Goal: Task Accomplishment & Management: Manage account settings

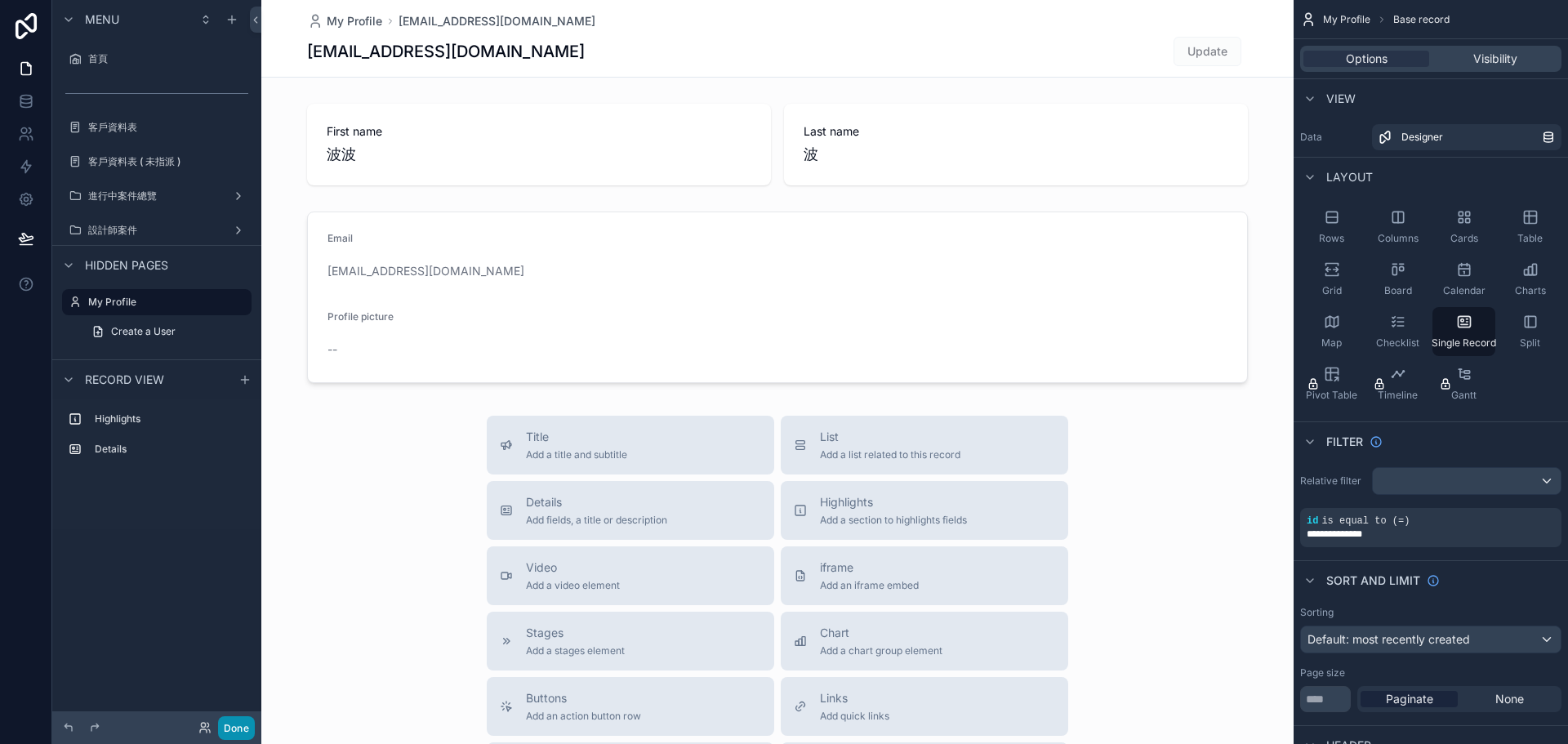
click at [237, 733] on button "Done" at bounding box center [236, 728] width 37 height 24
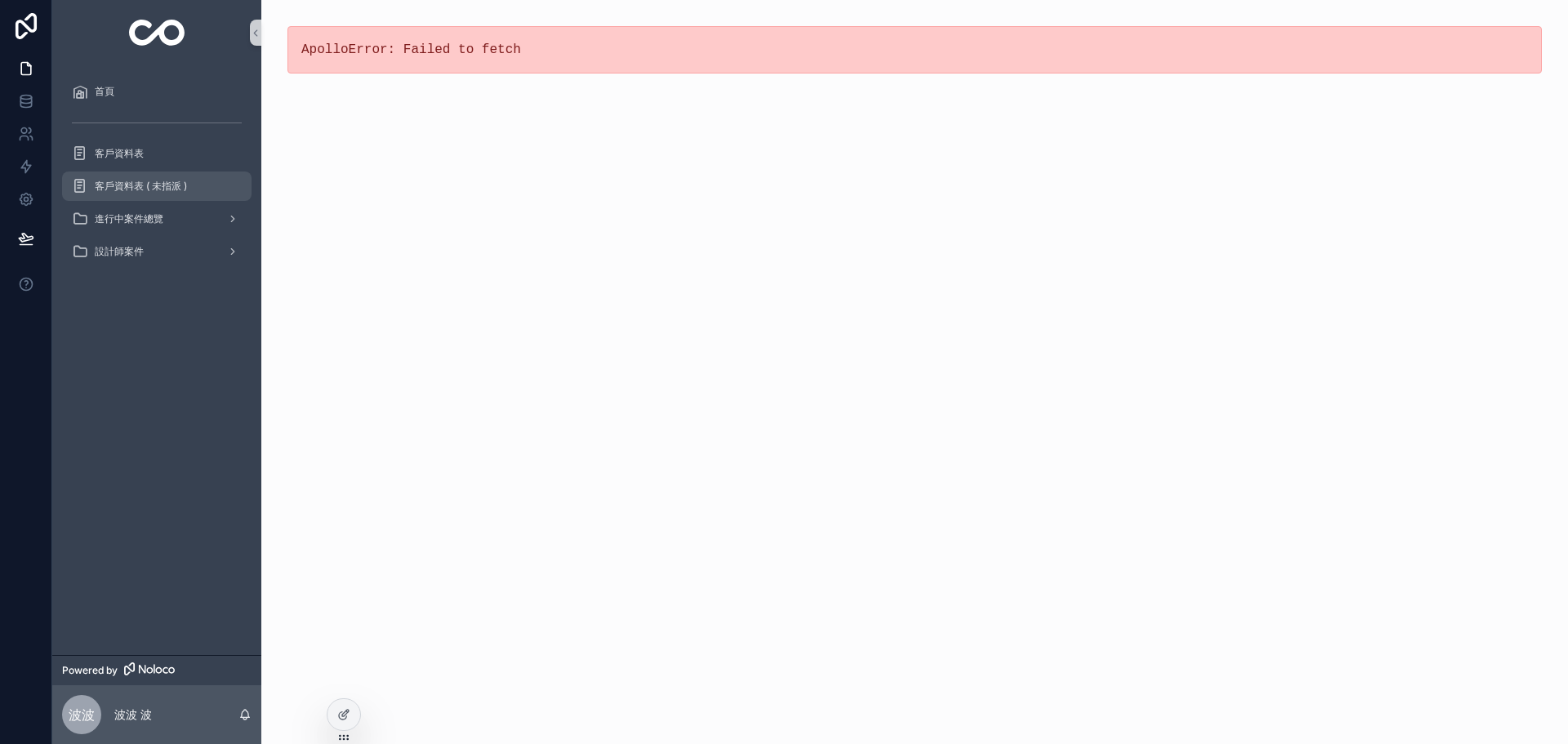
click at [154, 181] on span "客戶資料表 ( 未指派 )" at bounding box center [140, 186] width 92 height 13
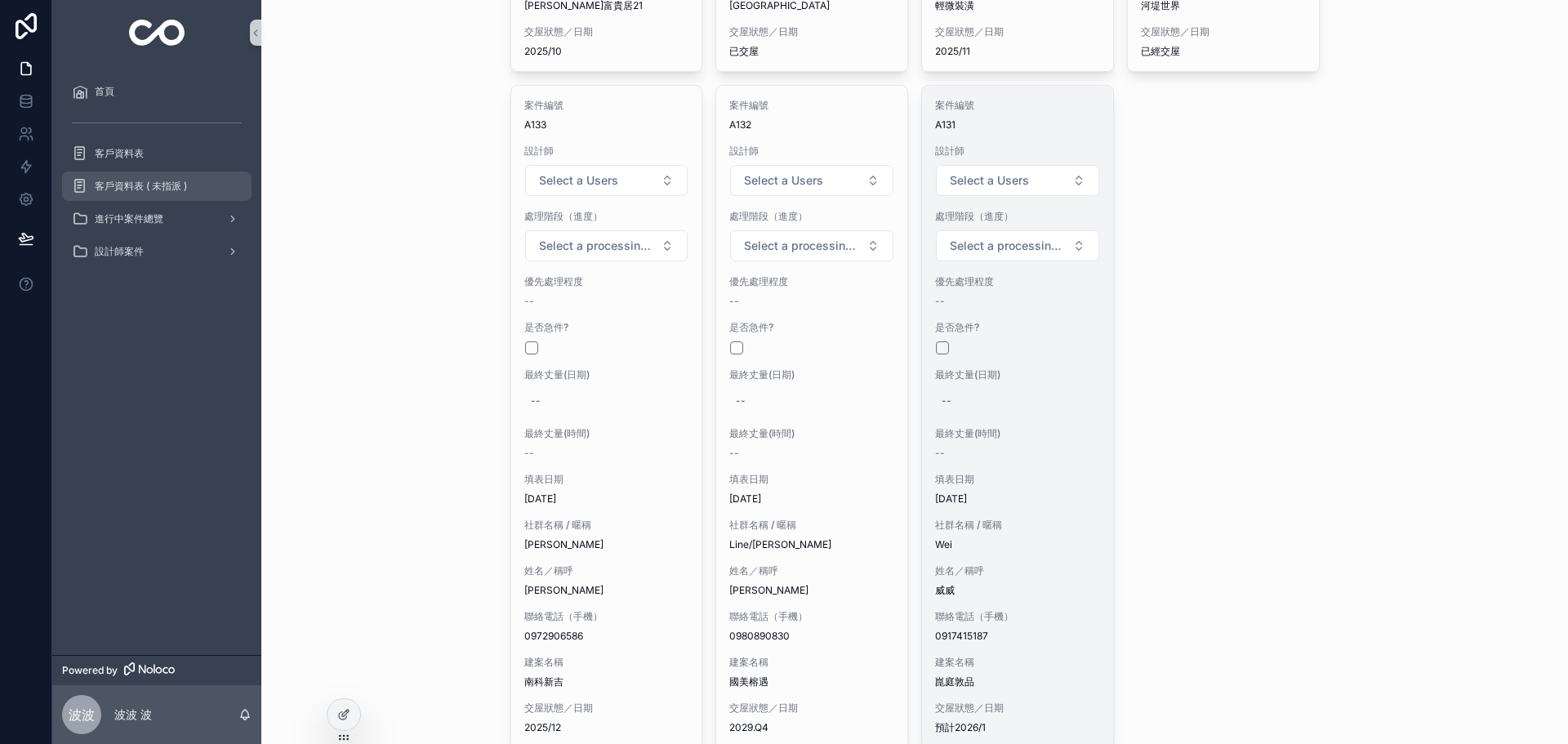
scroll to position [2069, 0]
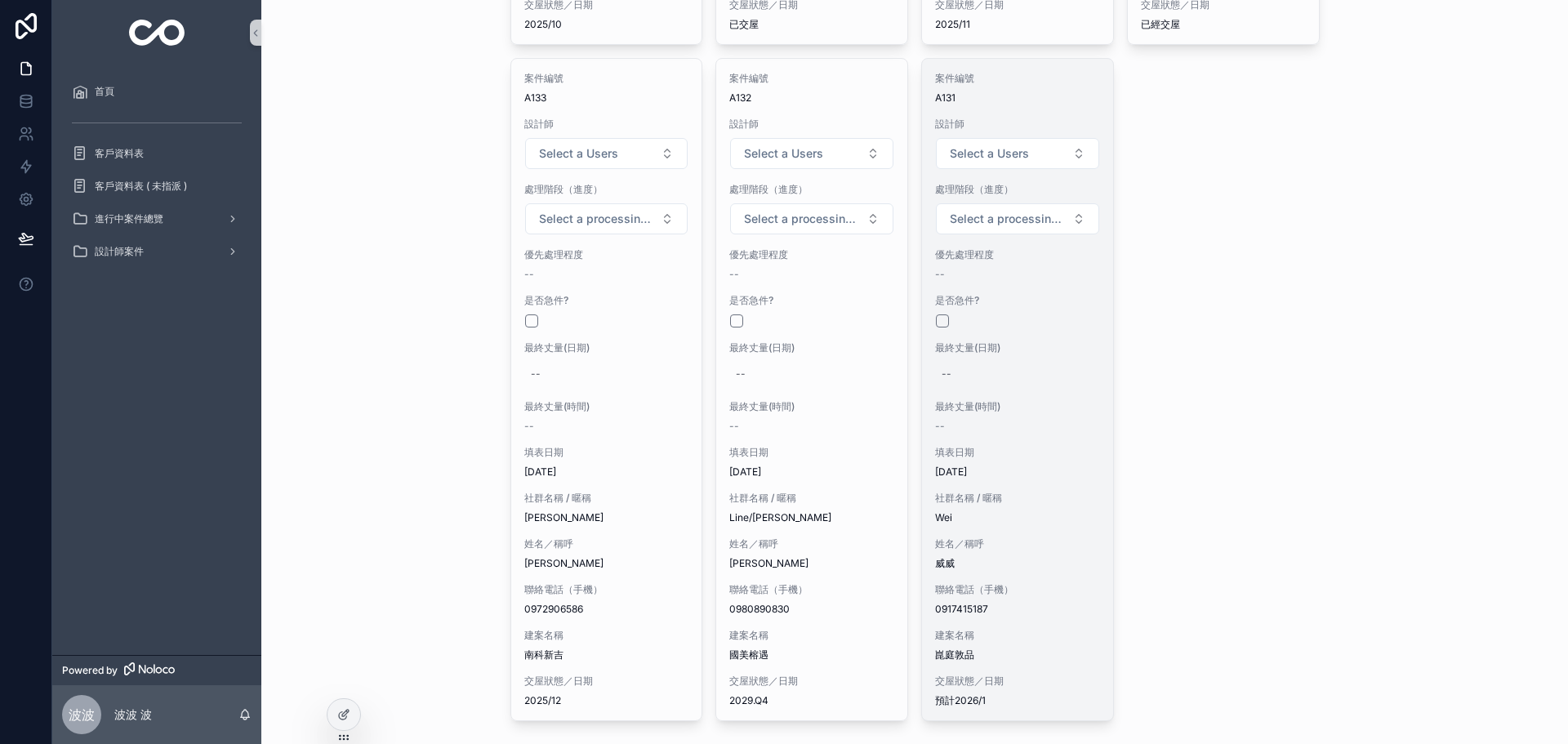
click at [1005, 419] on div "--" at bounding box center [1017, 426] width 165 height 13
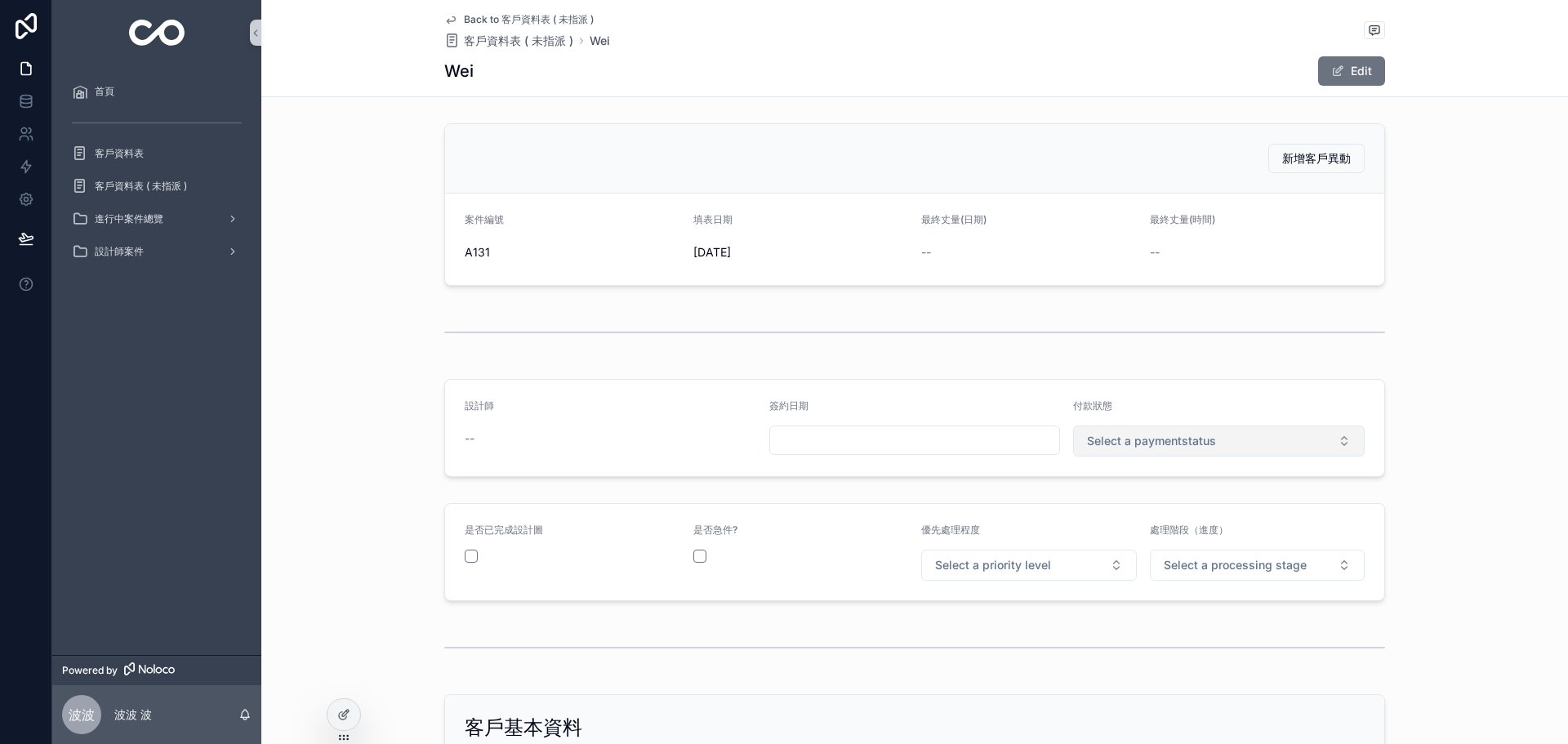
click at [1175, 443] on span "Select a paymentstatus" at bounding box center [1151, 440] width 129 height 16
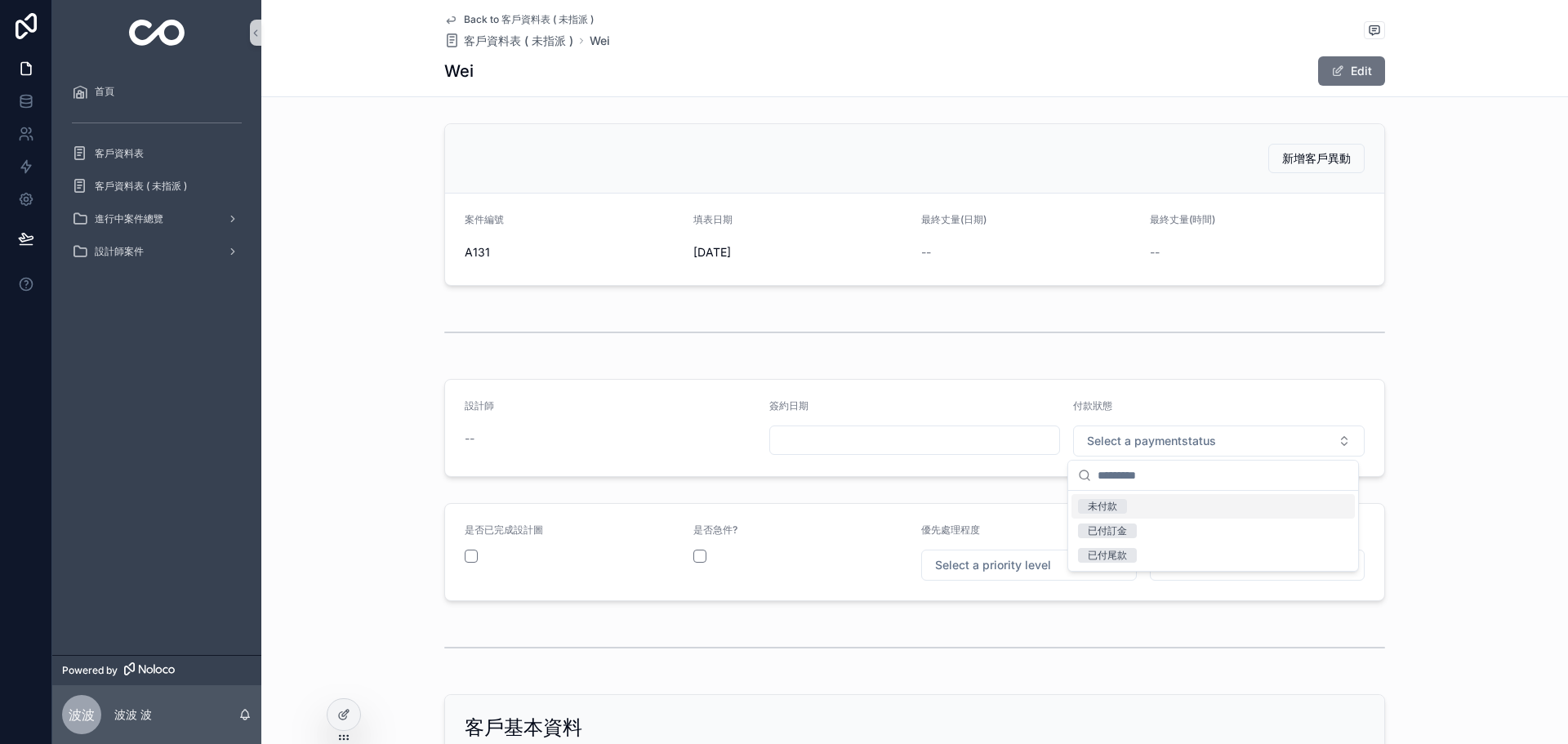
drag, startPoint x: 1121, startPoint y: 506, endPoint x: 876, endPoint y: 437, distance: 254.5
click at [1120, 506] on span "未付款" at bounding box center [1103, 506] width 49 height 14
click at [1339, 73] on button "Edit" at bounding box center [1352, 70] width 67 height 29
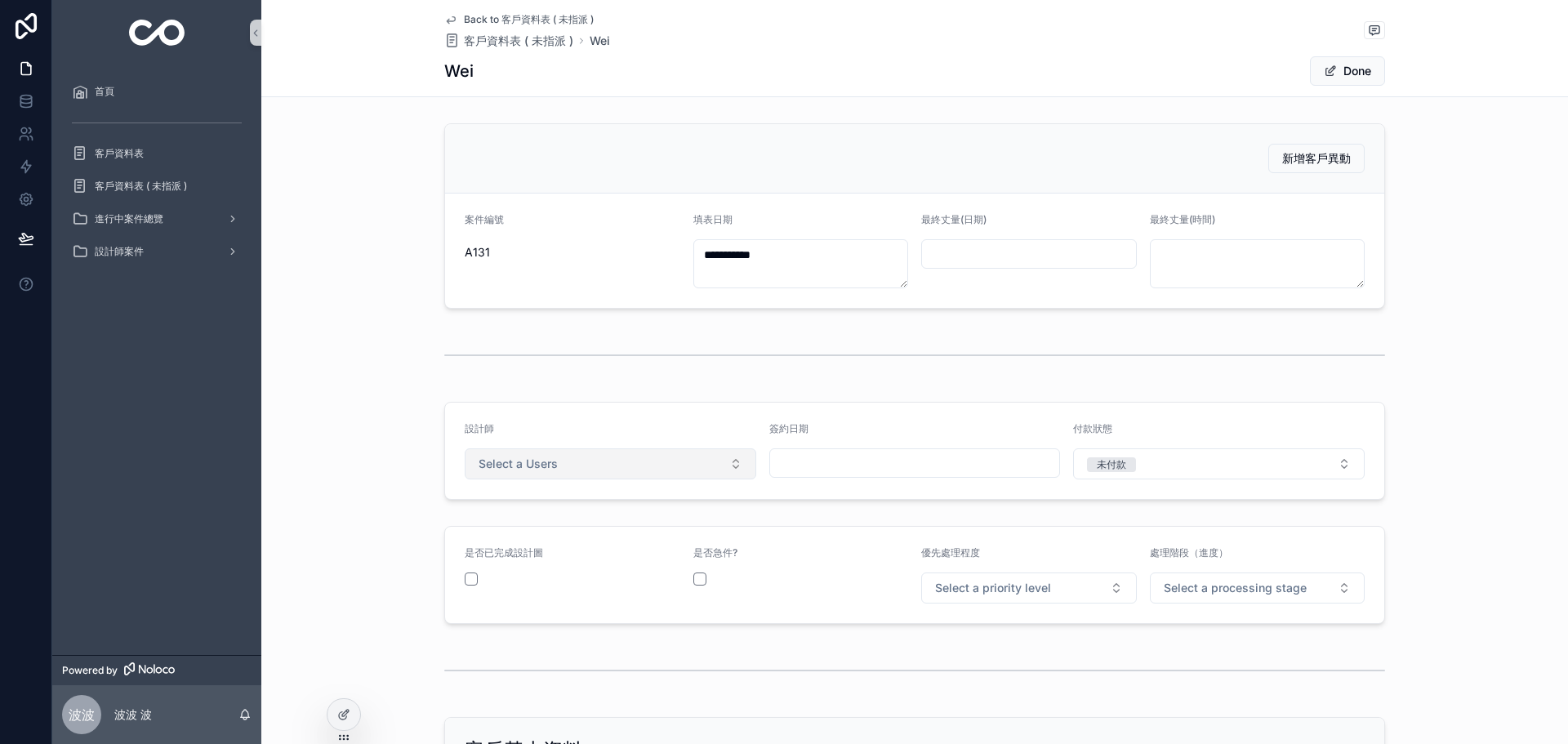
click at [606, 461] on button "Select a Users" at bounding box center [610, 463] width 291 height 31
drag, startPoint x: 492, startPoint y: 562, endPoint x: 555, endPoint y: 542, distance: 66.1
click at [491, 562] on div "詩鶔" at bounding box center [605, 554] width 284 height 25
click at [1030, 579] on button "Select a priority level" at bounding box center [1029, 587] width 215 height 31
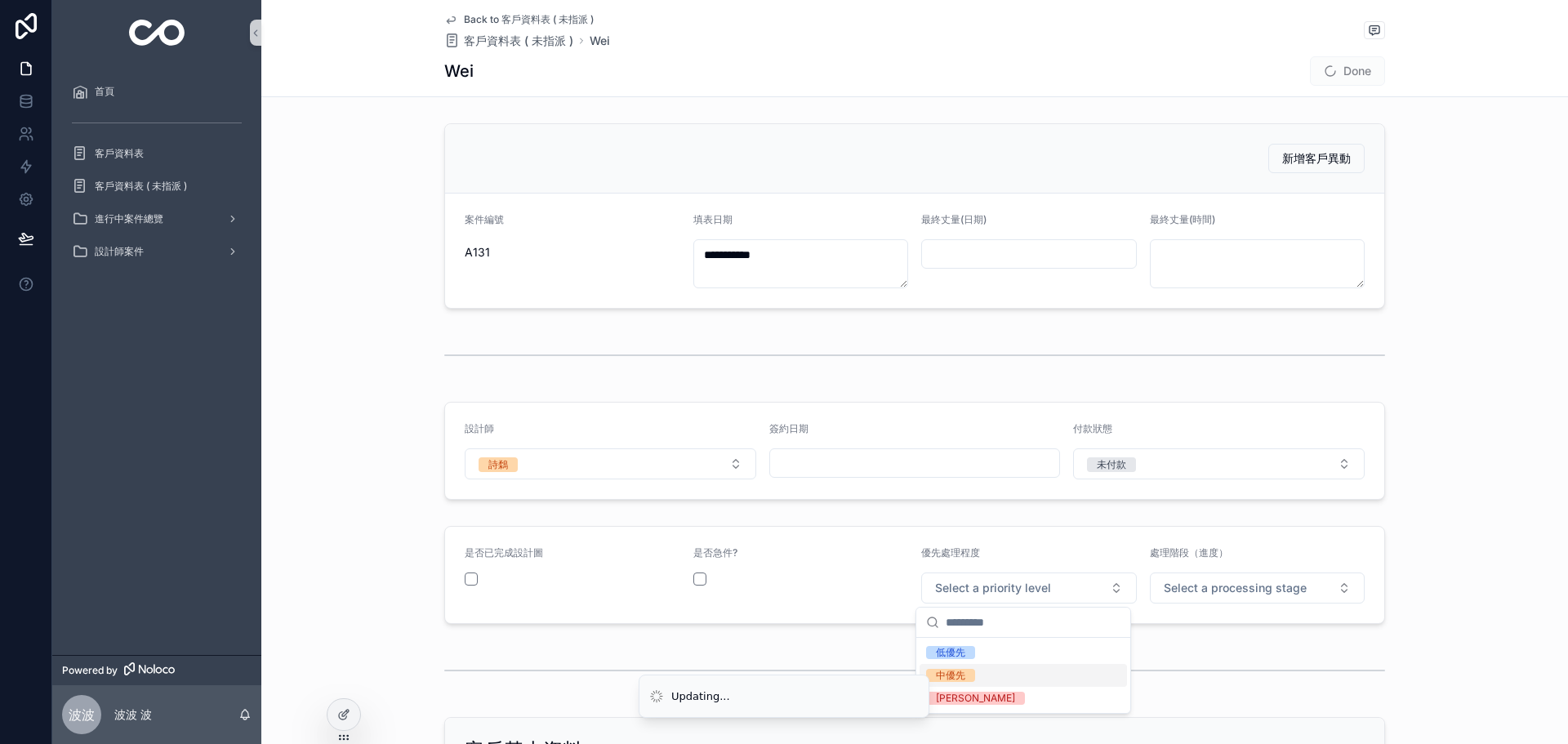
drag, startPoint x: 952, startPoint y: 673, endPoint x: 1093, endPoint y: 630, distance: 147.4
click at [954, 672] on div "中優先" at bounding box center [950, 676] width 29 height 13
drag, startPoint x: 1180, startPoint y: 606, endPoint x: 1199, endPoint y: 591, distance: 24.2
click at [1181, 604] on form "是否已完成設計圖 是否急件? 優先處理程度 中優先 處理階段（進度） Select a processing stage" at bounding box center [915, 575] width 940 height 97
drag, startPoint x: 1199, startPoint y: 591, endPoint x: 1206, endPoint y: 580, distance: 13.0
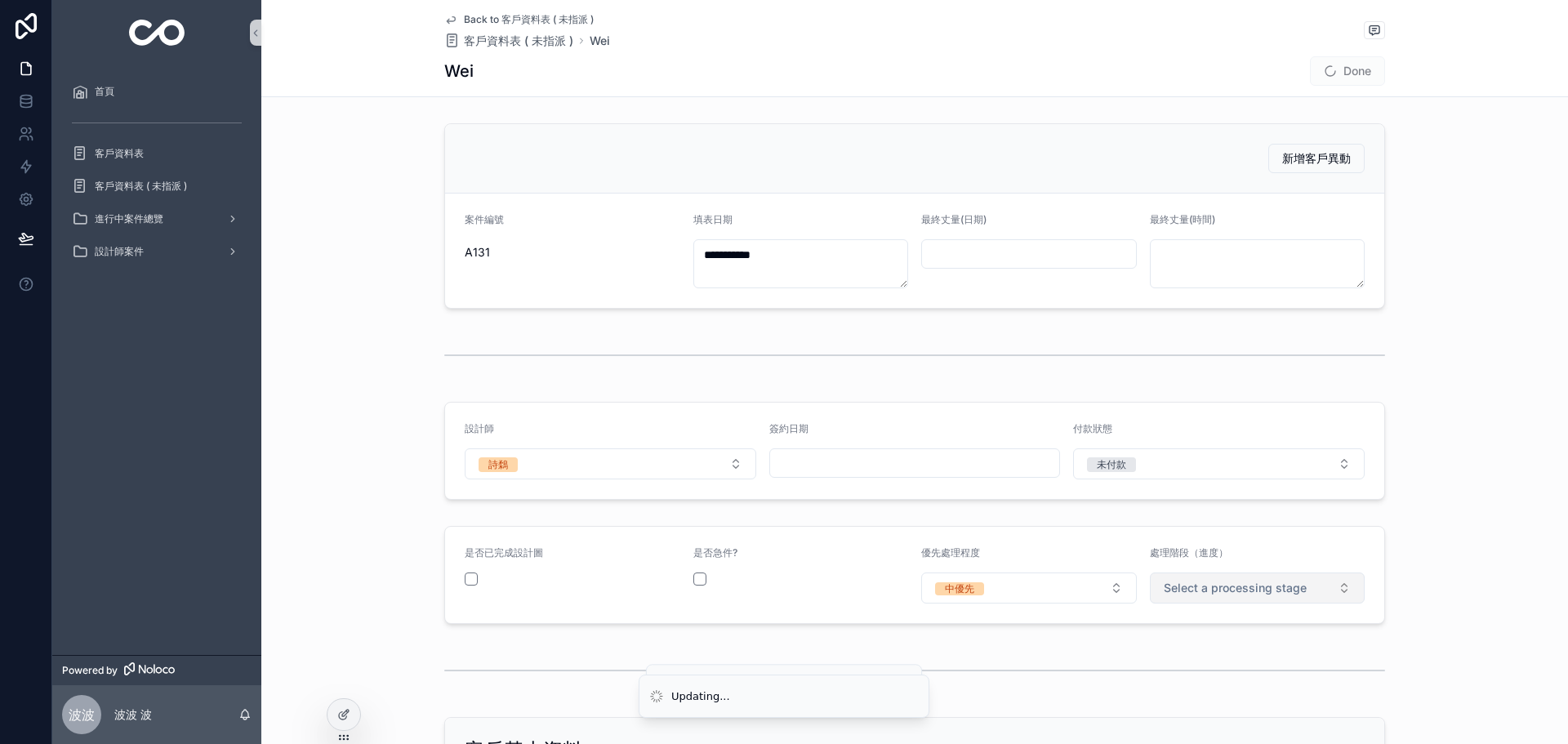
click at [1199, 591] on span "Select a processing stage" at bounding box center [1235, 587] width 143 height 16
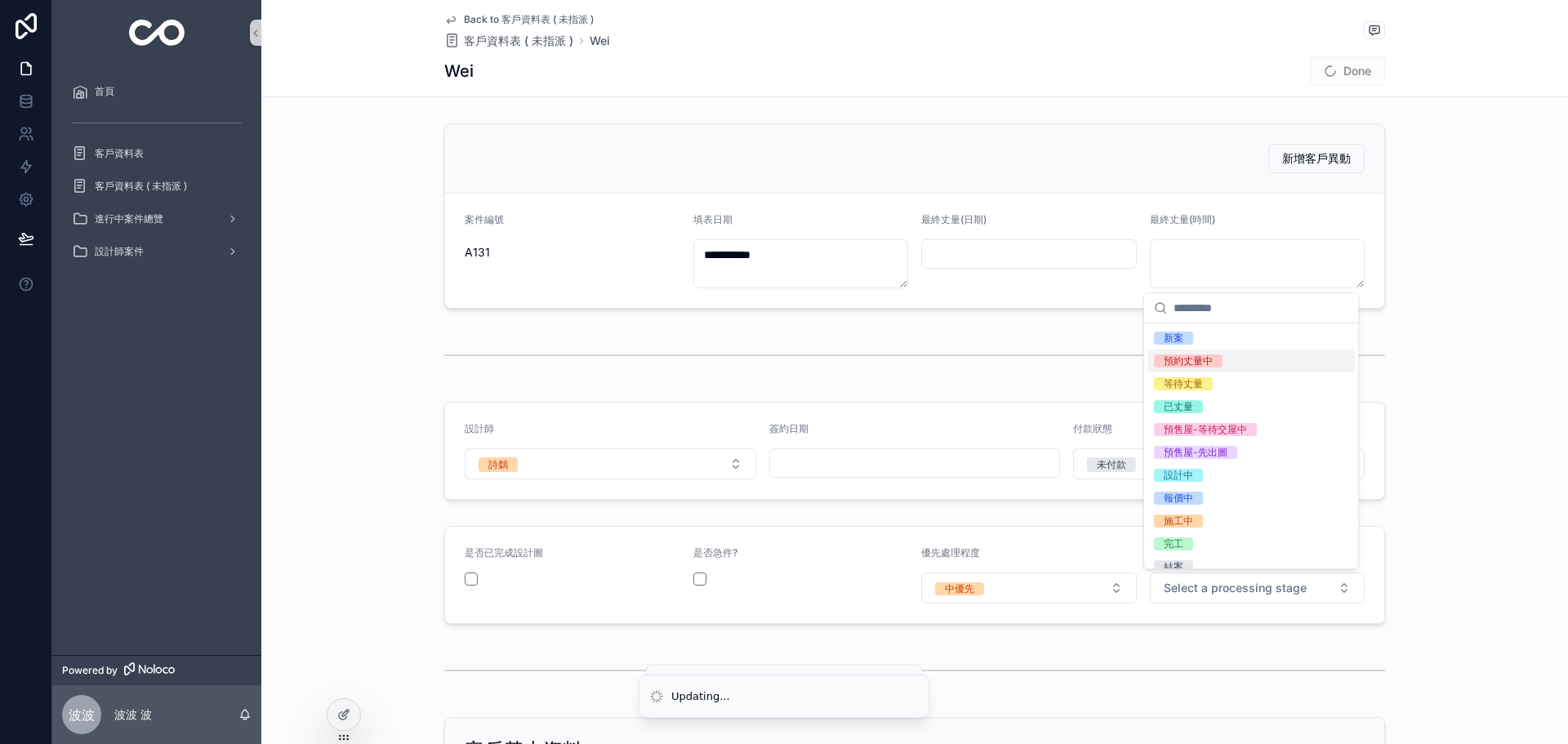
click at [1206, 361] on div "預約丈量中" at bounding box center [1188, 362] width 49 height 13
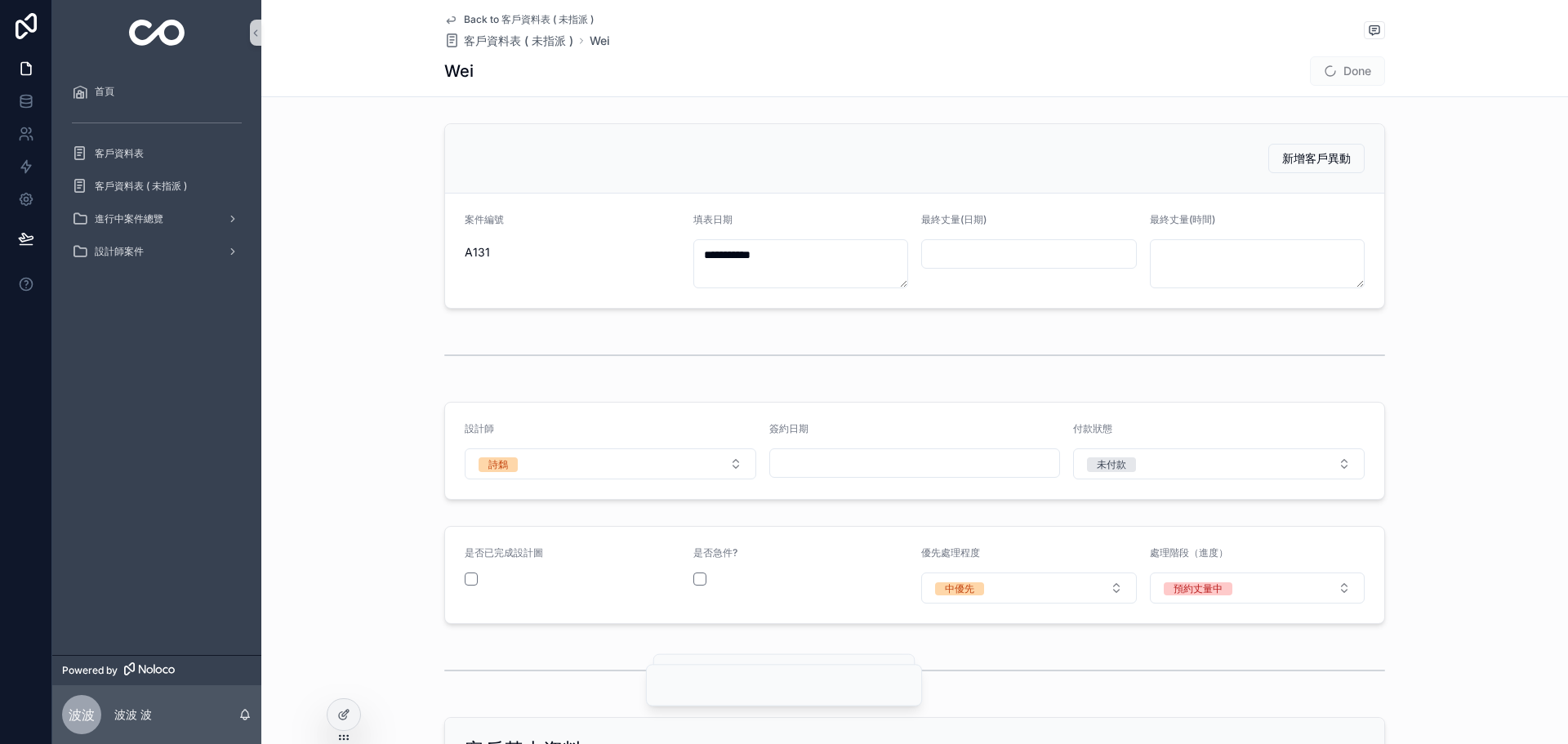
click at [1420, 424] on div "設計師 詩鶔 簽約日期 付款狀態 未付款" at bounding box center [914, 451] width 1307 height 111
click at [1351, 67] on button "Done" at bounding box center [1347, 70] width 75 height 29
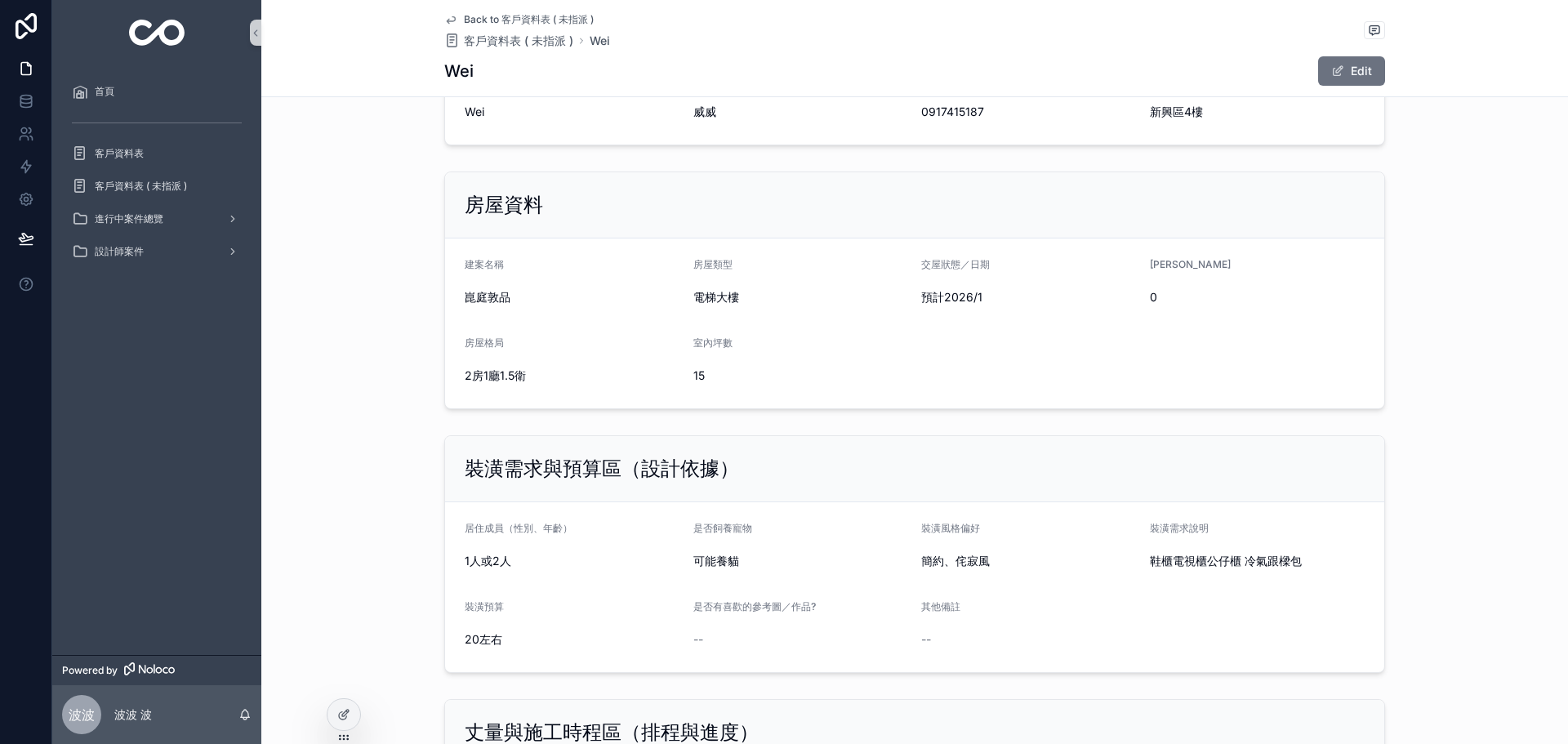
scroll to position [571, 0]
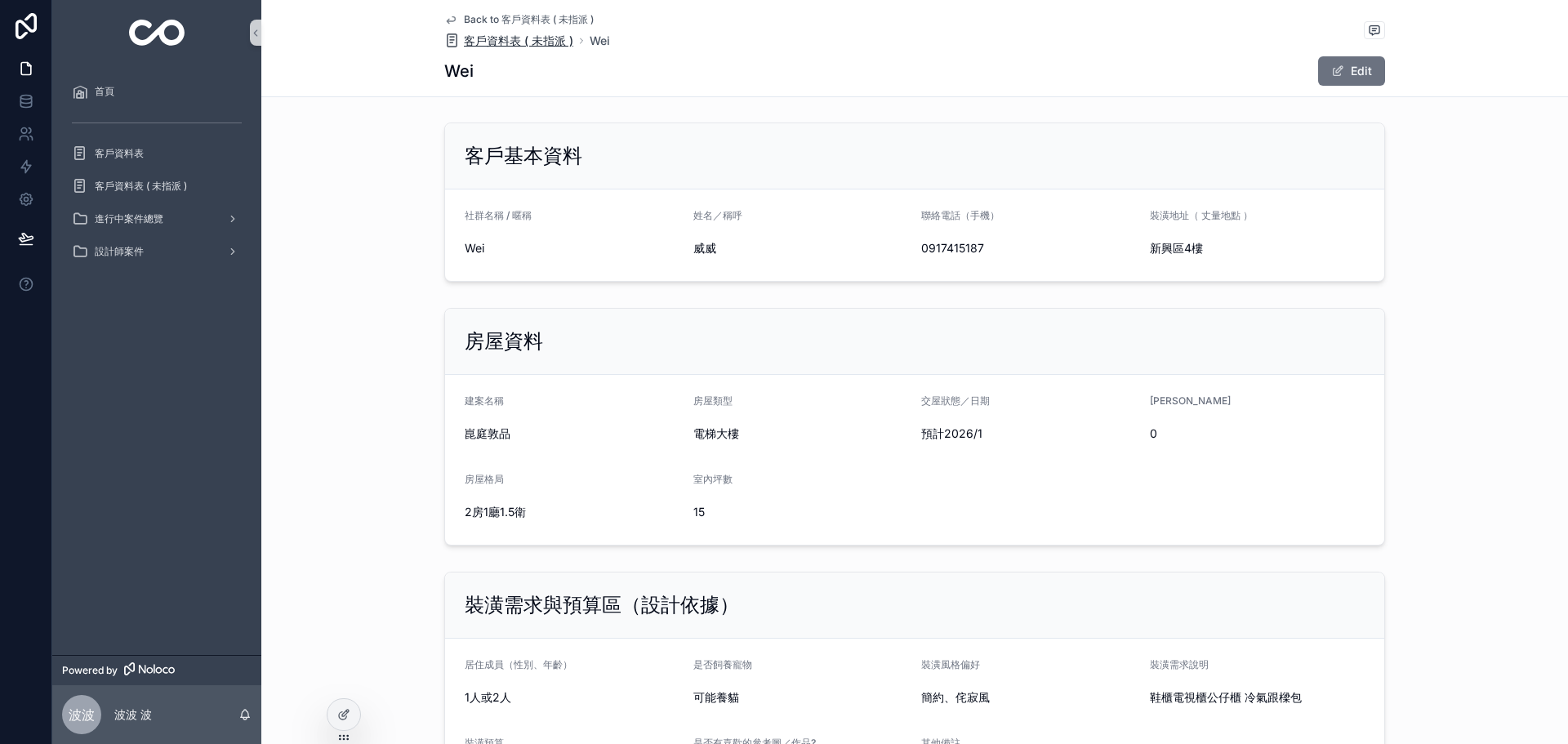
click at [518, 44] on span "客戶資料表 ( 未指派 )" at bounding box center [518, 40] width 109 height 16
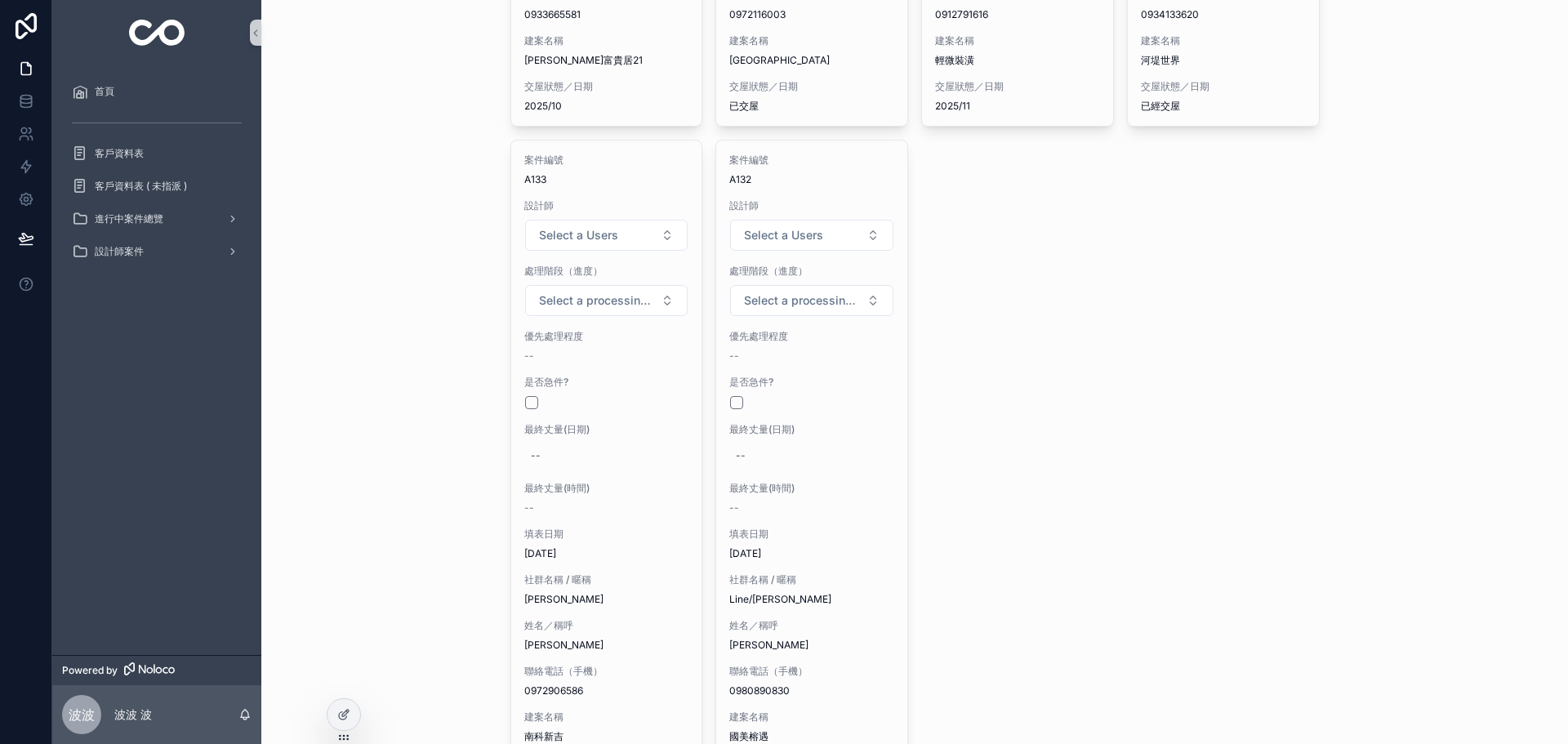
scroll to position [2136, 0]
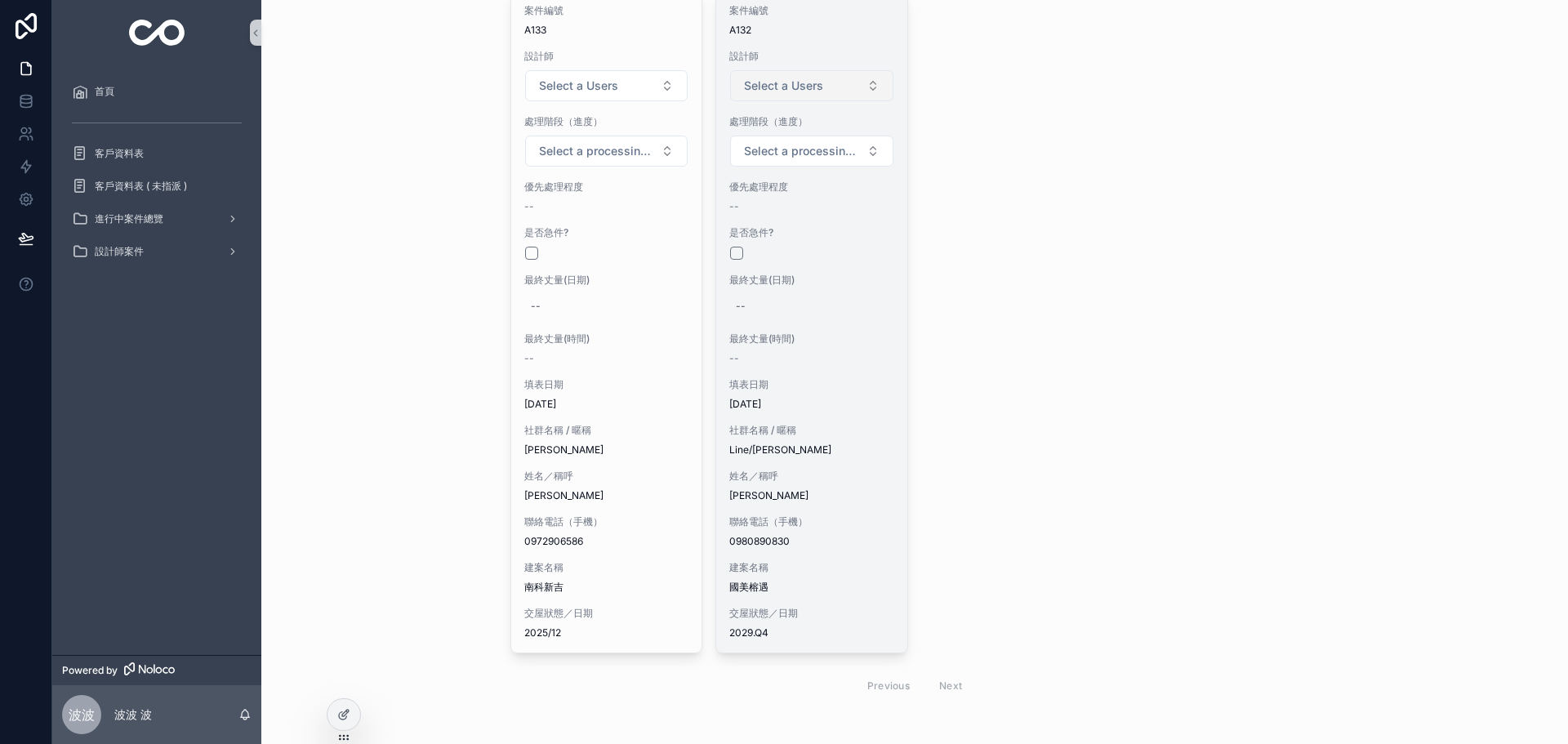
click at [807, 70] on button "Select a Users" at bounding box center [812, 85] width 163 height 31
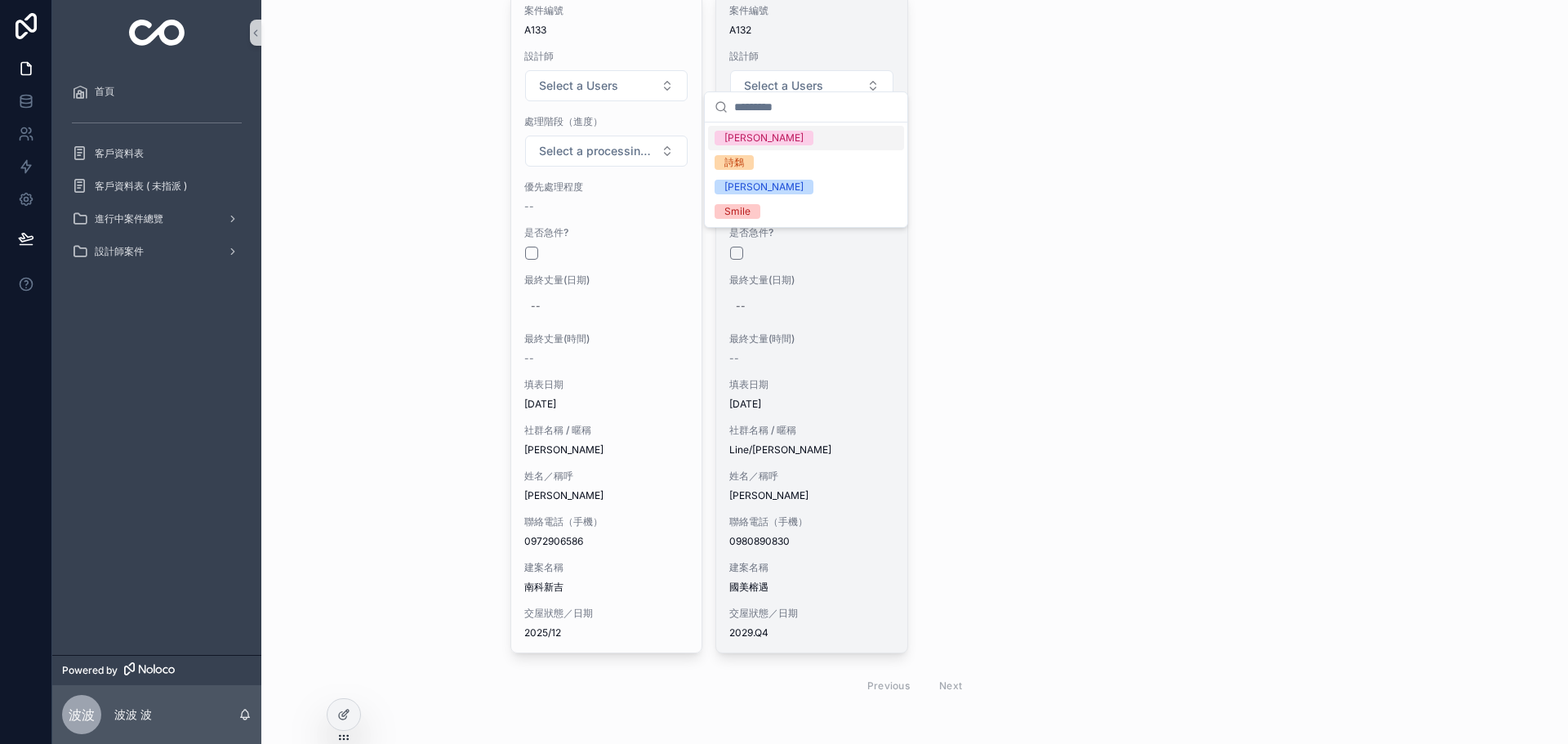
drag, startPoint x: 1062, startPoint y: 214, endPoint x: 880, endPoint y: 115, distance: 207.2
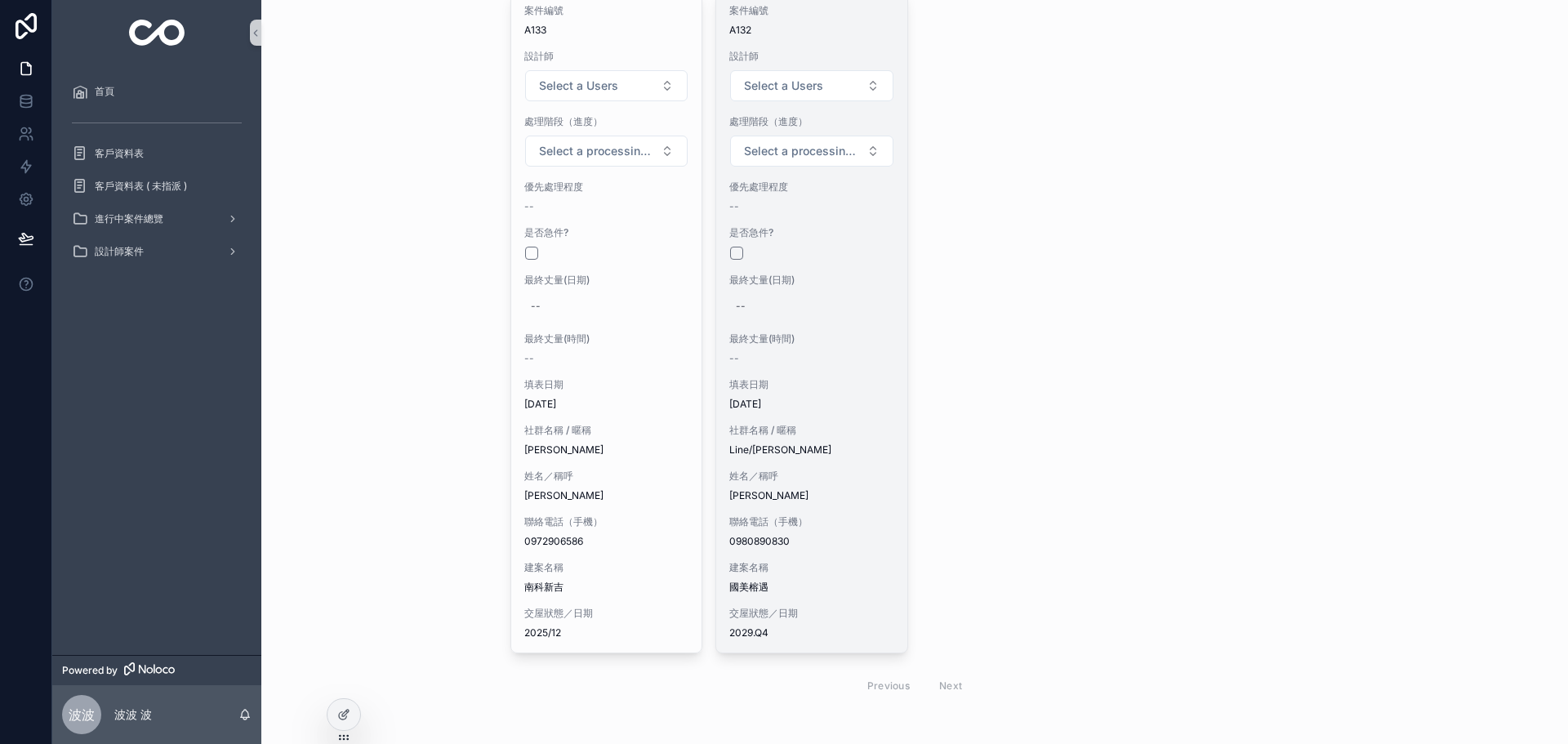
click at [823, 157] on div "案件編號 A132 設計師 Select a Users 處理階段（進度） Select a processing stage 優先處理程度 -- 是否急件?…" at bounding box center [812, 322] width 191 height 661
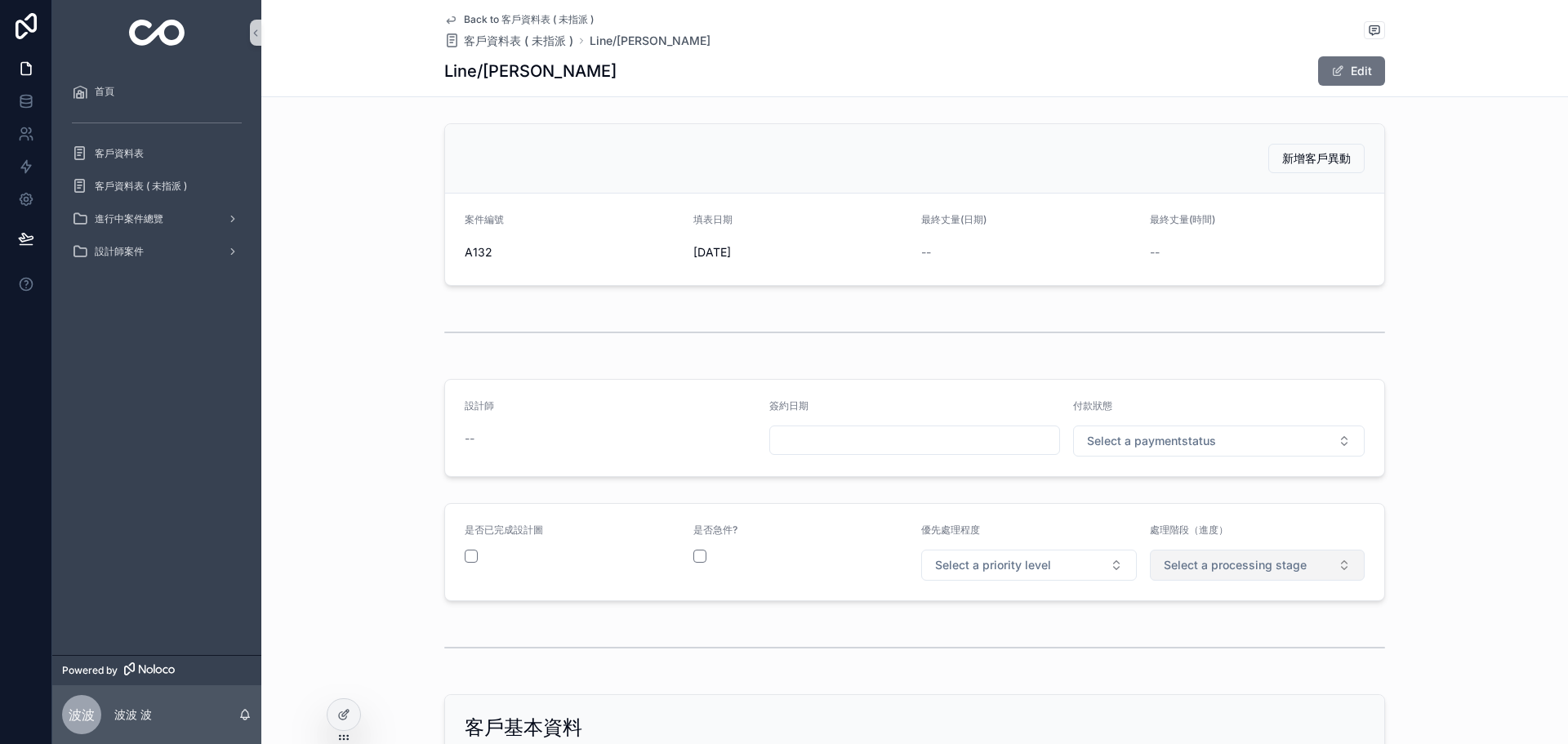
drag, startPoint x: 1185, startPoint y: 567, endPoint x: 1197, endPoint y: 569, distance: 12.2
click at [1186, 570] on span "Select a processing stage" at bounding box center [1235, 565] width 143 height 16
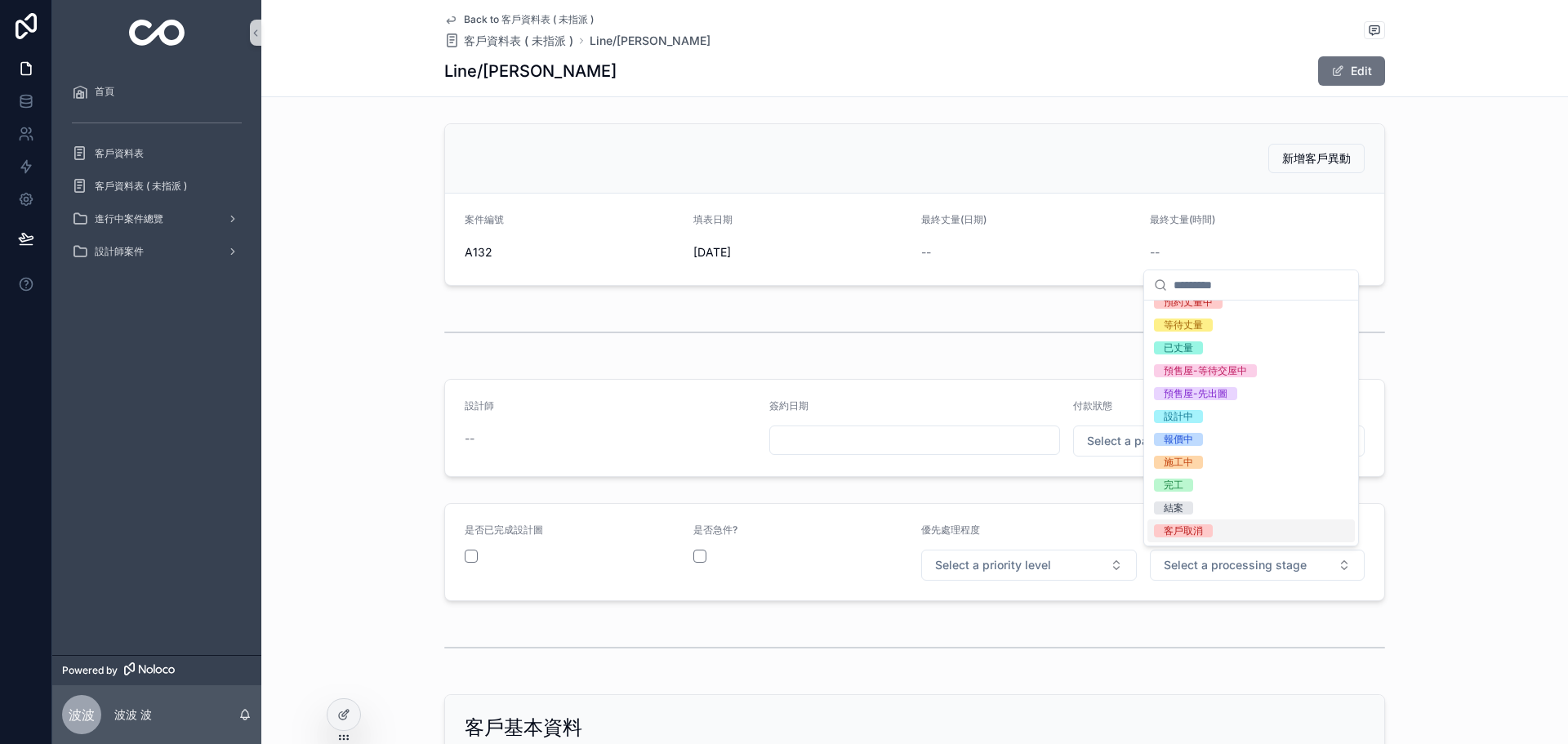
click at [1237, 525] on div "客戶取消" at bounding box center [1251, 530] width 208 height 23
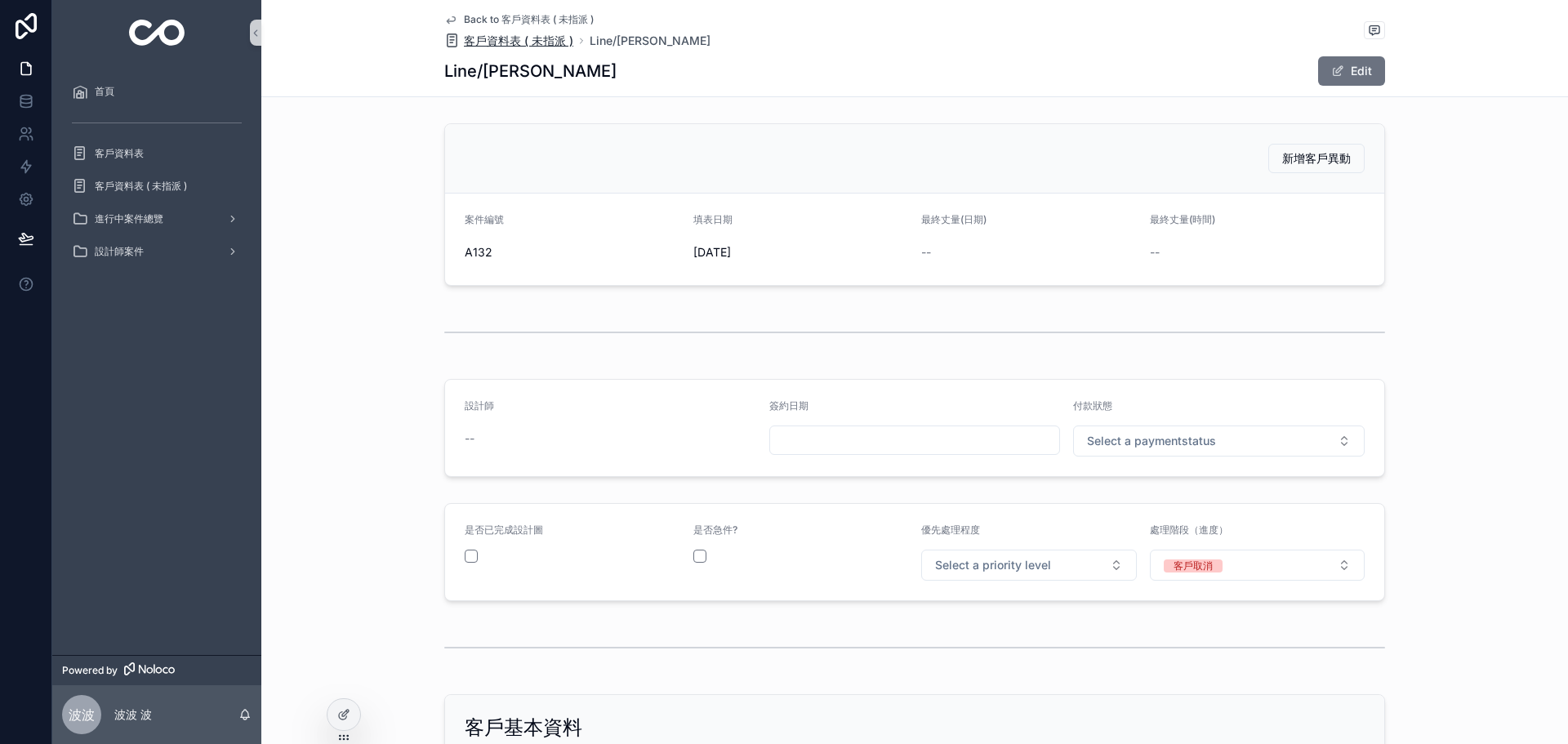
click at [508, 48] on span "客戶資料表 ( 未指派 )" at bounding box center [518, 40] width 109 height 16
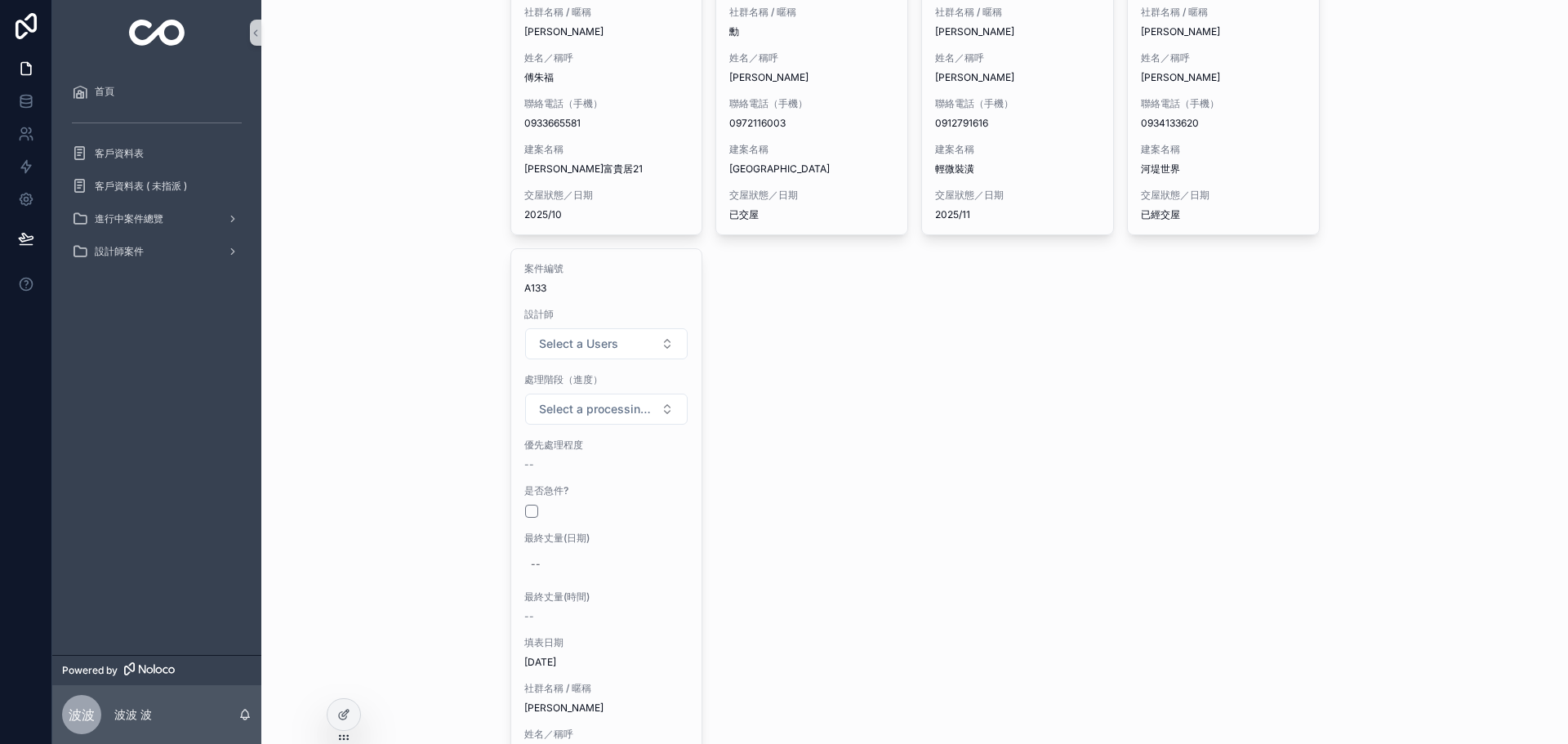
scroll to position [2069, 0]
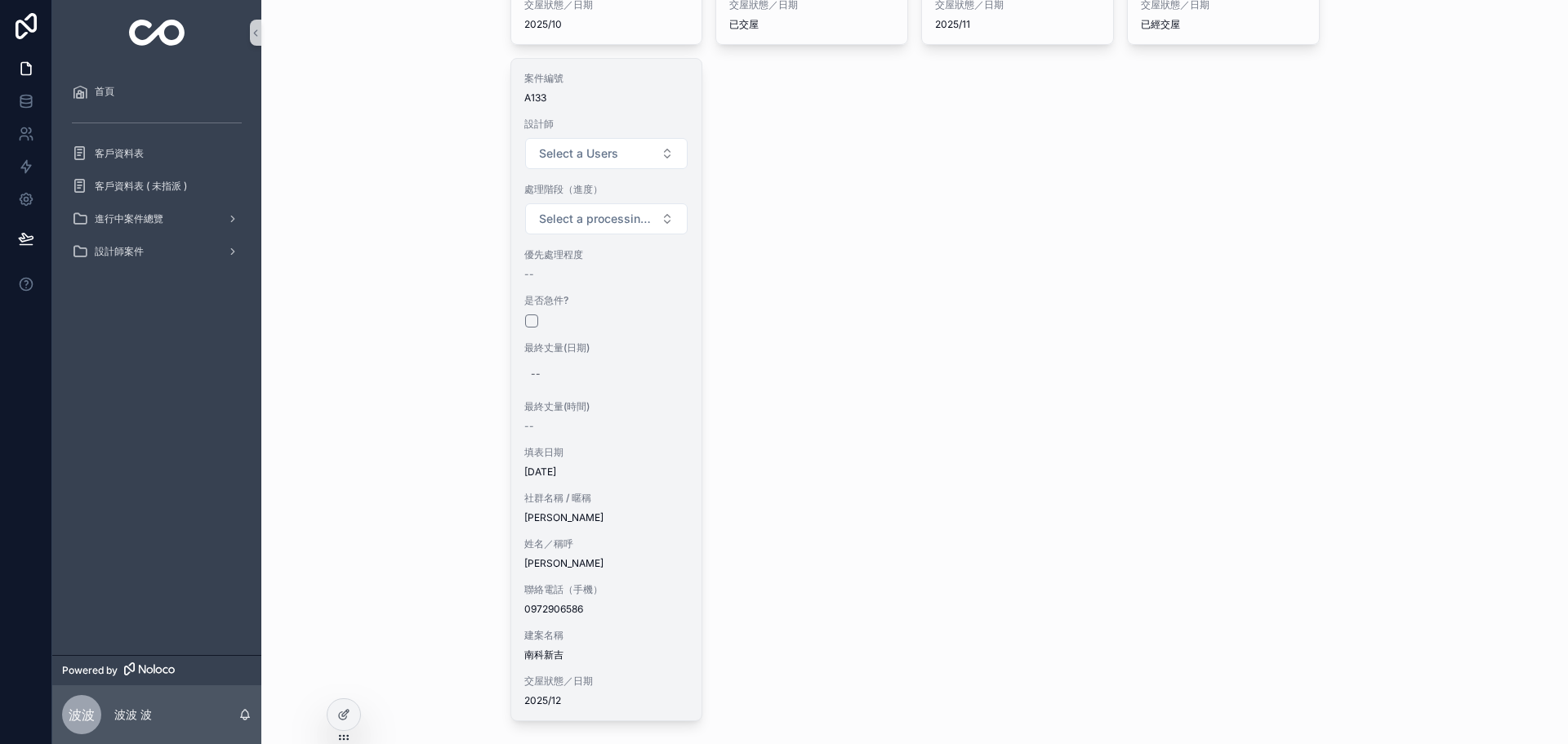
click at [614, 492] on span "社群名稱 / 暱稱" at bounding box center [607, 498] width 165 height 13
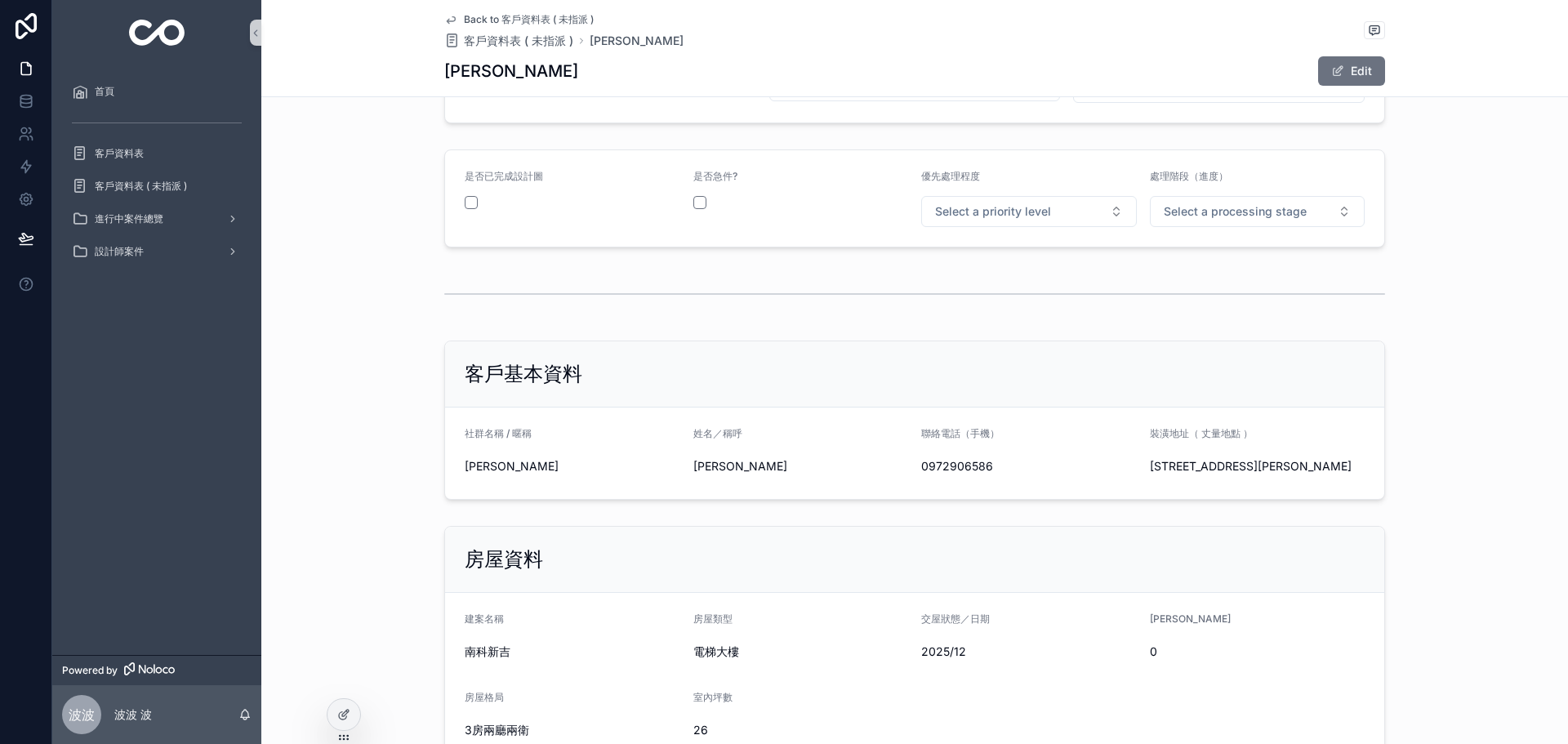
scroll to position [218, 0]
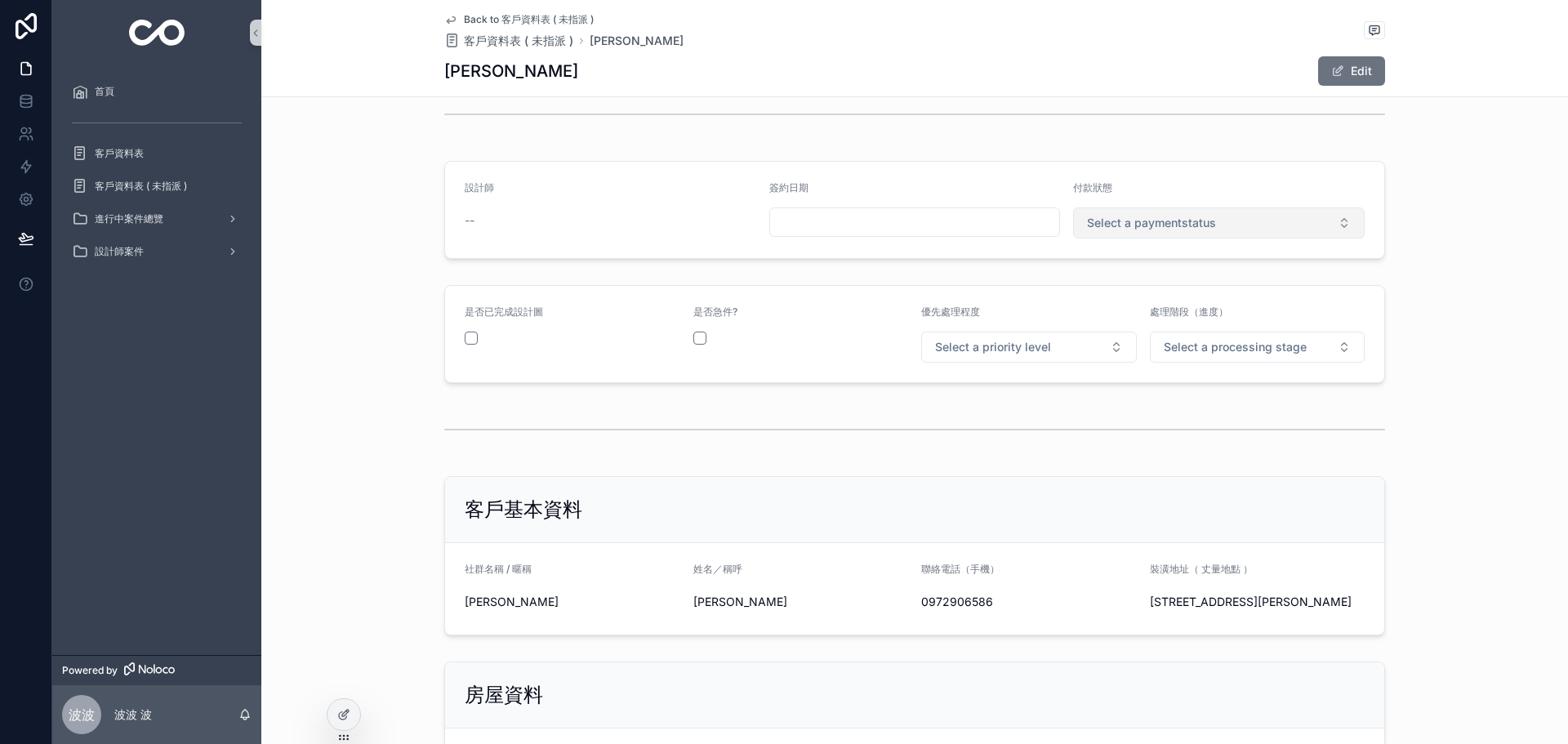
click at [1174, 234] on button "Select a paymentstatus" at bounding box center [1219, 223] width 291 height 31
click at [1143, 288] on div "未付款" at bounding box center [1213, 288] width 284 height 25
click at [1034, 346] on span "Select a priority level" at bounding box center [993, 346] width 116 height 16
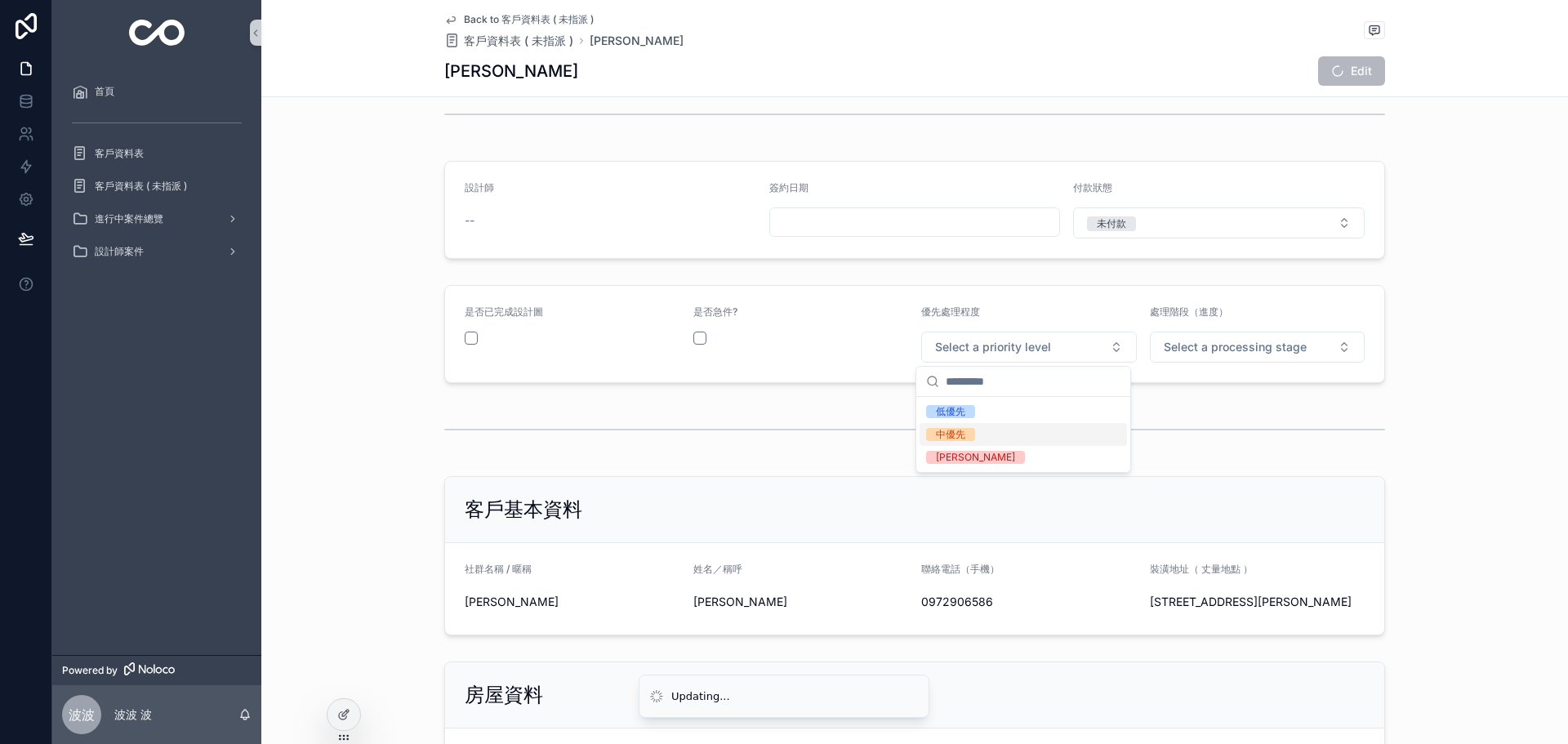
click at [985, 430] on div "中優先" at bounding box center [1023, 435] width 208 height 23
drag, startPoint x: 1223, startPoint y: 352, endPoint x: 1214, endPoint y: 353, distance: 9.1
click at [1223, 352] on span "Select a processing stage" at bounding box center [1235, 346] width 143 height 16
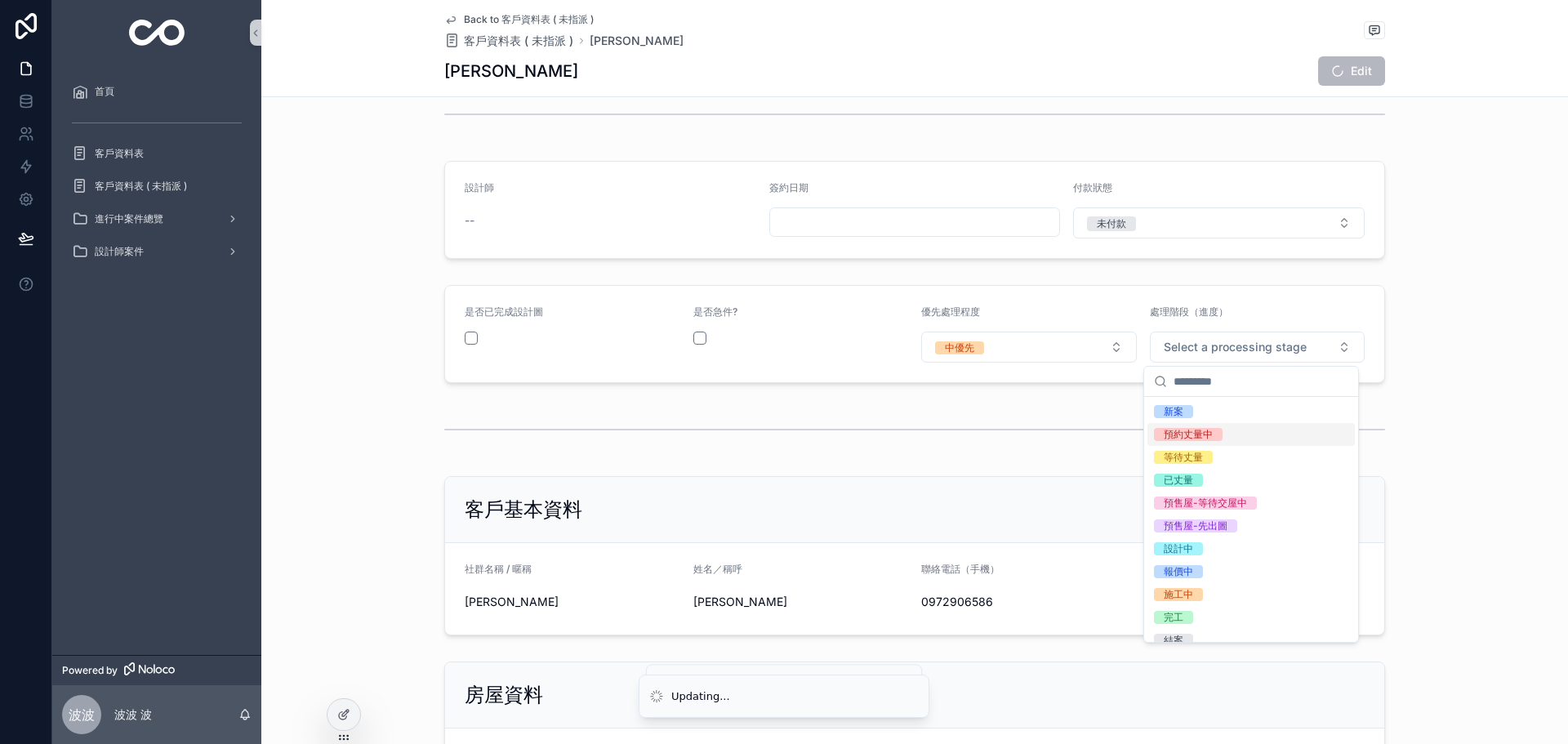
drag, startPoint x: 1204, startPoint y: 439, endPoint x: 1192, endPoint y: 436, distance: 12.4
click at [1202, 437] on div "預約丈量中" at bounding box center [1188, 435] width 49 height 13
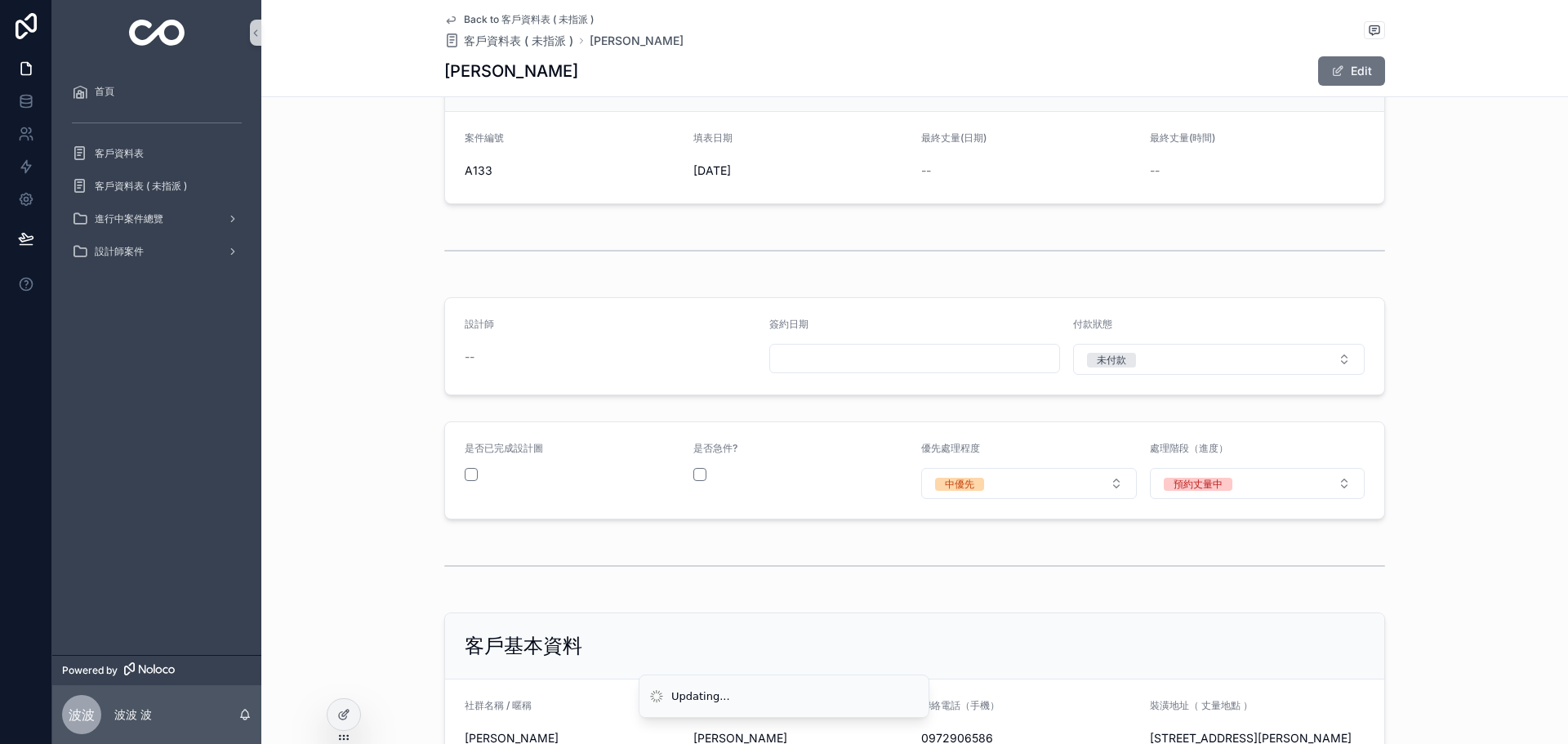
scroll to position [0, 0]
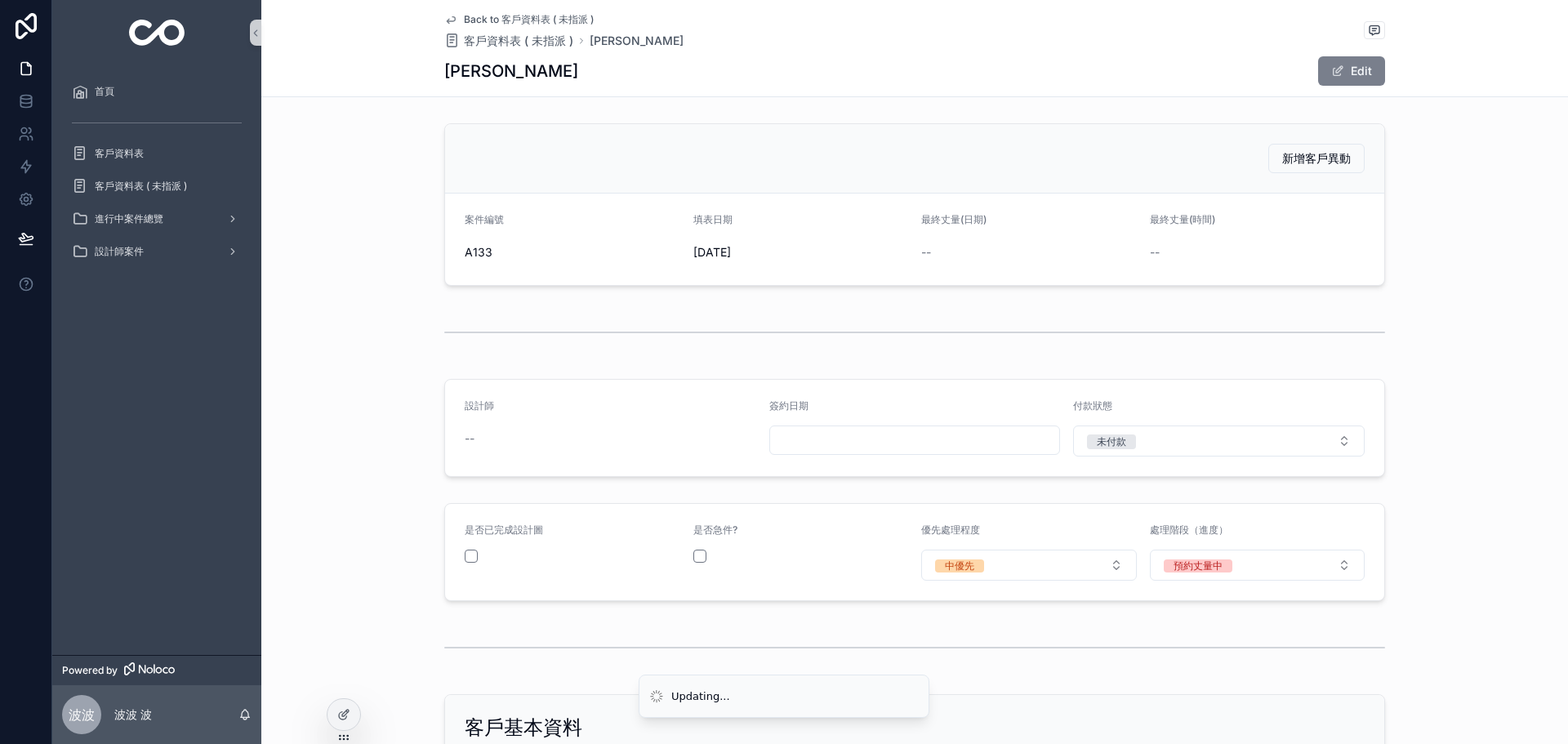
click at [1362, 67] on button "Edit" at bounding box center [1352, 70] width 67 height 29
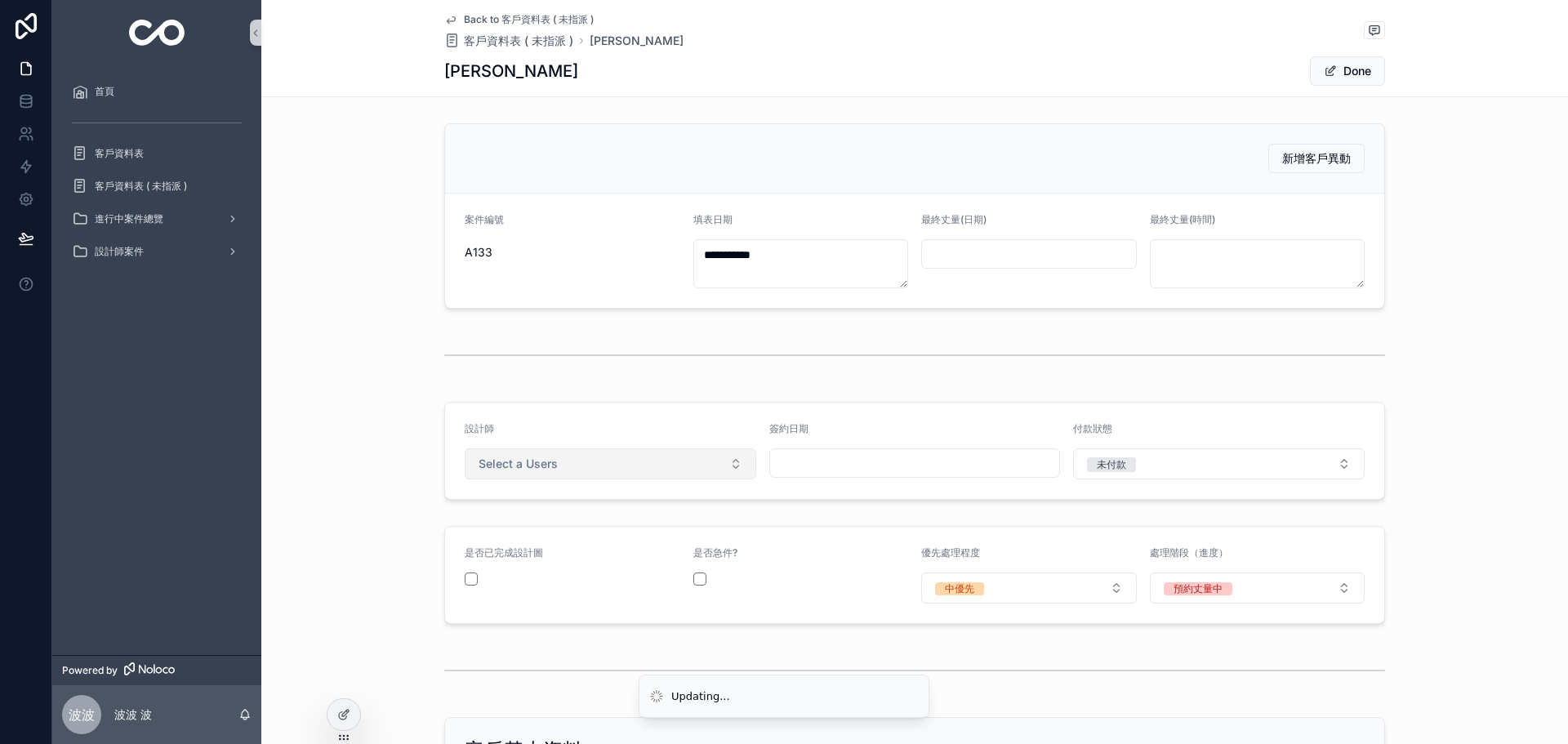
click at [588, 455] on button "Select a Users" at bounding box center [610, 463] width 291 height 31
click at [544, 524] on div "[PERSON_NAME]" at bounding box center [605, 530] width 284 height 25
click at [1346, 65] on button "Done" at bounding box center [1347, 70] width 75 height 29
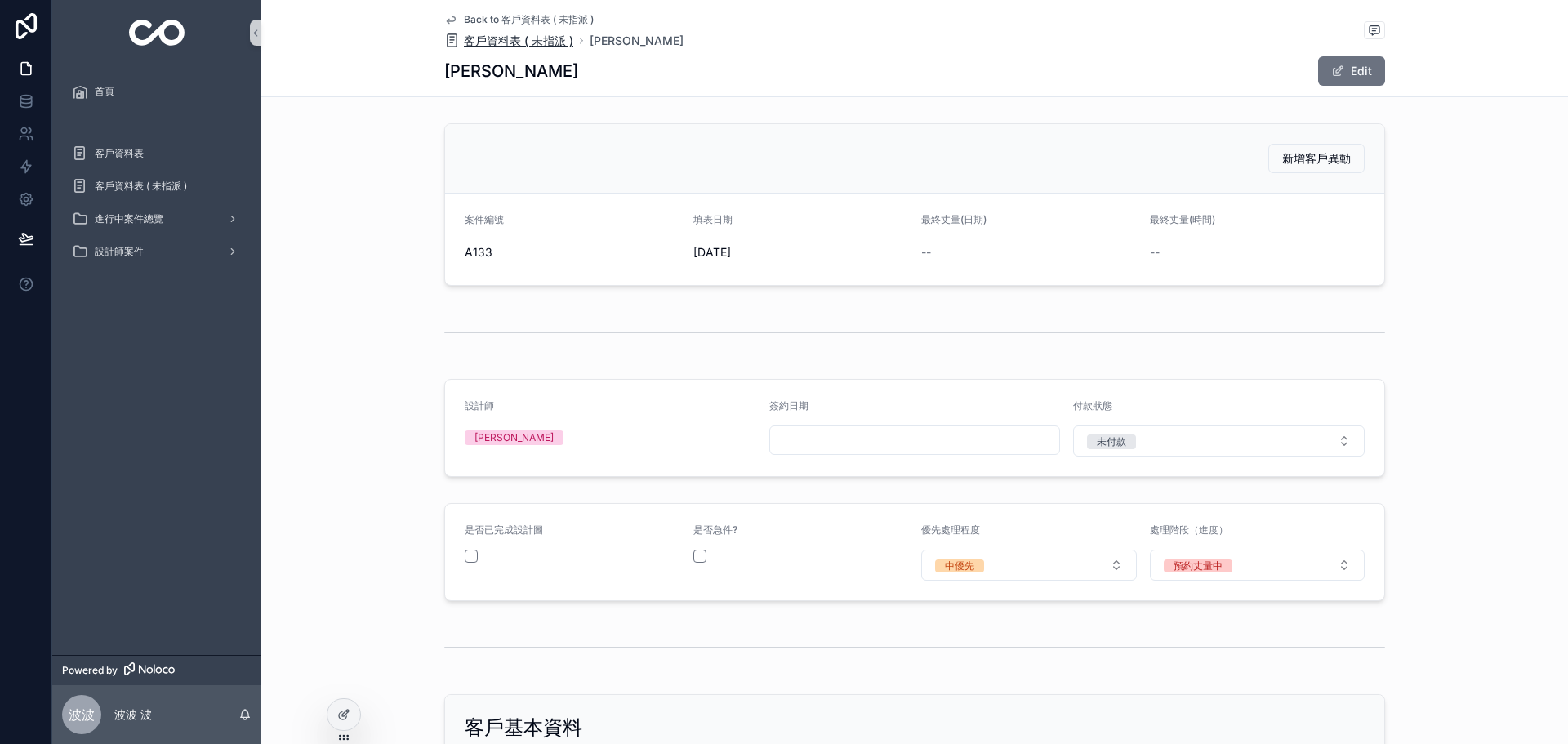
click at [468, 37] on span "客戶資料表 ( 未指派 )" at bounding box center [518, 40] width 109 height 16
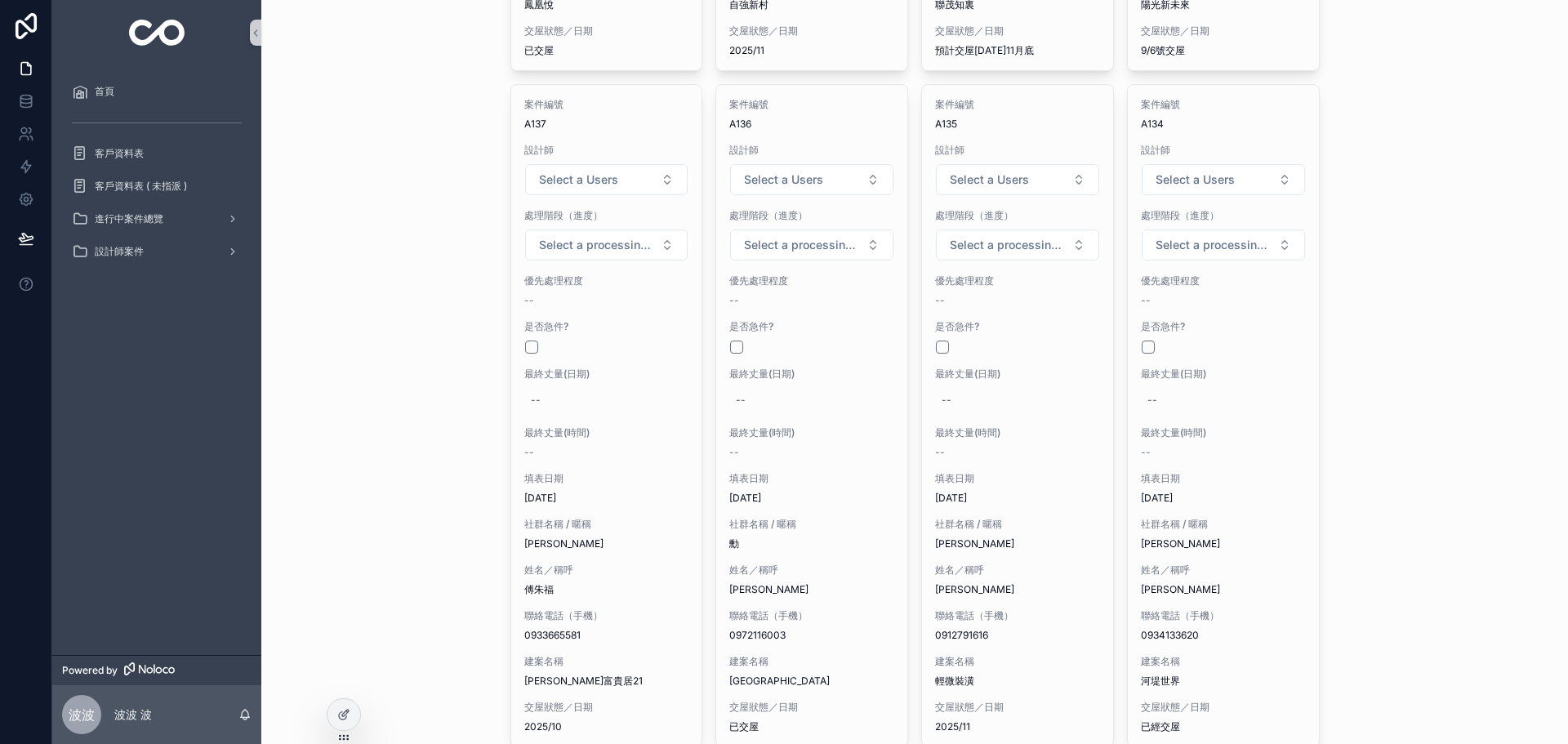
scroll to position [1460, 0]
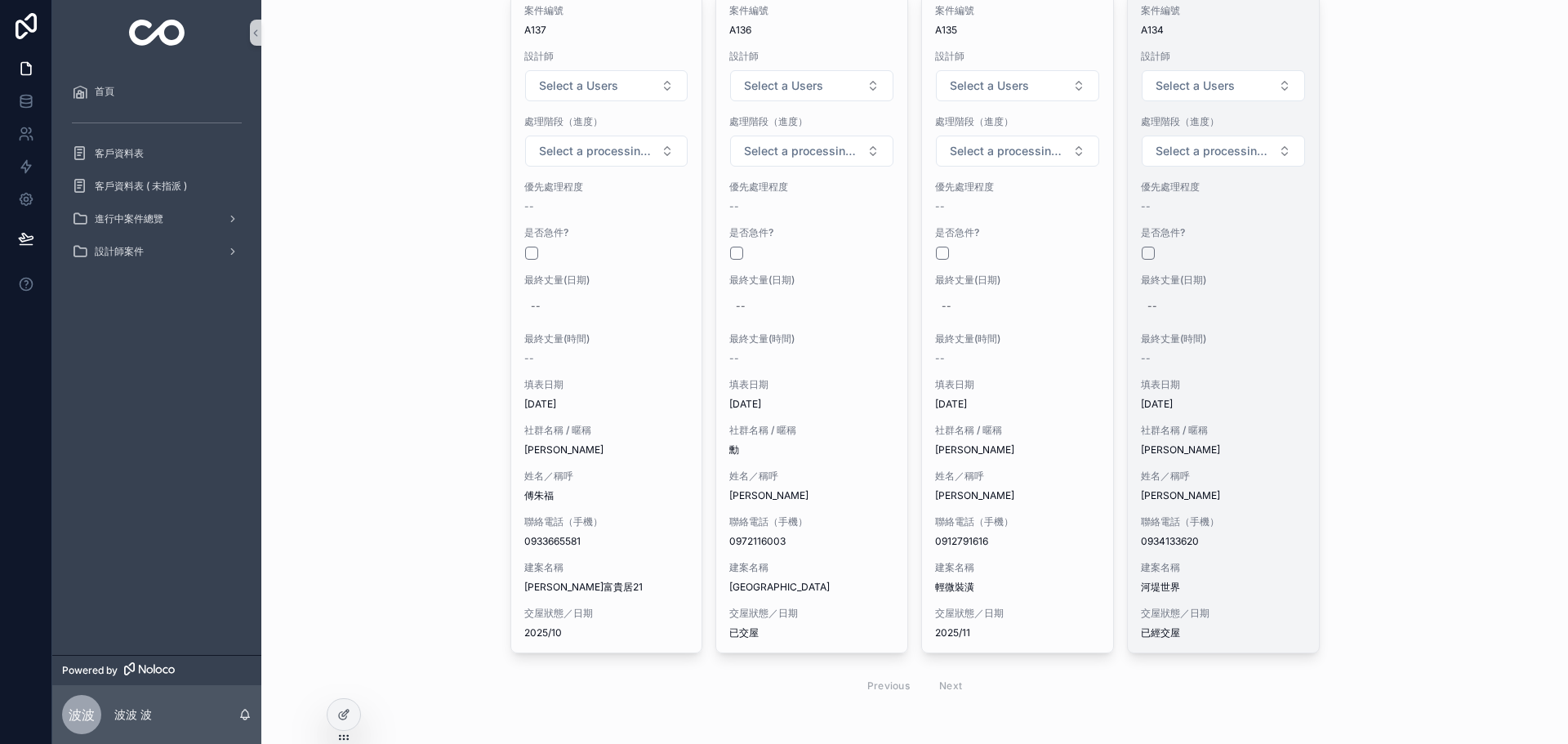
click at [1251, 538] on div "案件編號 A134 設計師 Select a Users 處理階段（進度） Select a processing stage 優先處理程度 -- 是否急件?…" at bounding box center [1223, 322] width 191 height 661
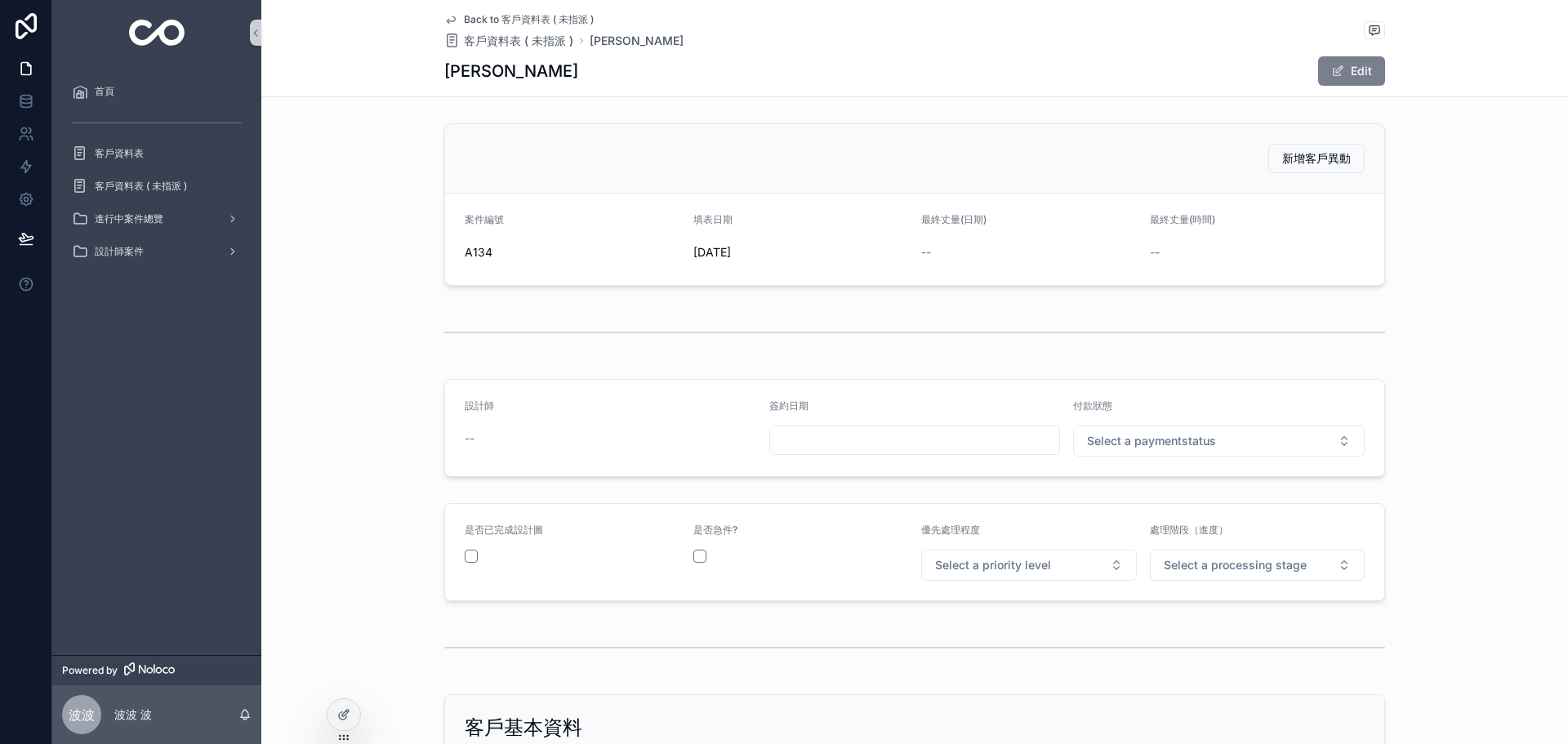
click at [1338, 73] on span "scrollable content" at bounding box center [1338, 71] width 13 height 13
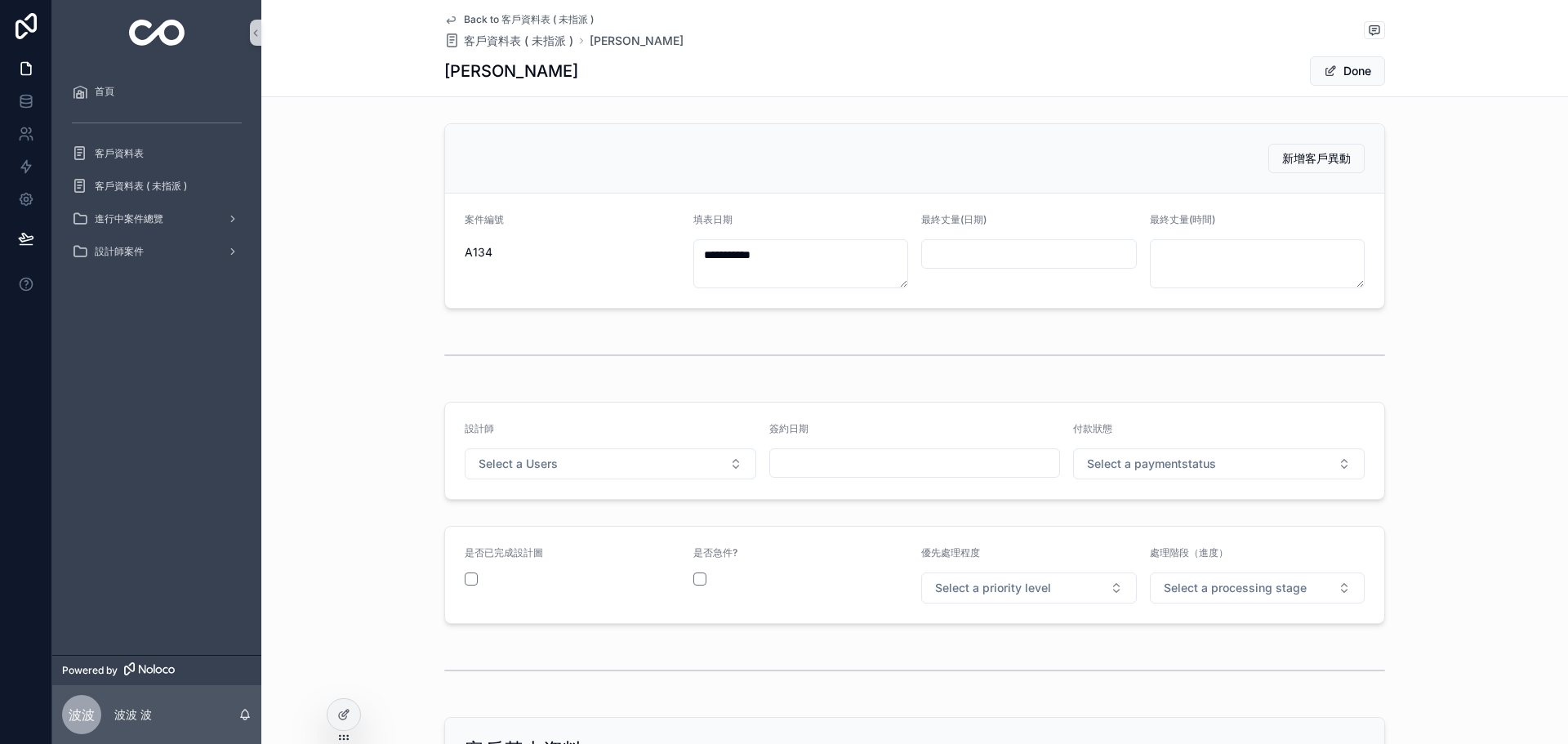
click at [667, 447] on div "設計師 Select a Users" at bounding box center [610, 451] width 291 height 57
click at [662, 458] on button "Select a Users" at bounding box center [610, 463] width 291 height 31
click at [549, 528] on div "[PERSON_NAME]" at bounding box center [605, 530] width 284 height 25
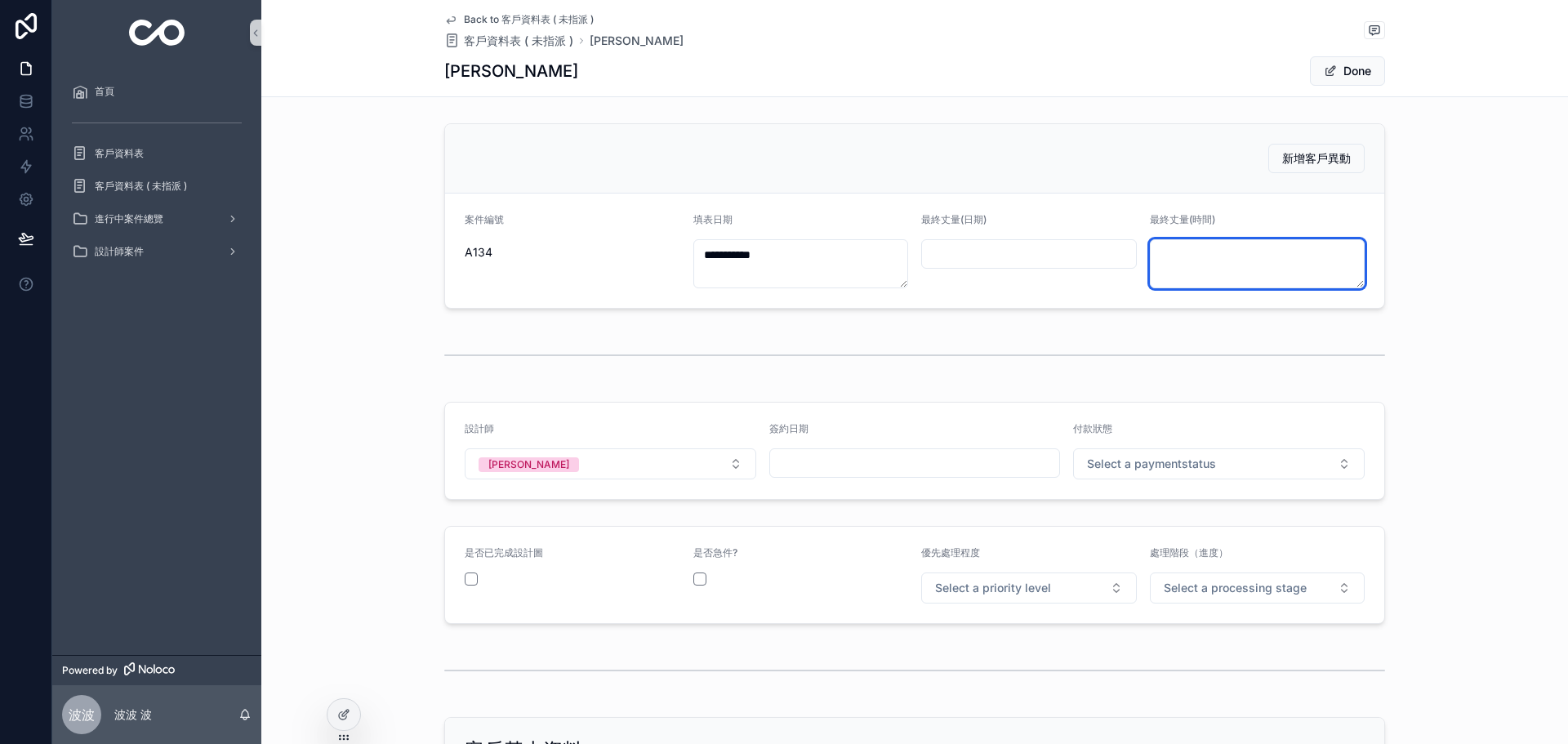
click at [1150, 253] on textarea "scrollable content" at bounding box center [1258, 264] width 215 height 49
click at [1017, 254] on input "scrollable content" at bounding box center [1029, 254] width 214 height 23
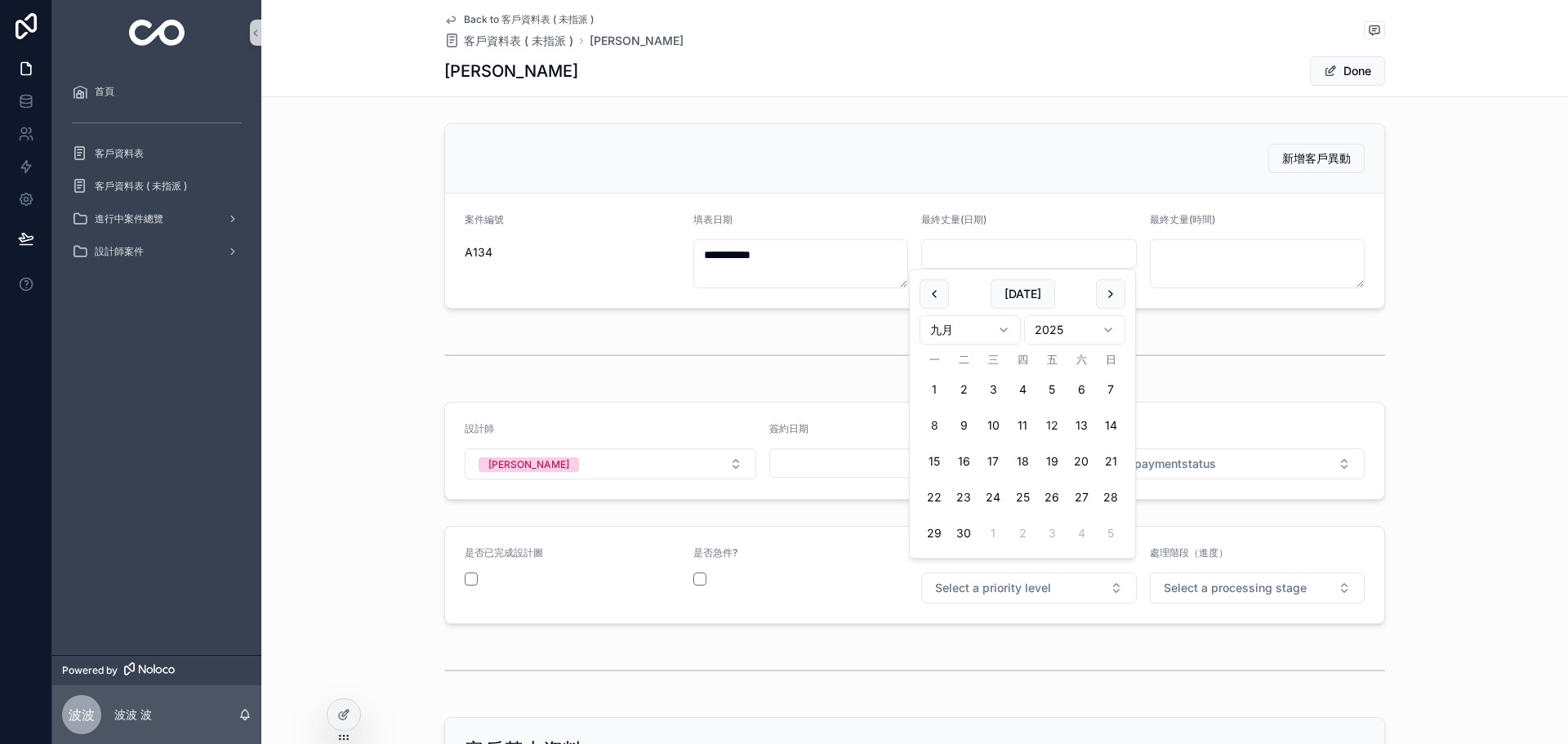
click at [1040, 418] on button "12" at bounding box center [1052, 425] width 29 height 29
click at [1021, 420] on button "11" at bounding box center [1022, 425] width 29 height 29
type input "*********"
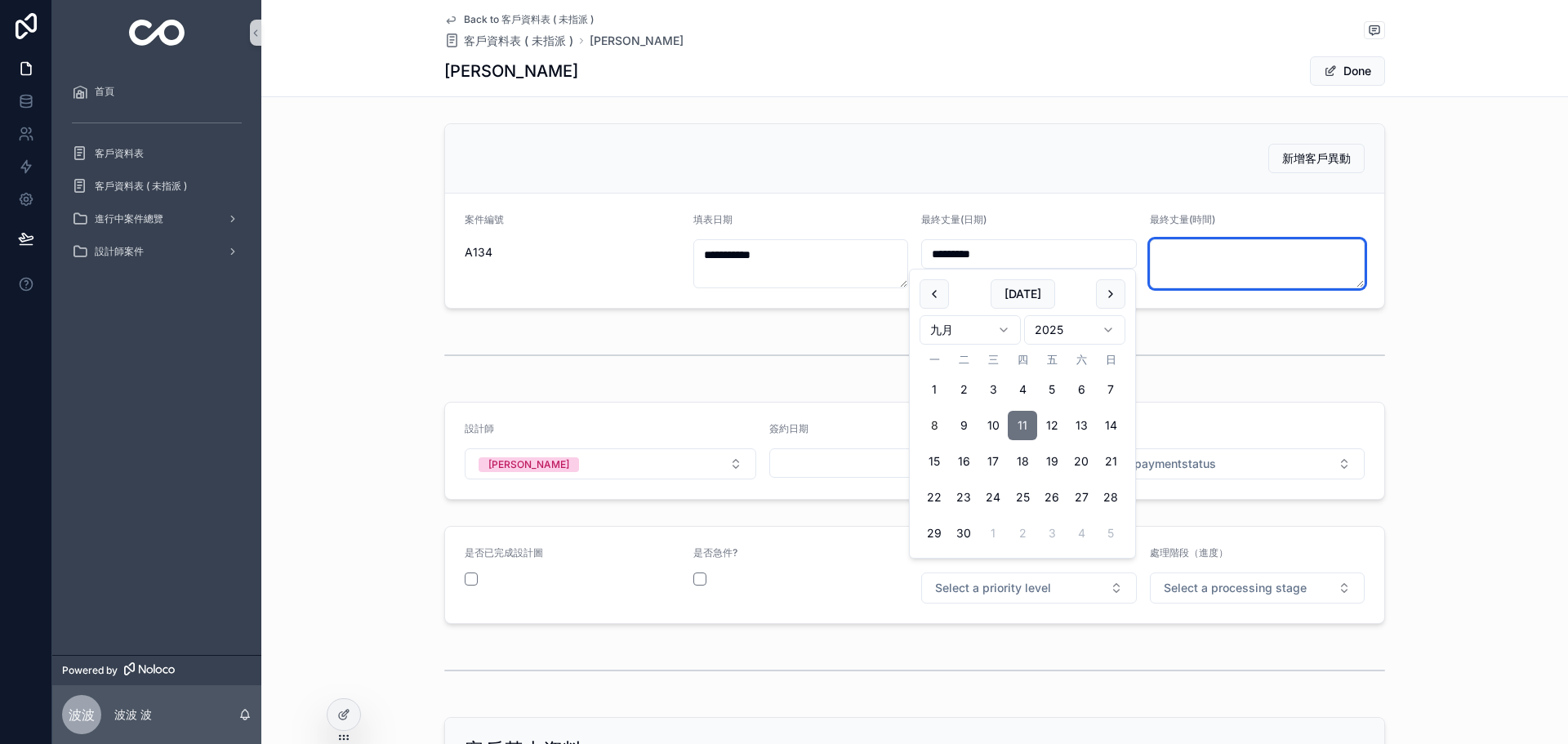
click at [1196, 260] on textarea "scrollable content" at bounding box center [1258, 264] width 215 height 49
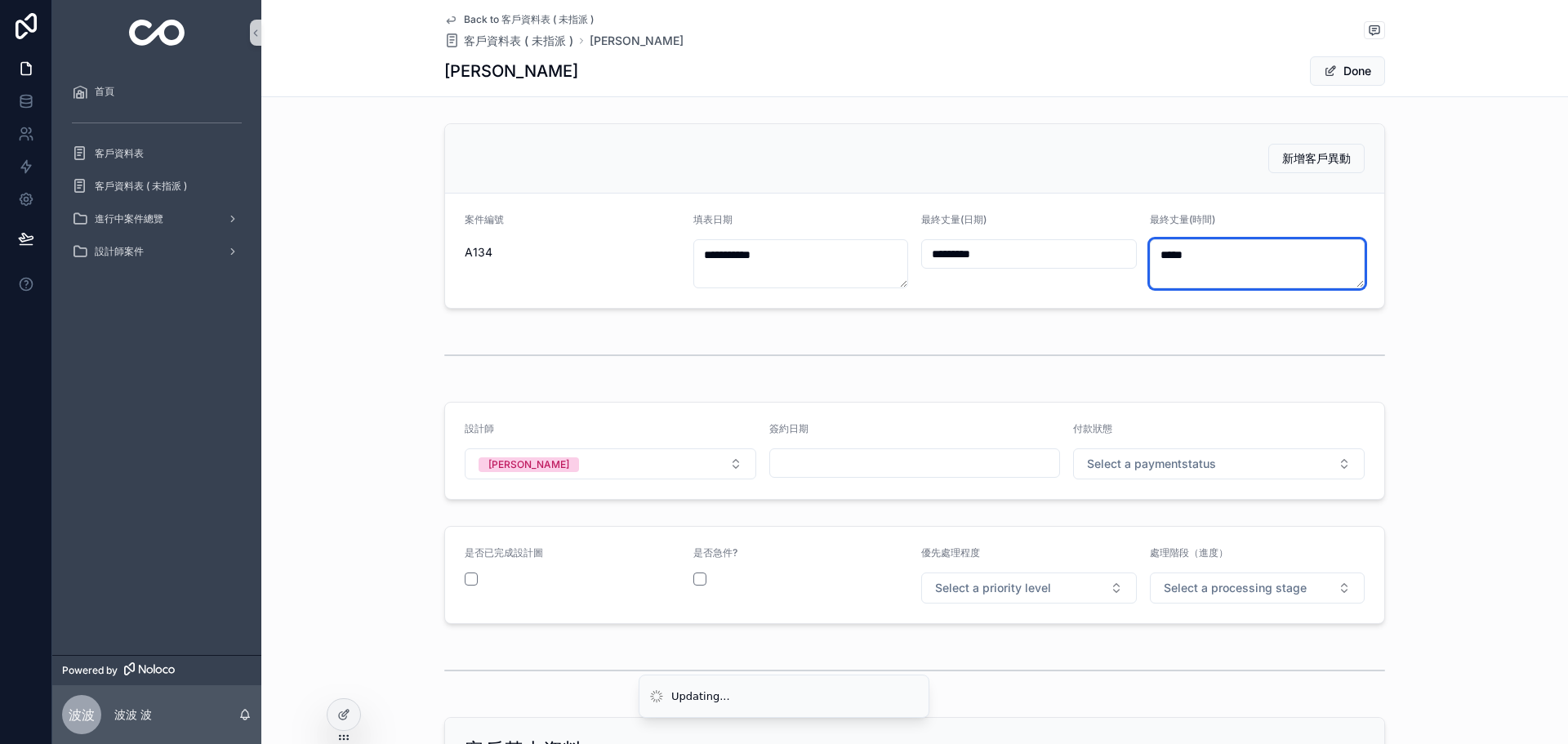
type textarea "*****"
click at [1219, 439] on div "付款狀態" at bounding box center [1219, 432] width 291 height 20
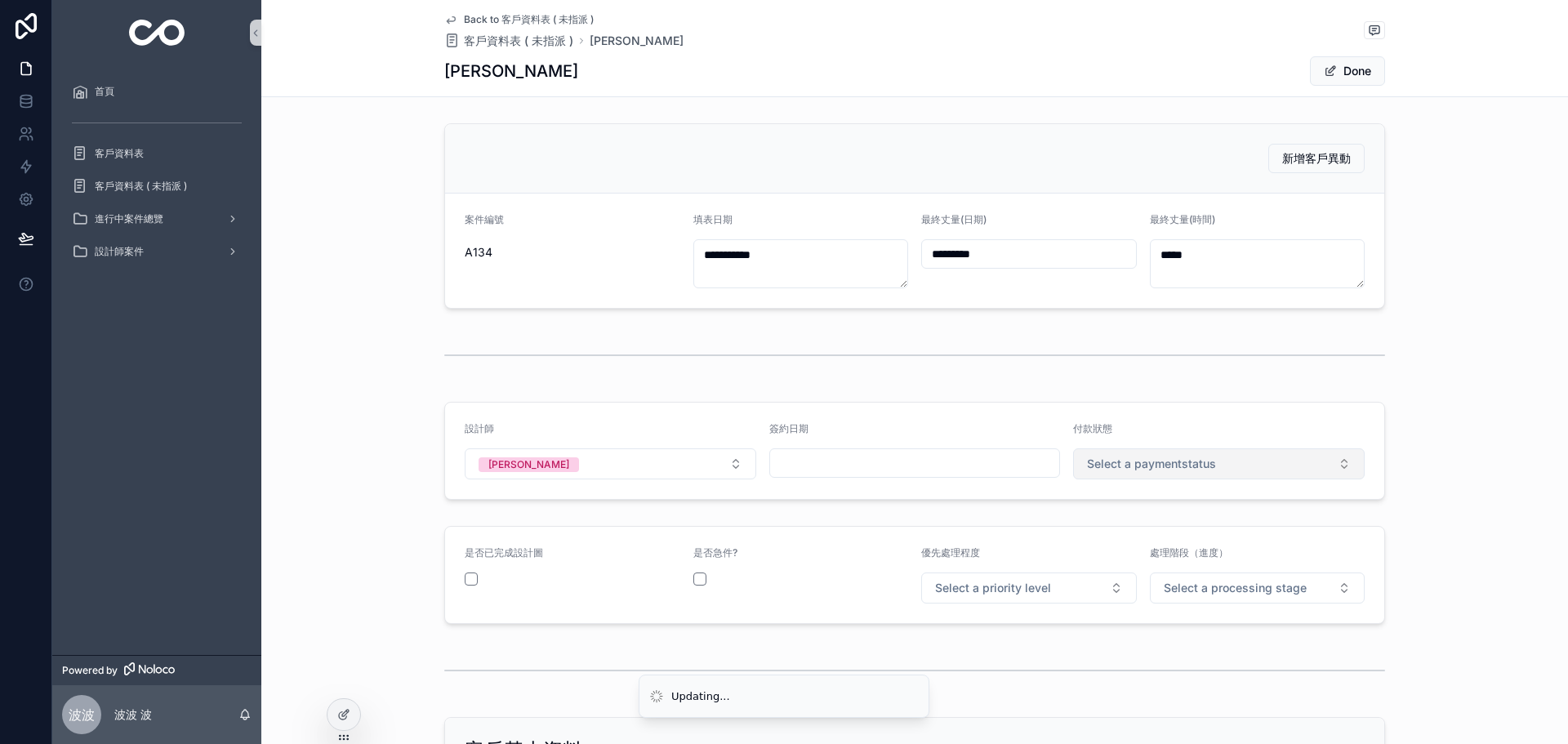
click at [1210, 453] on button "Select a paymentstatus" at bounding box center [1219, 463] width 291 height 31
click at [1130, 531] on div "未付款" at bounding box center [1213, 530] width 284 height 25
click at [1022, 579] on button "Select a priority level" at bounding box center [1029, 587] width 215 height 31
click at [987, 676] on div "中優先" at bounding box center [1023, 676] width 208 height 23
click at [1190, 597] on button "Select a processing stage" at bounding box center [1258, 587] width 215 height 31
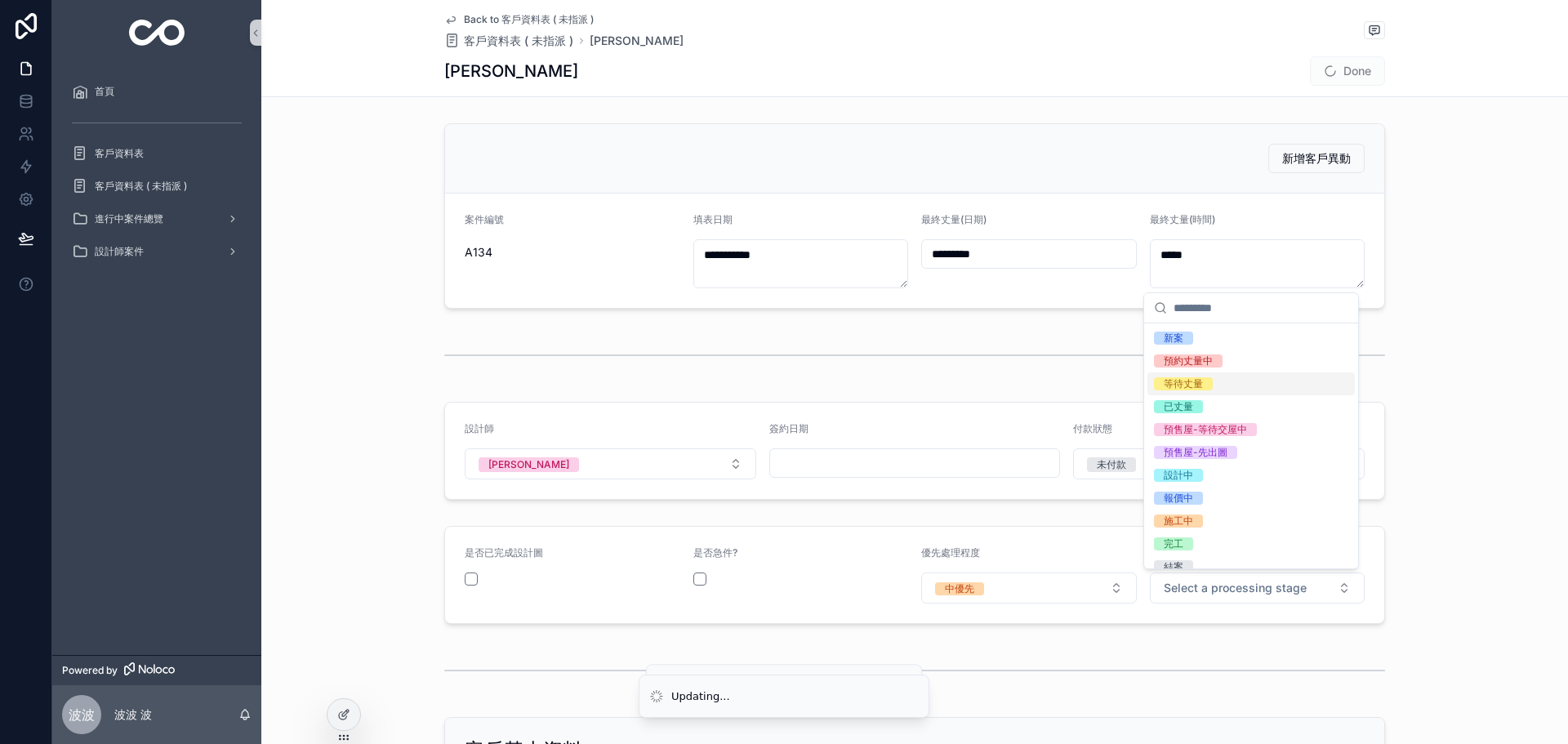
drag, startPoint x: 1204, startPoint y: 383, endPoint x: 1304, endPoint y: 423, distance: 107.7
click at [1204, 381] on span "等待丈量" at bounding box center [1184, 384] width 59 height 13
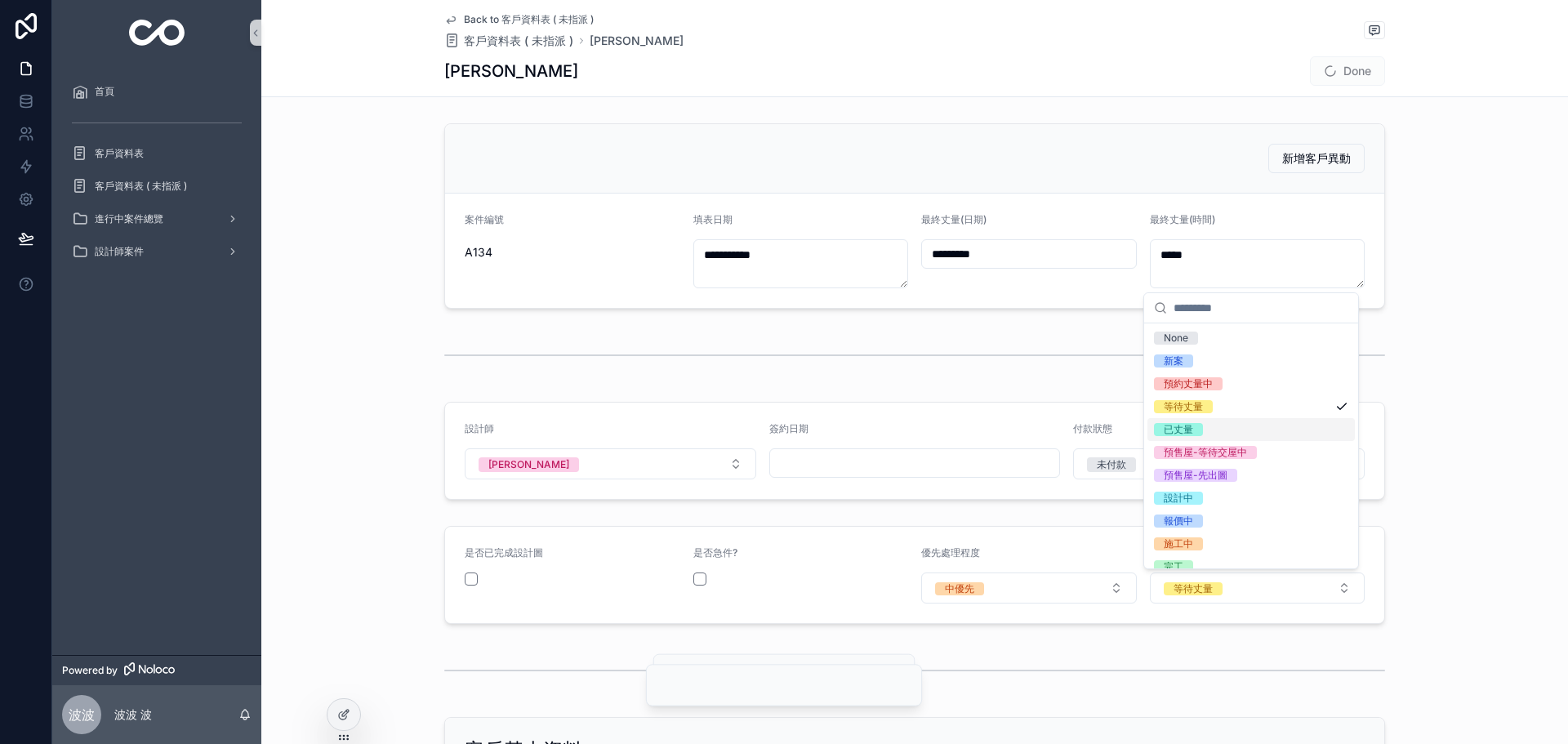
drag, startPoint x: 1490, startPoint y: 445, endPoint x: 1475, endPoint y: 455, distance: 18.0
click at [1488, 448] on div "設計師 [PERSON_NAME] 簽約日期 付款狀態 未付款" at bounding box center [914, 451] width 1307 height 111
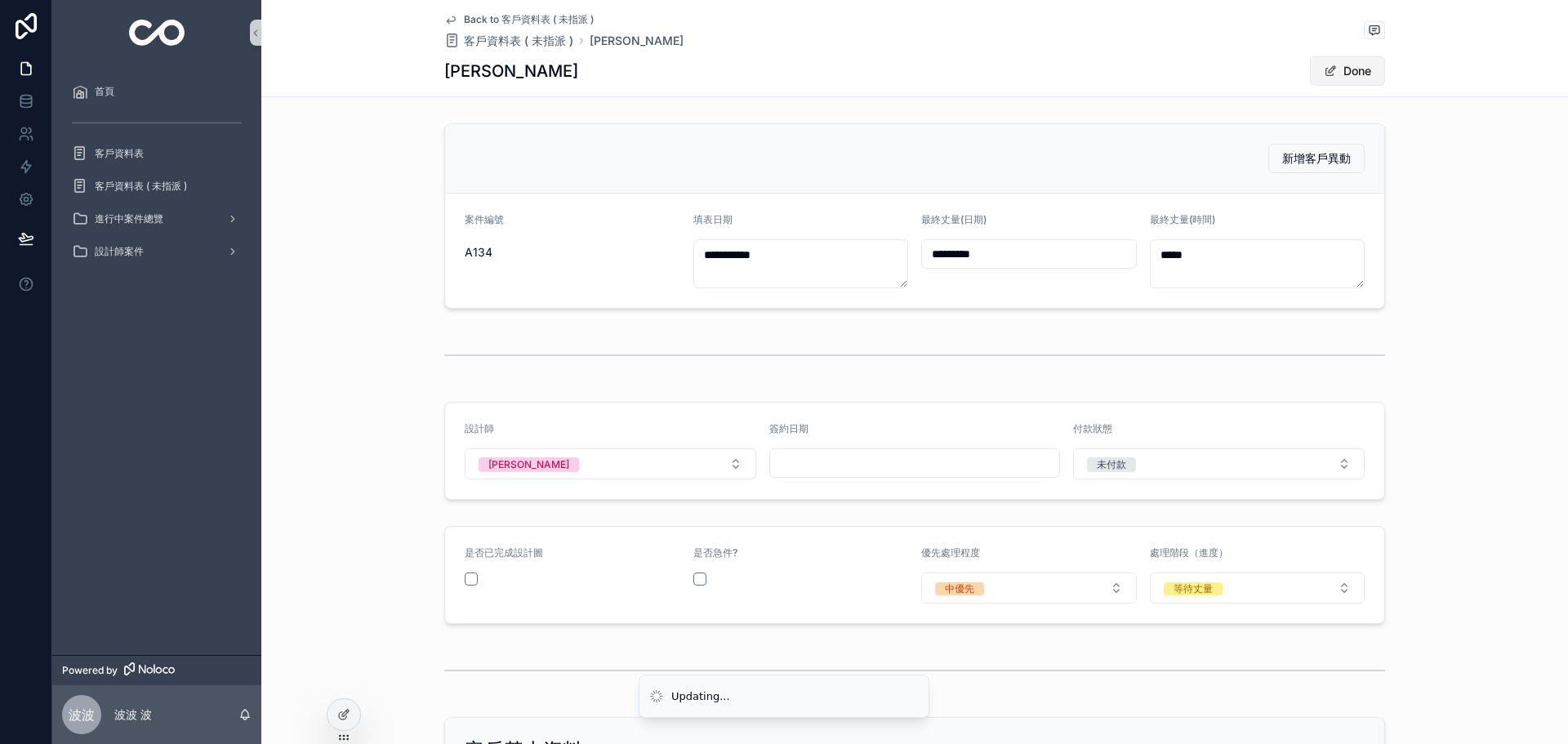
click at [1331, 61] on button "Done" at bounding box center [1347, 70] width 75 height 29
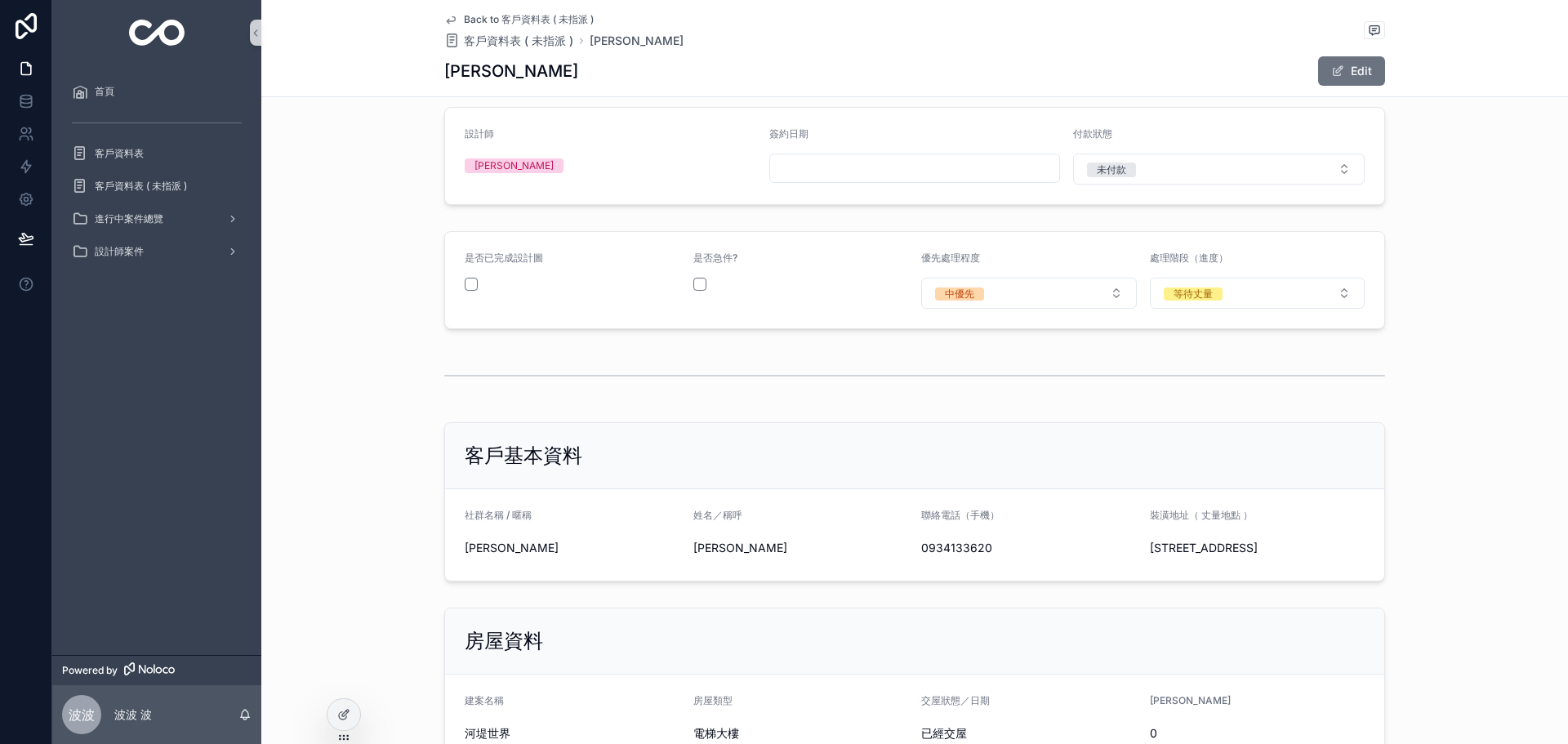
scroll to position [163, 0]
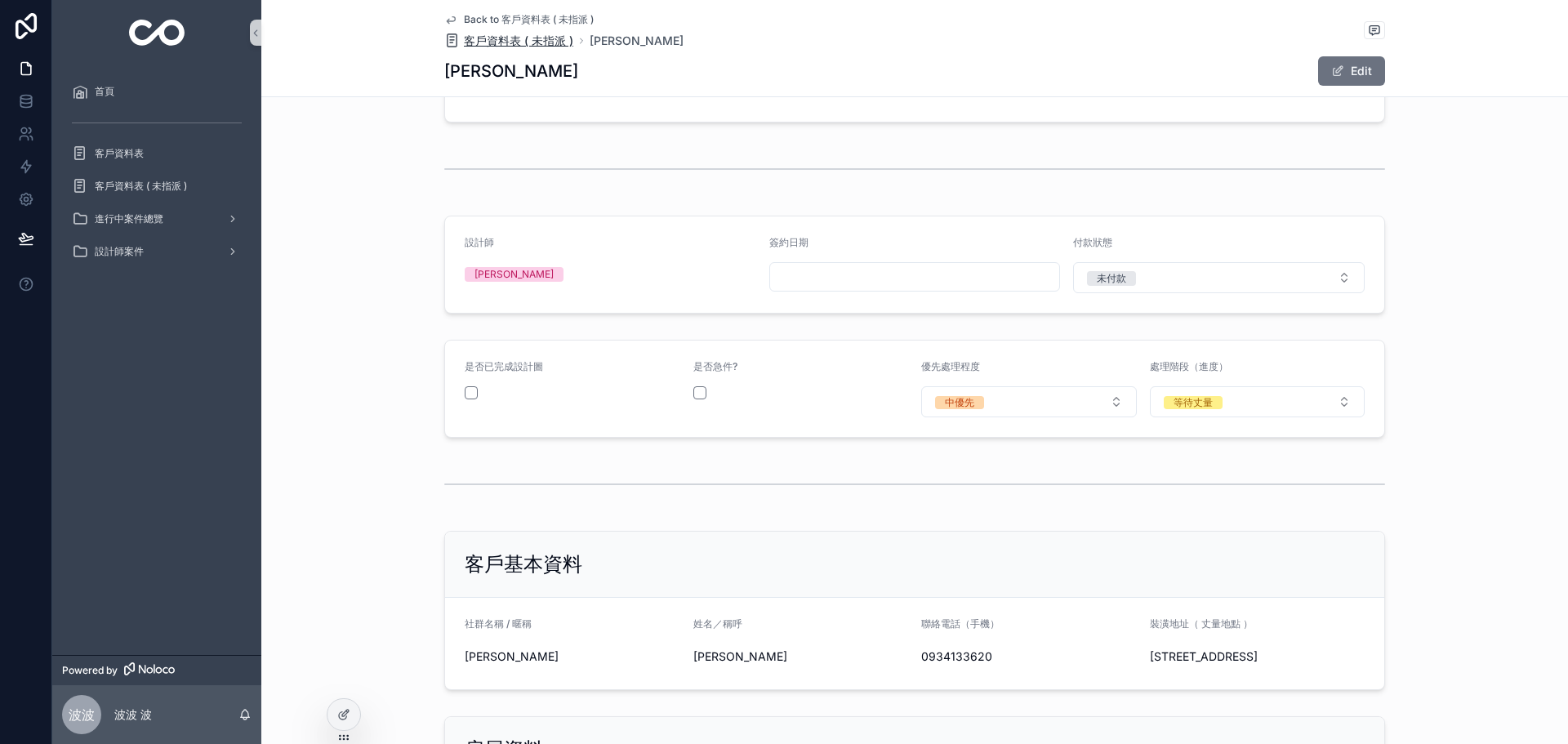
click at [510, 40] on span "客戶資料表 ( 未指派 )" at bounding box center [518, 40] width 109 height 16
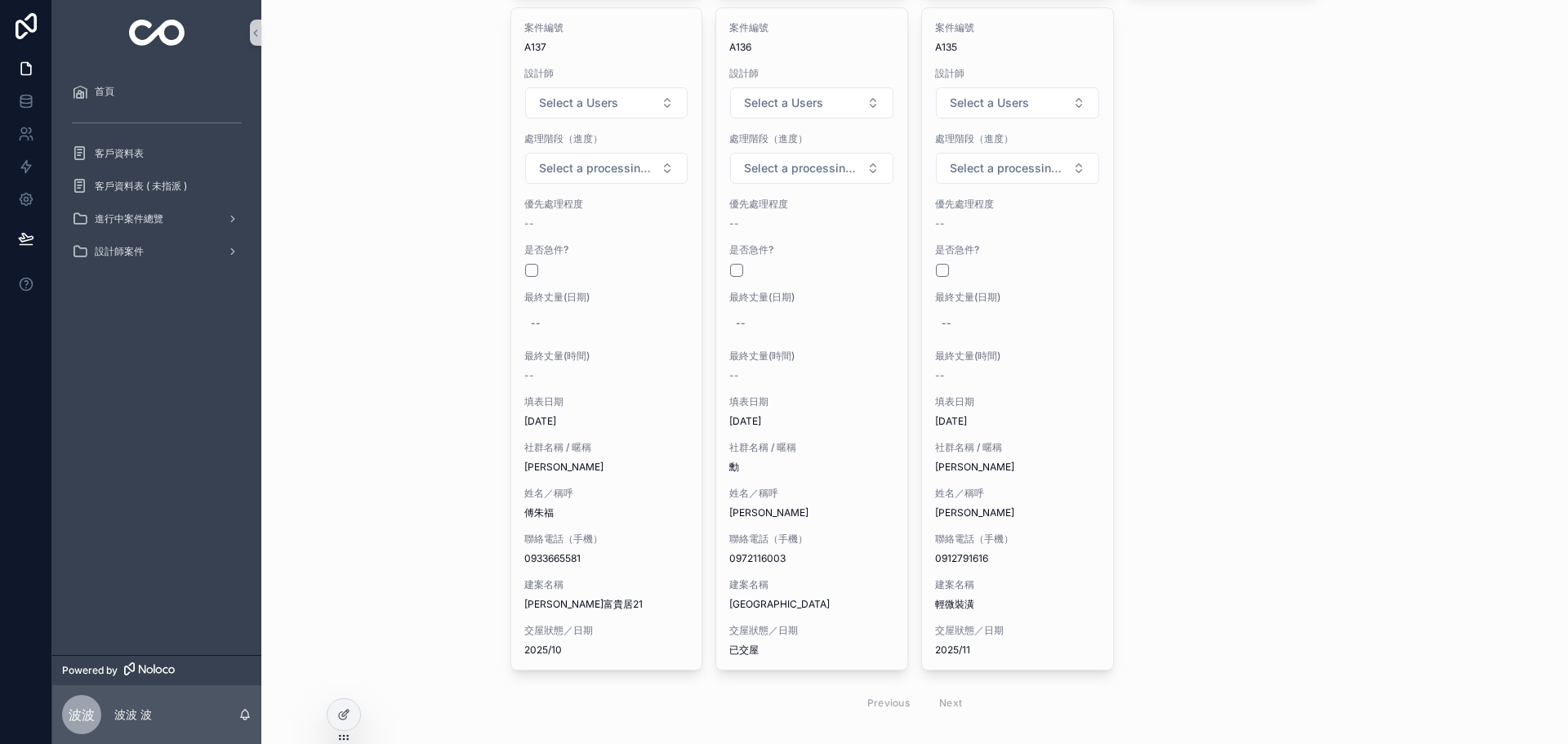
scroll to position [1460, 0]
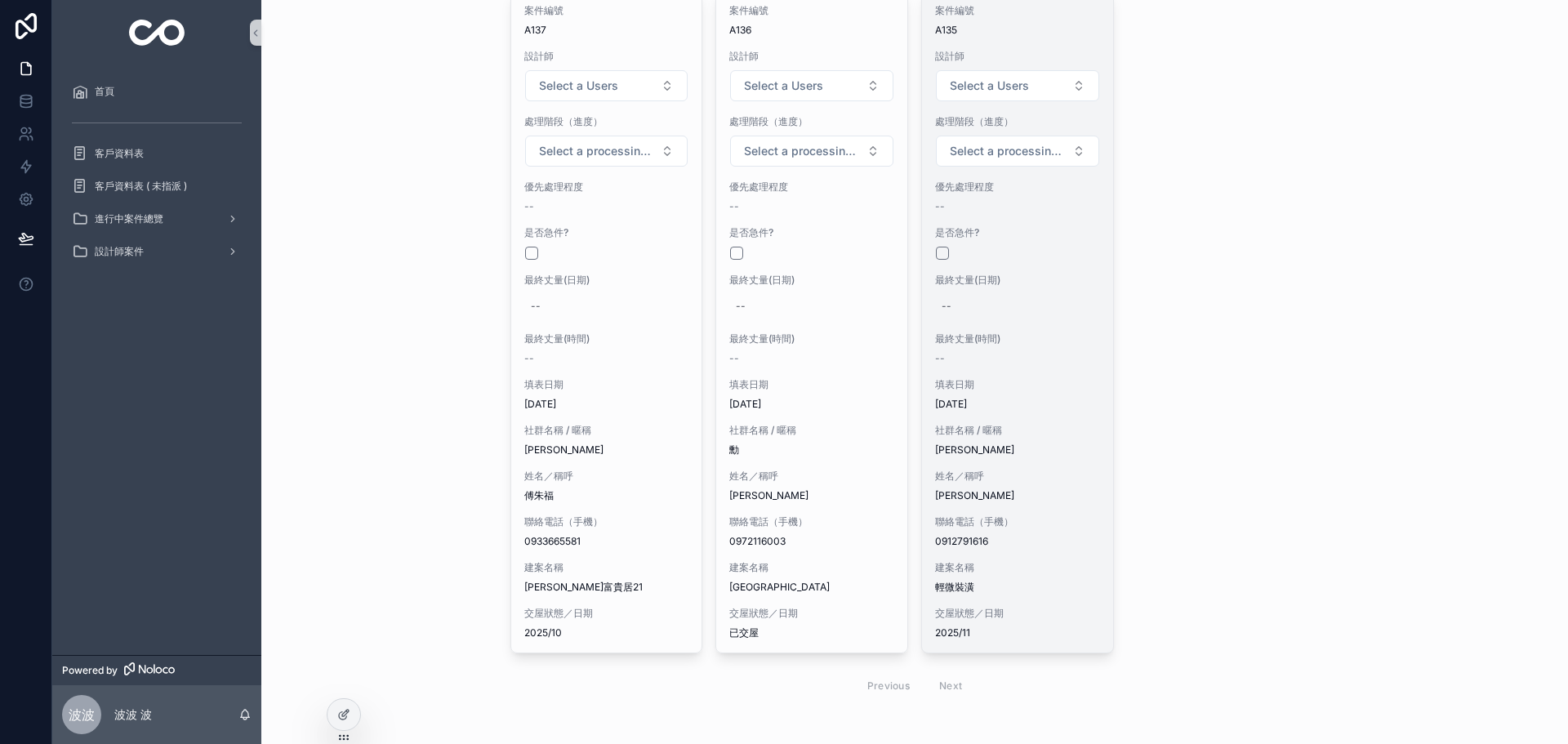
click at [1032, 424] on span "社群名稱 / 暱稱" at bounding box center [1017, 431] width 165 height 13
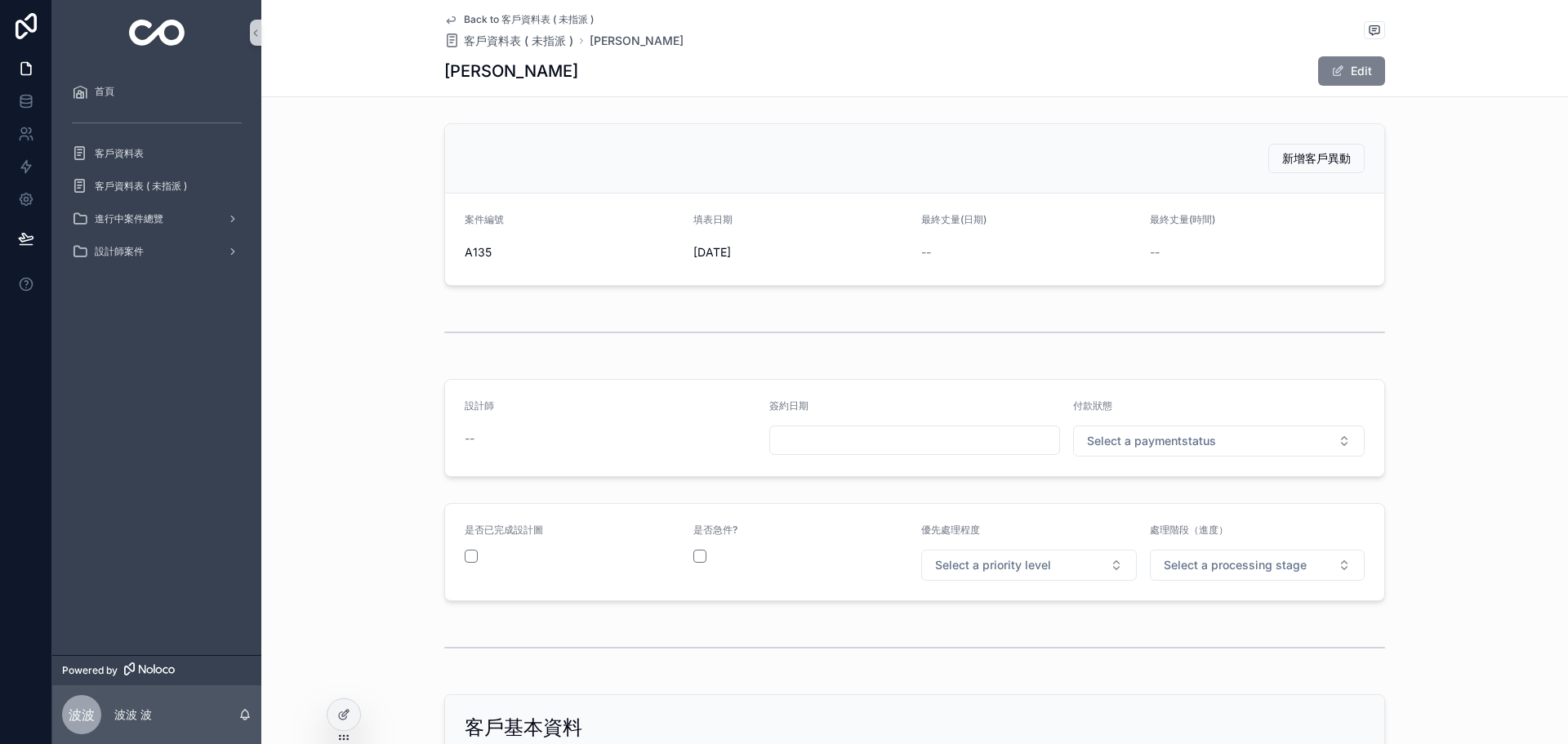
click at [1334, 61] on button "Edit" at bounding box center [1352, 70] width 67 height 29
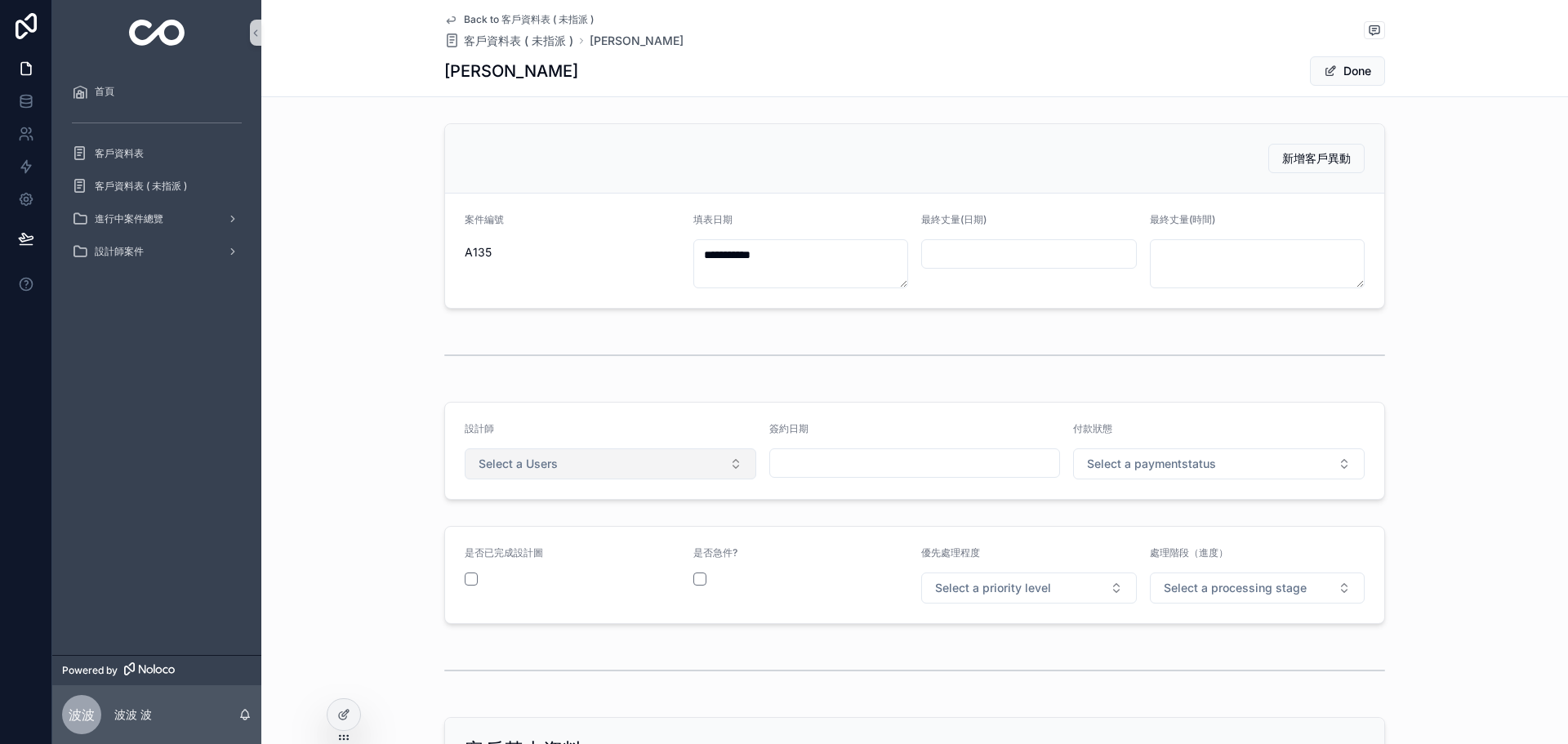
click at [649, 456] on button "Select a Users" at bounding box center [610, 463] width 291 height 31
drag, startPoint x: 542, startPoint y: 553, endPoint x: 724, endPoint y: 556, distance: 182.0
click at [550, 552] on div "詩鶔" at bounding box center [605, 554] width 284 height 25
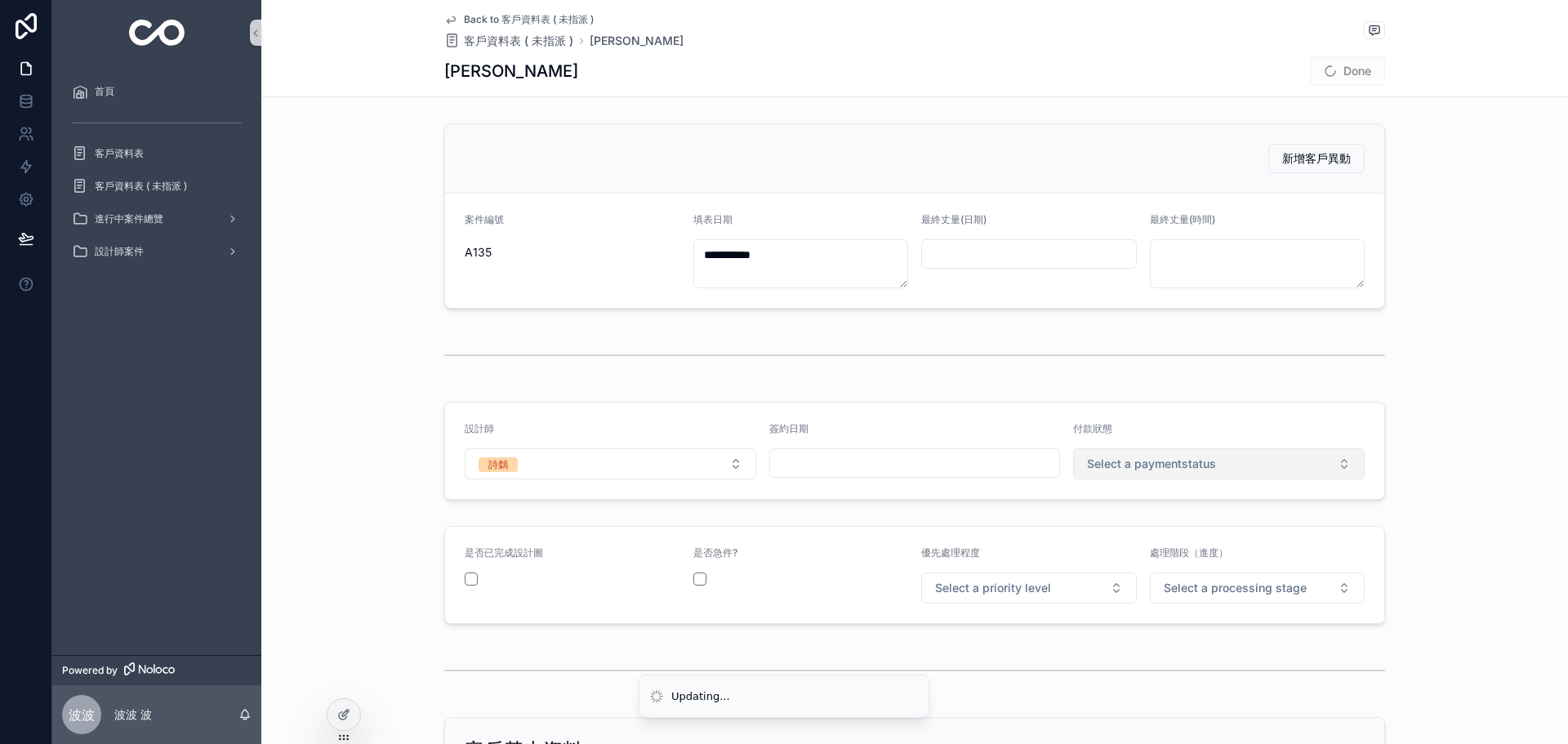
click at [1215, 464] on button "Select a paymentstatus" at bounding box center [1219, 463] width 291 height 31
click at [1122, 525] on span "未付款" at bounding box center [1103, 529] width 49 height 14
drag, startPoint x: 1009, startPoint y: 588, endPoint x: 999, endPoint y: 577, distance: 14.9
click at [1008, 588] on span "Select a priority level" at bounding box center [993, 587] width 116 height 16
drag, startPoint x: 958, startPoint y: 676, endPoint x: 1115, endPoint y: 637, distance: 161.8
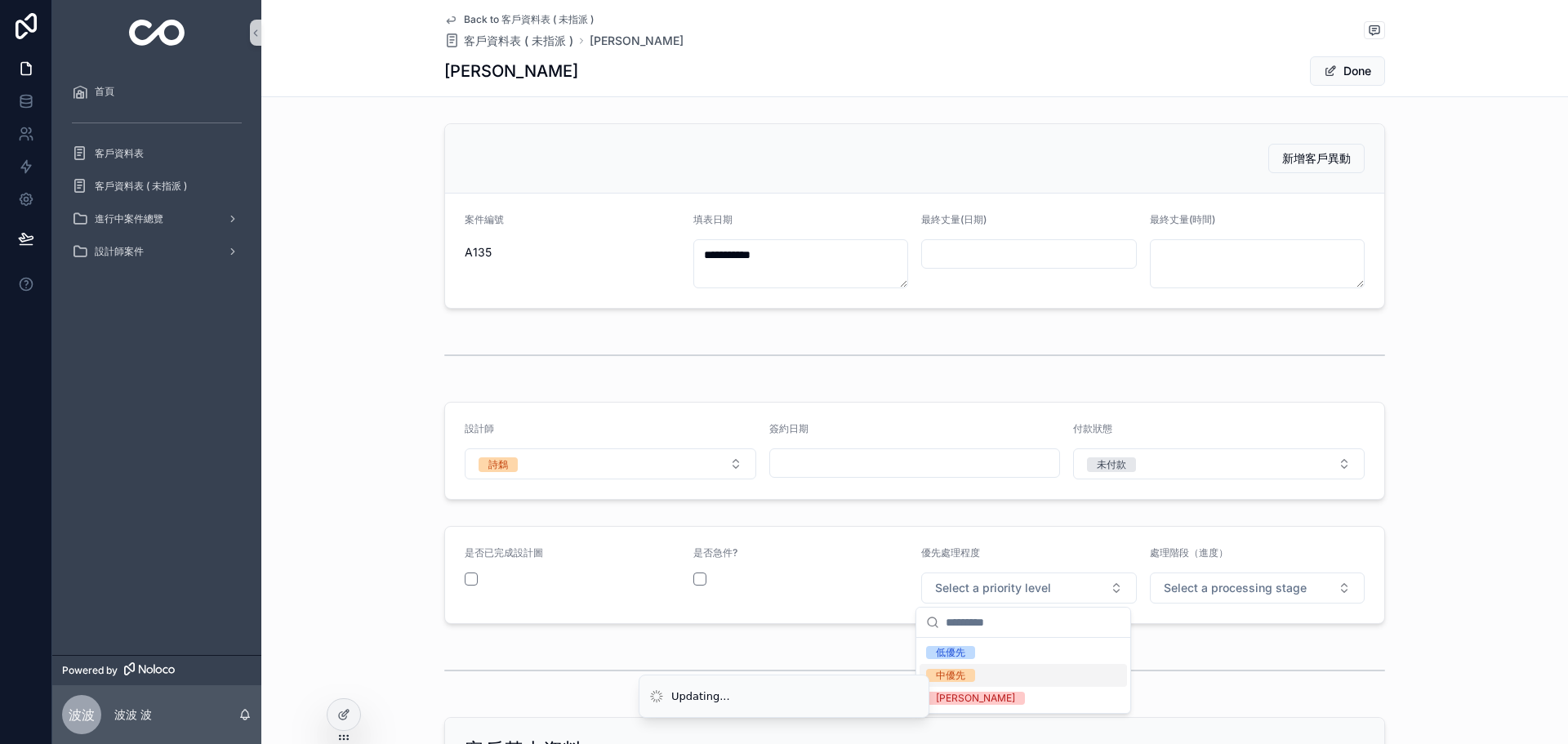
click at [960, 675] on div "中優先" at bounding box center [950, 676] width 29 height 13
drag, startPoint x: 1189, startPoint y: 614, endPoint x: 1199, endPoint y: 595, distance: 21.5
click at [1190, 611] on form "是否已完成設計圖 是否急件? 優先處理程度 中優先 處理階段（進度） Select a processing stage" at bounding box center [915, 575] width 940 height 97
click at [1199, 595] on span "Select a processing stage" at bounding box center [1235, 587] width 143 height 16
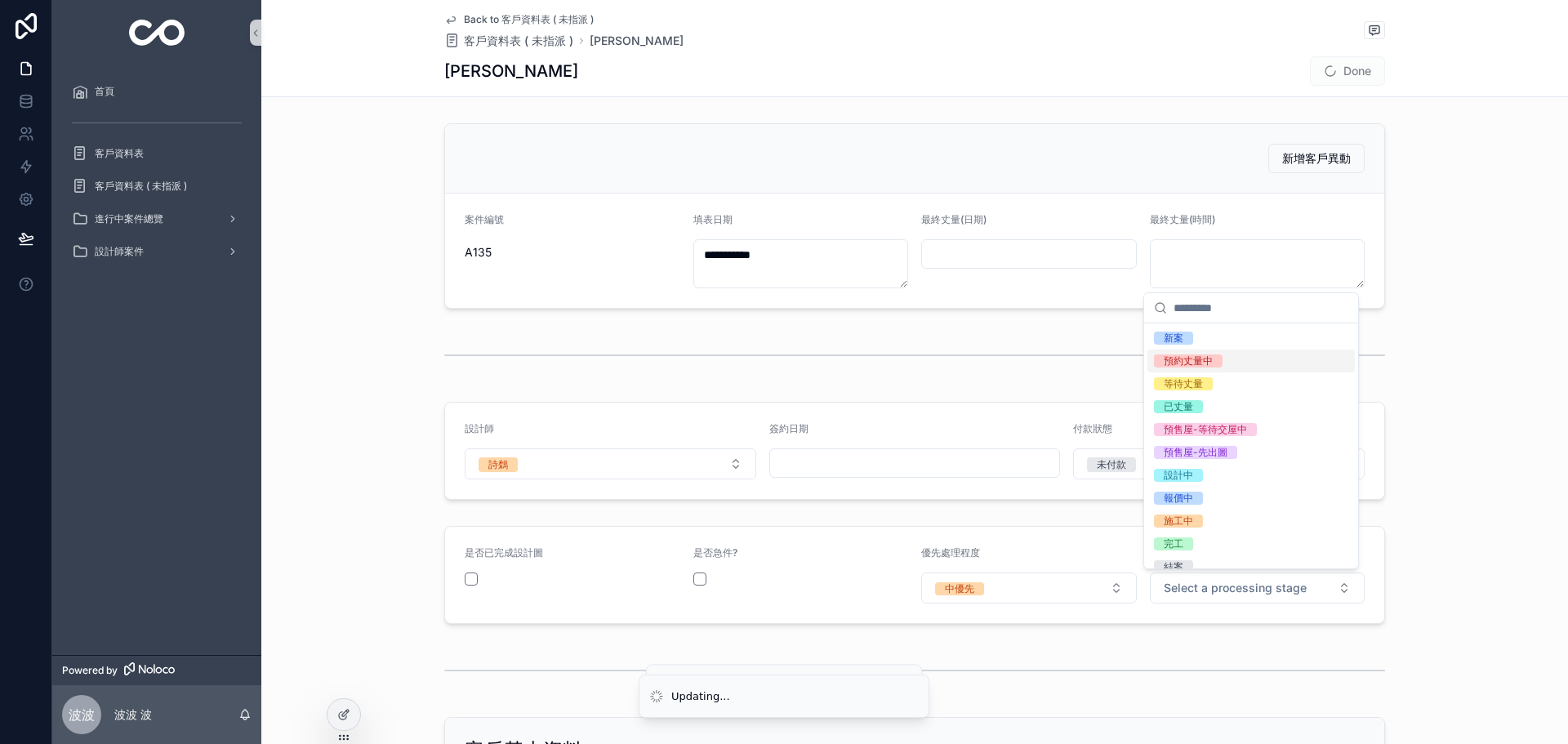
click at [1202, 359] on div "預約丈量中" at bounding box center [1188, 362] width 49 height 13
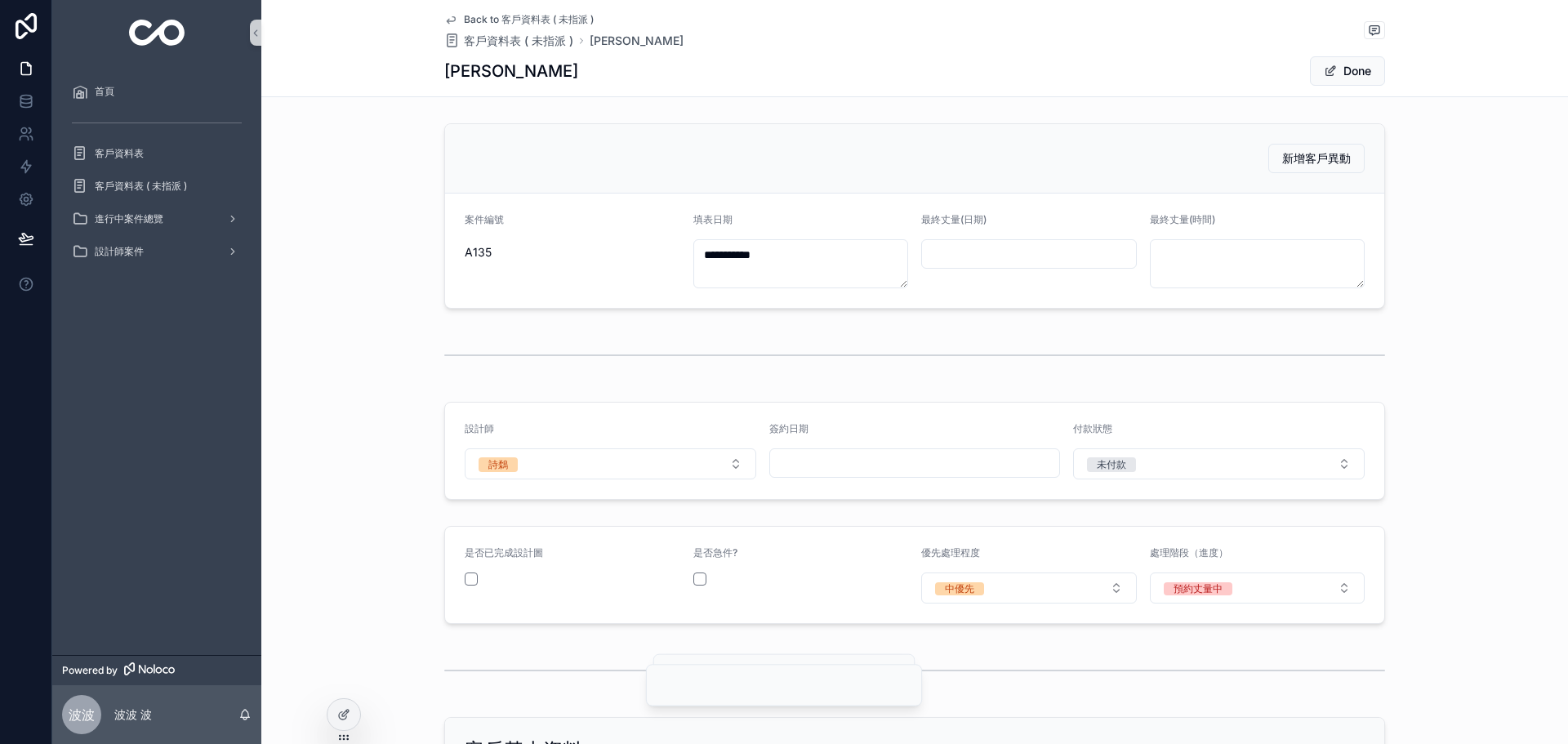
click at [1341, 77] on button "Done" at bounding box center [1347, 70] width 75 height 29
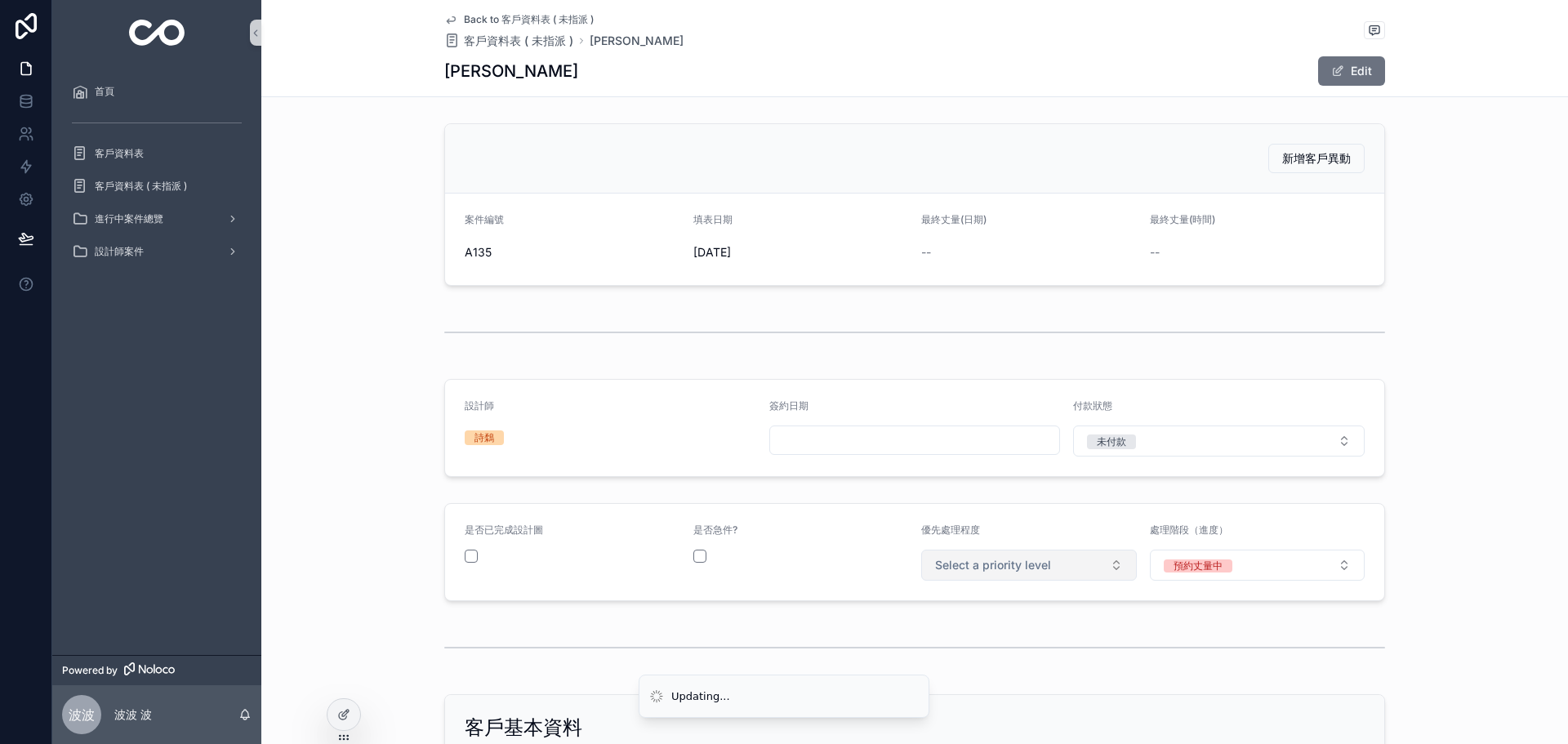
click at [997, 566] on span "Select a priority level" at bounding box center [993, 565] width 116 height 16
click at [970, 659] on span "中優先" at bounding box center [951, 653] width 49 height 13
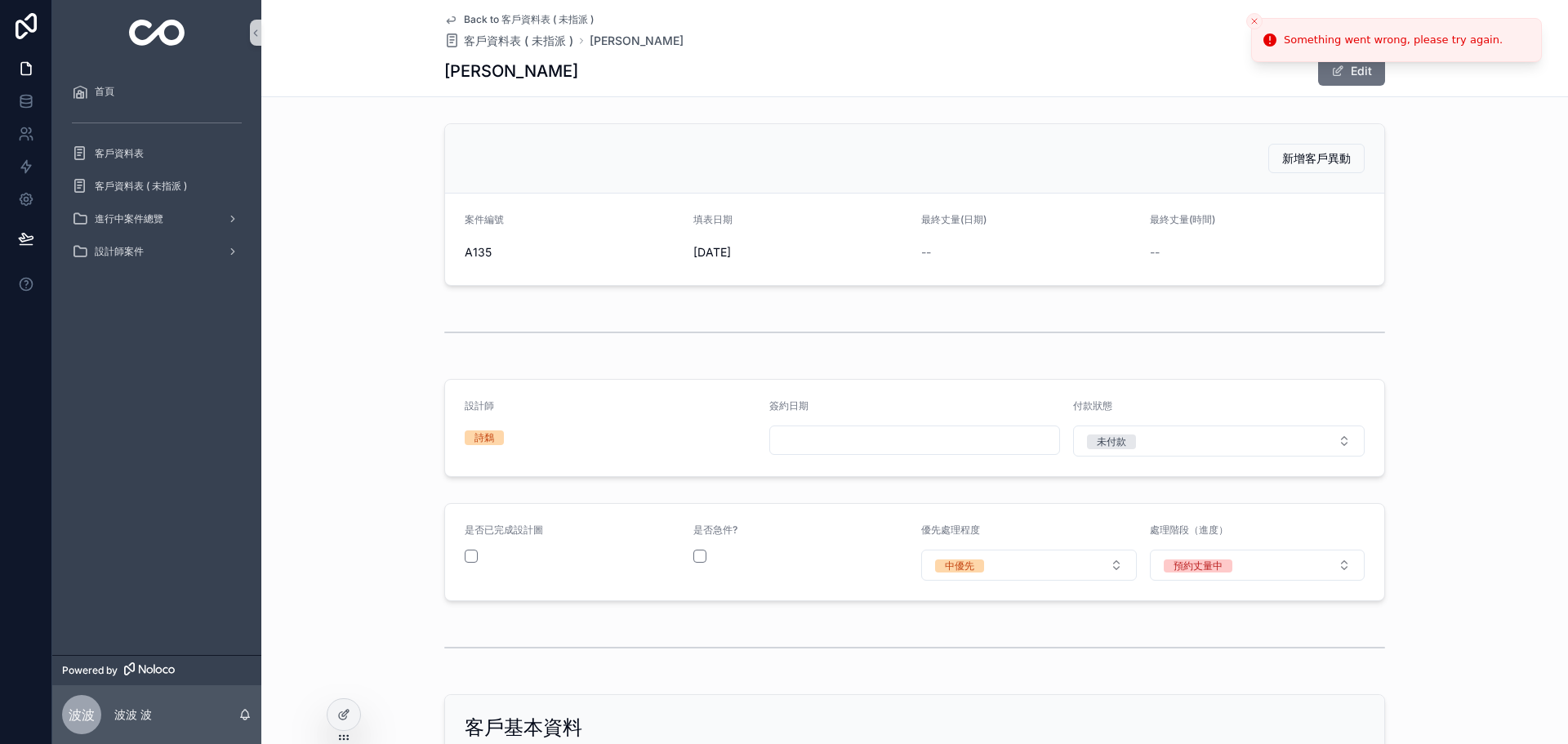
drag, startPoint x: 1257, startPoint y: 16, endPoint x: 1233, endPoint y: 33, distance: 29.4
click at [1256, 16] on icon "Close toast" at bounding box center [1255, 21] width 9 height 9
click at [1363, 82] on button "Edit" at bounding box center [1352, 70] width 67 height 29
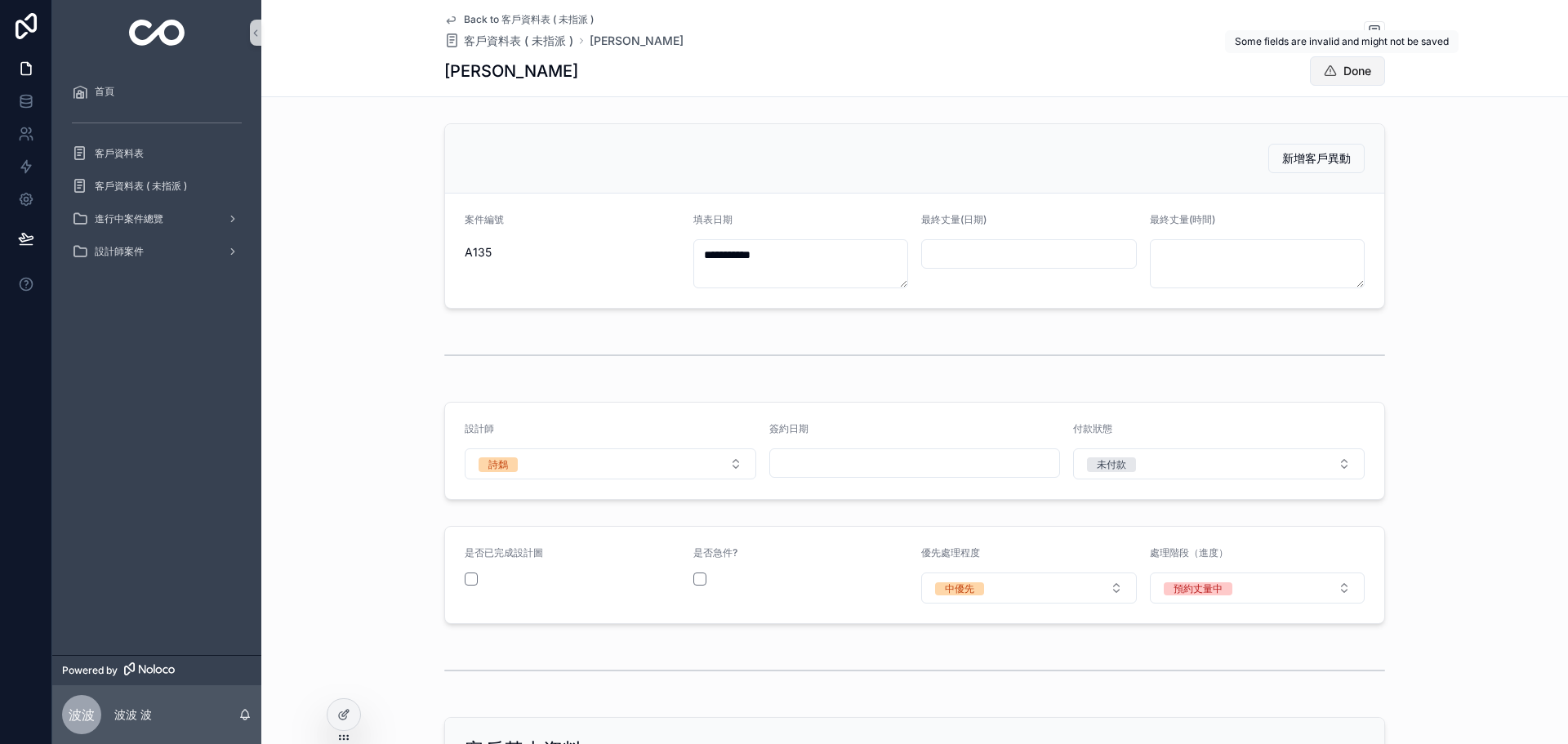
click at [1341, 71] on button "Done" at bounding box center [1347, 70] width 75 height 29
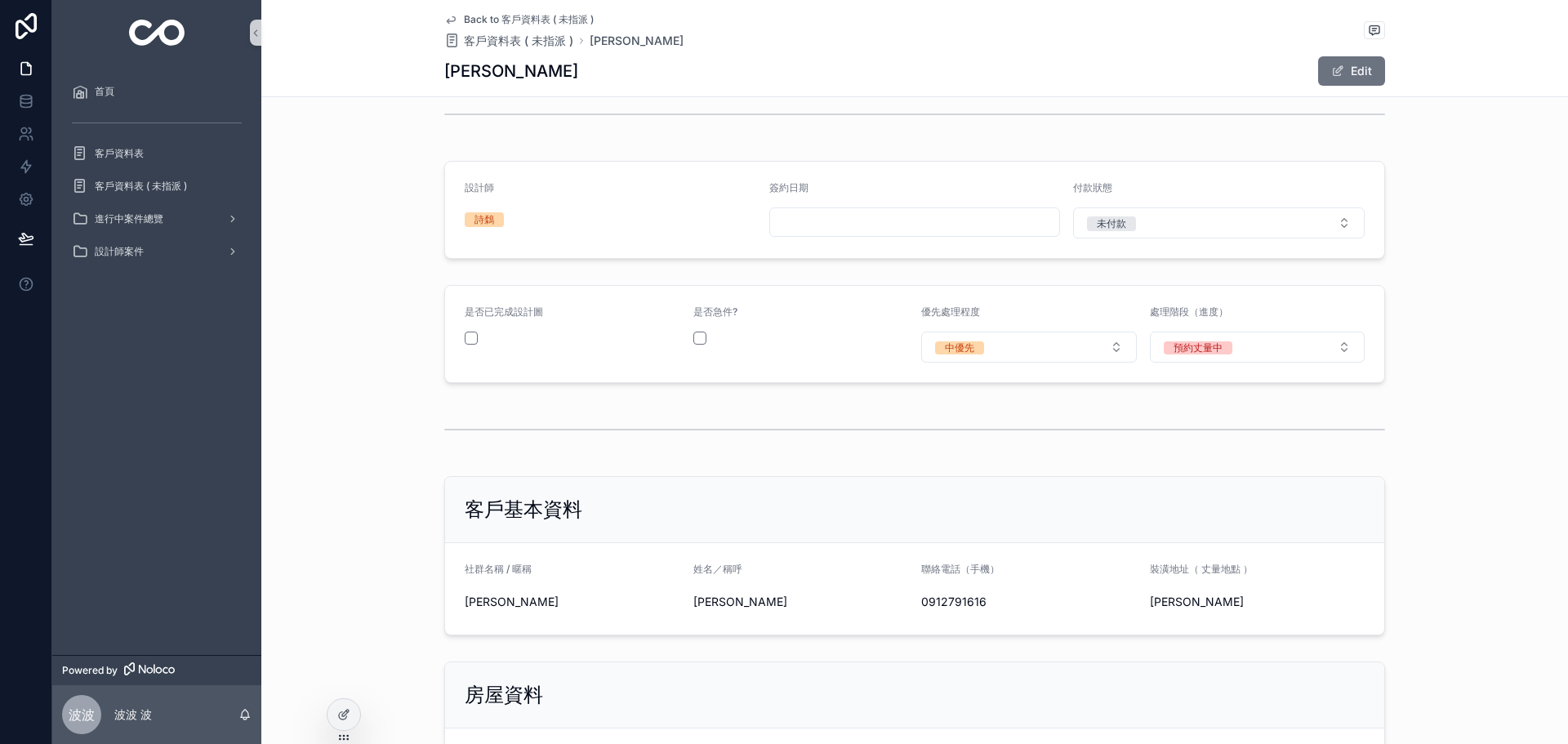
scroll to position [191, 0]
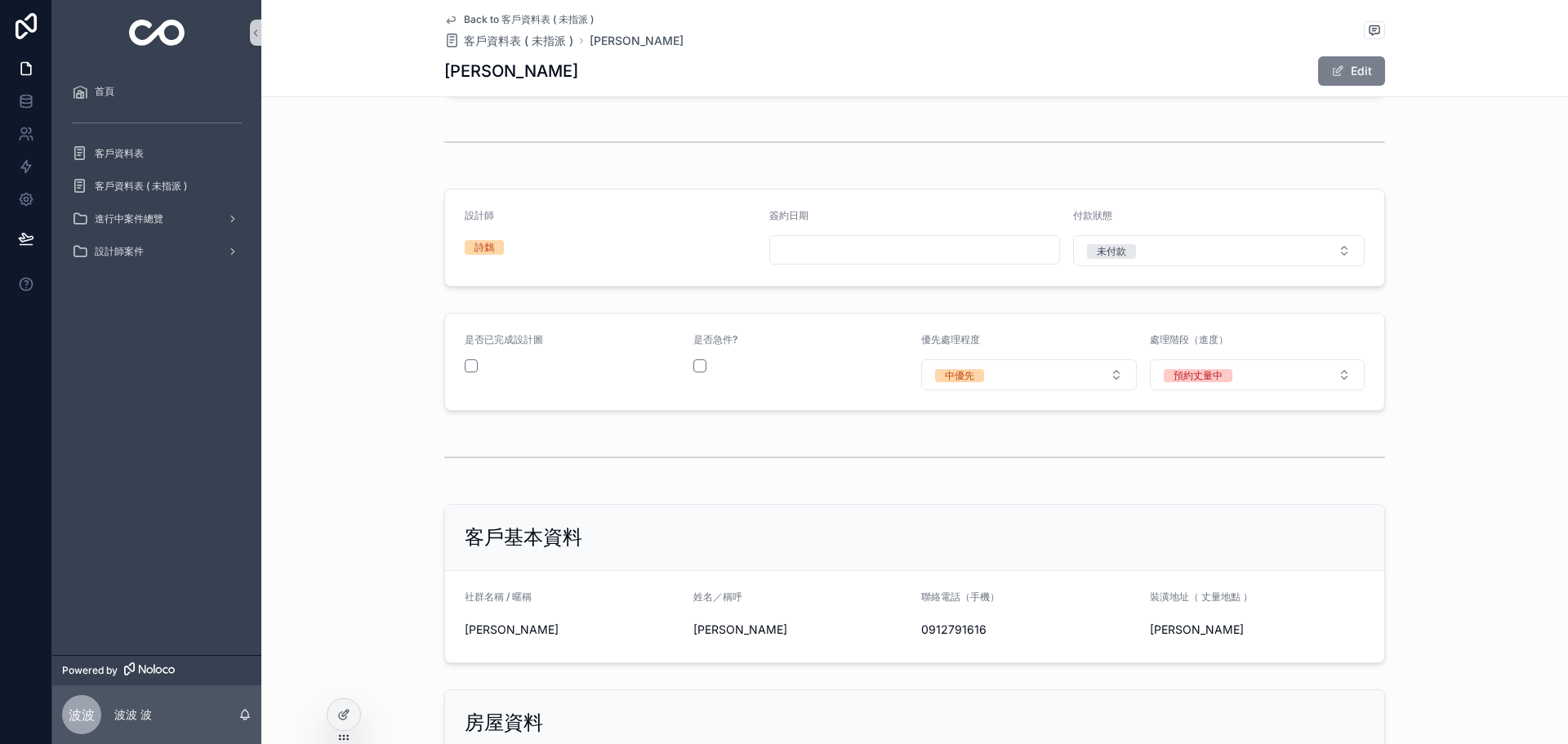
click at [1344, 65] on button "Edit" at bounding box center [1352, 70] width 67 height 29
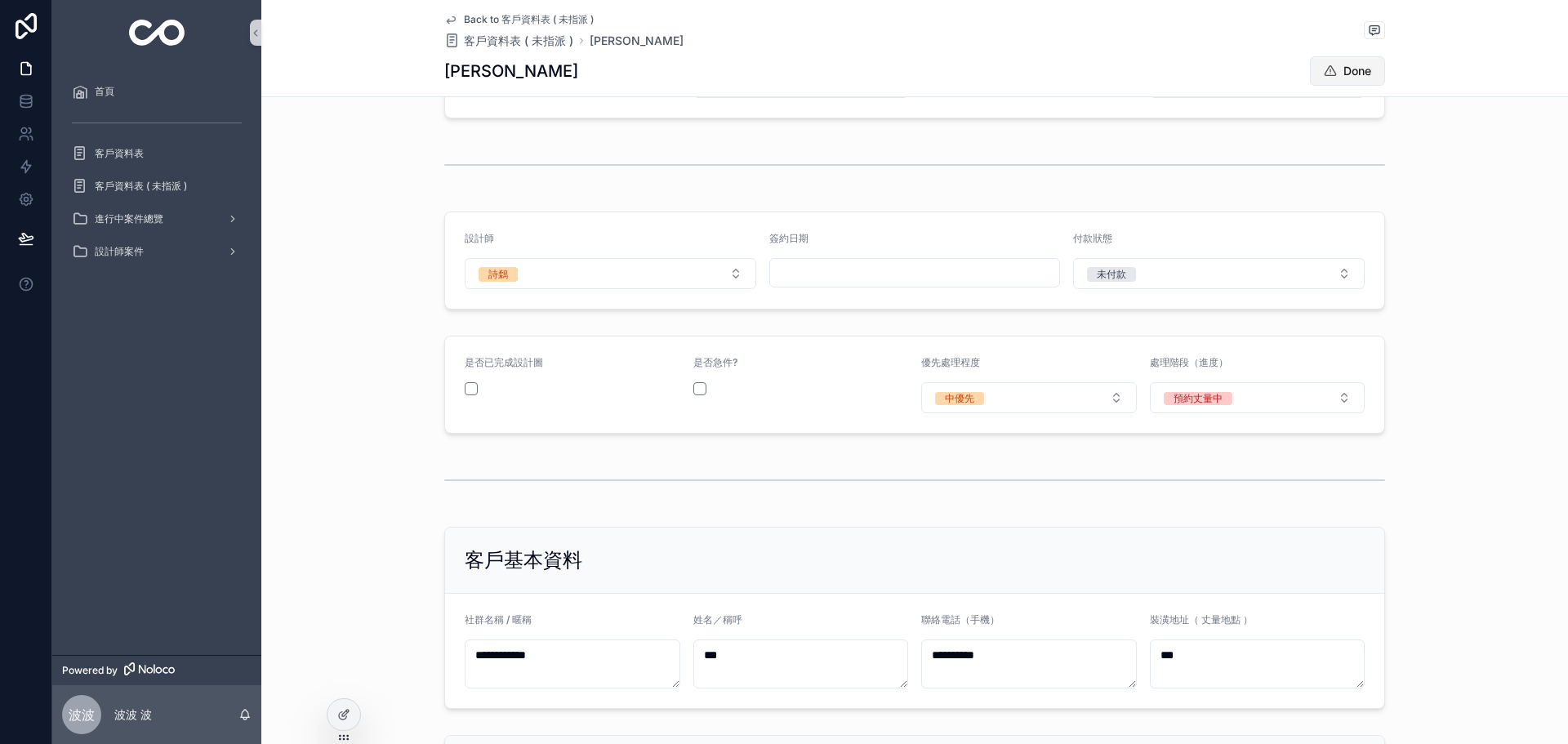
click at [1353, 67] on button "Done" at bounding box center [1347, 70] width 75 height 29
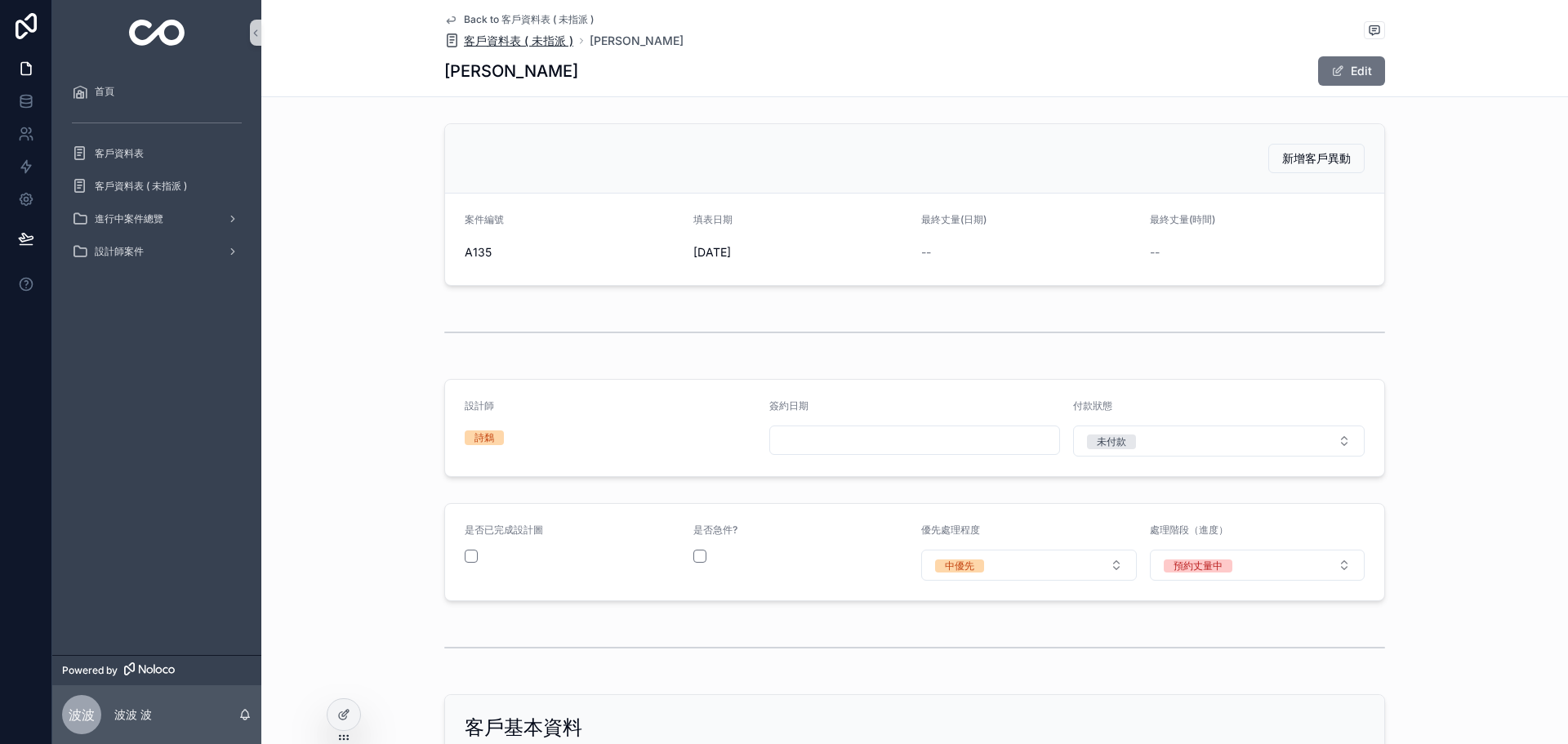
click at [496, 36] on span "客戶資料表 ( 未指派 )" at bounding box center [518, 40] width 109 height 16
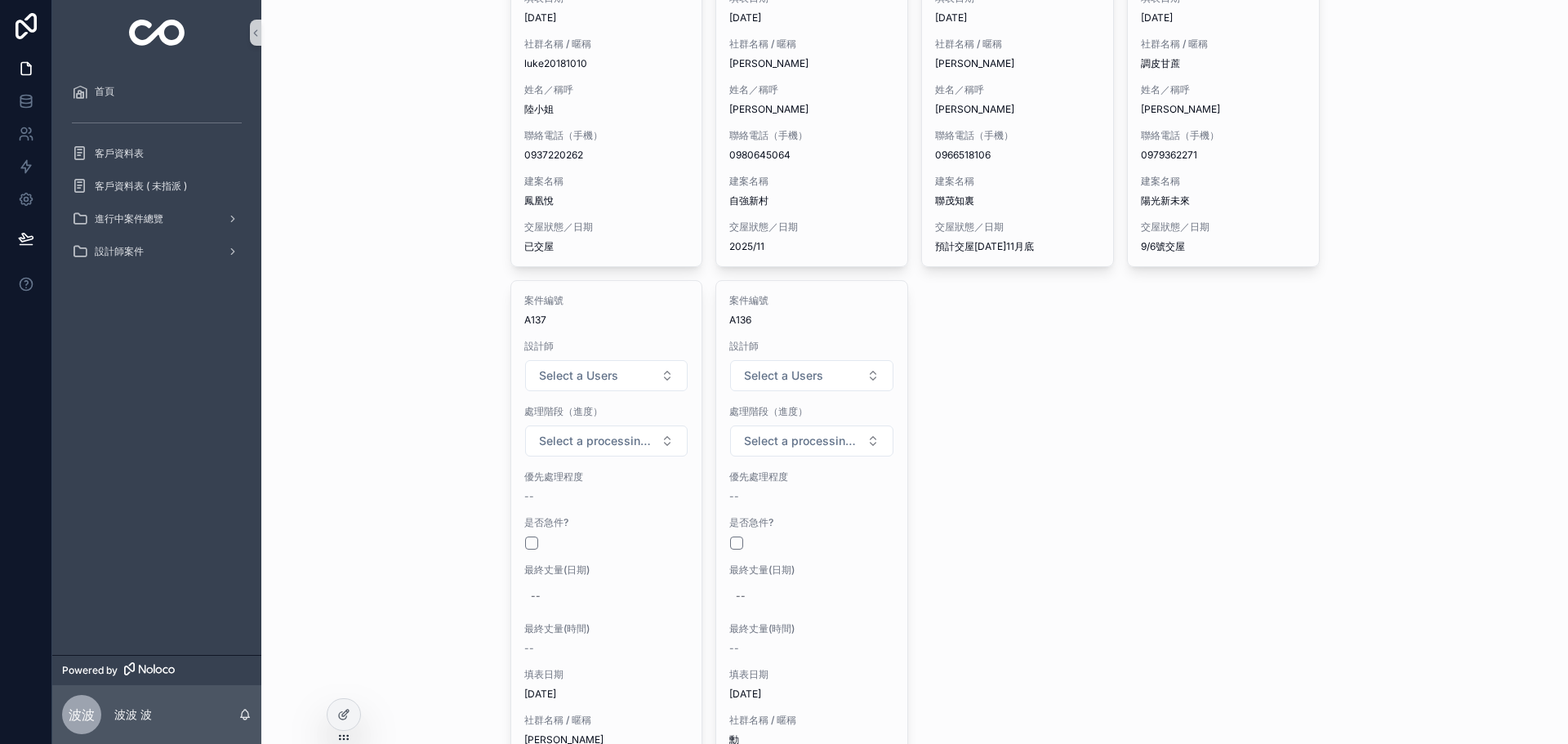
scroll to position [1333, 0]
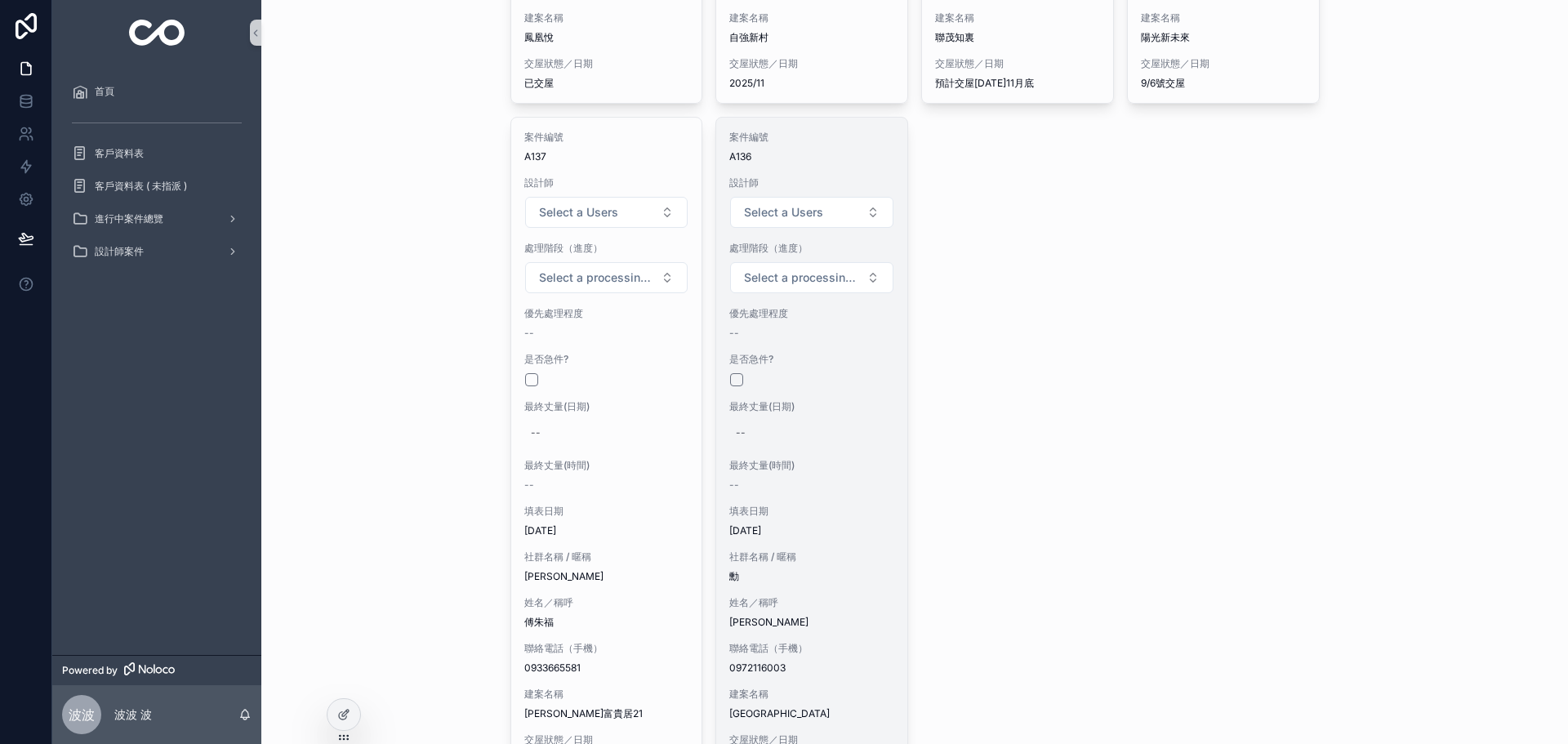
click at [849, 404] on div "最終丈量(日期) --" at bounding box center [812, 423] width 165 height 46
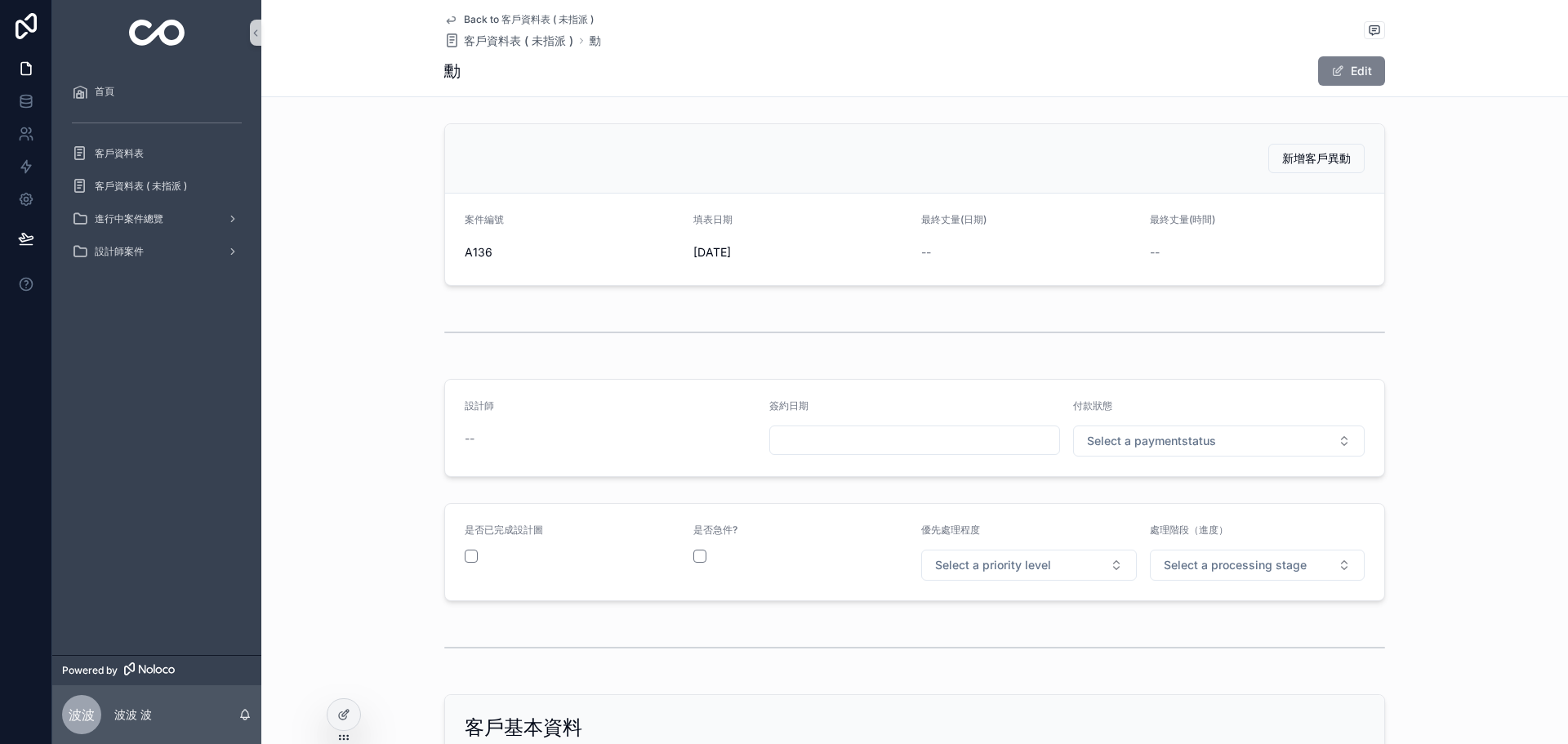
click at [1322, 73] on button "Edit" at bounding box center [1352, 70] width 67 height 29
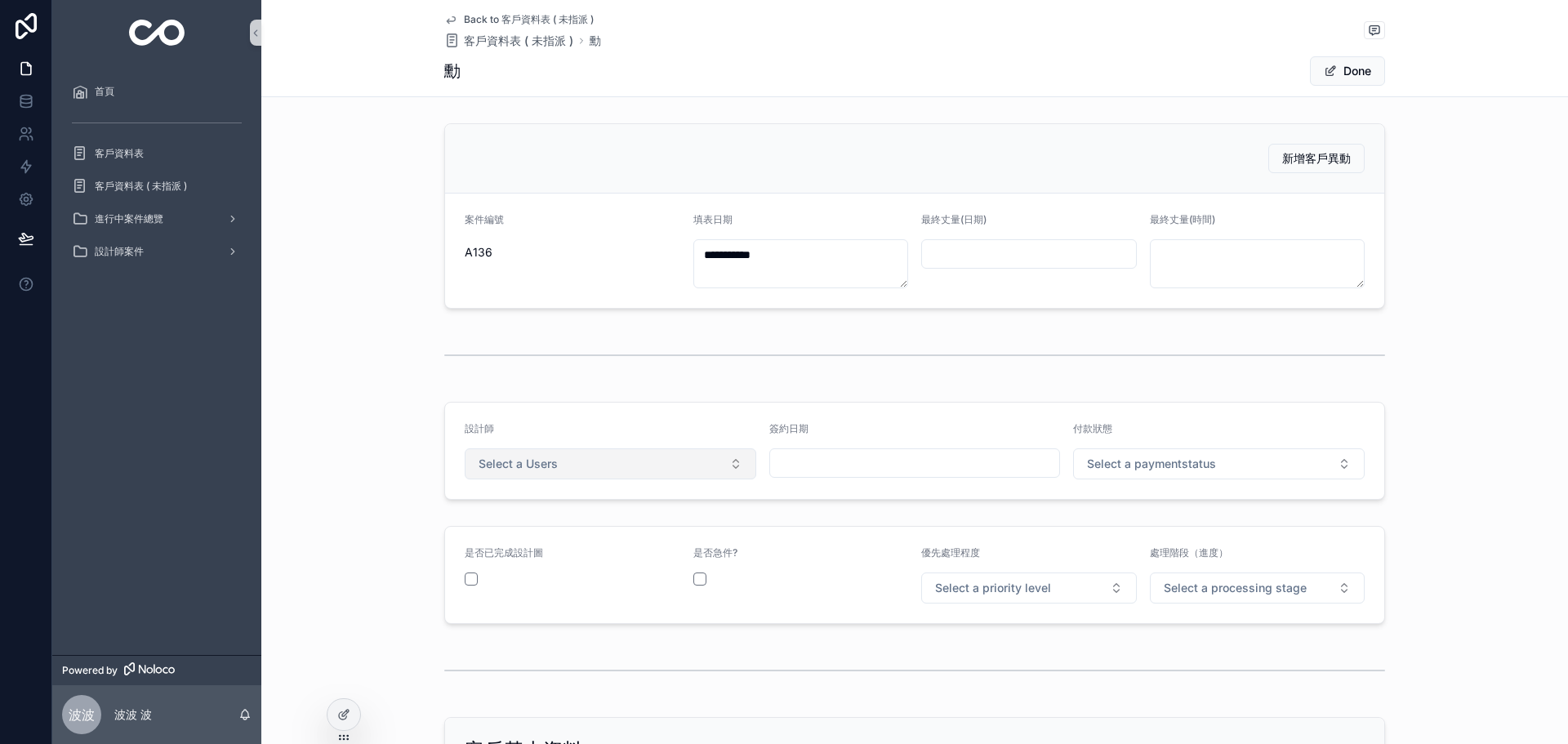
click at [676, 455] on button "Select a Users" at bounding box center [610, 463] width 291 height 31
drag, startPoint x: 548, startPoint y: 559, endPoint x: 608, endPoint y: 542, distance: 62.4
click at [553, 556] on div "詩鶔" at bounding box center [605, 554] width 284 height 25
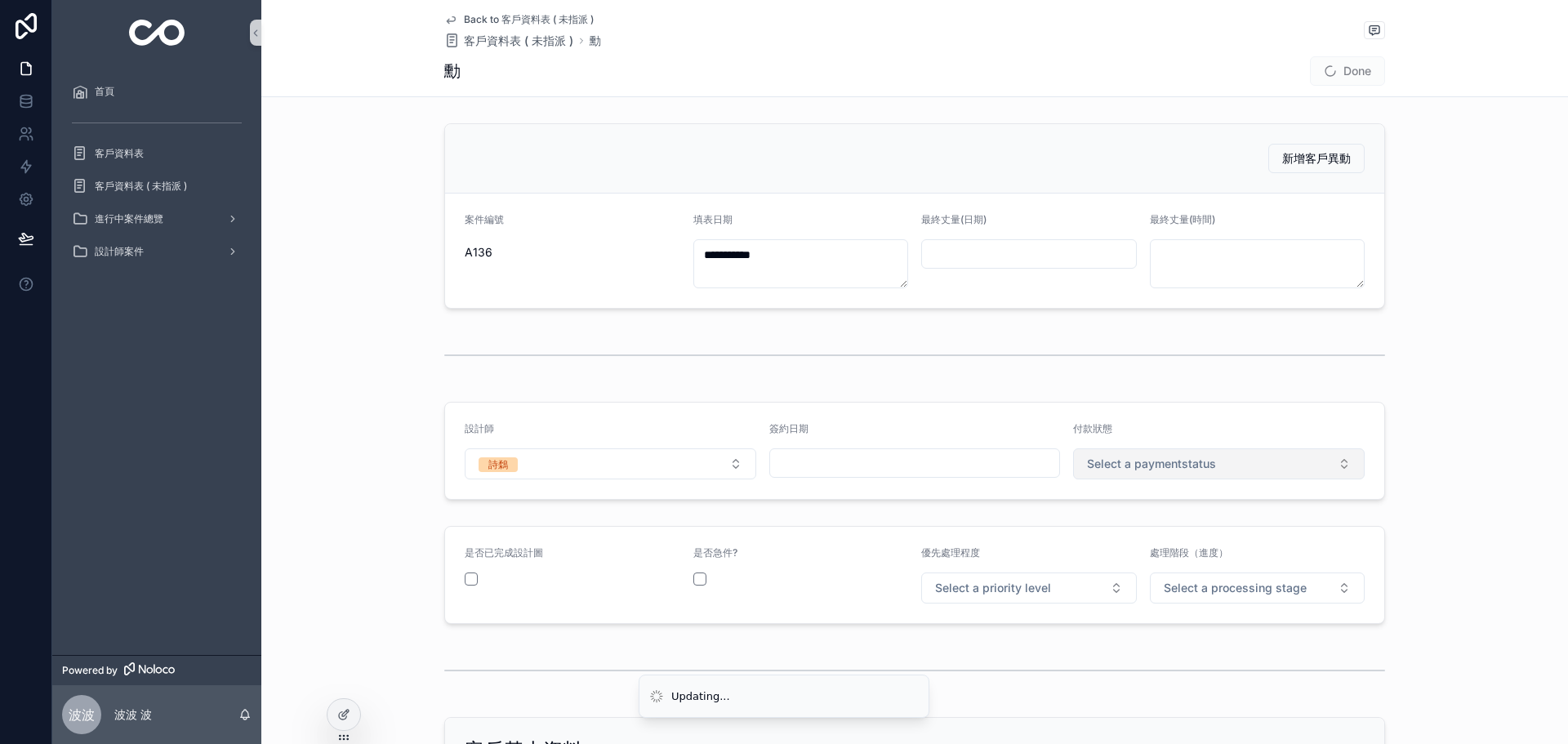
click at [1193, 463] on span "Select a paymentstatus" at bounding box center [1151, 463] width 129 height 16
drag, startPoint x: 1122, startPoint y: 529, endPoint x: 1046, endPoint y: 590, distance: 97.5
click at [1120, 529] on span "未付款" at bounding box center [1103, 529] width 49 height 14
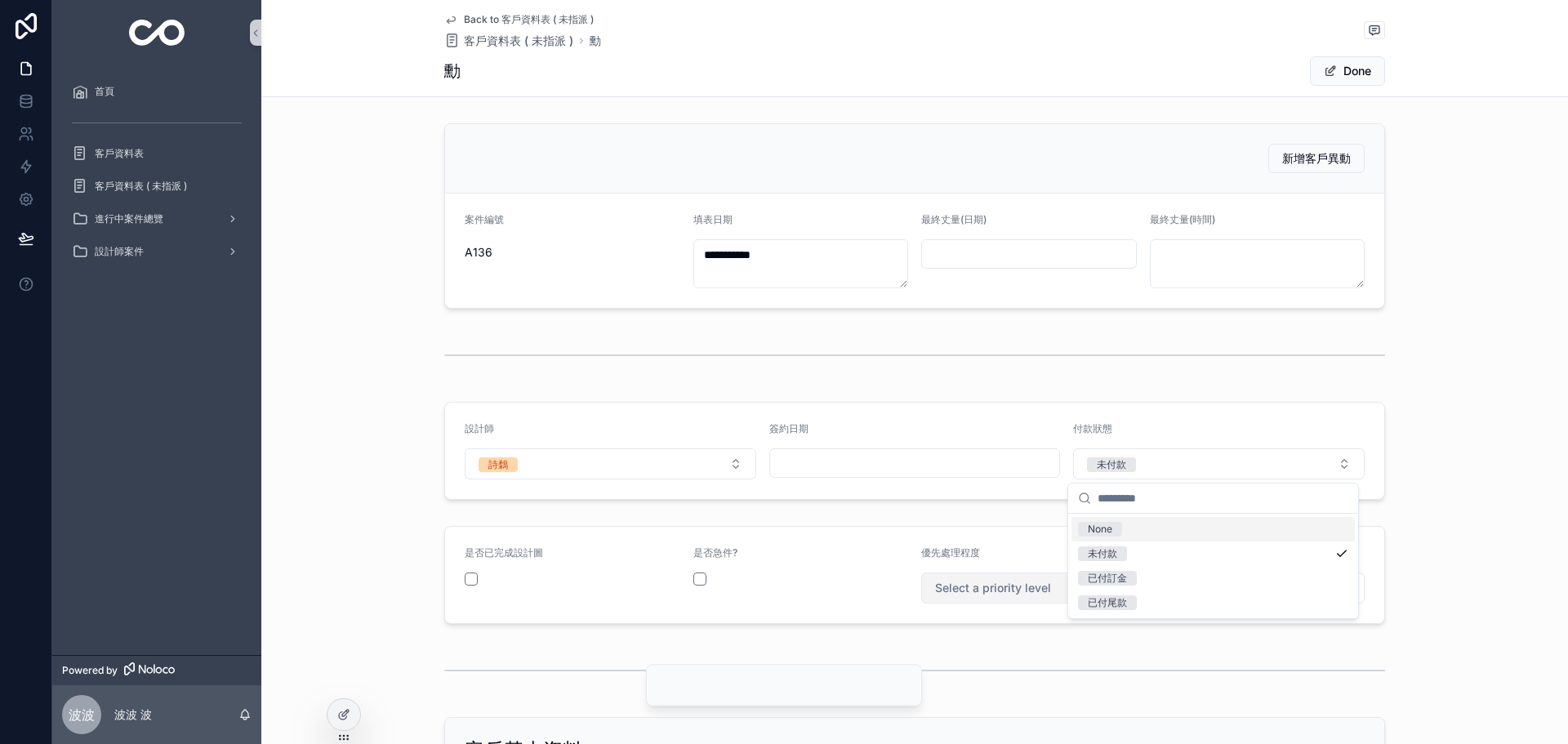
click at [1029, 599] on button "Select a priority level" at bounding box center [1029, 587] width 215 height 31
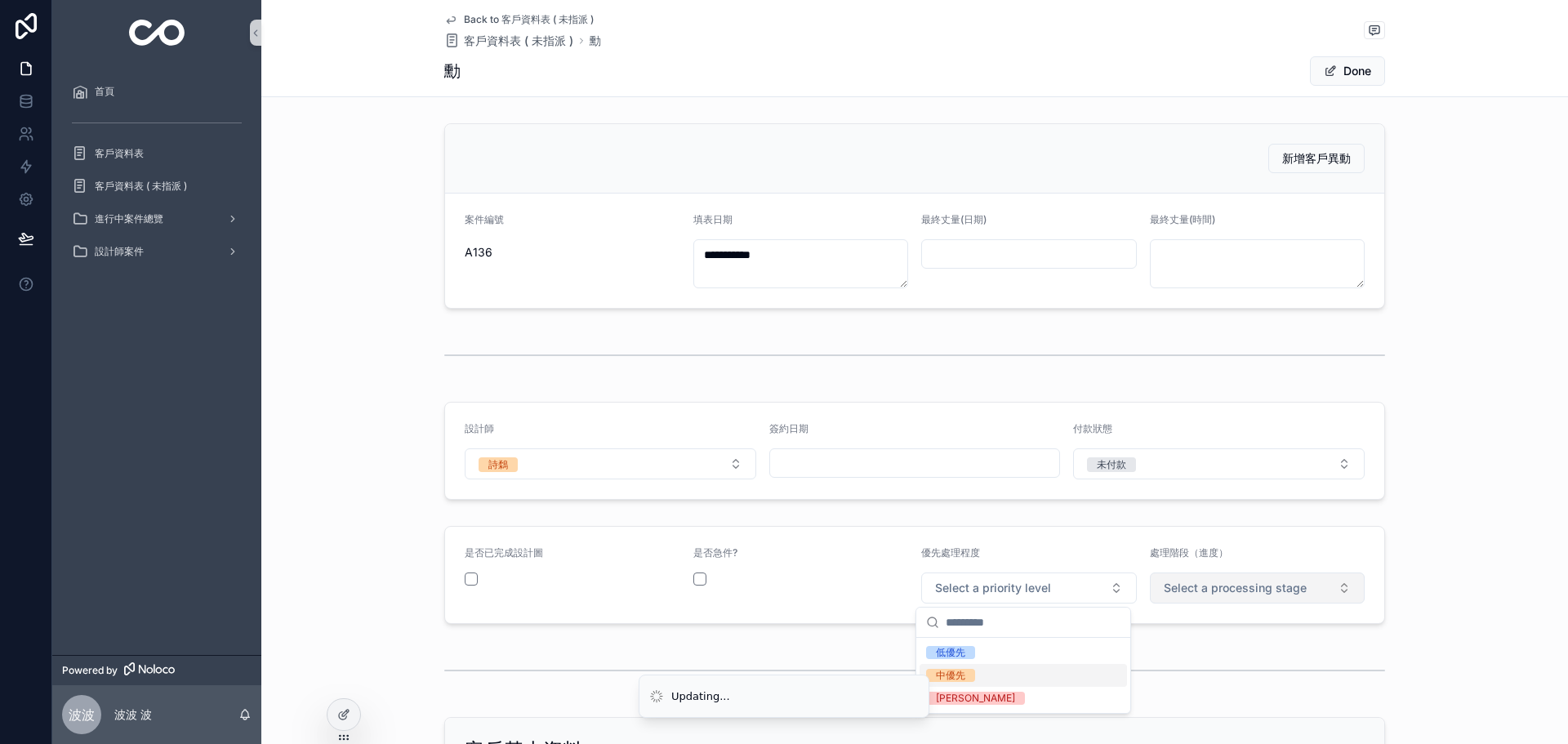
drag, startPoint x: 970, startPoint y: 672, endPoint x: 1186, endPoint y: 590, distance: 231.0
click at [973, 671] on span "中優先" at bounding box center [951, 676] width 49 height 13
click at [1204, 580] on span "Select a processing stage" at bounding box center [1235, 587] width 143 height 16
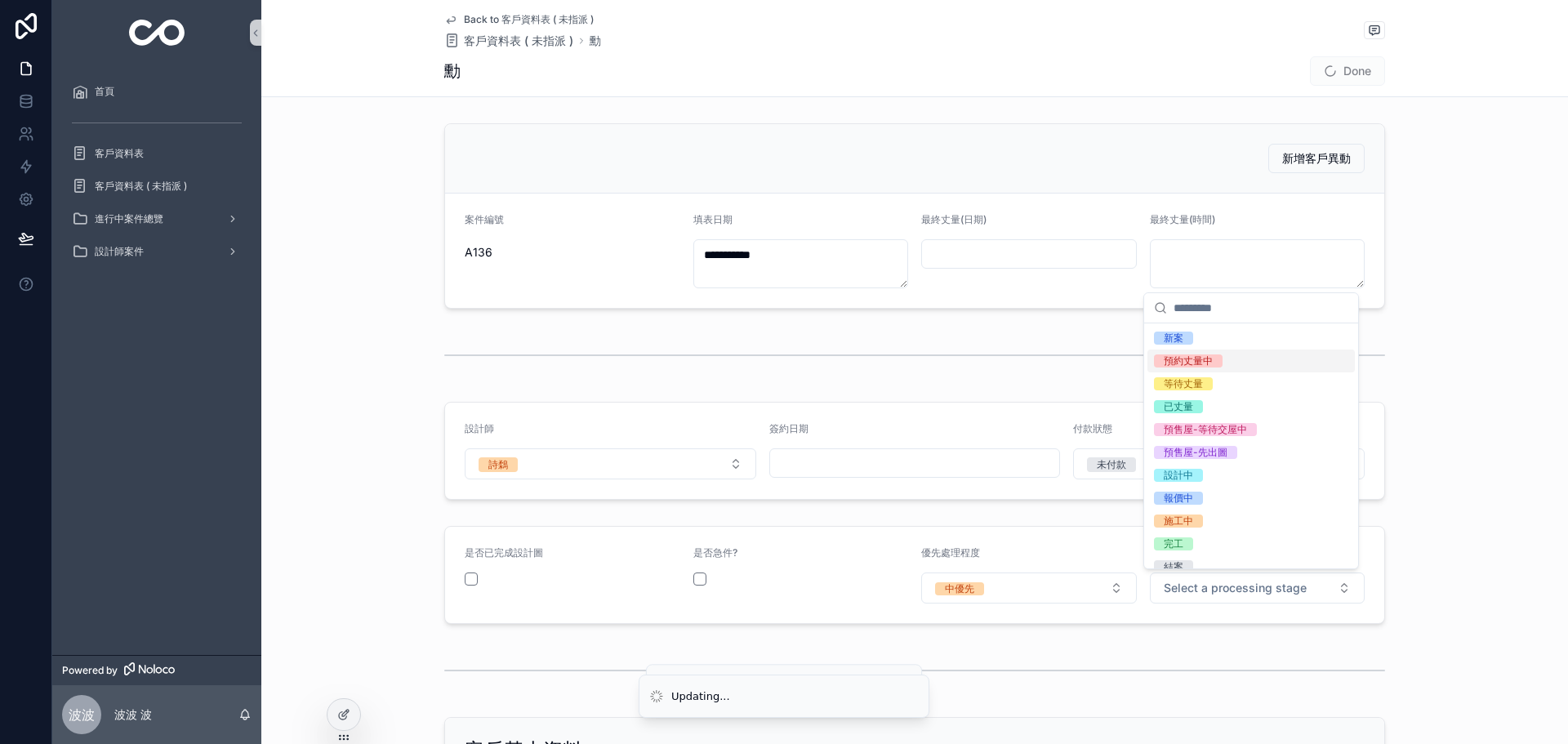
drag, startPoint x: 1204, startPoint y: 372, endPoint x: 1205, endPoint y: 353, distance: 19.0
click at [1205, 353] on div "新案 預約丈量中 等待丈量 已丈量 預售屋-等待交屋中 預售屋-先出圖 設計中 報價中 施工中 完工 結案 客戶取消" at bounding box center [1251, 463] width 208 height 274
click at [1205, 353] on div "預約丈量中" at bounding box center [1251, 361] width 208 height 23
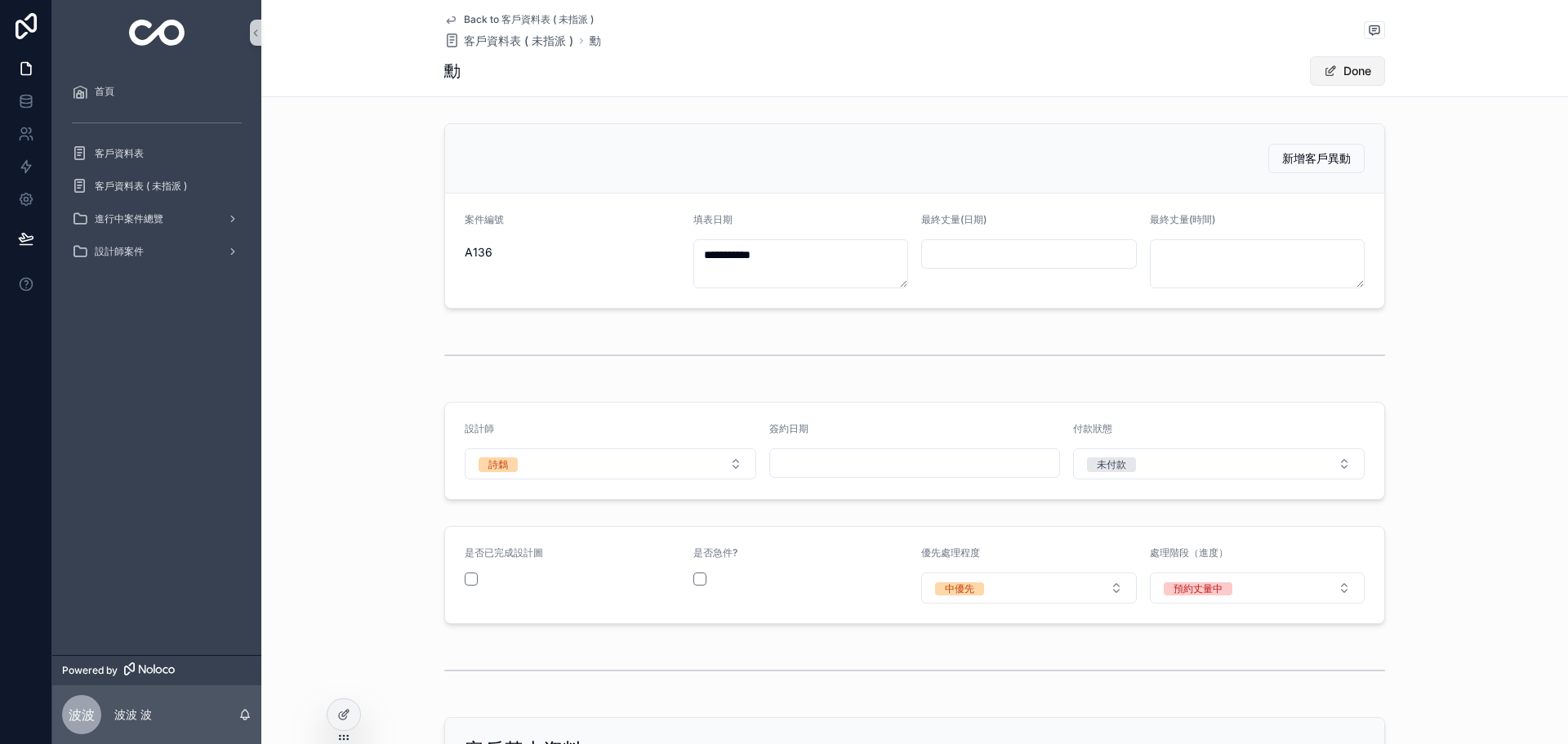
click at [1349, 57] on button "Done" at bounding box center [1347, 70] width 75 height 29
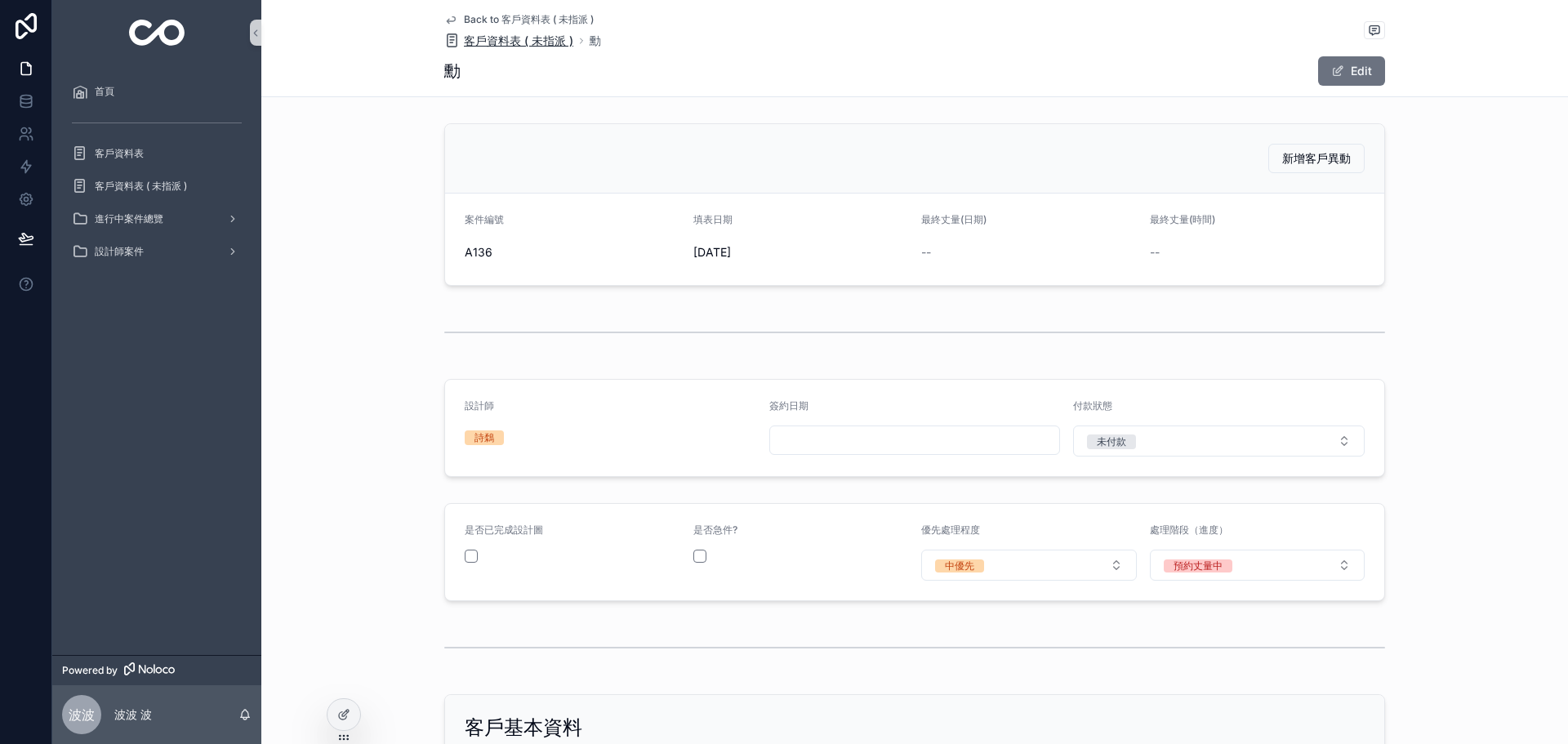
click at [507, 39] on span "客戶資料表 ( 未指派 )" at bounding box center [518, 40] width 109 height 16
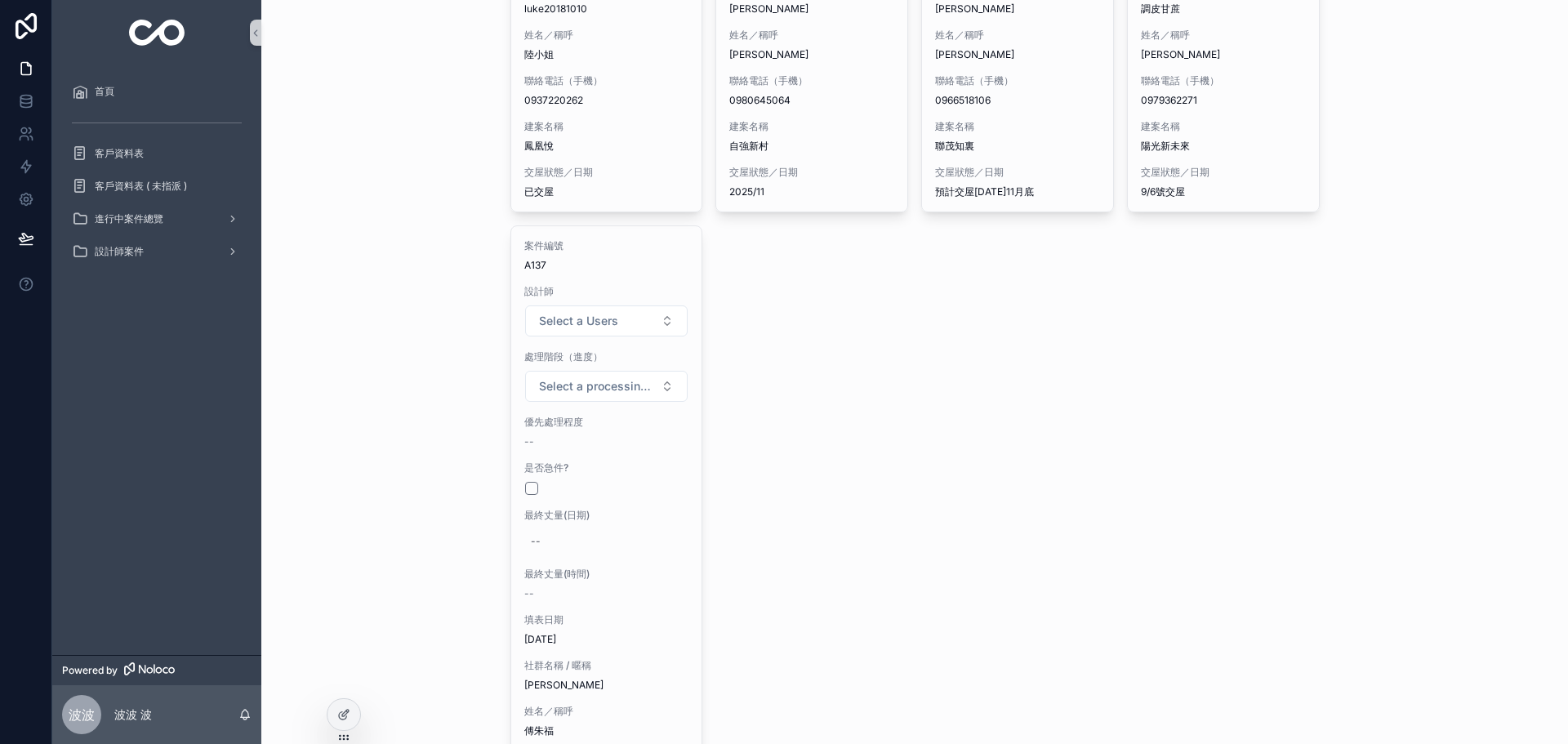
scroll to position [1362, 0]
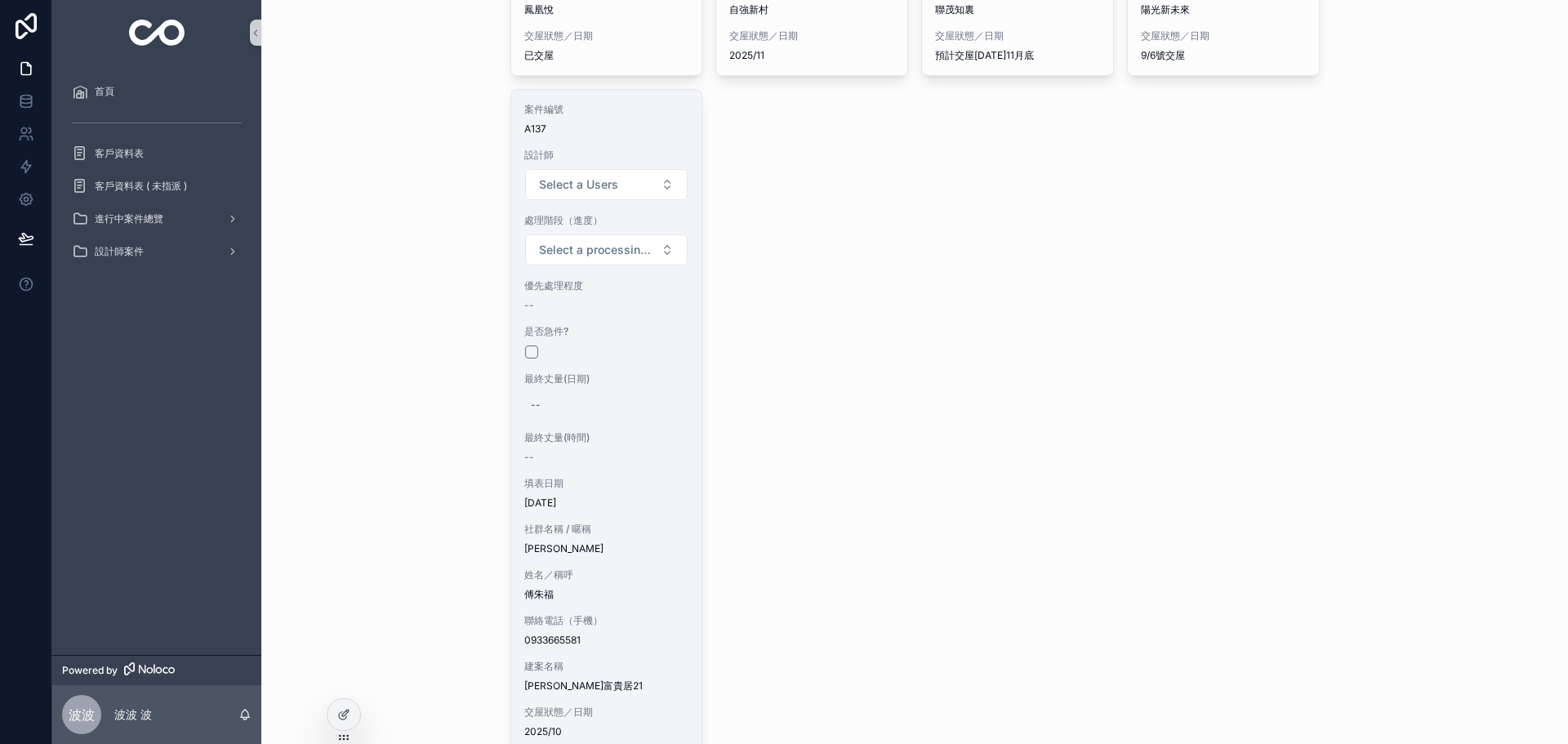
click at [626, 461] on div "案件編號 A137 設計師 Select a Users 處理階段（進度） Select a processing stage 優先處理程度 -- 是否急件?…" at bounding box center [607, 420] width 191 height 661
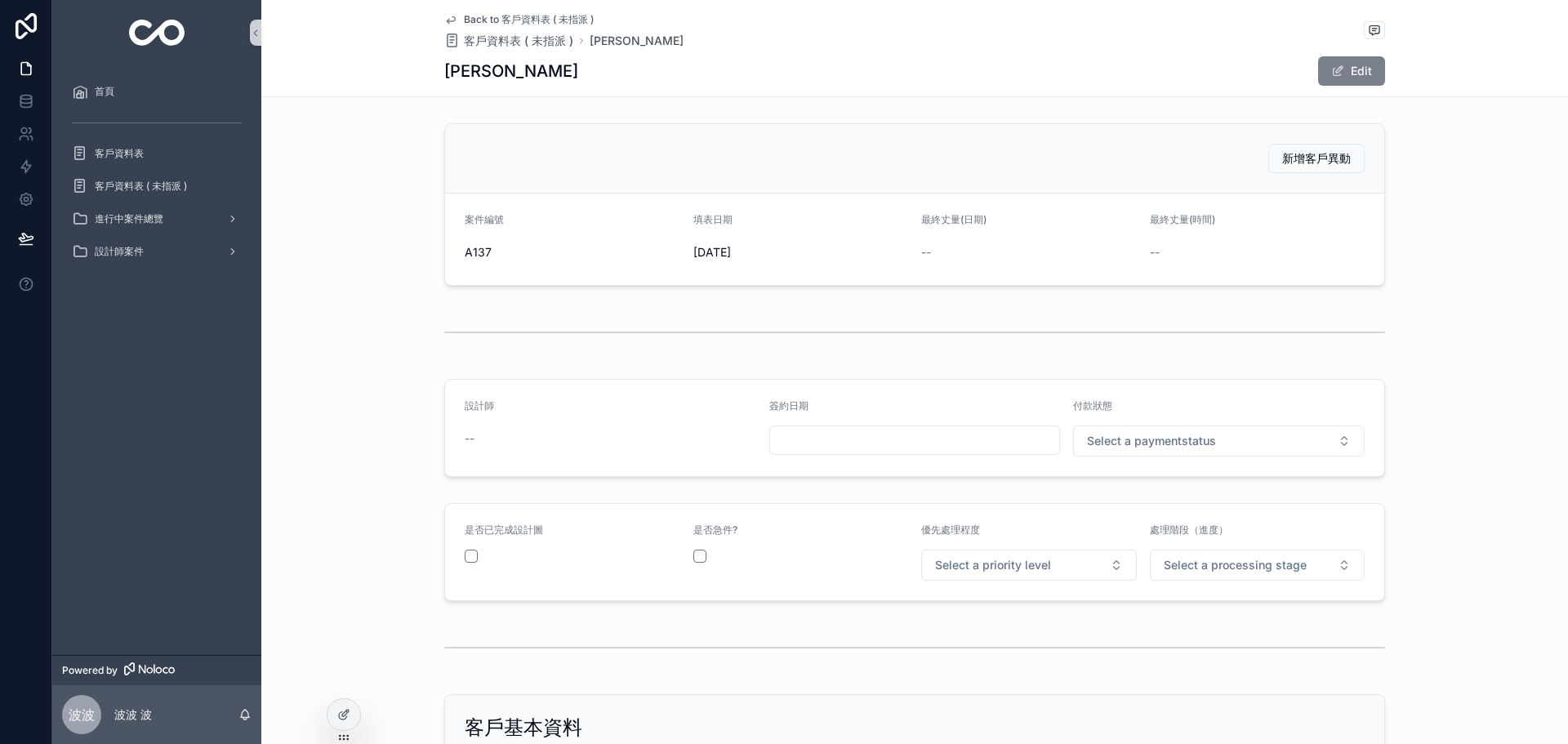
click at [1334, 71] on span "scrollable content" at bounding box center [1338, 71] width 13 height 13
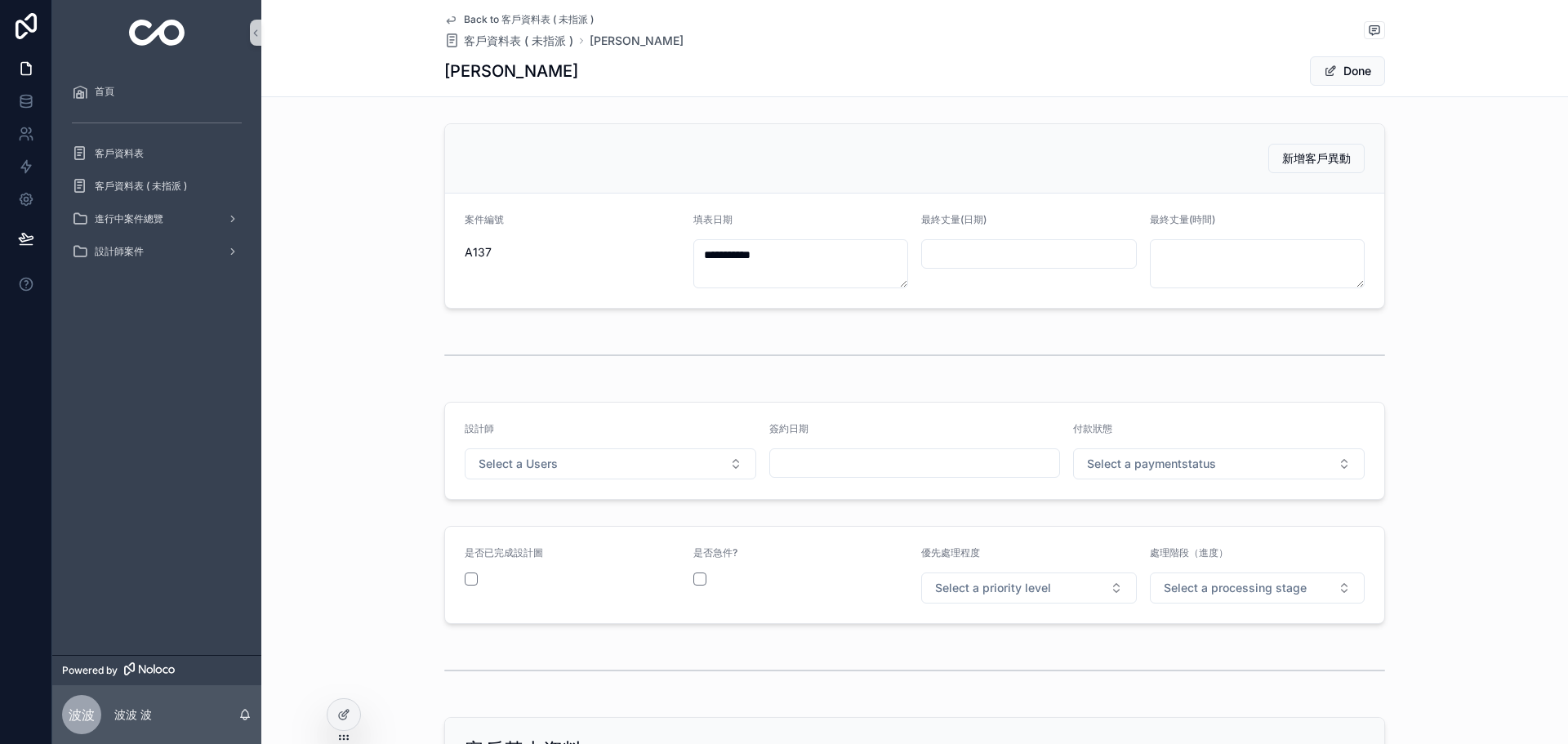
click at [1085, 235] on div "最終丈量(日期)" at bounding box center [1029, 251] width 215 height 75
click at [1049, 262] on input "scrollable content" at bounding box center [1029, 254] width 214 height 23
click at [1119, 425] on button "14" at bounding box center [1111, 425] width 29 height 29
type input "*********"
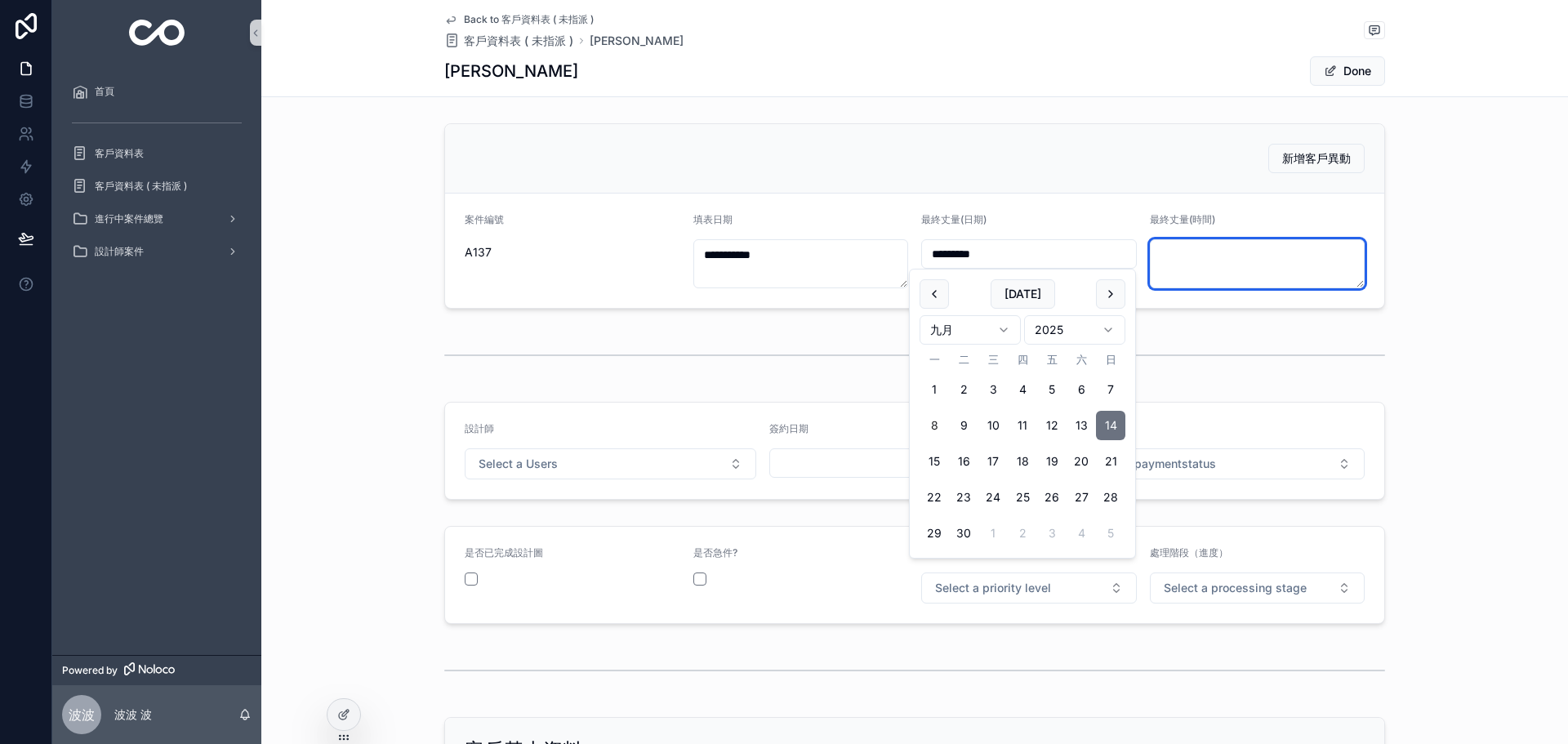
click at [1207, 262] on textarea "scrollable content" at bounding box center [1258, 264] width 215 height 49
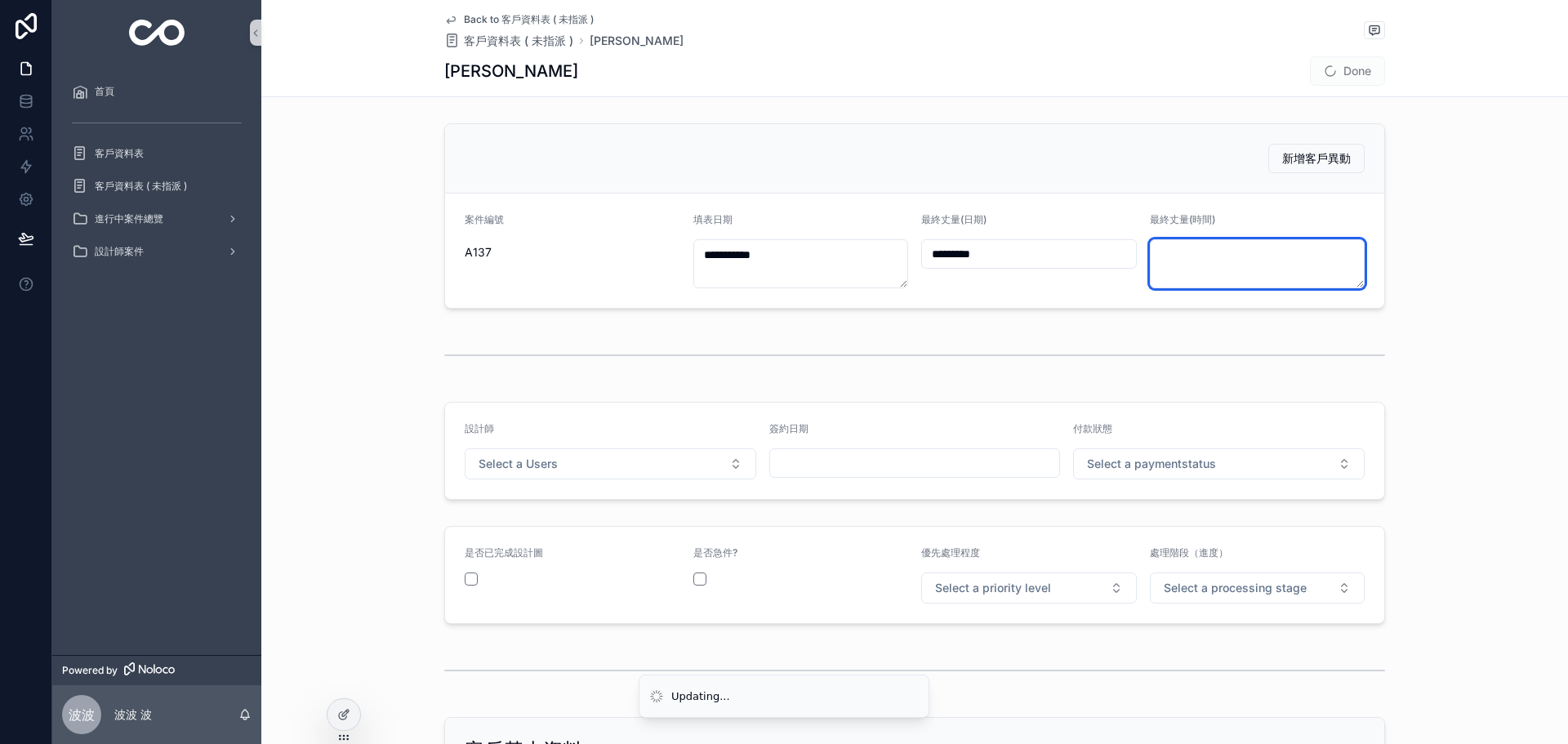
click at [1202, 263] on textarea "scrollable content" at bounding box center [1258, 264] width 215 height 49
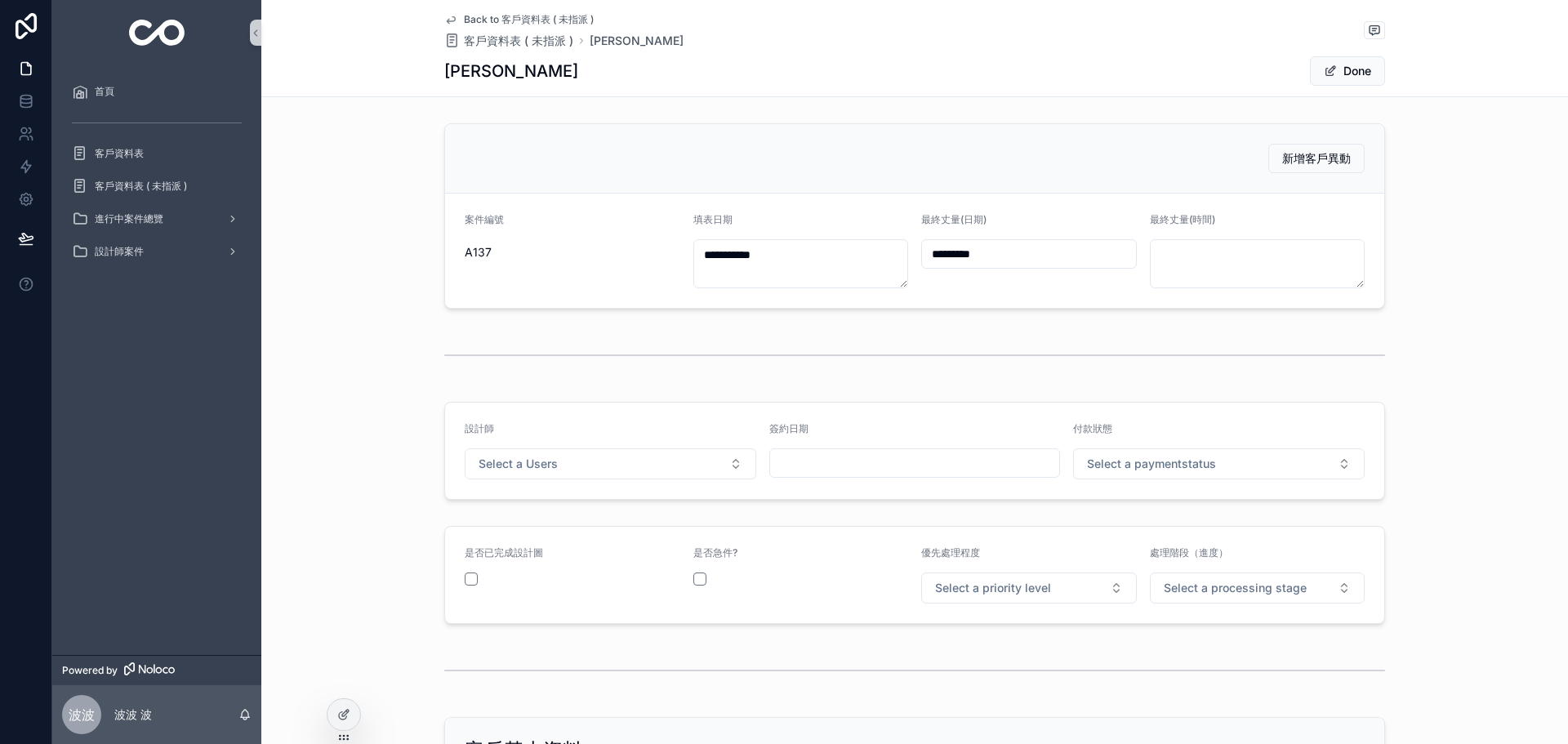
drag, startPoint x: 1415, startPoint y: 357, endPoint x: 1420, endPoint y: 175, distance: 182.1
click at [1195, 249] on textarea "scrollable content" at bounding box center [1258, 264] width 215 height 49
type textarea "*****"
click at [1329, 72] on span "scrollable content" at bounding box center [1331, 71] width 13 height 13
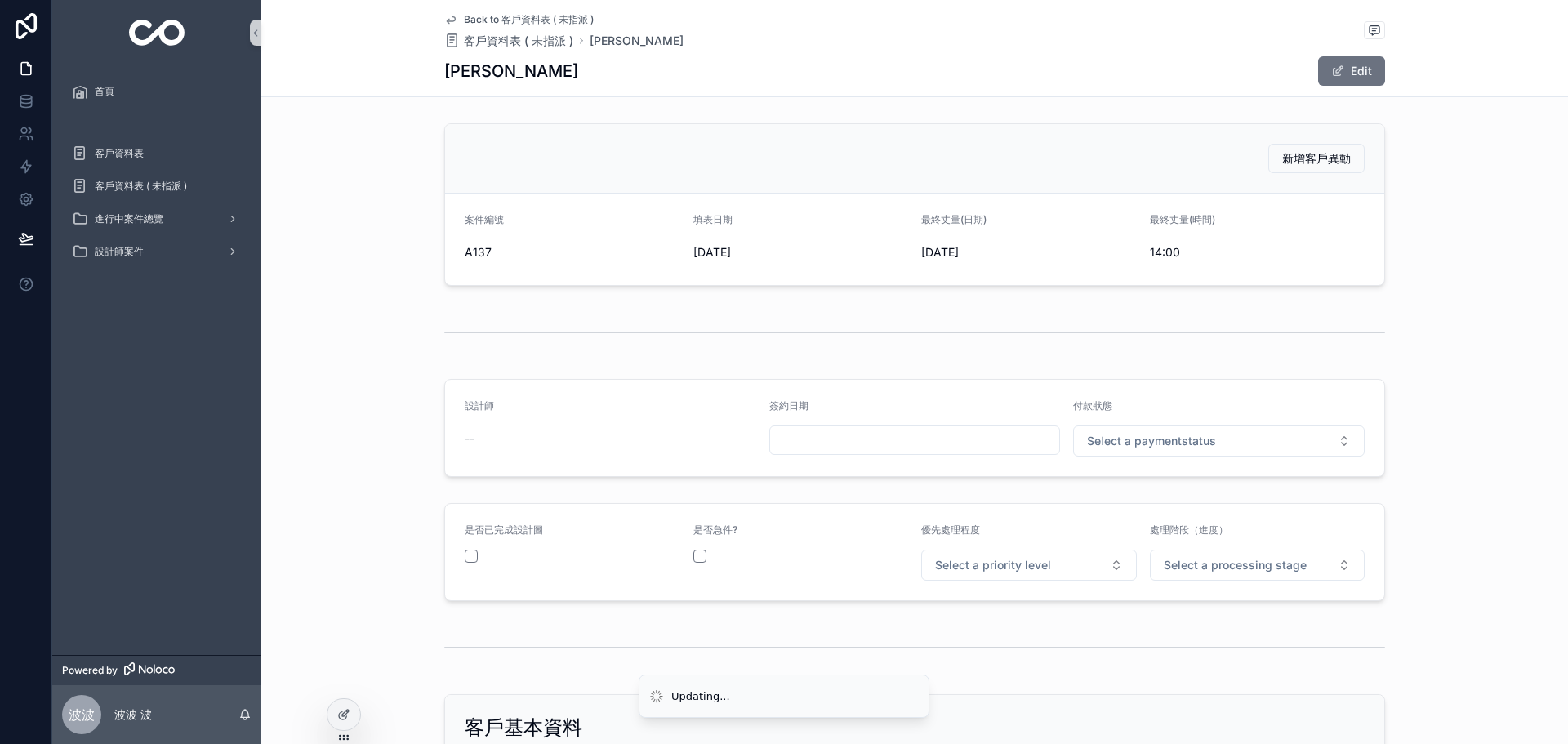
click at [1134, 425] on div "付款狀態 Select a paymentstatus" at bounding box center [1219, 428] width 291 height 57
click at [1138, 433] on span "Select a paymentstatus" at bounding box center [1151, 440] width 129 height 16
click at [1134, 503] on div "未付款" at bounding box center [1213, 507] width 284 height 25
click at [1028, 566] on span "Select a priority level" at bounding box center [993, 565] width 116 height 16
drag, startPoint x: 958, startPoint y: 648, endPoint x: 1176, endPoint y: 567, distance: 232.6
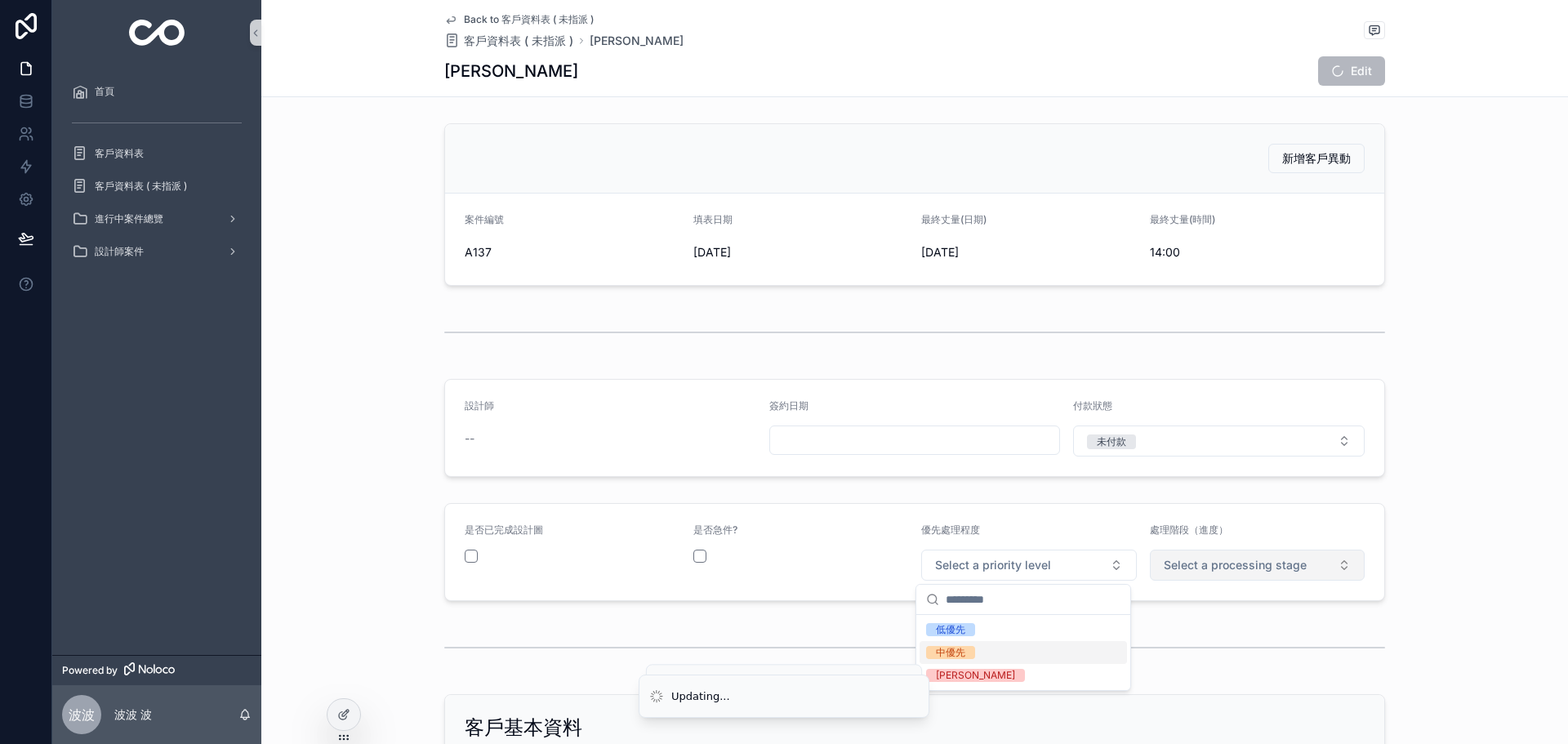
click at [959, 646] on div "中優先" at bounding box center [950, 653] width 29 height 13
drag, startPoint x: 1267, startPoint y: 537, endPoint x: 1261, endPoint y: 569, distance: 32.6
click at [1267, 540] on div "處理階段（進度）" at bounding box center [1258, 533] width 215 height 20
click at [1261, 569] on span "Select a processing stage" at bounding box center [1235, 565] width 143 height 16
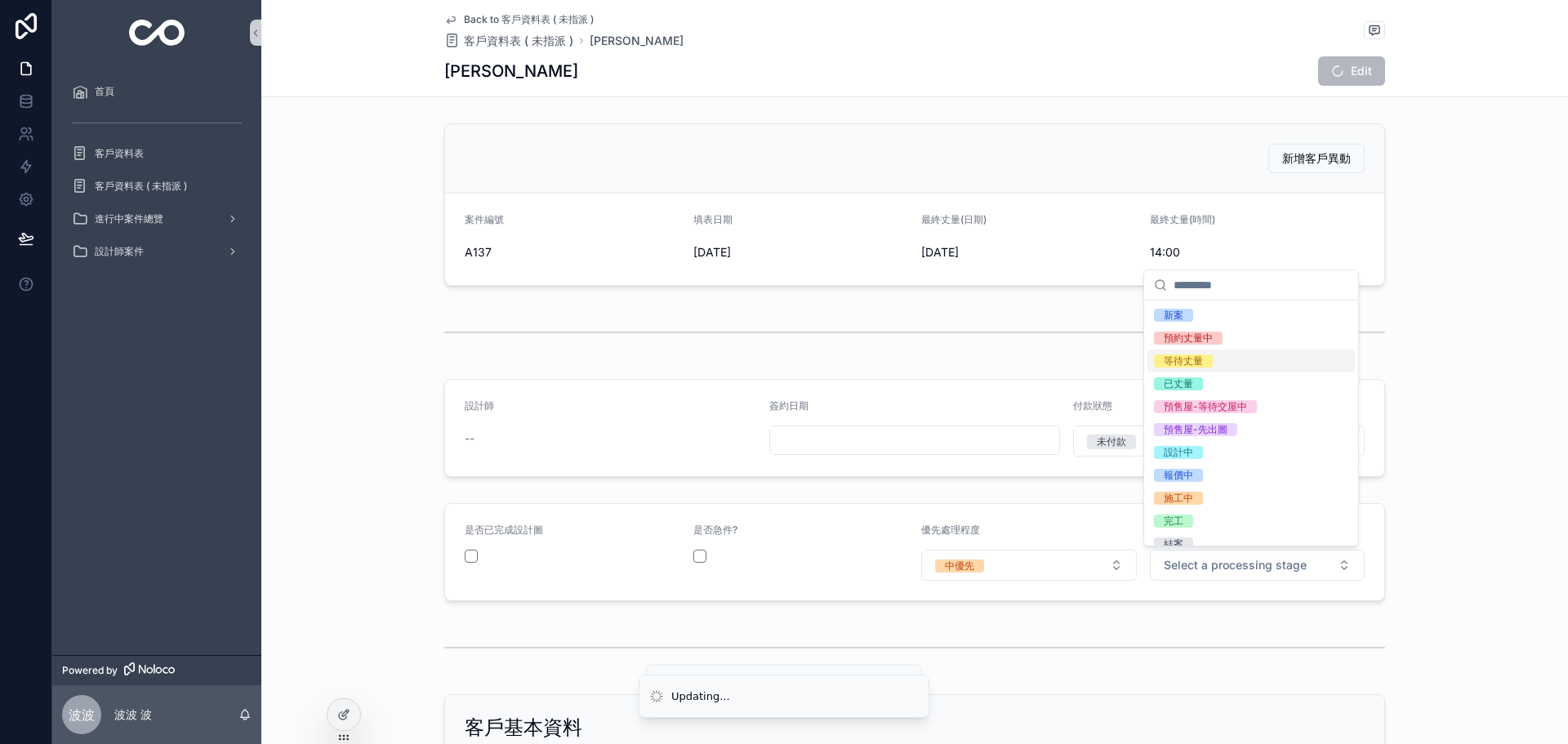
drag, startPoint x: 1199, startPoint y: 369, endPoint x: 1287, endPoint y: 160, distance: 226.8
click at [1199, 368] on div "等待丈量" at bounding box center [1251, 361] width 208 height 23
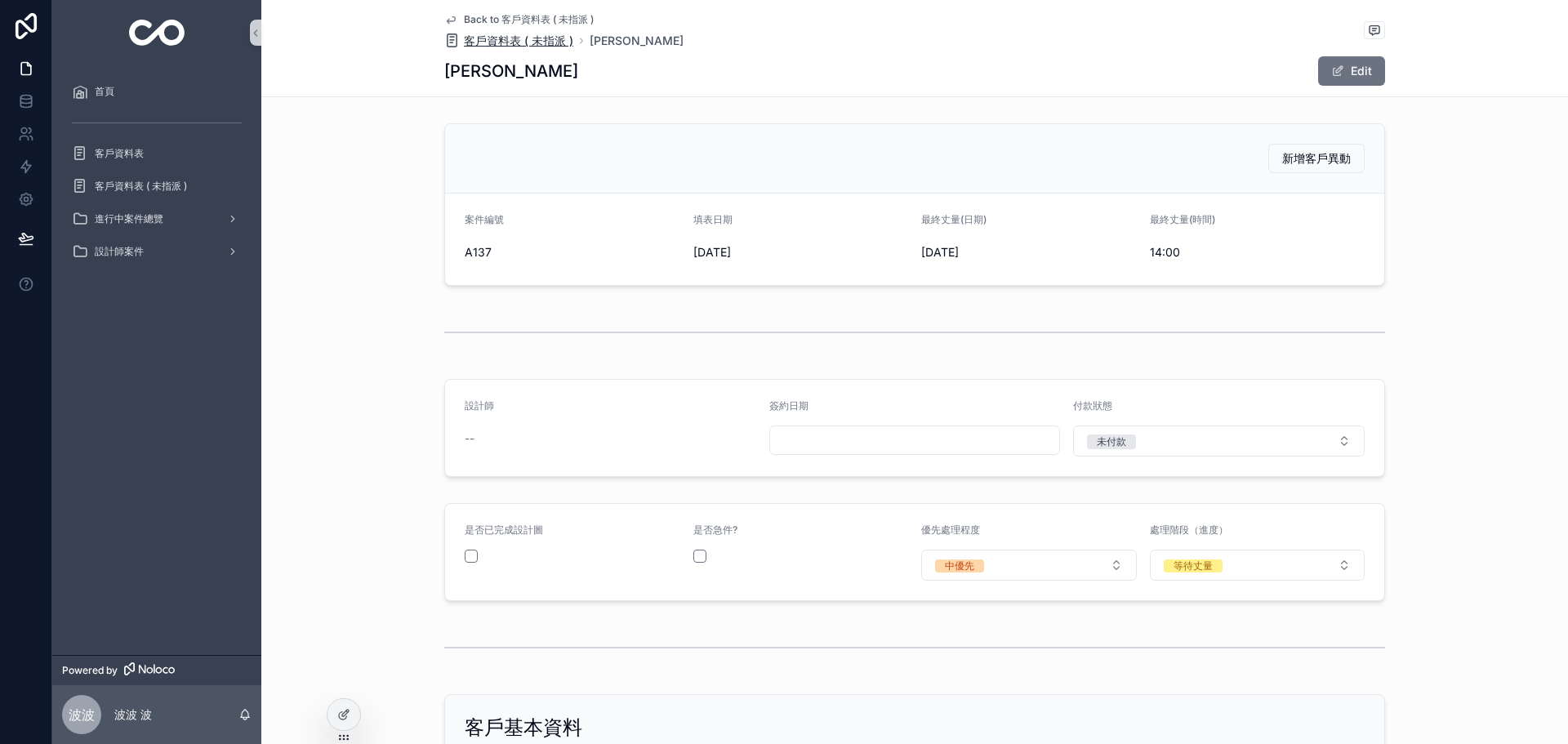
click at [534, 34] on span "客戶資料表 ( 未指派 )" at bounding box center [518, 40] width 109 height 16
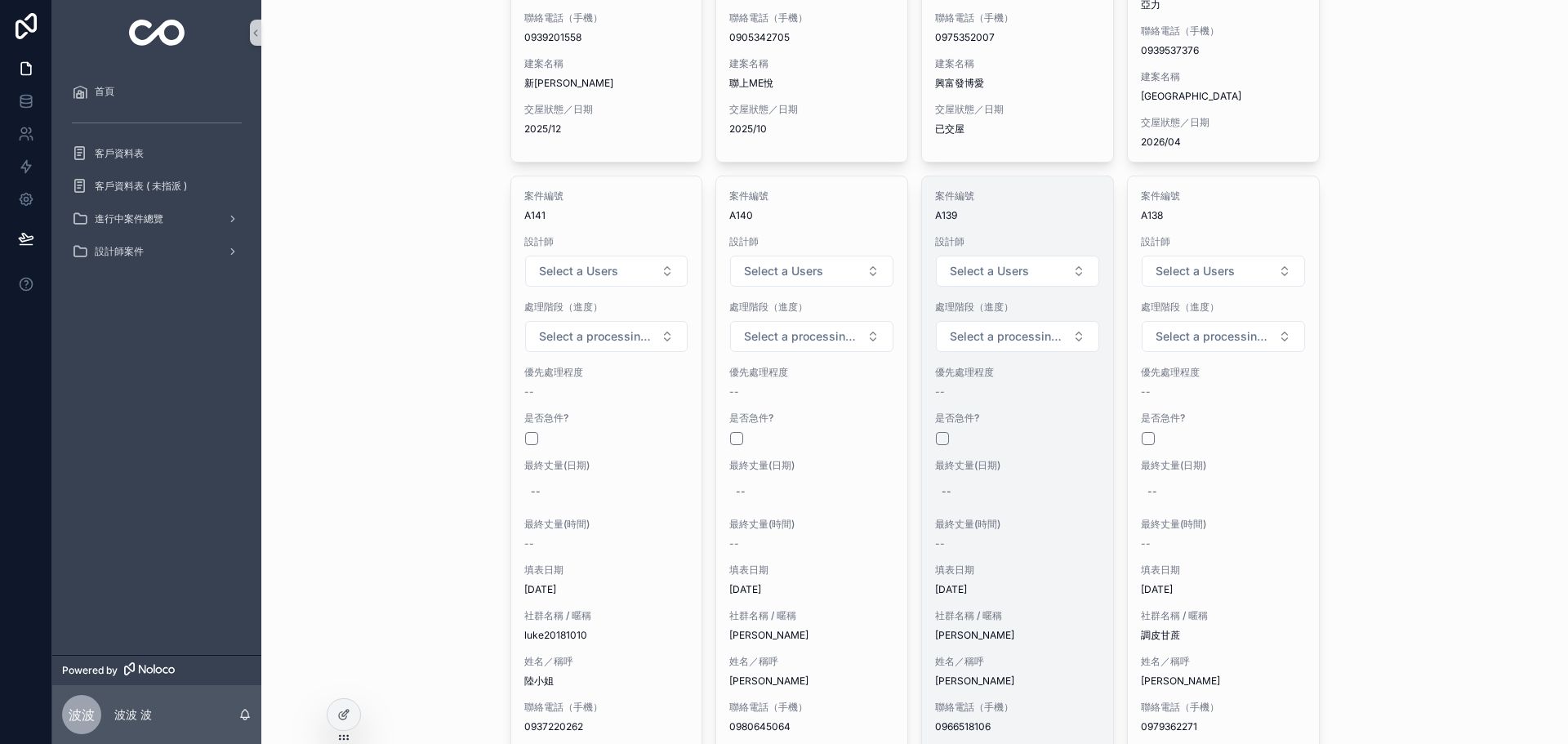
scroll to position [784, 0]
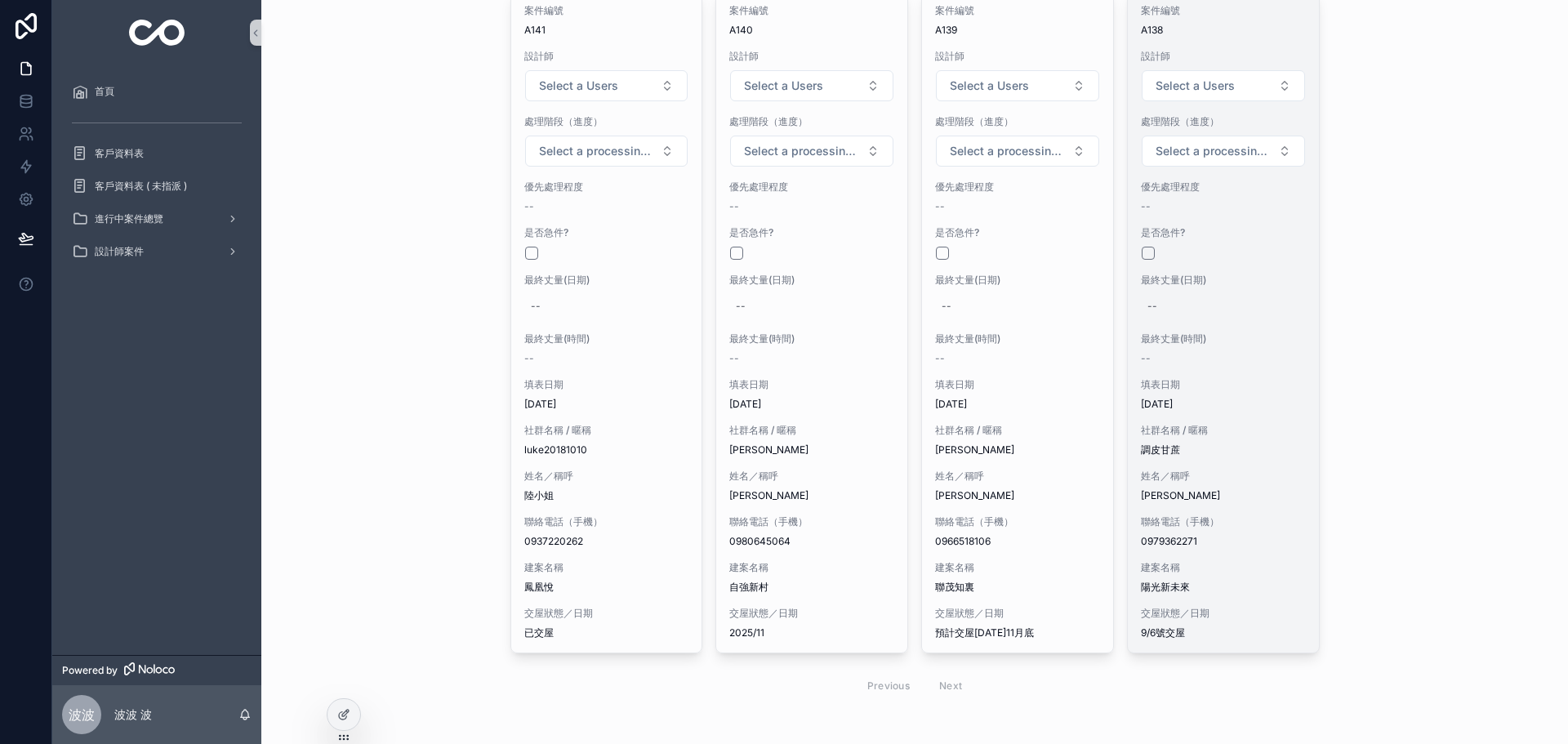
click at [1236, 424] on span "社群名稱 / 暱稱" at bounding box center [1223, 431] width 165 height 13
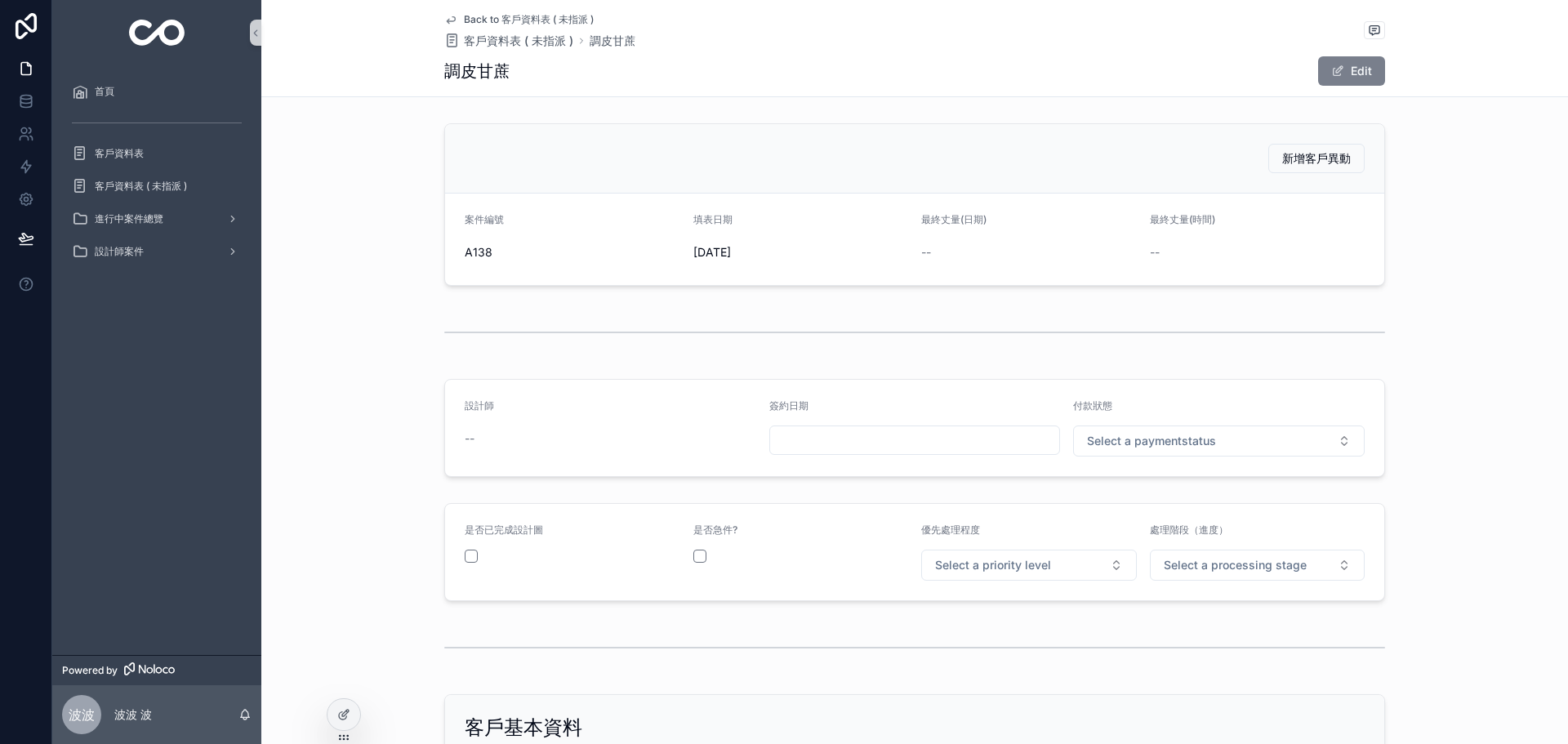
click at [1333, 65] on span "scrollable content" at bounding box center [1338, 71] width 13 height 13
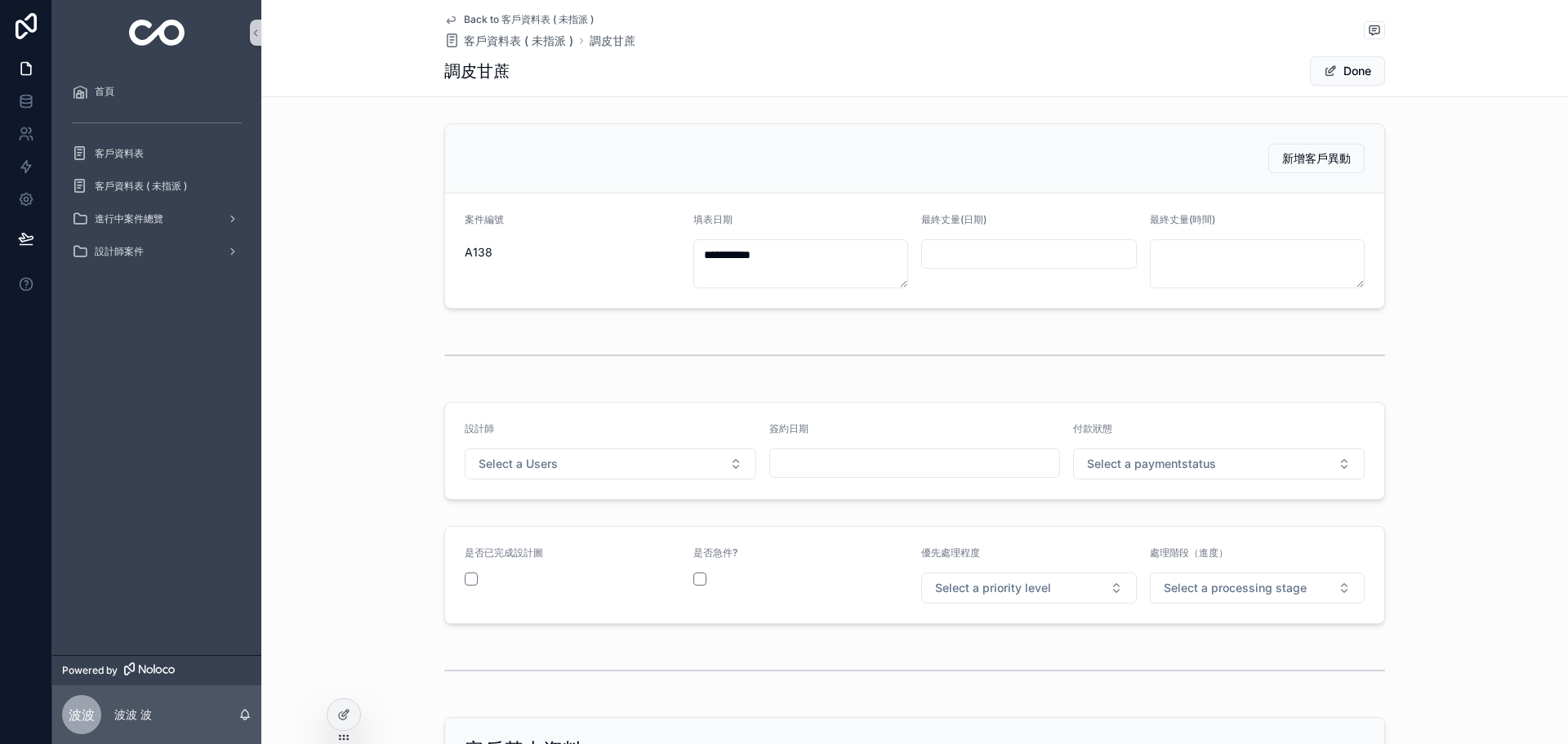
drag, startPoint x: 659, startPoint y: 434, endPoint x: 648, endPoint y: 461, distance: 29.2
click at [659, 435] on div "設計師" at bounding box center [610, 432] width 291 height 20
click at [648, 462] on button "Select a Users" at bounding box center [610, 463] width 291 height 31
click at [535, 533] on div "[PERSON_NAME]" at bounding box center [605, 530] width 284 height 25
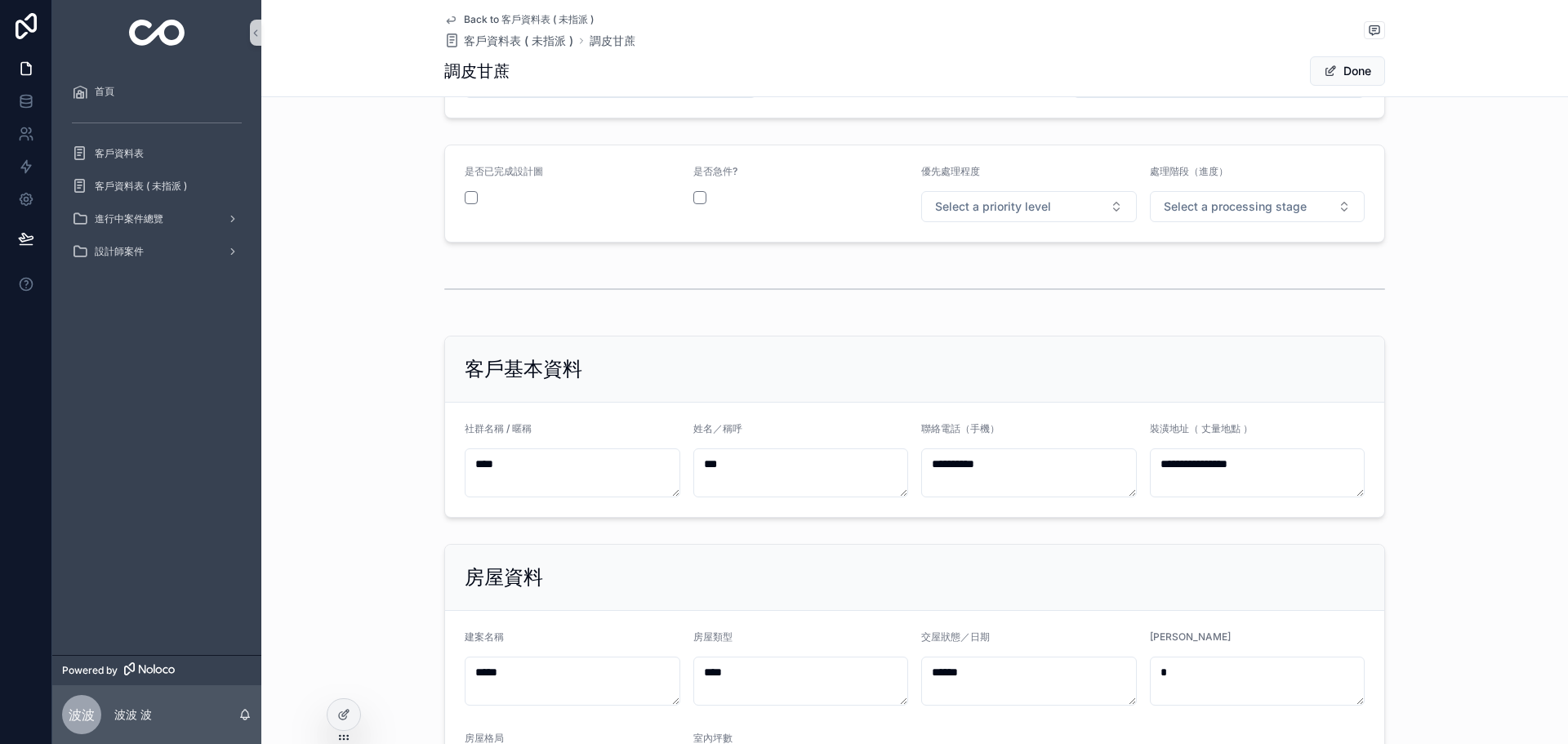
scroll to position [408, 0]
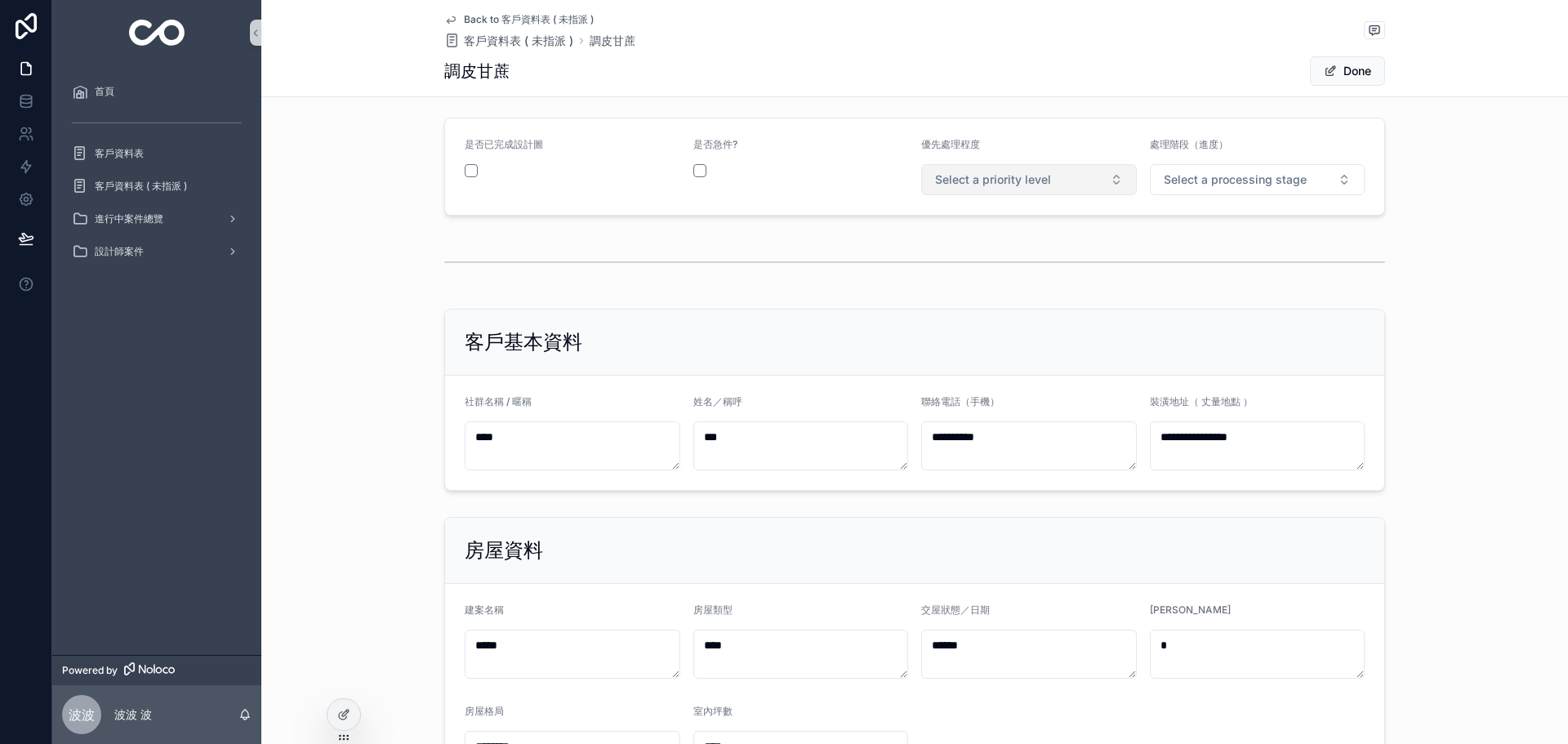
click at [1049, 176] on button "Select a priority level" at bounding box center [1029, 179] width 215 height 31
click at [978, 263] on div "中優先" at bounding box center [1023, 267] width 208 height 23
drag, startPoint x: 1199, startPoint y: 201, endPoint x: 1204, endPoint y: 184, distance: 17.7
click at [1200, 200] on form "是否已完成設計圖 是否急件? 優先處理程度 中優先 處理階段（進度） Select a processing stage" at bounding box center [915, 167] width 940 height 97
click at [1204, 184] on span "Select a processing stage" at bounding box center [1235, 179] width 143 height 16
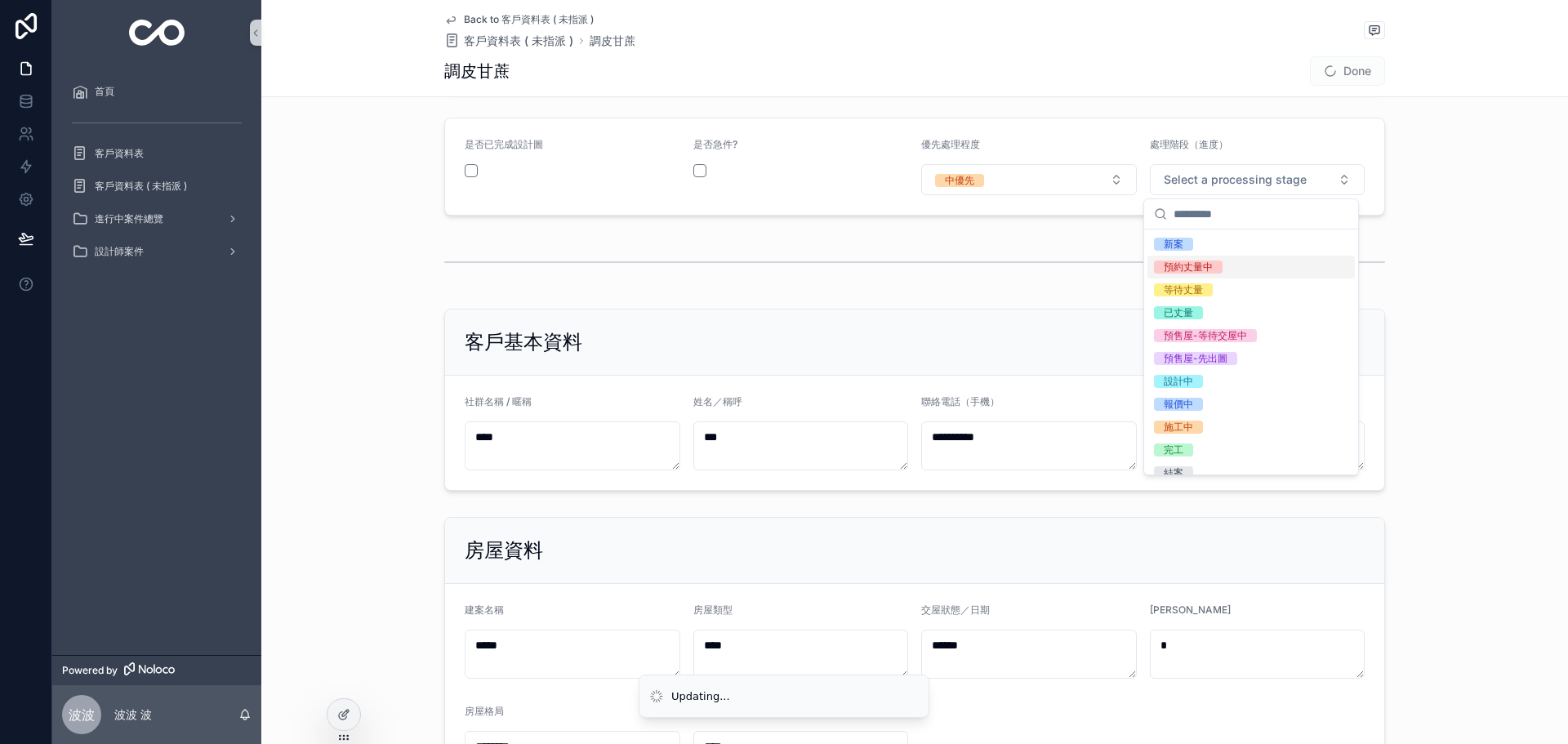
click at [1176, 267] on div "預約丈量中" at bounding box center [1188, 268] width 49 height 13
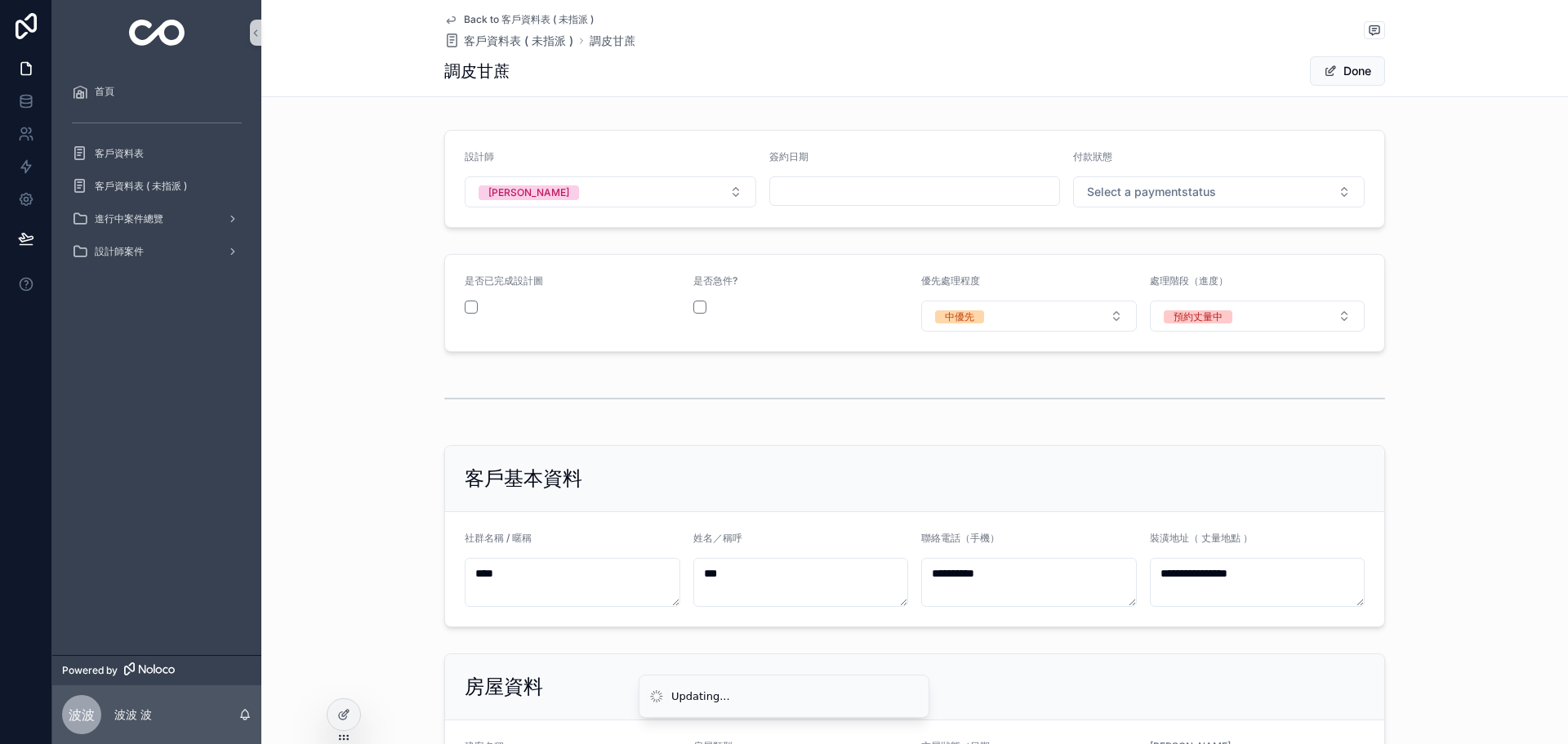
scroll to position [218, 0]
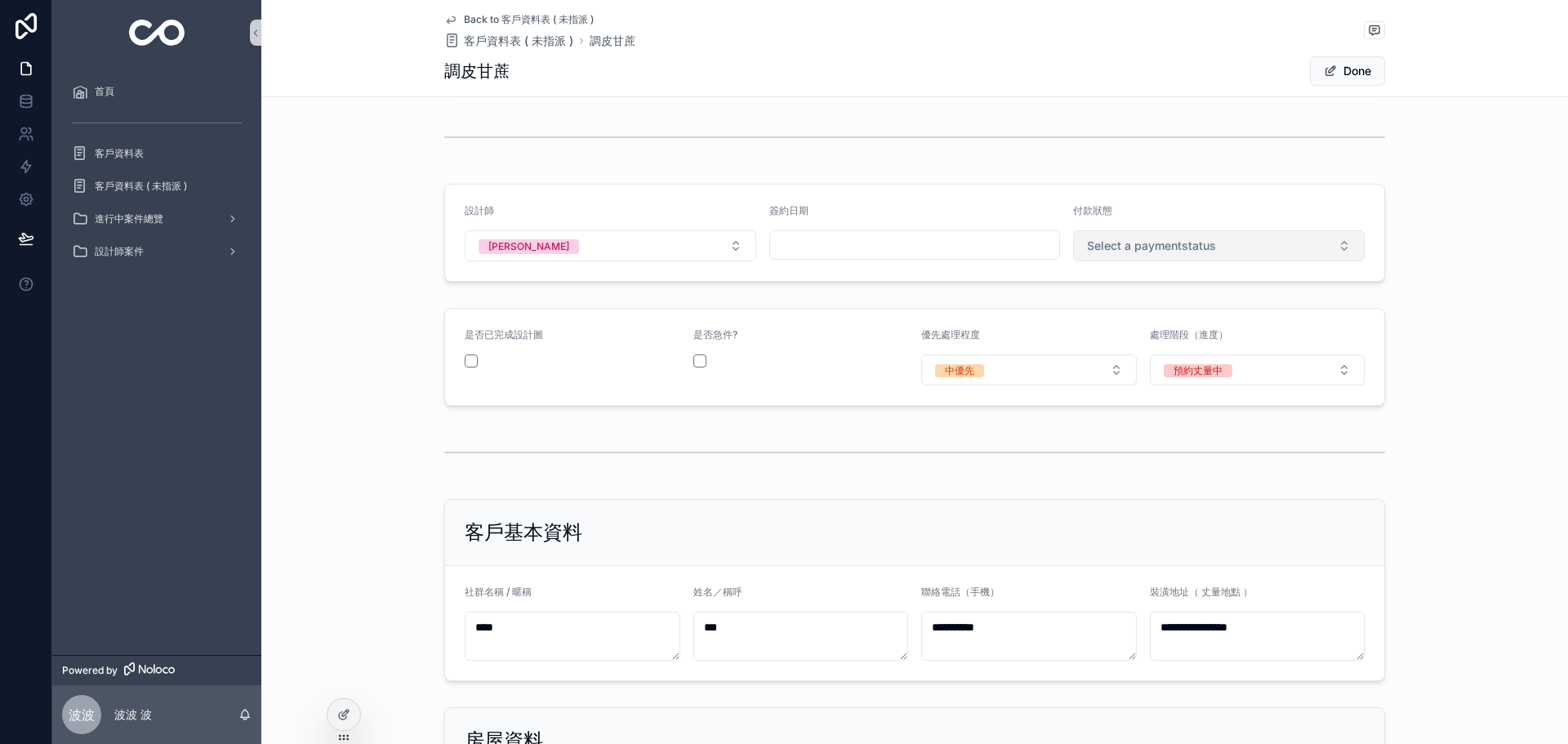
click at [1234, 237] on button "Select a paymentstatus" at bounding box center [1219, 246] width 291 height 31
click at [1167, 307] on div "未付款" at bounding box center [1213, 311] width 284 height 25
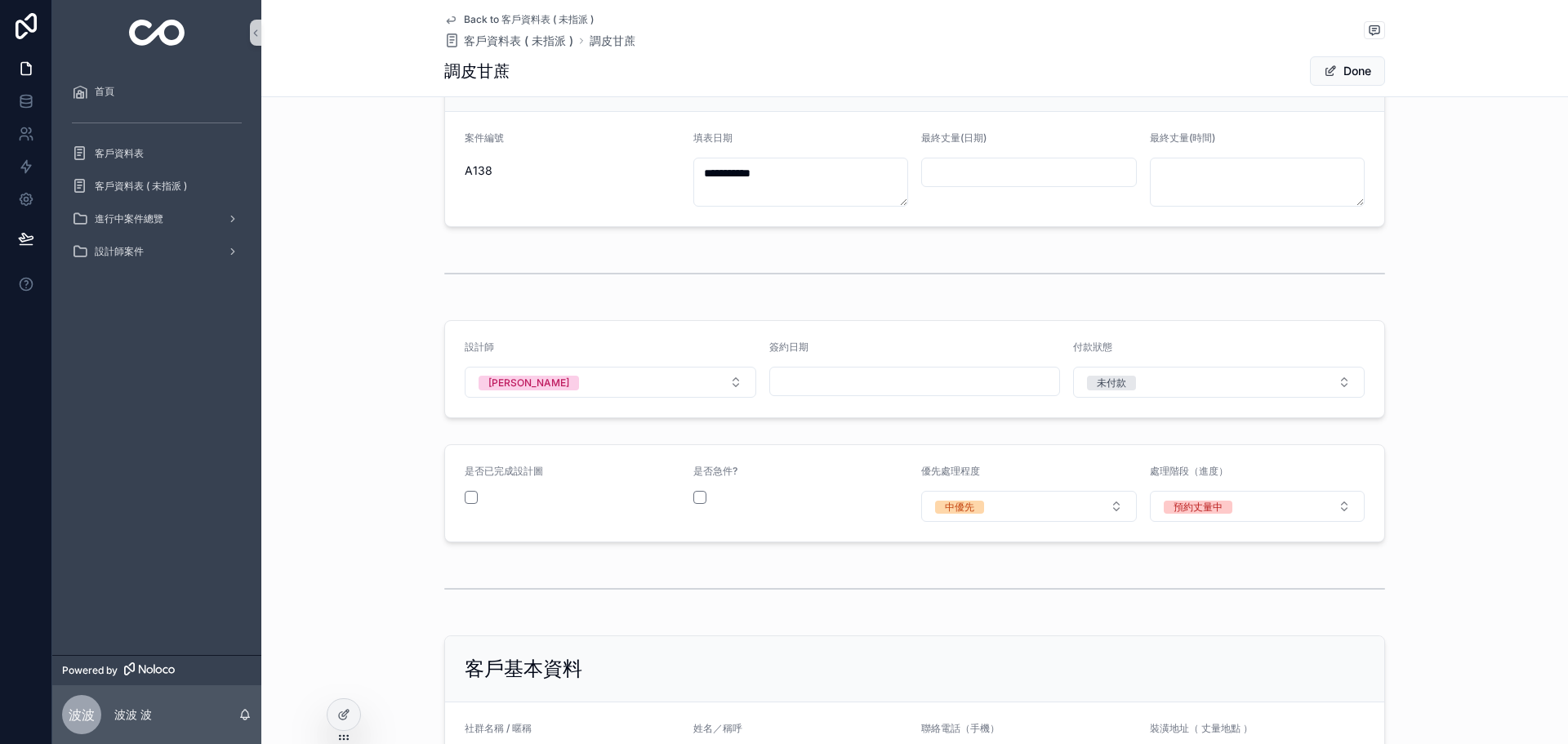
scroll to position [0, 0]
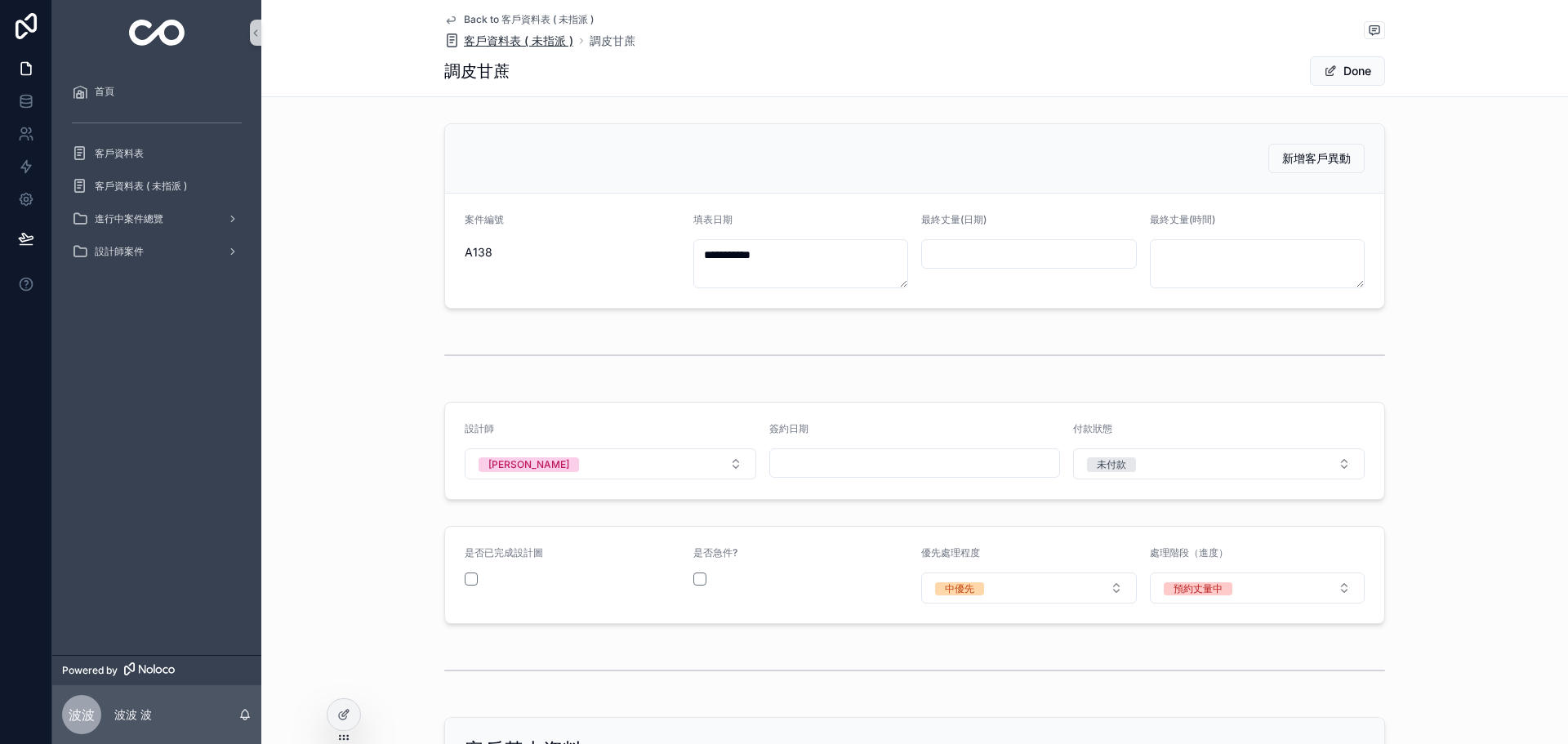
click at [547, 39] on span "客戶資料表 ( 未指派 )" at bounding box center [518, 40] width 109 height 16
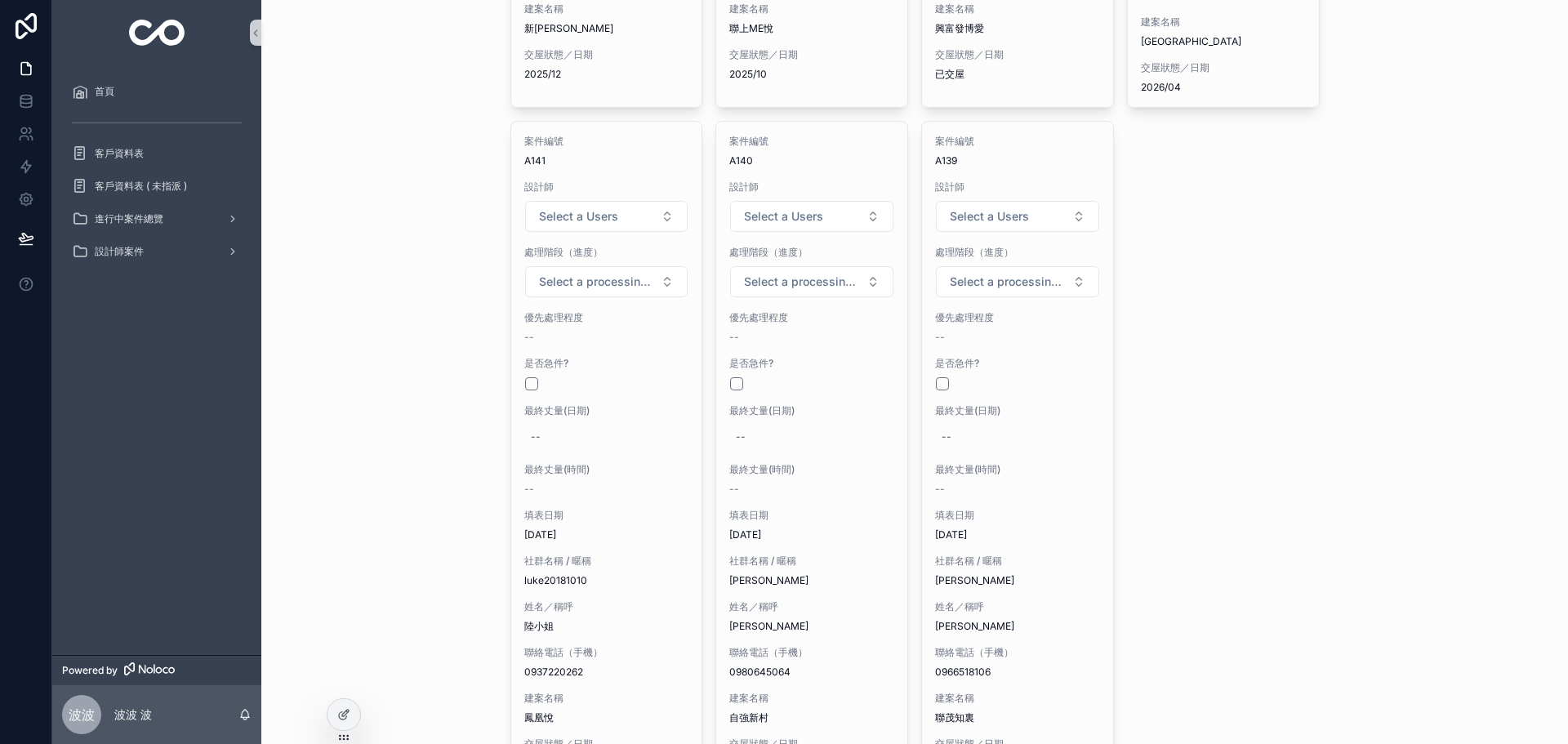
scroll to position [708, 0]
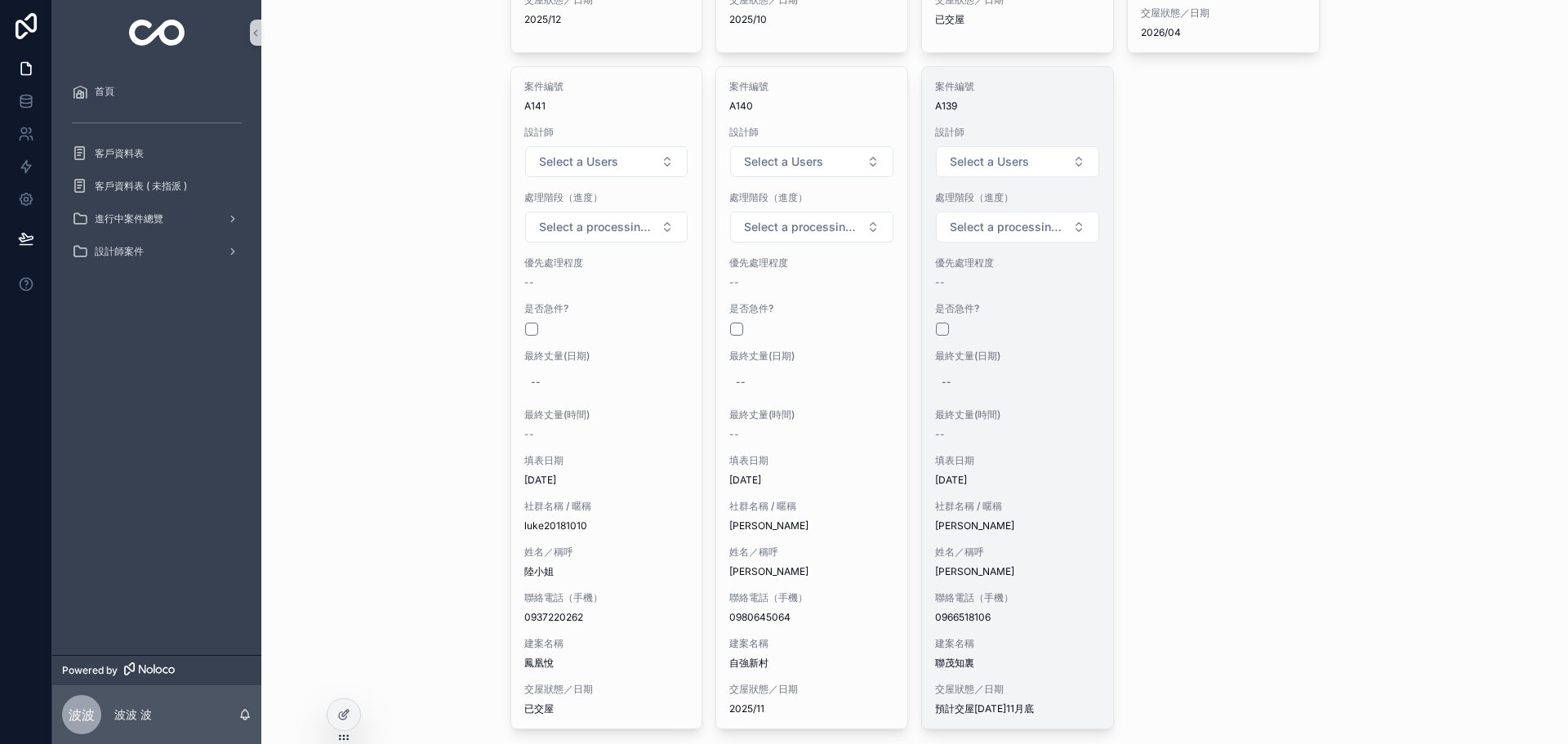
click at [1044, 474] on span "[DATE]" at bounding box center [1017, 480] width 165 height 13
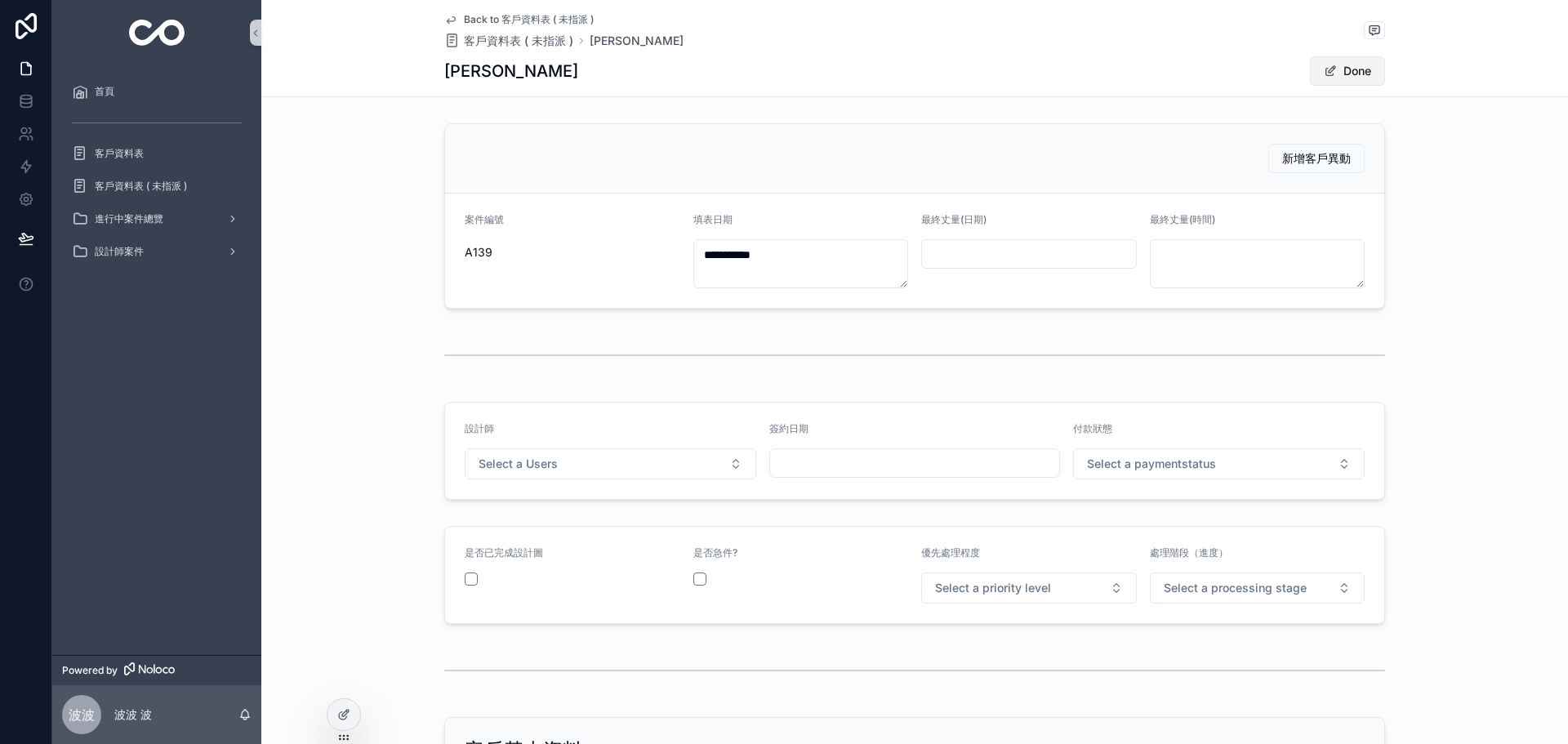
click at [1333, 74] on button "Done" at bounding box center [1347, 70] width 75 height 29
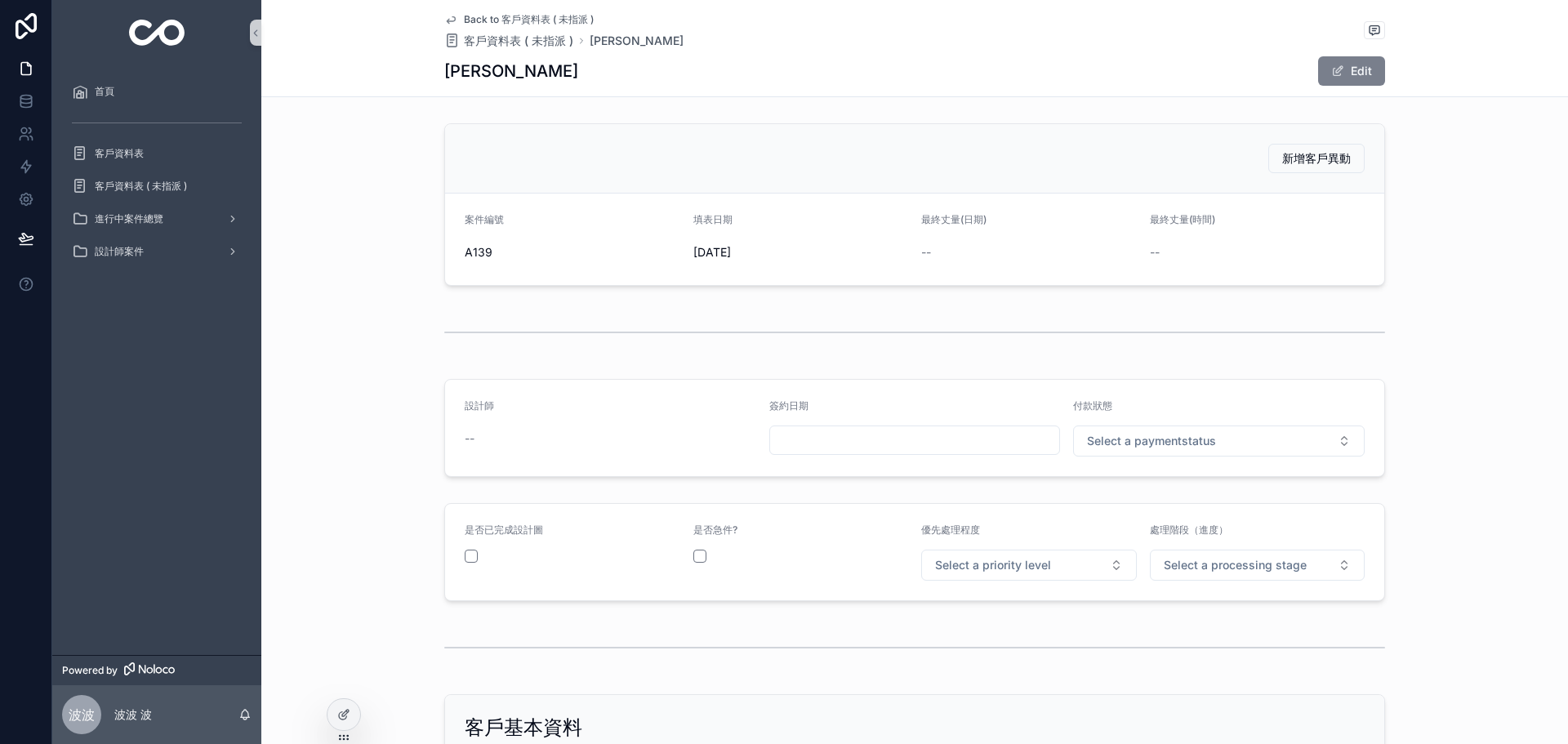
click at [1322, 68] on button "Edit" at bounding box center [1352, 70] width 67 height 29
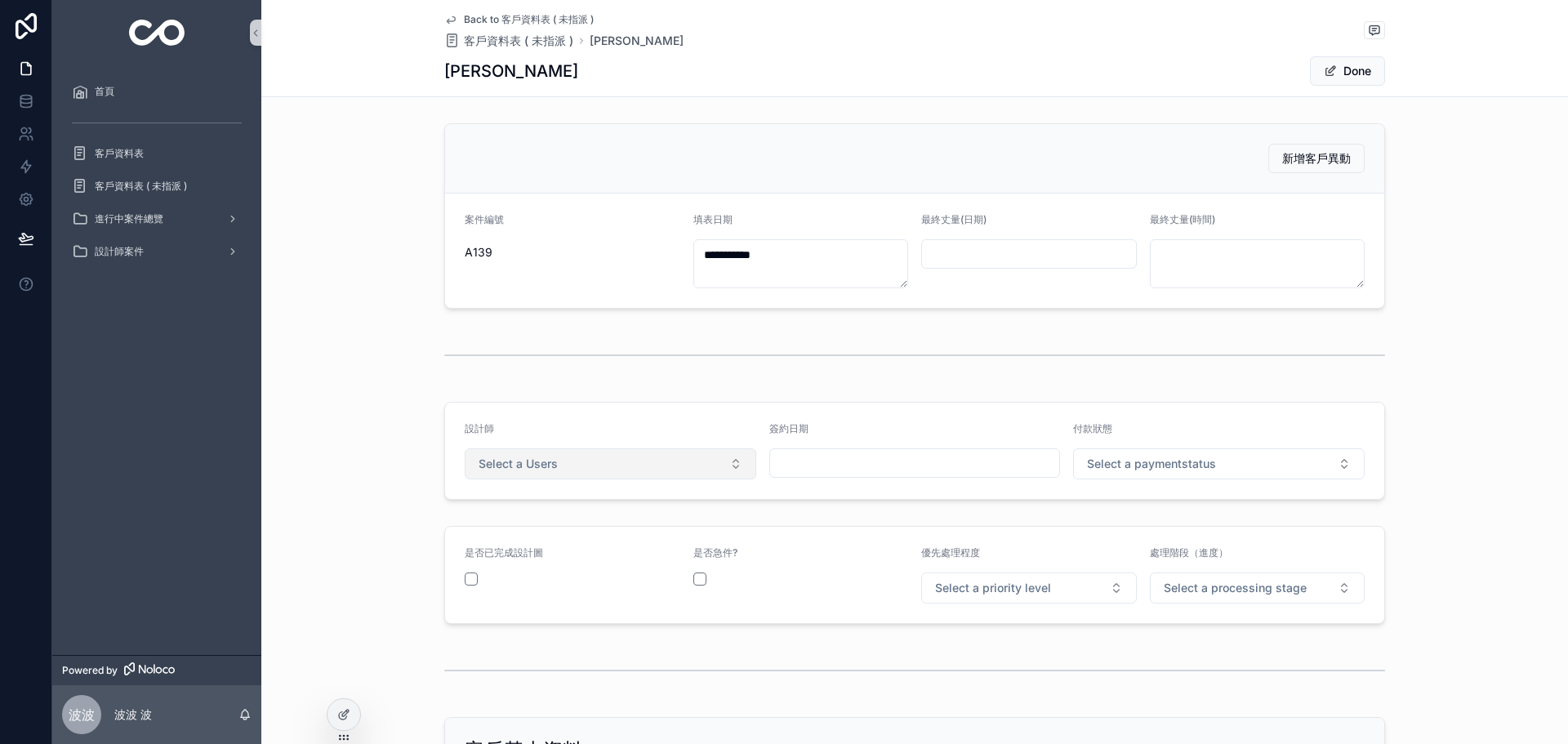
click at [592, 459] on button "Select a Users" at bounding box center [610, 463] width 291 height 31
click at [535, 530] on div "[PERSON_NAME]" at bounding box center [605, 530] width 284 height 25
click at [1349, 65] on button "Done" at bounding box center [1347, 70] width 75 height 29
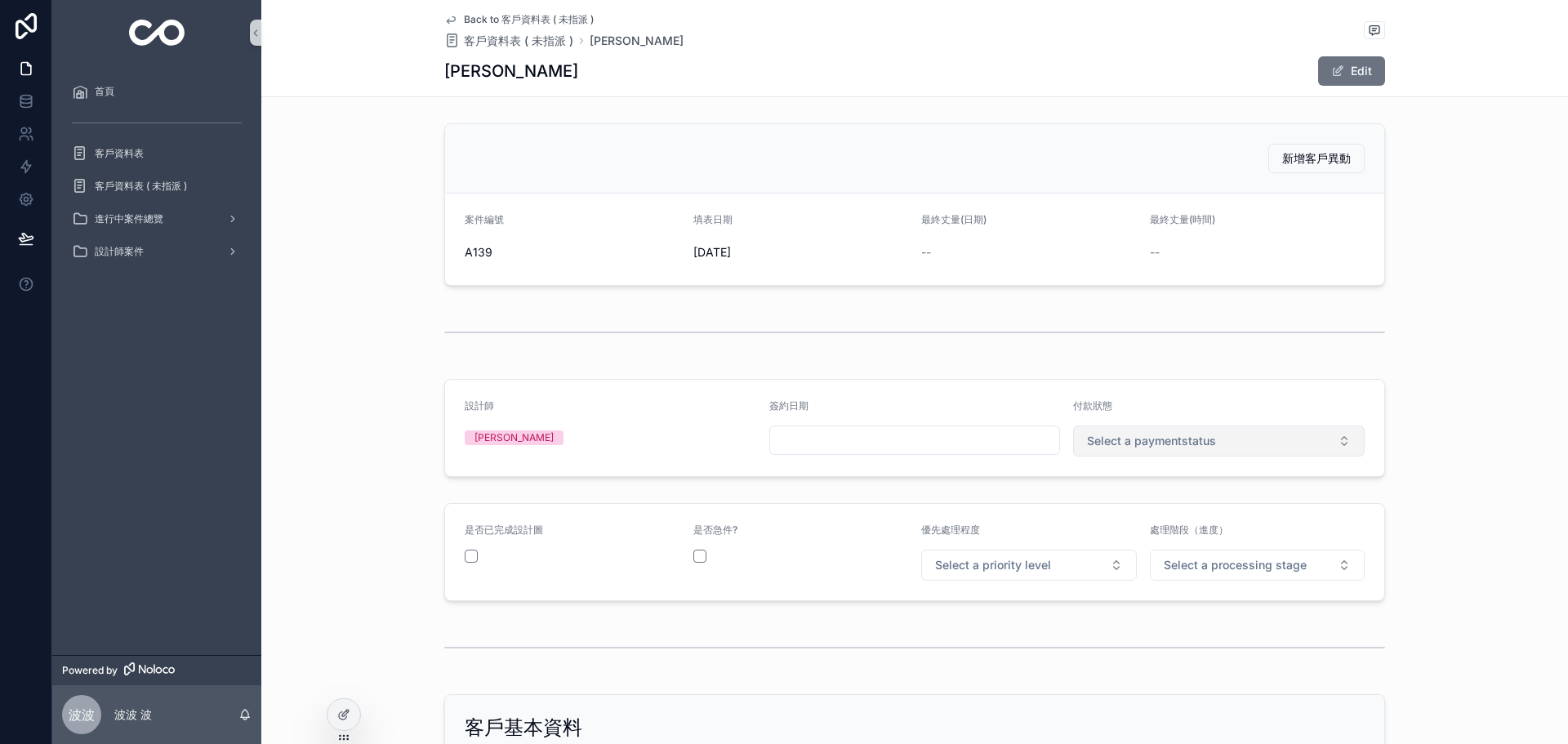
click at [1198, 428] on button "Select a paymentstatus" at bounding box center [1219, 440] width 291 height 31
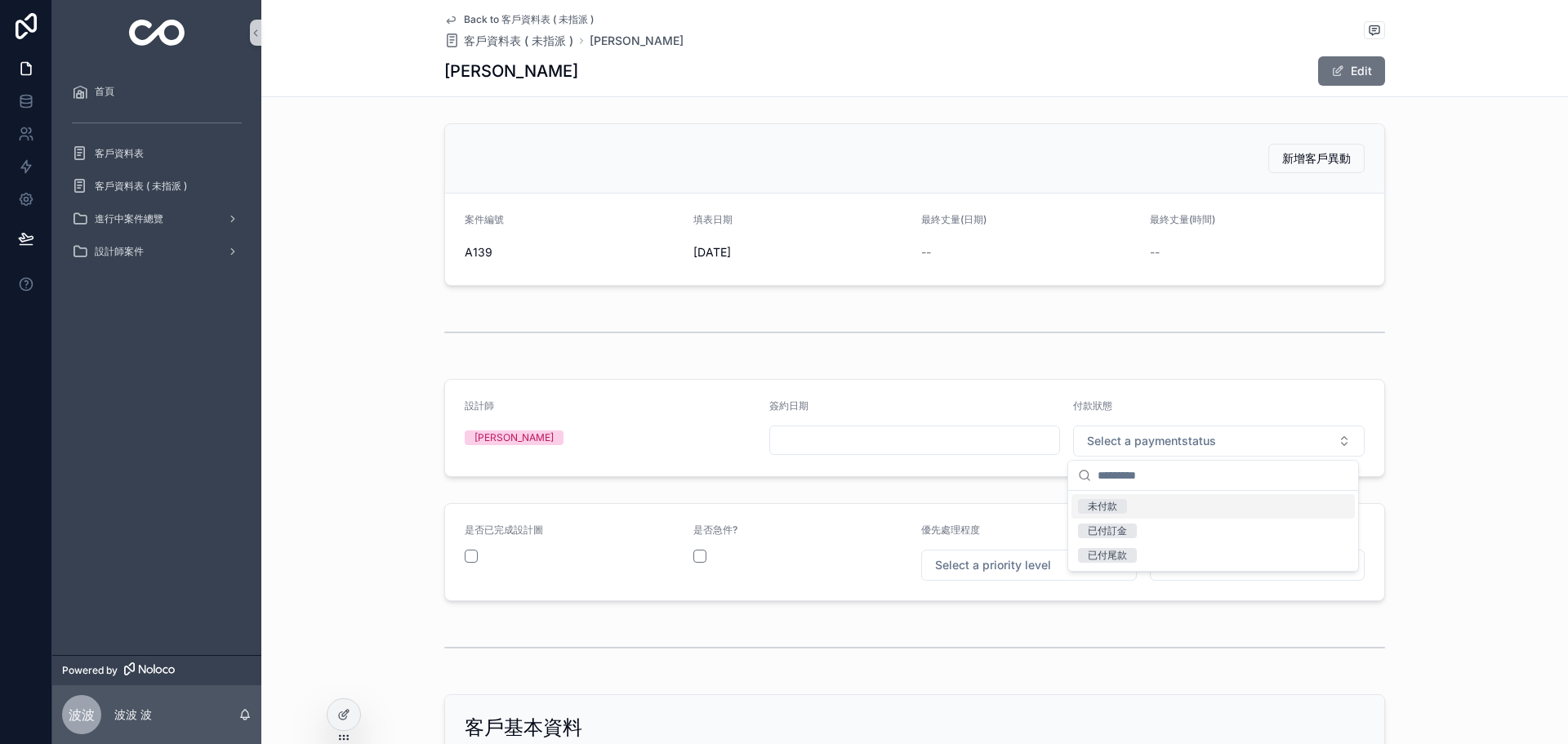
click at [1130, 509] on div "未付款" at bounding box center [1213, 507] width 284 height 25
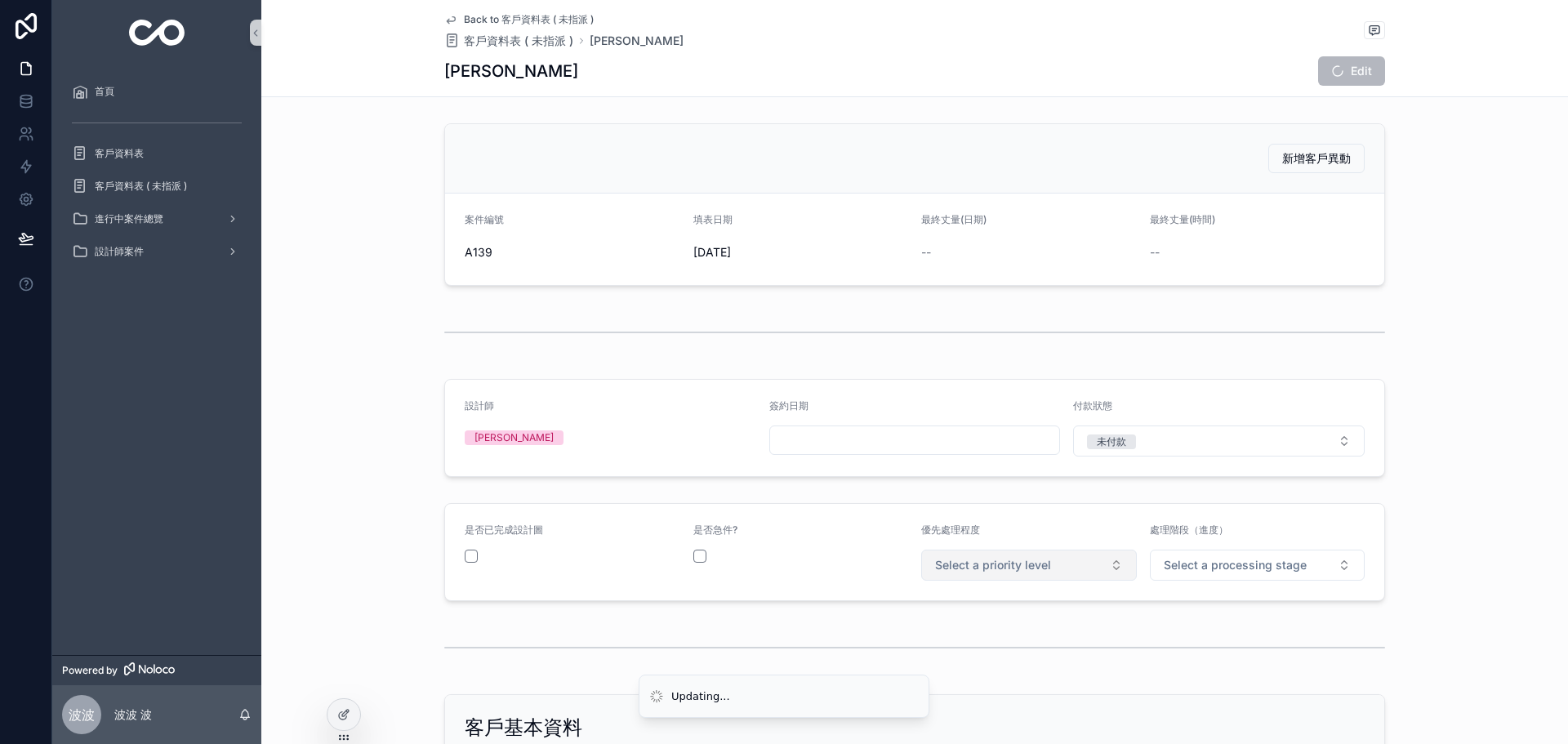
click at [1047, 556] on button "Select a priority level" at bounding box center [1029, 565] width 215 height 31
drag, startPoint x: 993, startPoint y: 661, endPoint x: 1017, endPoint y: 653, distance: 25.3
click at [993, 662] on div "中優先" at bounding box center [1023, 653] width 208 height 23
click at [1188, 566] on span "Select a processing stage" at bounding box center [1235, 565] width 143 height 16
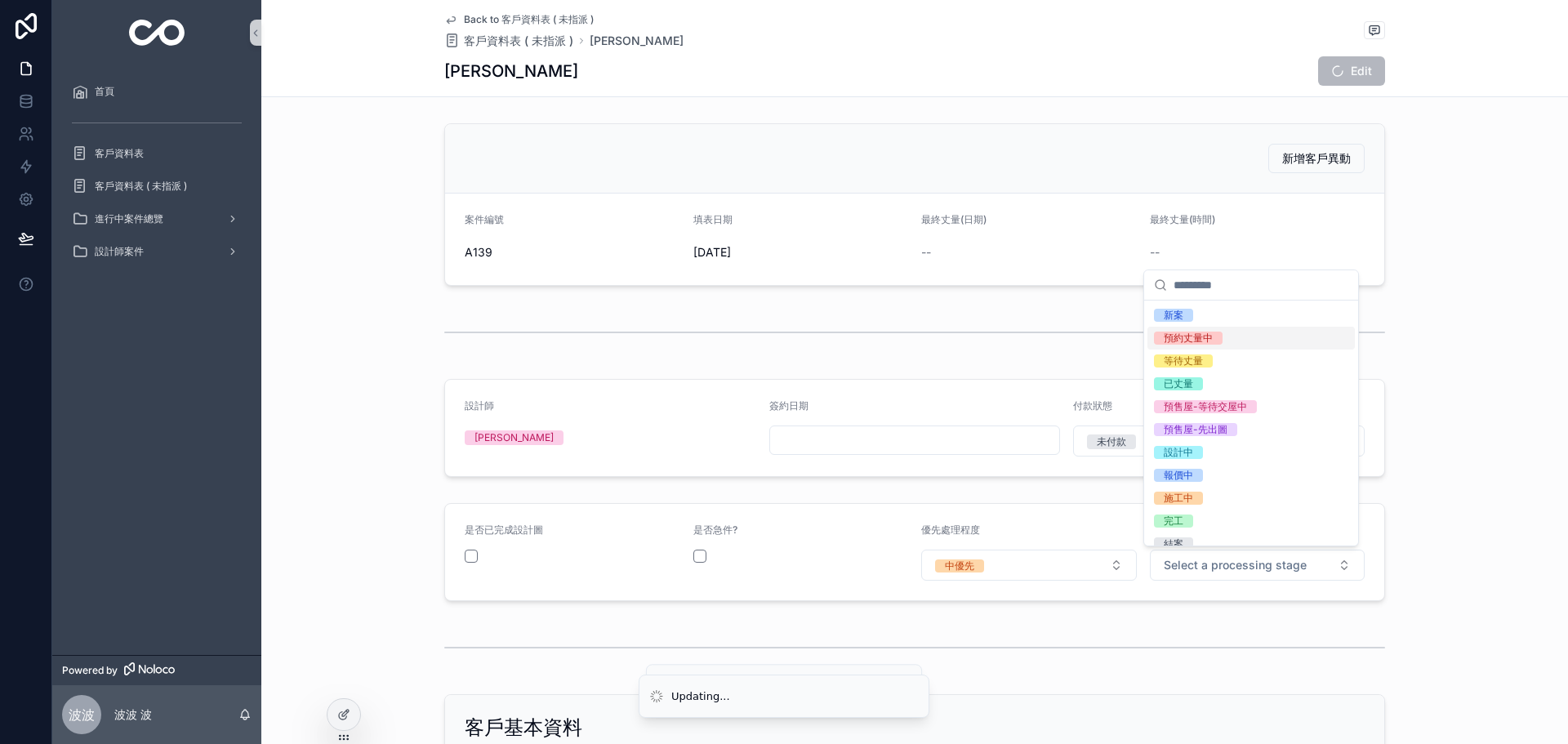
click at [1220, 338] on span "預約丈量中" at bounding box center [1188, 338] width 68 height 13
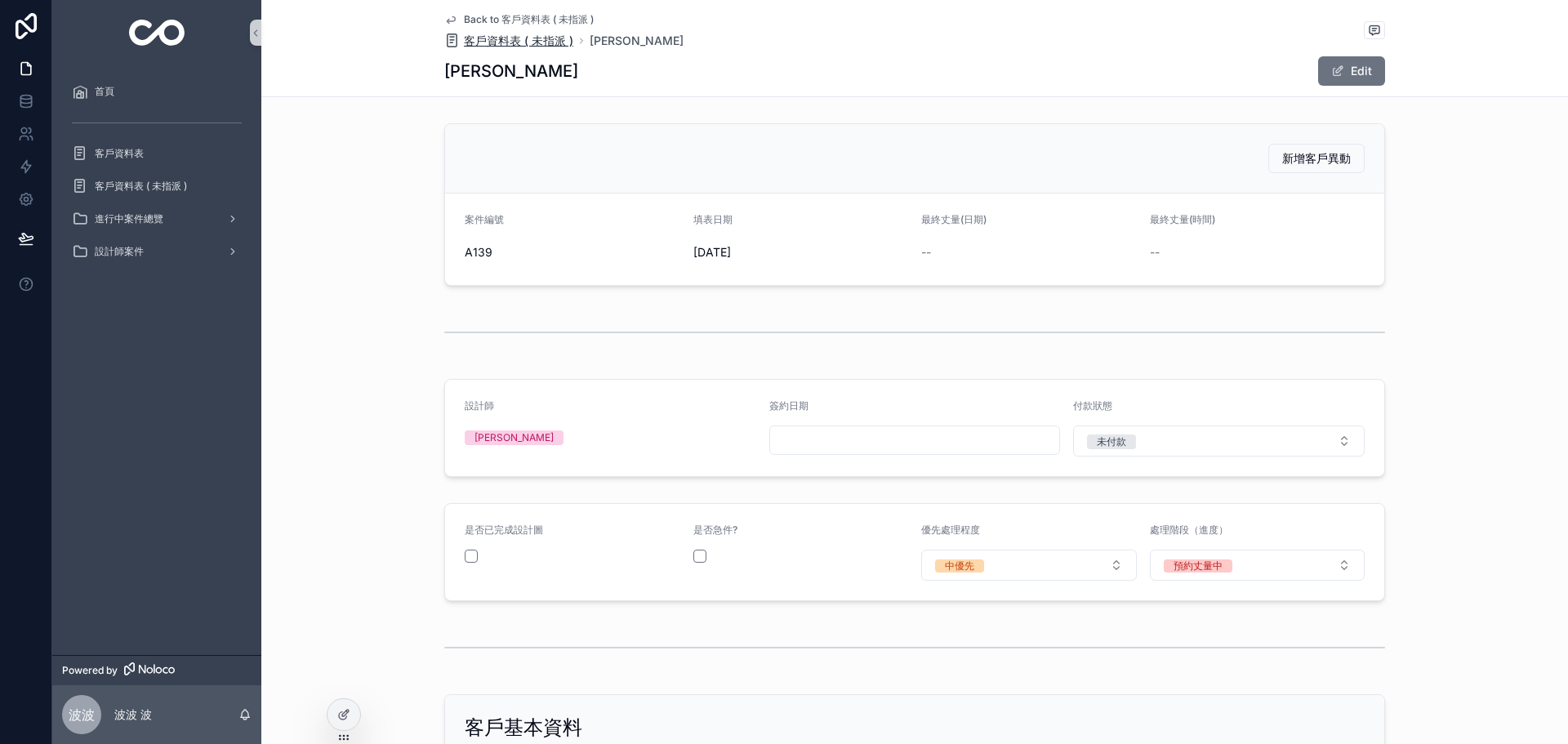
click at [498, 36] on span "客戶資料表 ( 未指派 )" at bounding box center [518, 40] width 109 height 16
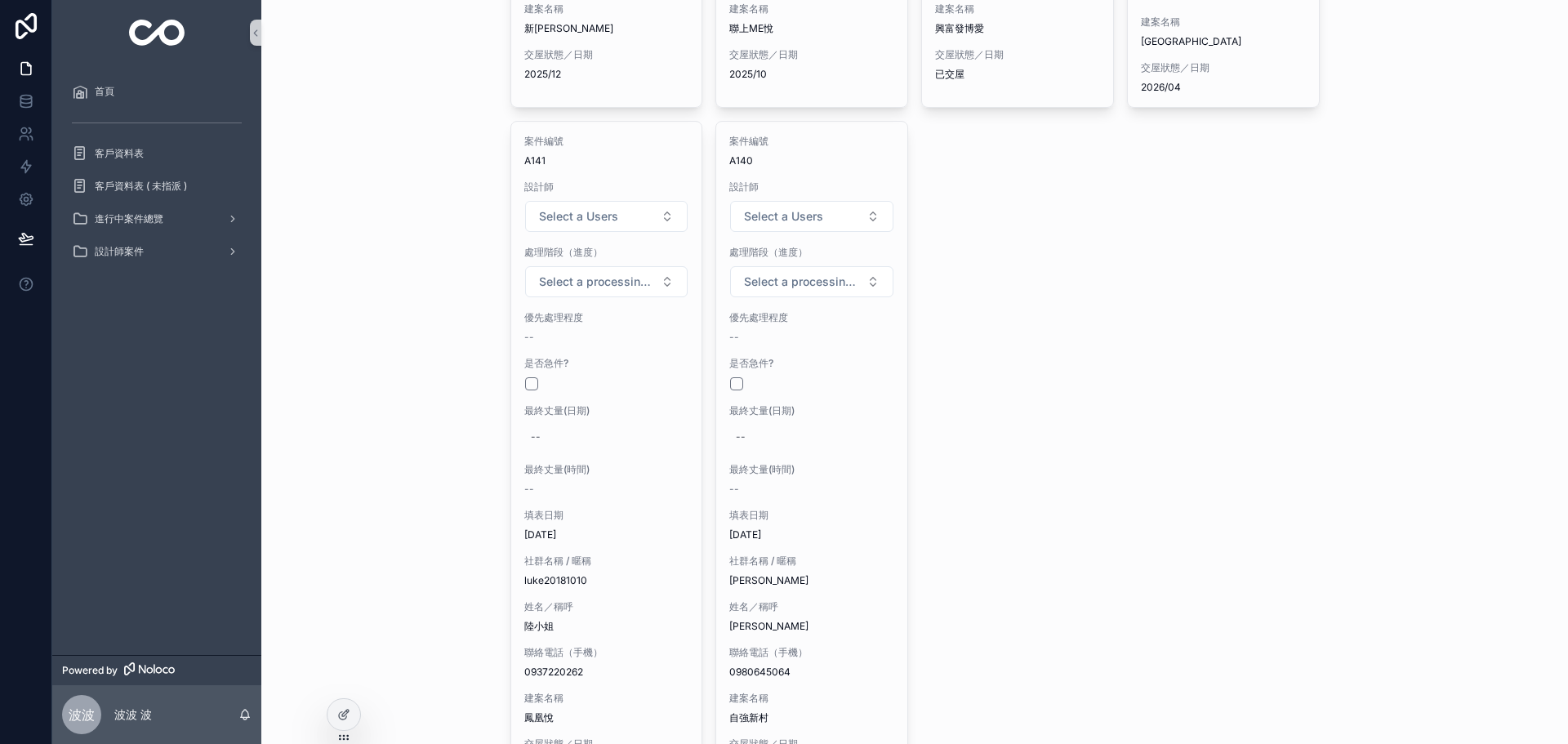
scroll to position [626, 0]
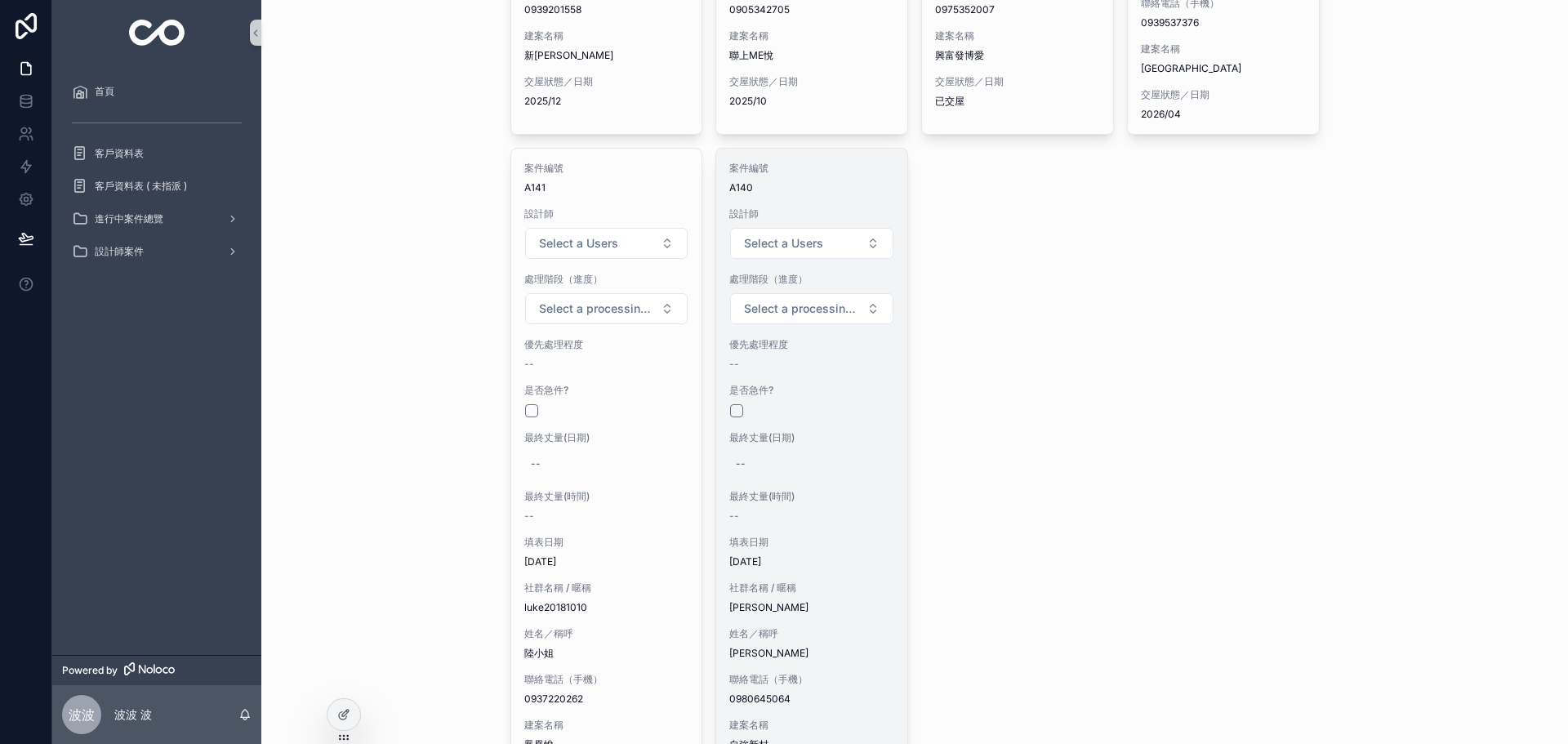
click at [803, 437] on div "最終丈量(日期) --" at bounding box center [812, 454] width 165 height 46
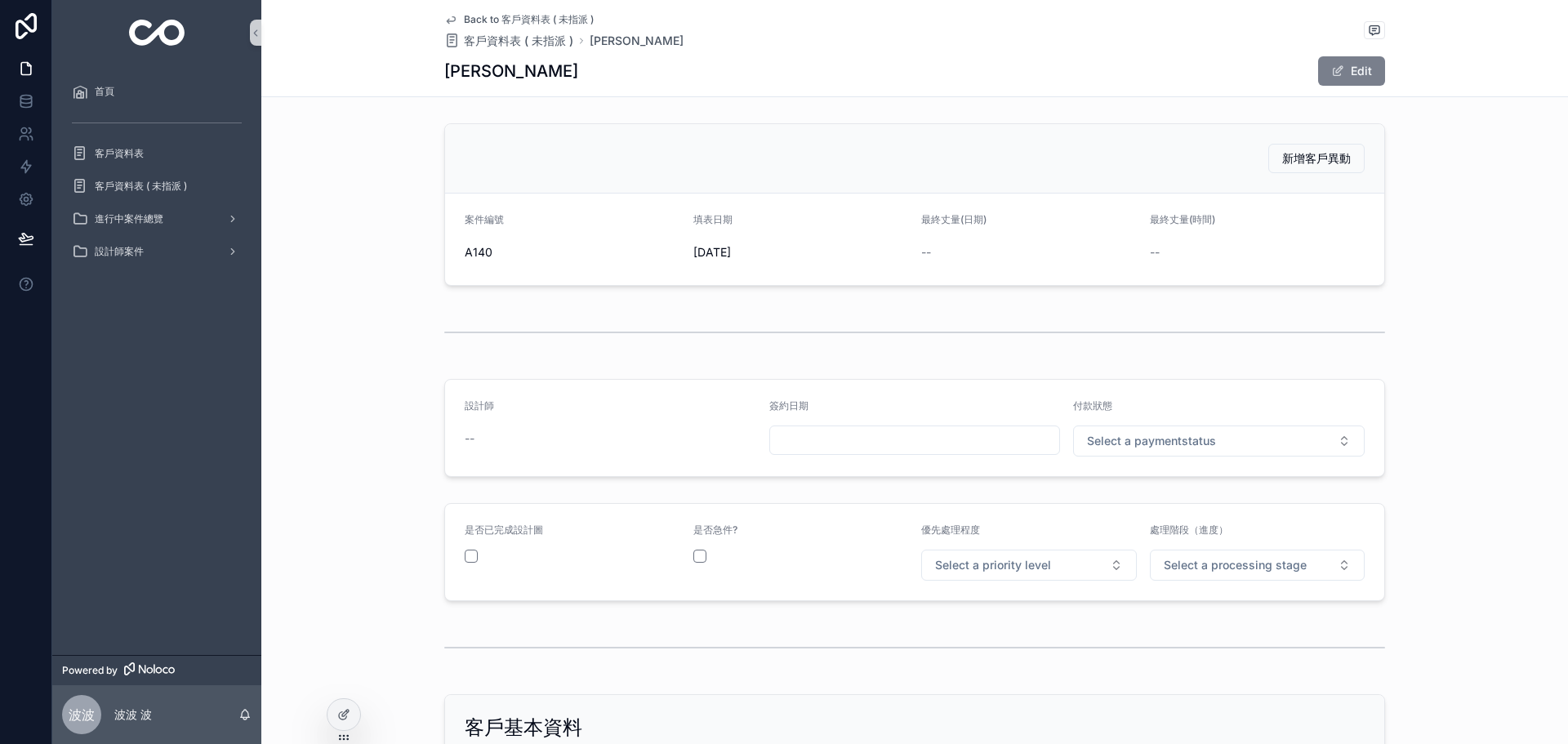
click at [1338, 56] on button "Edit" at bounding box center [1352, 70] width 67 height 29
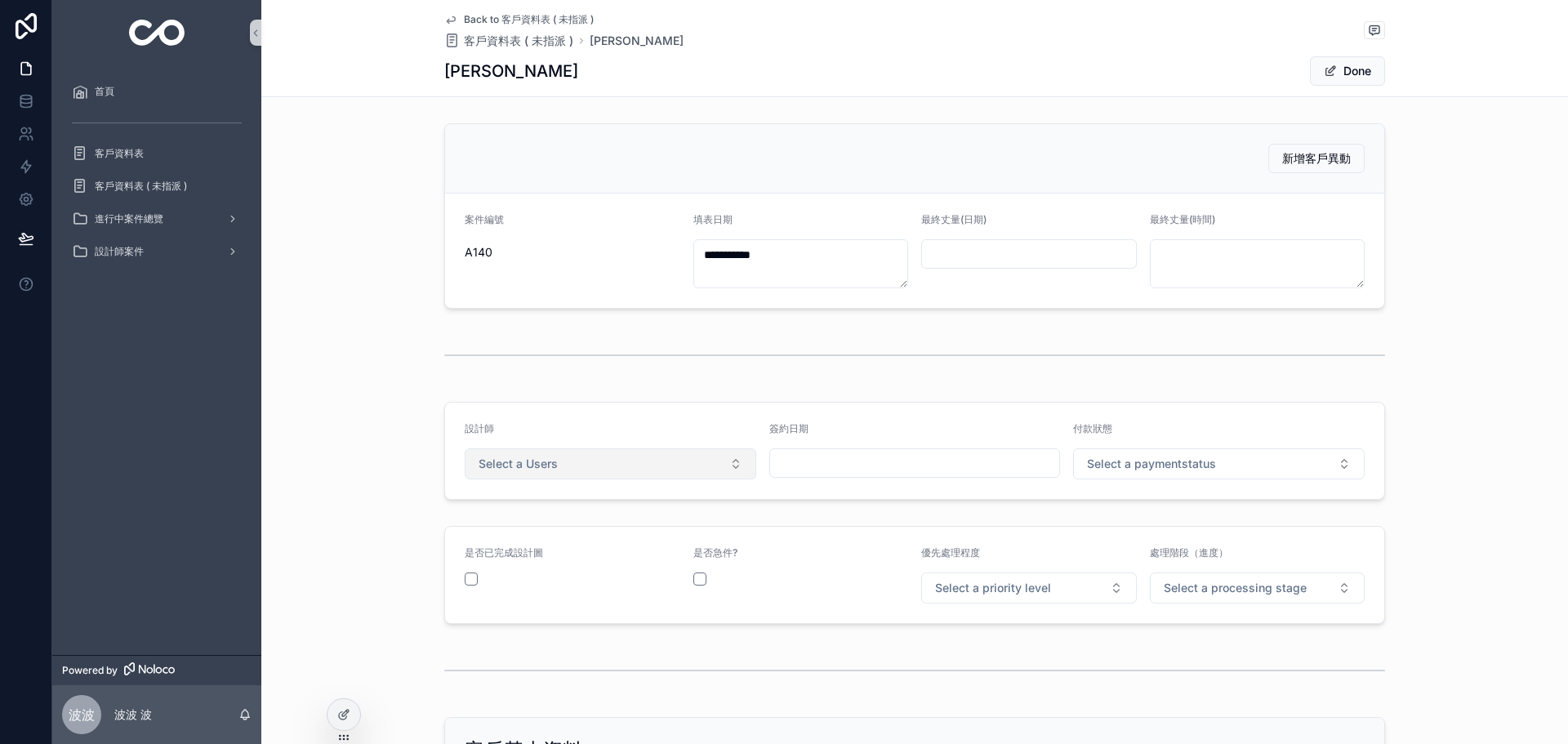
click at [549, 469] on span "Select a Users" at bounding box center [517, 463] width 79 height 16
drag, startPoint x: 525, startPoint y: 529, endPoint x: 724, endPoint y: 510, distance: 199.9
click at [528, 530] on div "[PERSON_NAME]" at bounding box center [605, 530] width 284 height 25
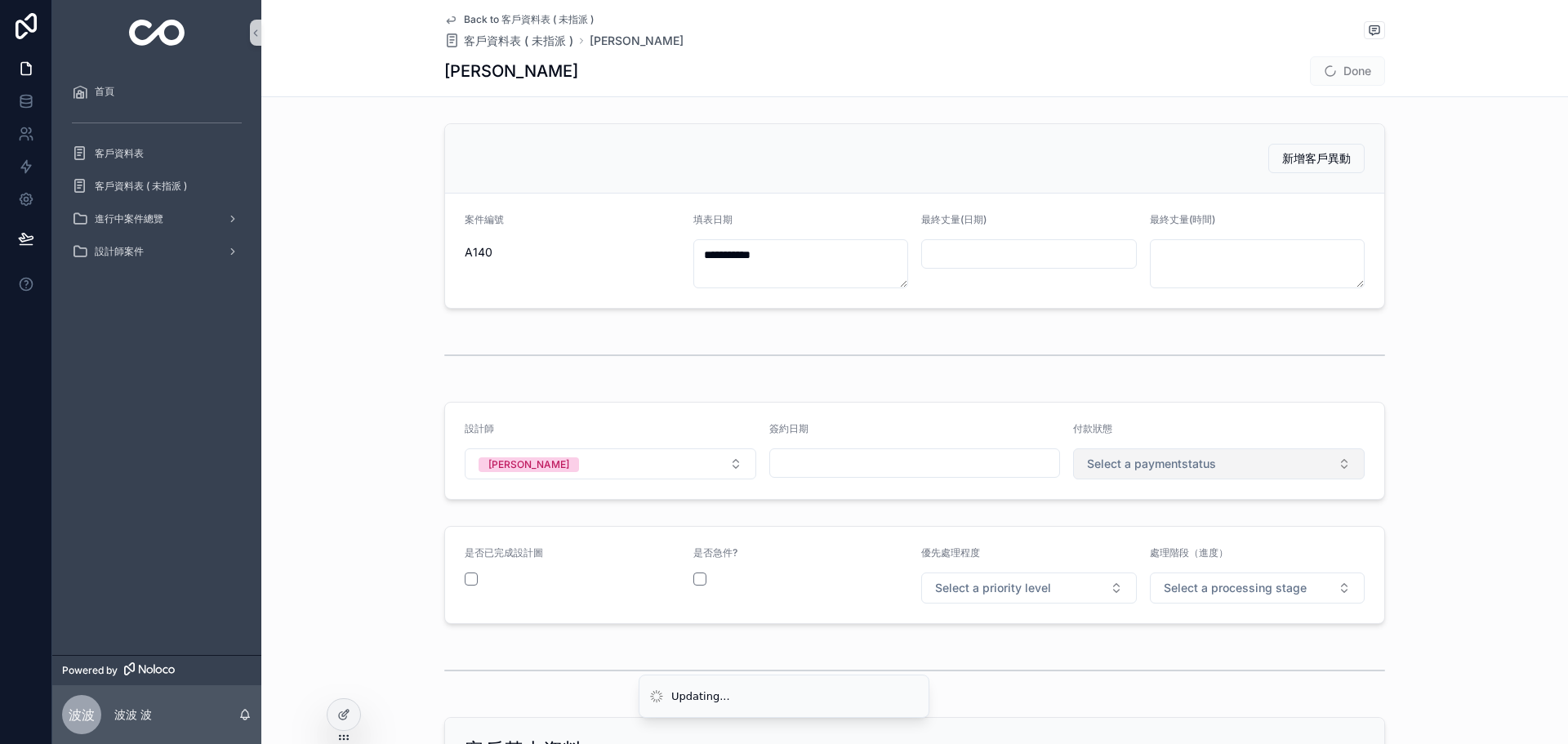
drag, startPoint x: 1216, startPoint y: 448, endPoint x: 1189, endPoint y: 476, distance: 38.9
click at [1216, 450] on button "Select a paymentstatus" at bounding box center [1219, 463] width 291 height 31
click at [1129, 542] on div "已付訂金" at bounding box center [1213, 554] width 284 height 25
drag, startPoint x: 1129, startPoint y: 542, endPoint x: 1131, endPoint y: 472, distance: 70.0
click at [1130, 466] on span "已付訂金" at bounding box center [1116, 464] width 59 height 14
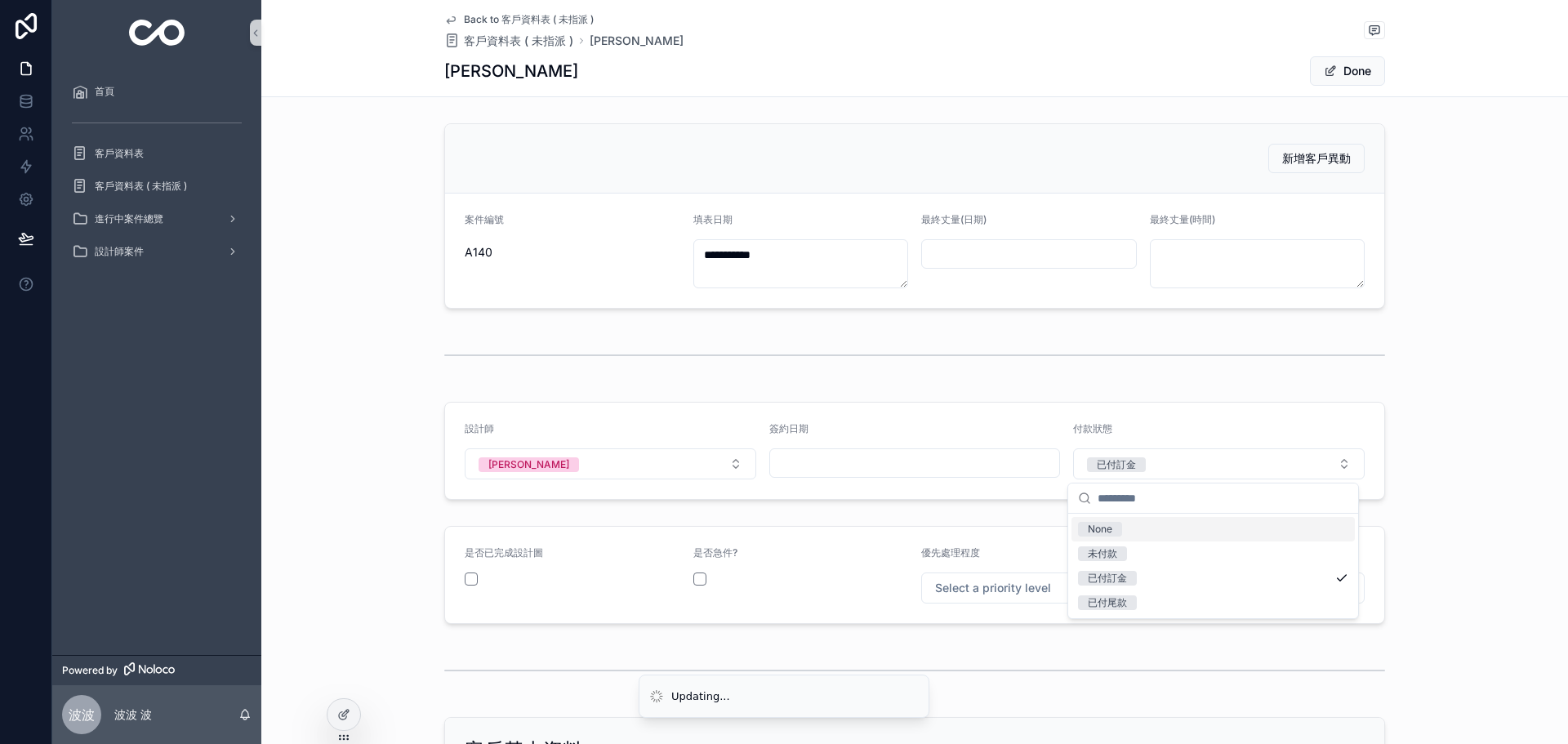
click at [1122, 532] on div "None" at bounding box center [1213, 530] width 284 height 25
click at [1129, 471] on span "Select a paymentstatus" at bounding box center [1151, 463] width 129 height 16
click at [1125, 533] on span "未付款" at bounding box center [1103, 529] width 49 height 14
drag, startPoint x: 1026, startPoint y: 585, endPoint x: 1017, endPoint y: 586, distance: 9.1
click at [1026, 586] on span "Select a priority level" at bounding box center [993, 587] width 116 height 16
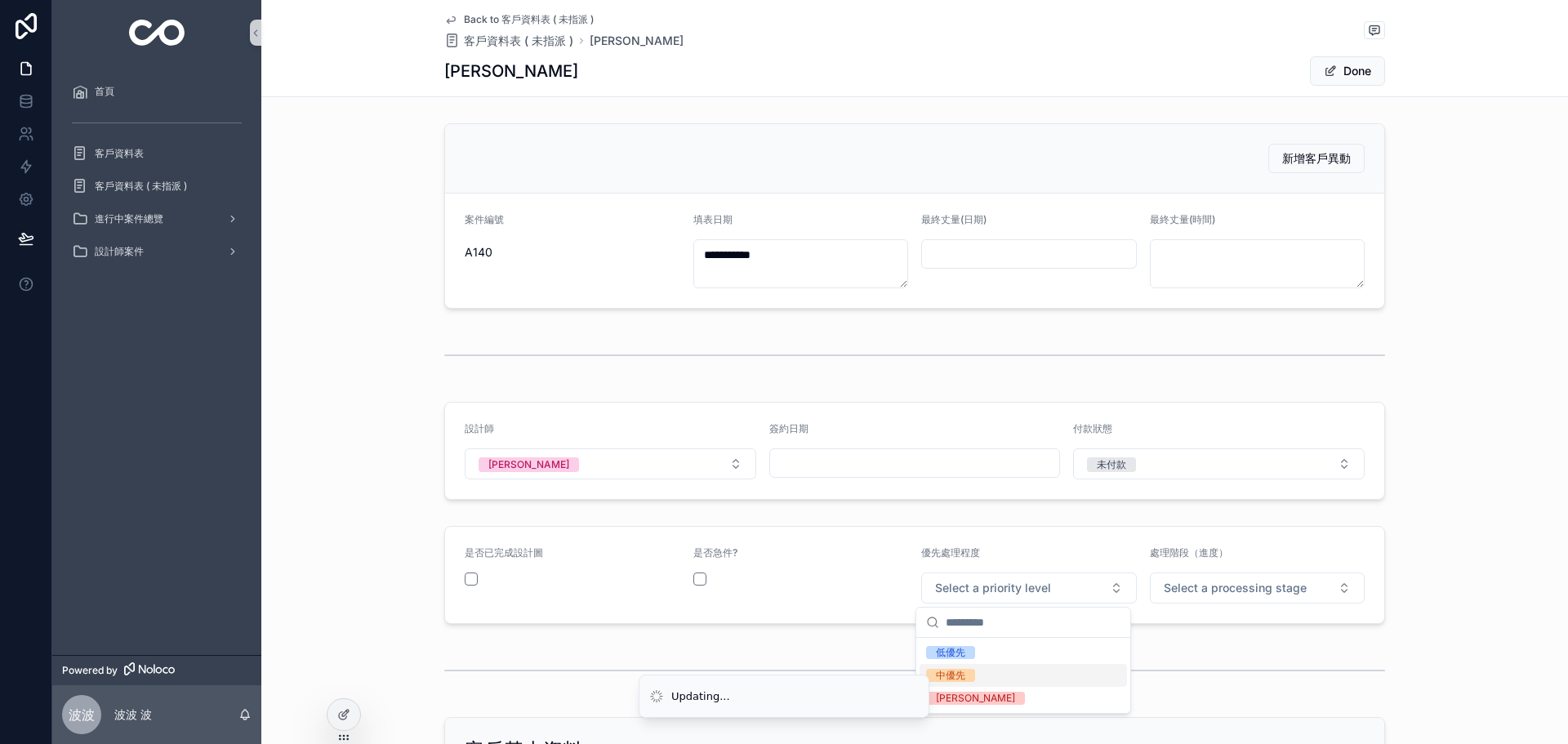
click at [973, 669] on span "中優先" at bounding box center [951, 676] width 49 height 13
click at [1185, 595] on span "Select a processing stage" at bounding box center [1235, 587] width 143 height 16
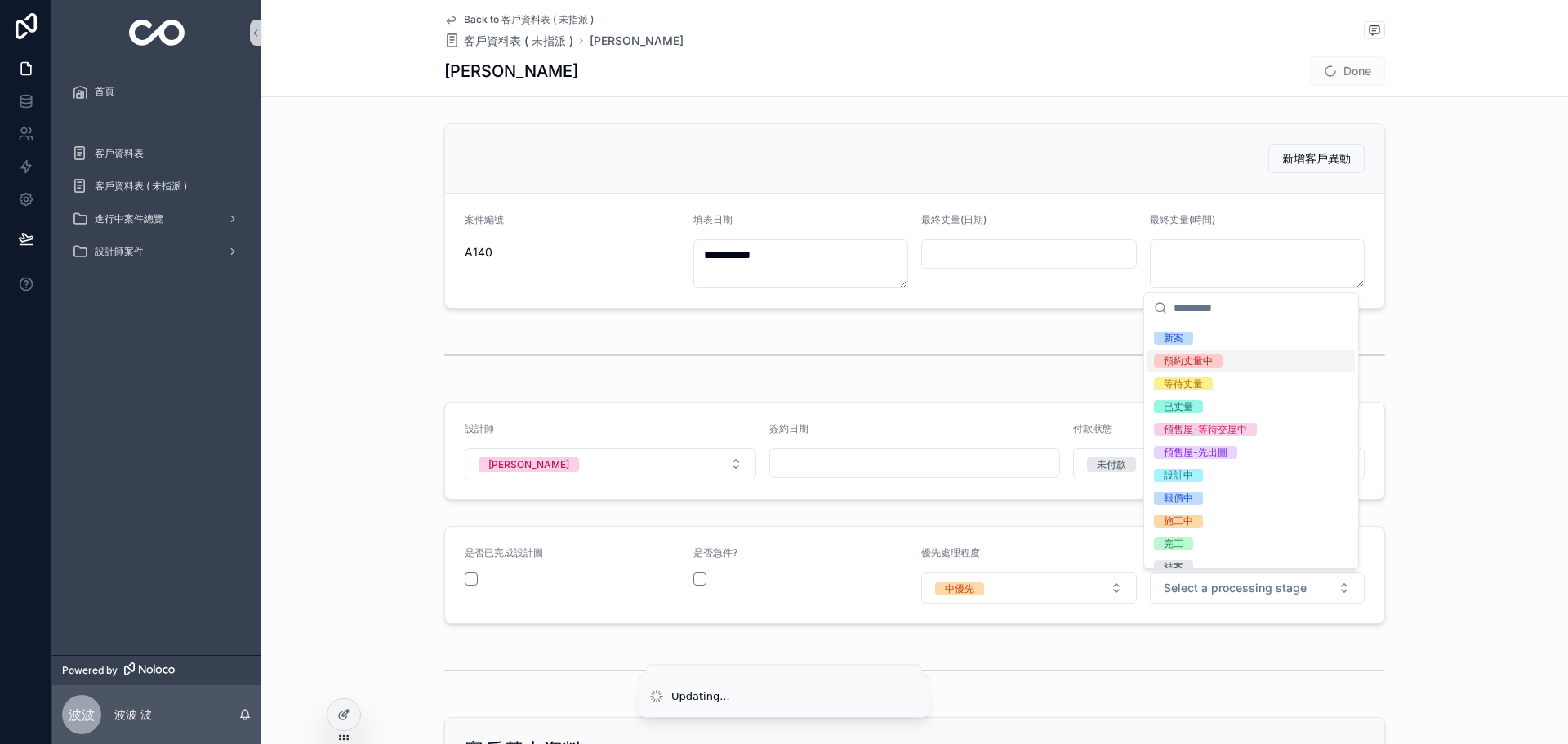
click at [1210, 355] on div "預約丈量中" at bounding box center [1188, 362] width 49 height 13
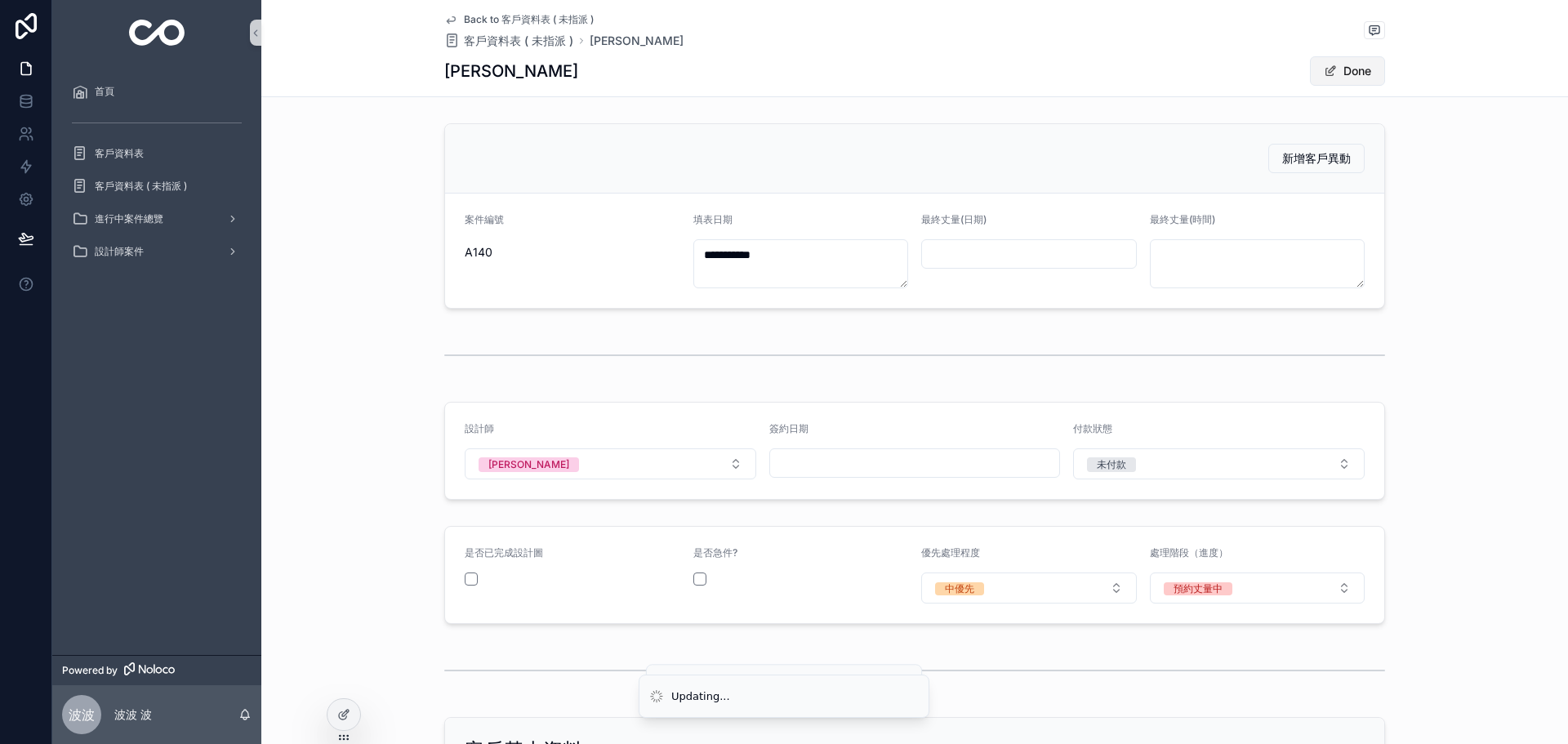
click at [1335, 73] on button "Done" at bounding box center [1347, 70] width 75 height 29
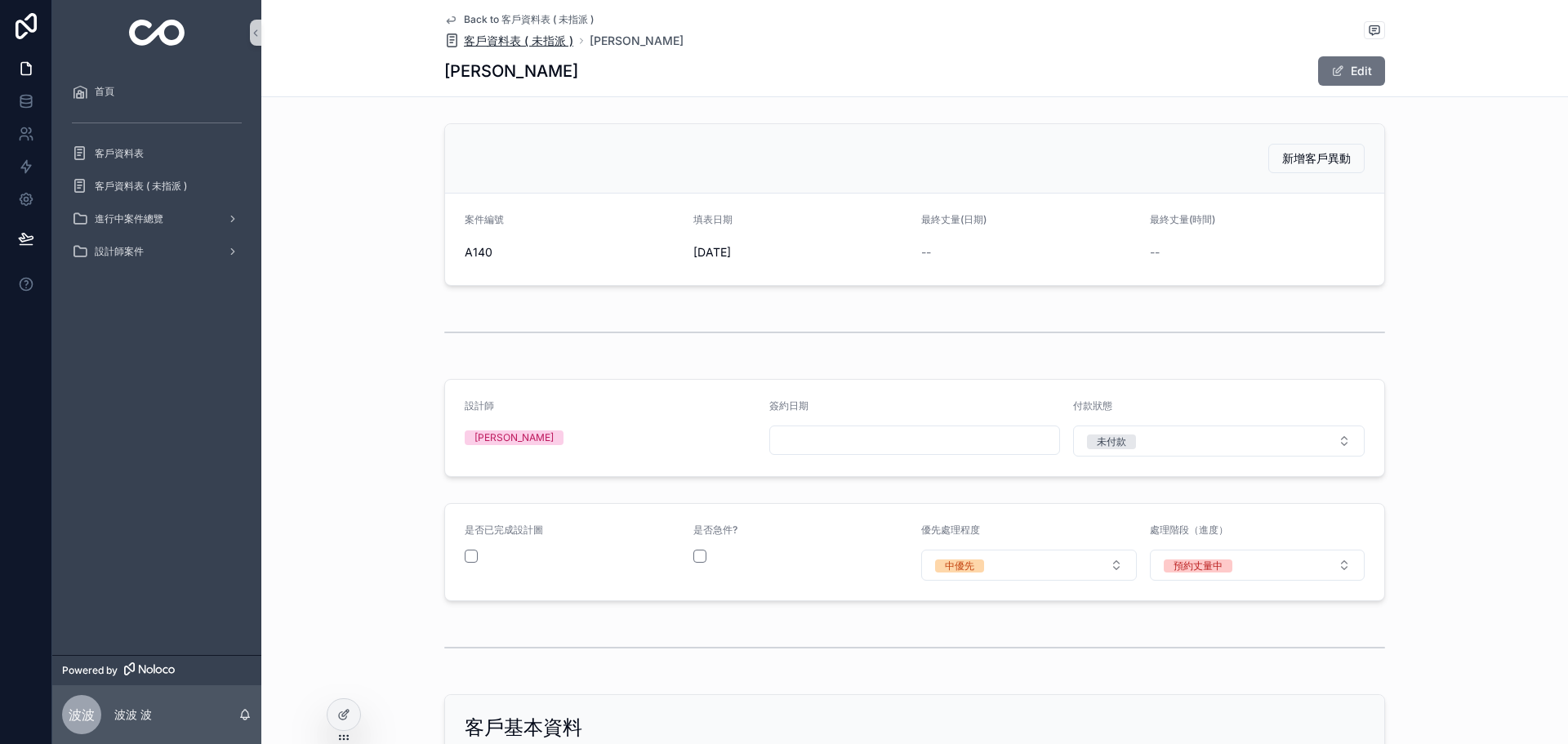
click at [501, 42] on span "客戶資料表 ( 未指派 )" at bounding box center [518, 40] width 109 height 16
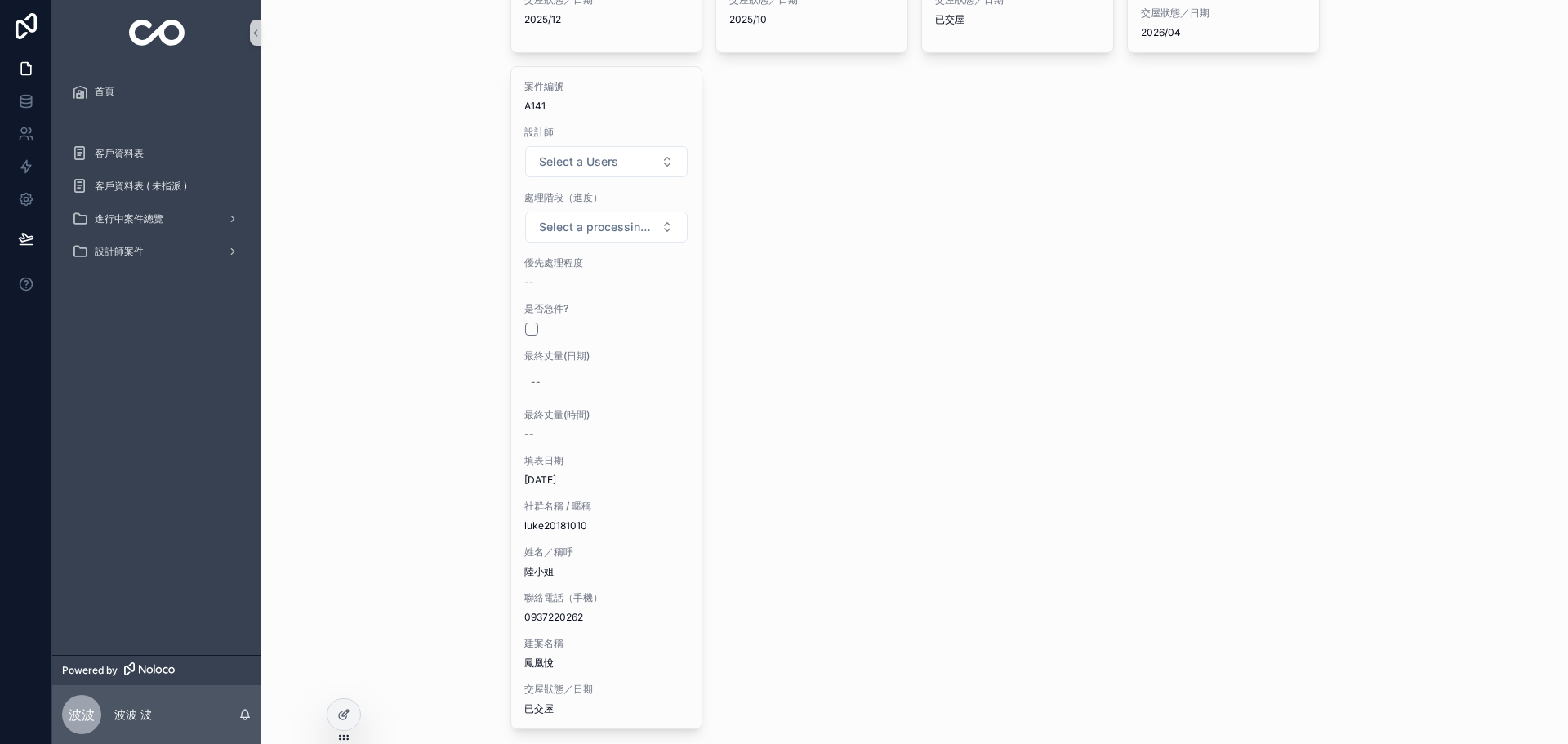
scroll to position [762, 0]
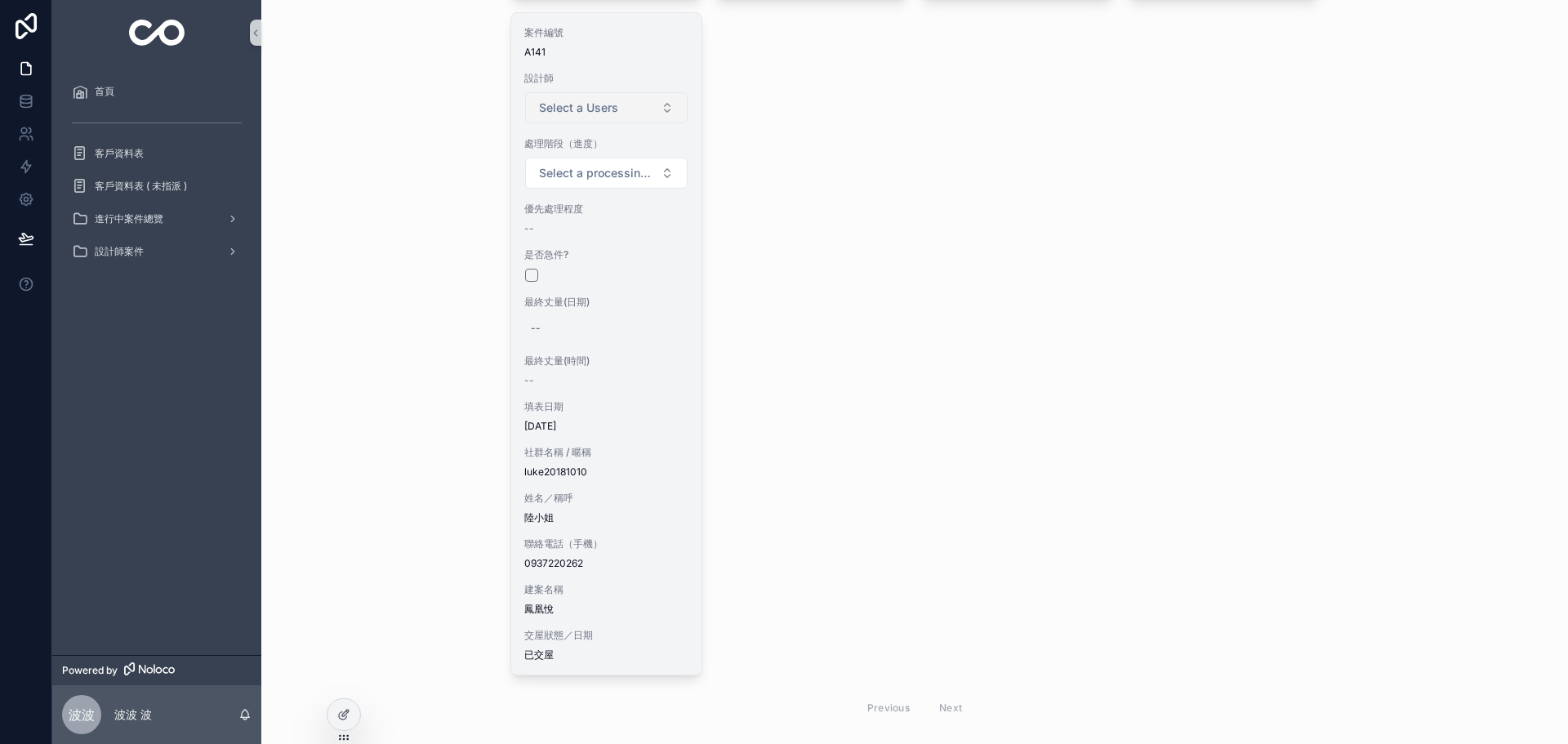
click at [605, 100] on span "Select a Users" at bounding box center [578, 107] width 79 height 16
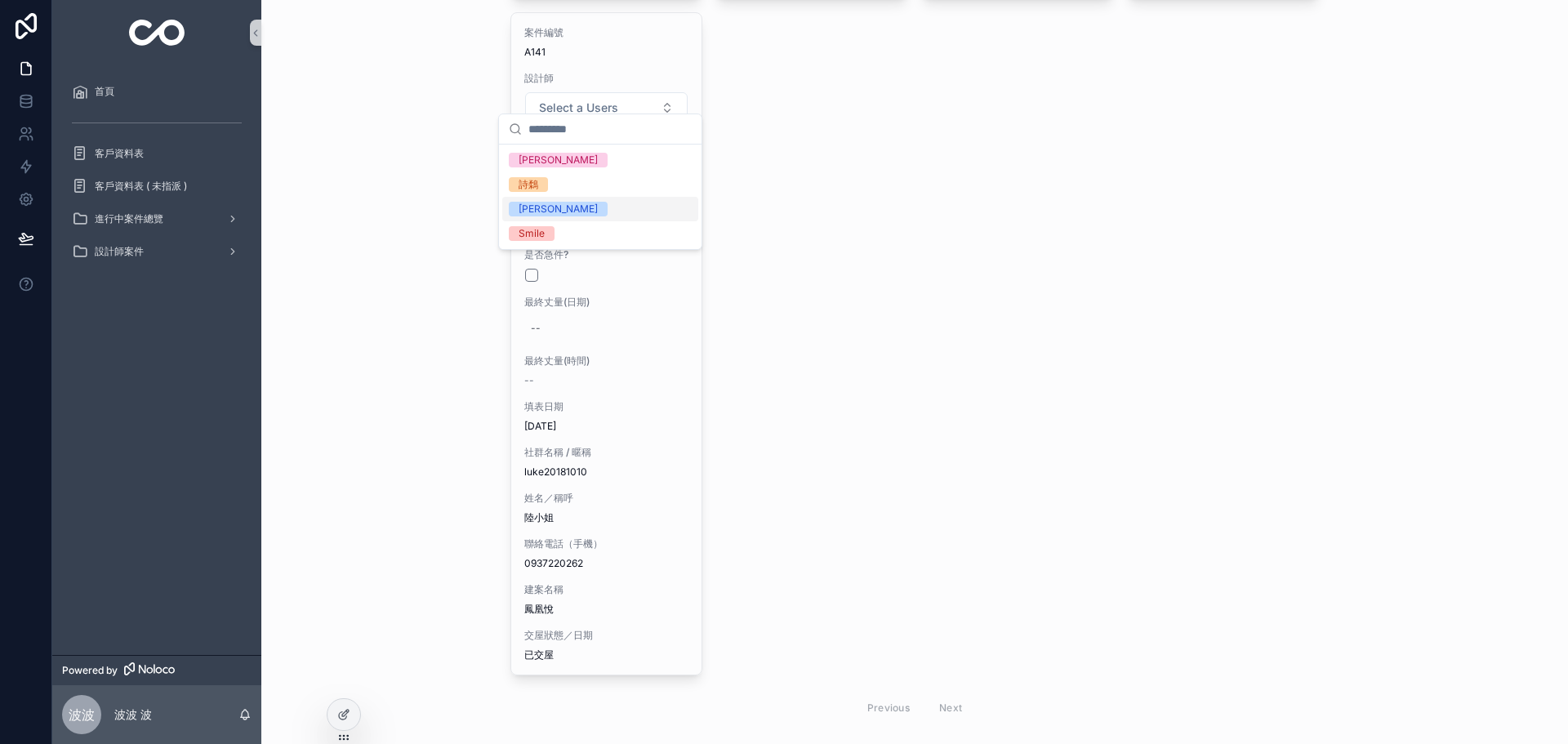
click at [544, 207] on span "[PERSON_NAME]" at bounding box center [558, 209] width 99 height 14
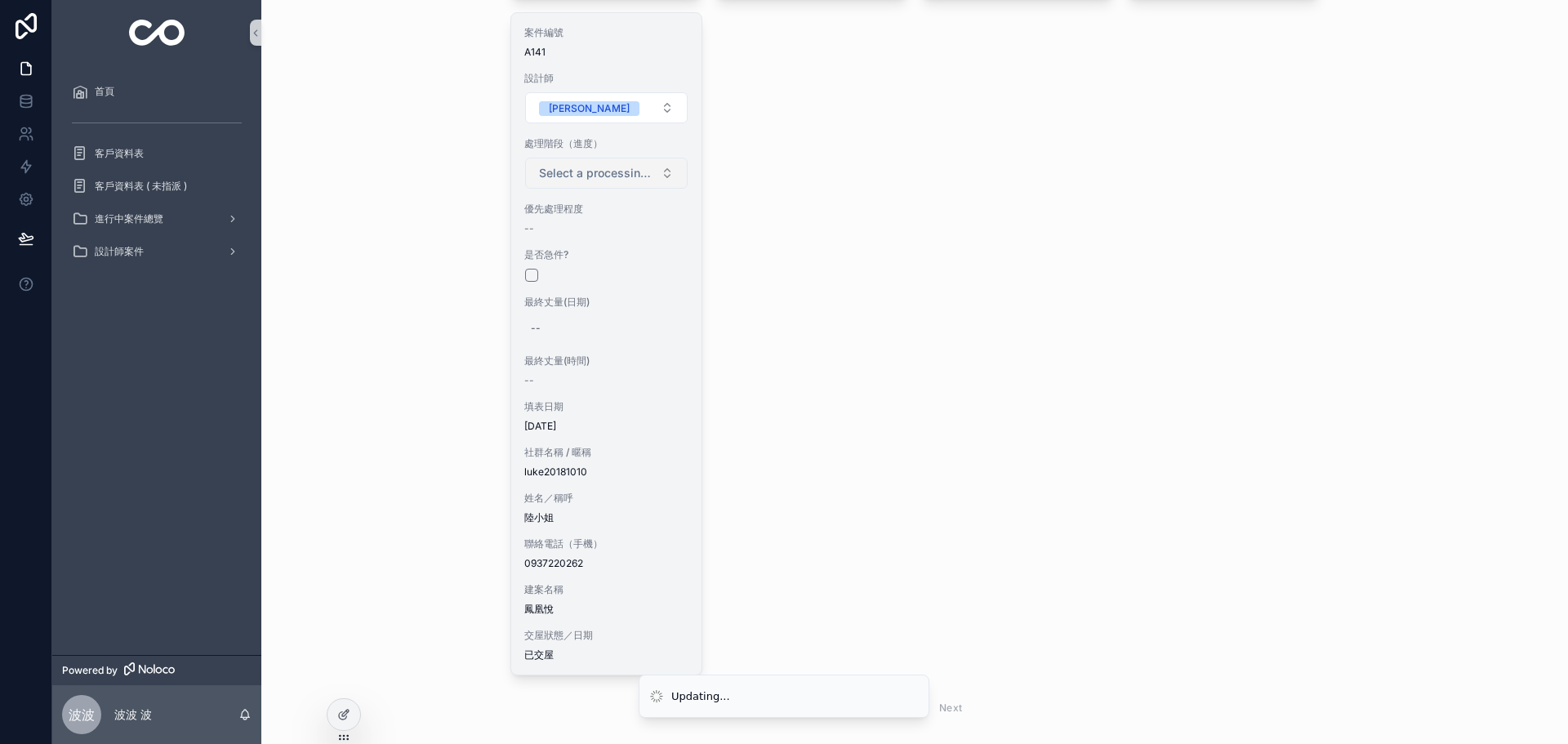
click at [599, 165] on span "Select a processing stage" at bounding box center [597, 173] width 116 height 16
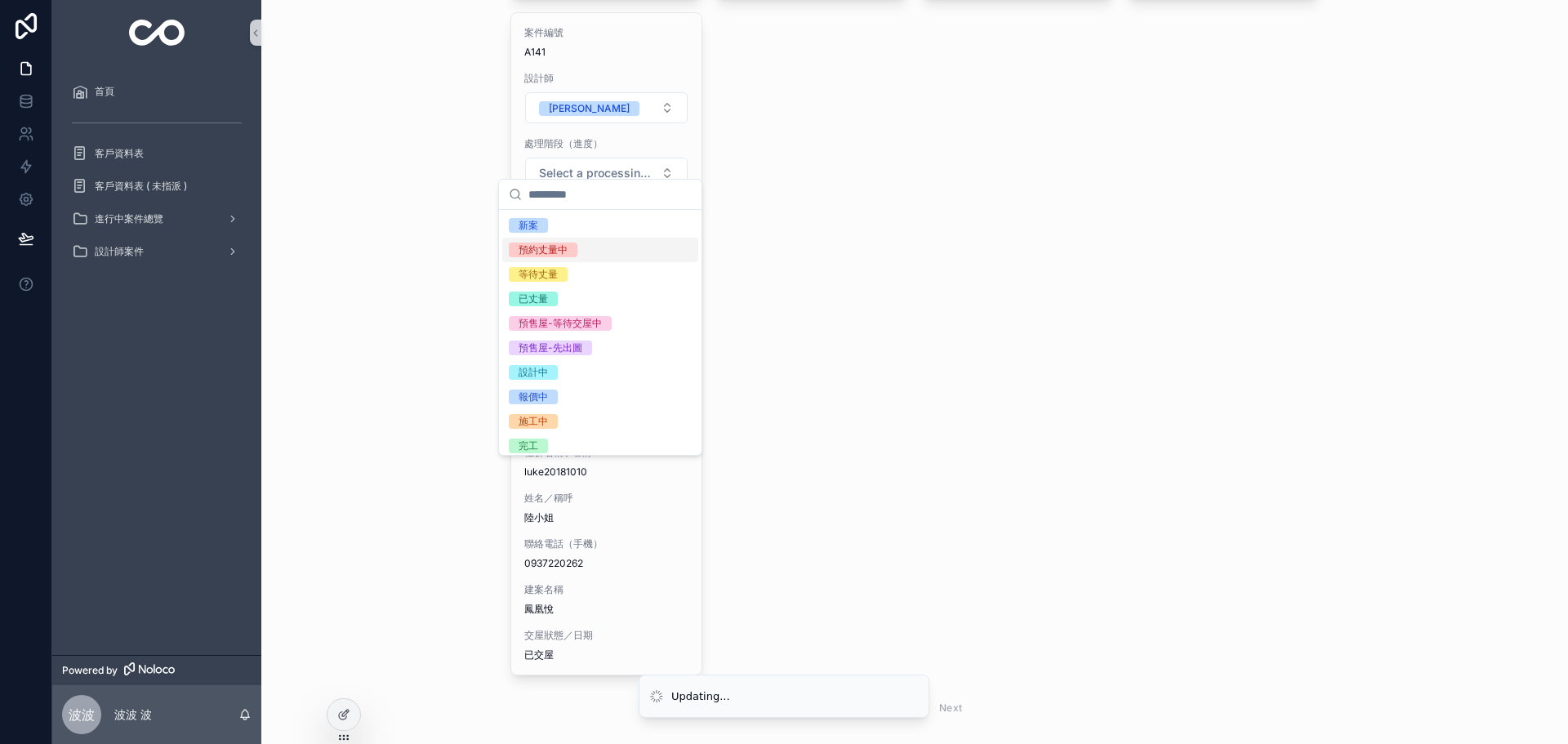
click at [577, 254] on span "預約丈量中" at bounding box center [543, 250] width 68 height 14
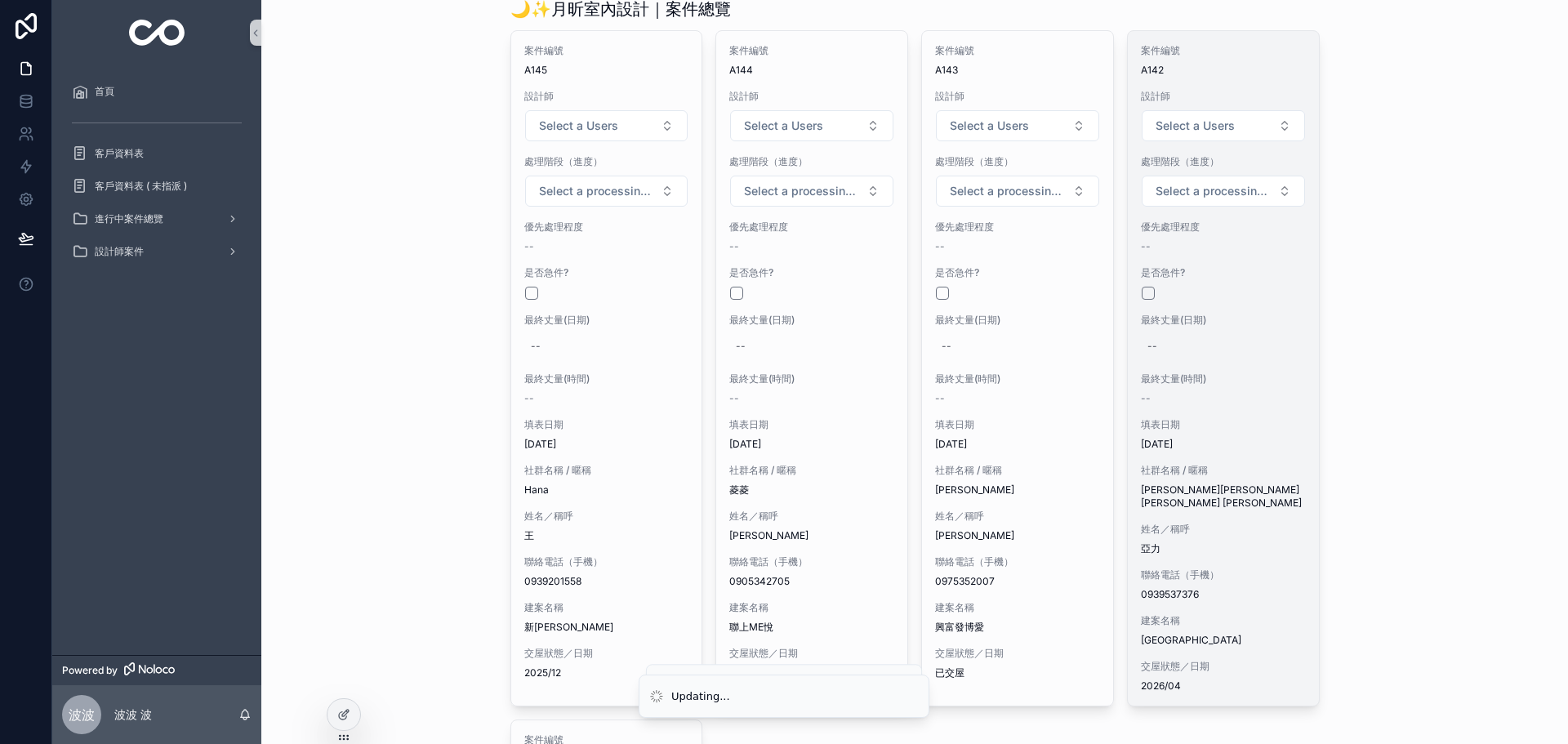
scroll to position [82, 0]
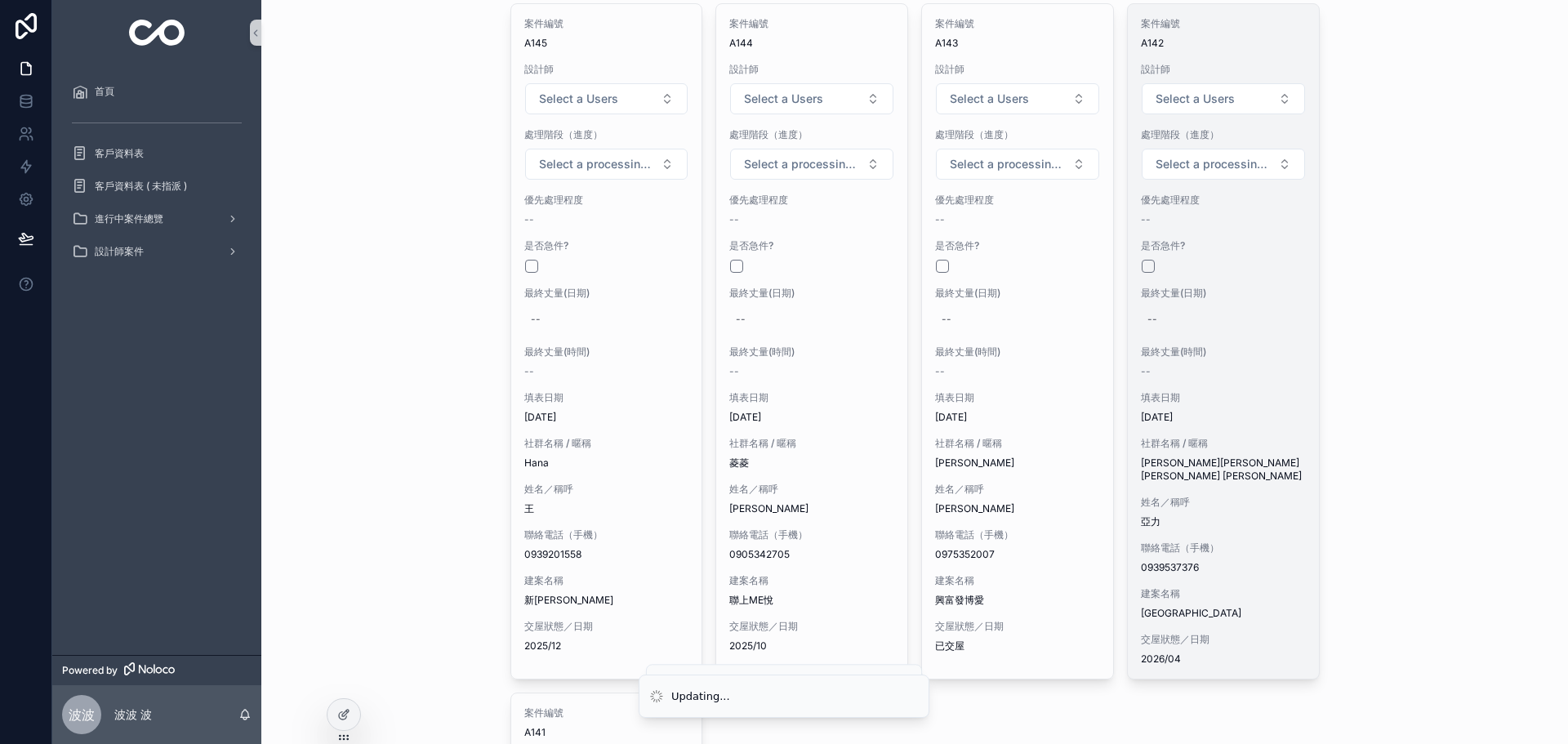
click at [1197, 338] on div "案件編號 A142 設計師 Select a Users 處理階段（進度） Select a processing stage 優先處理程度 -- 是否急件?…" at bounding box center [1223, 341] width 191 height 675
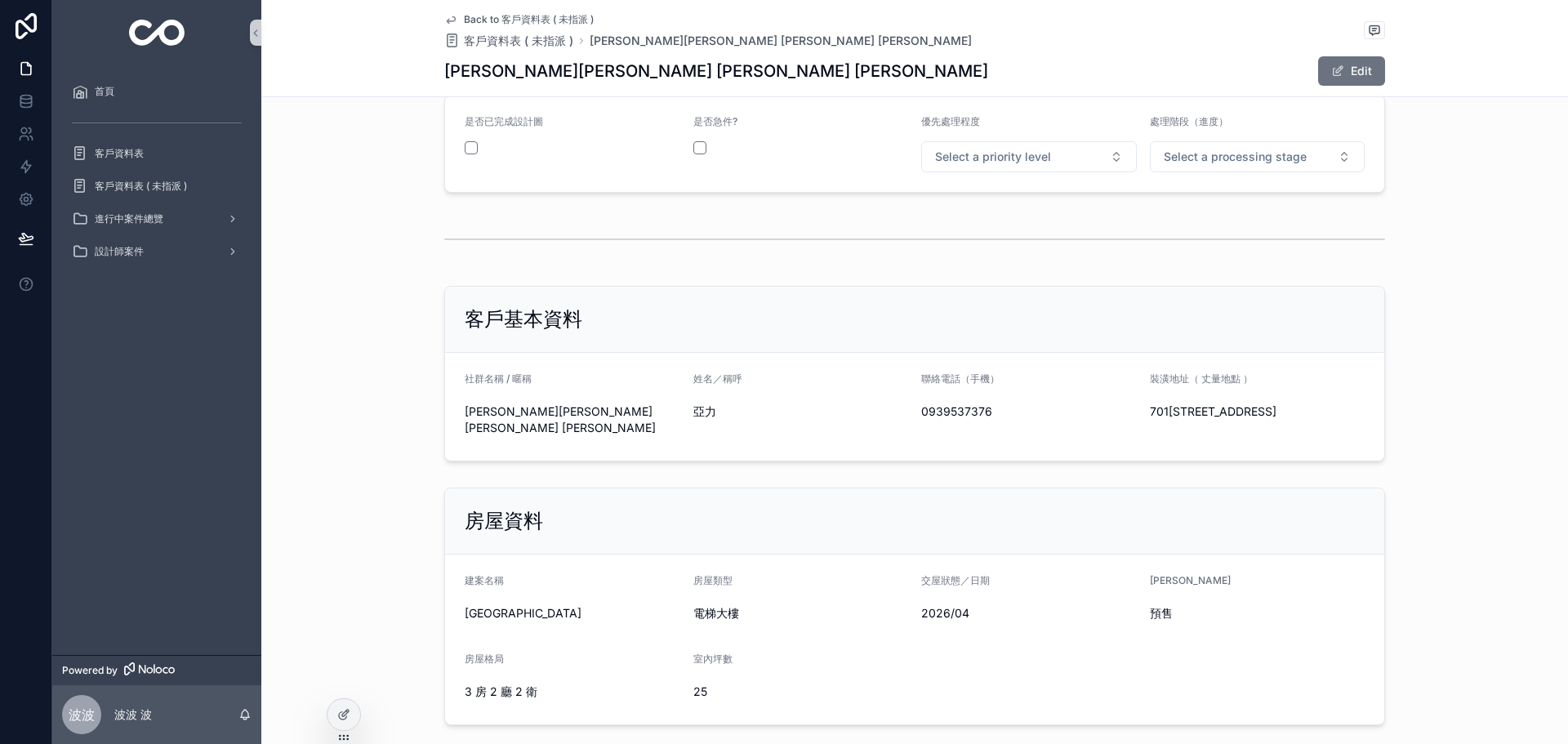
scroll to position [300, 0]
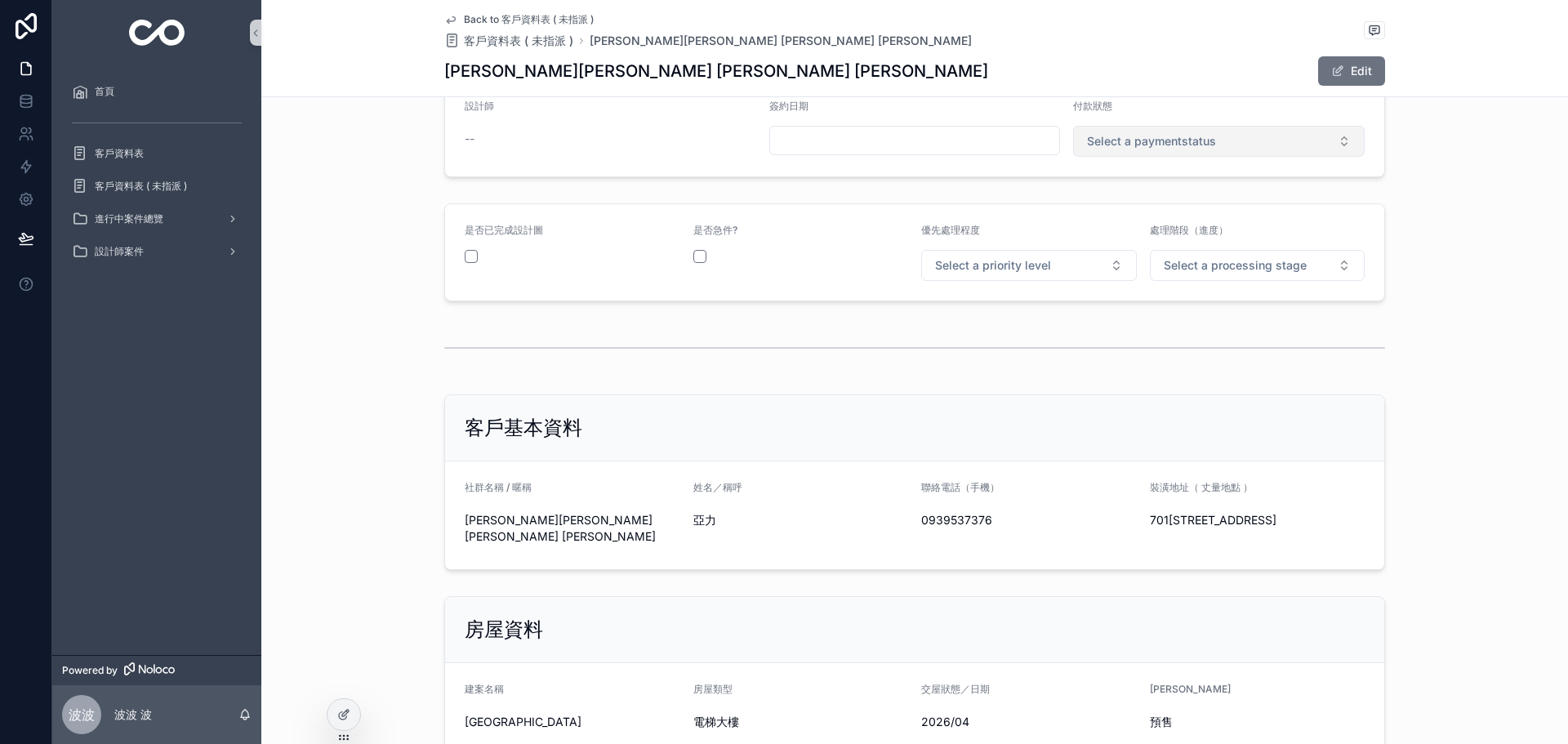
click at [1231, 150] on button "Select a paymentstatus" at bounding box center [1219, 141] width 291 height 31
click at [1146, 214] on div "未付款" at bounding box center [1213, 207] width 284 height 25
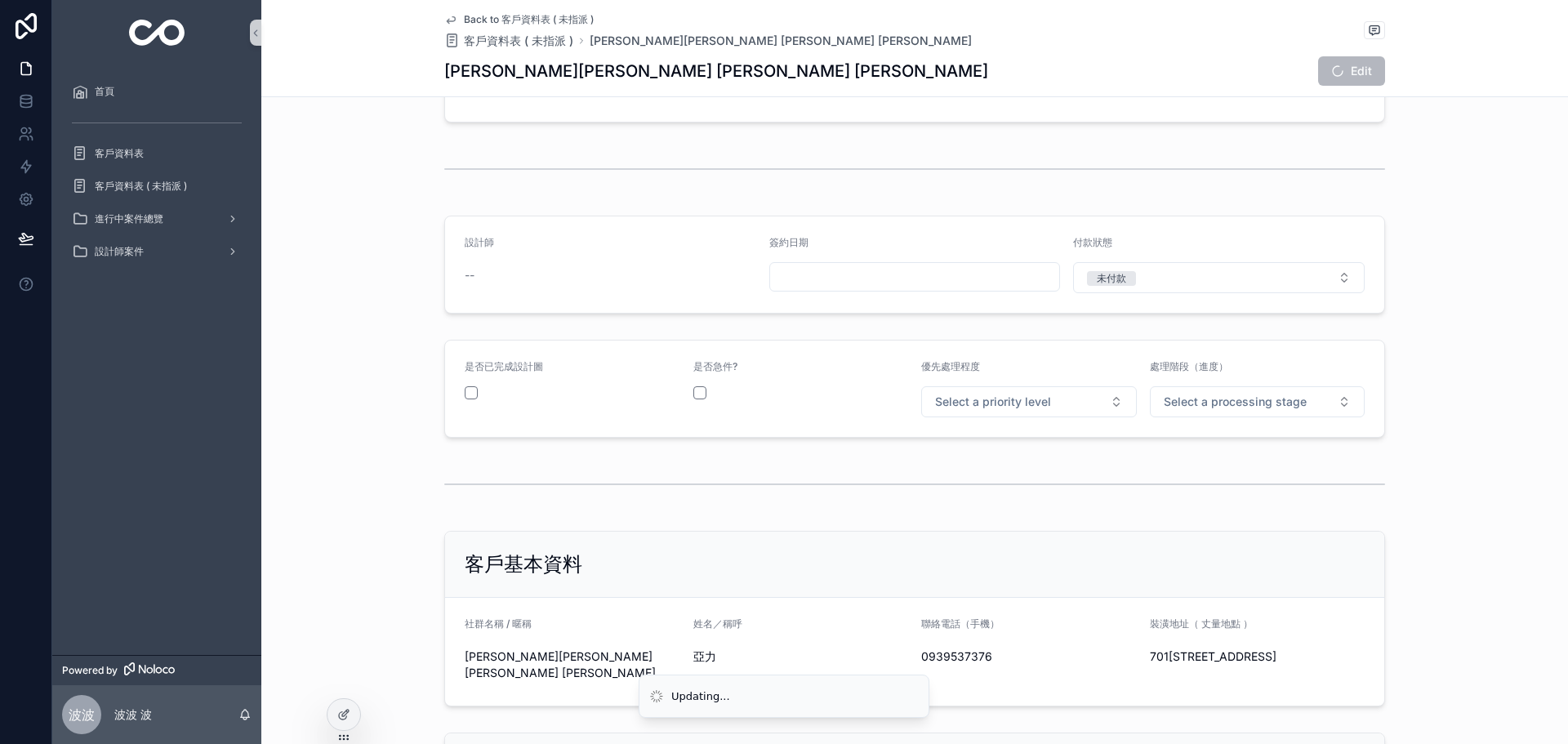
scroll to position [27, 0]
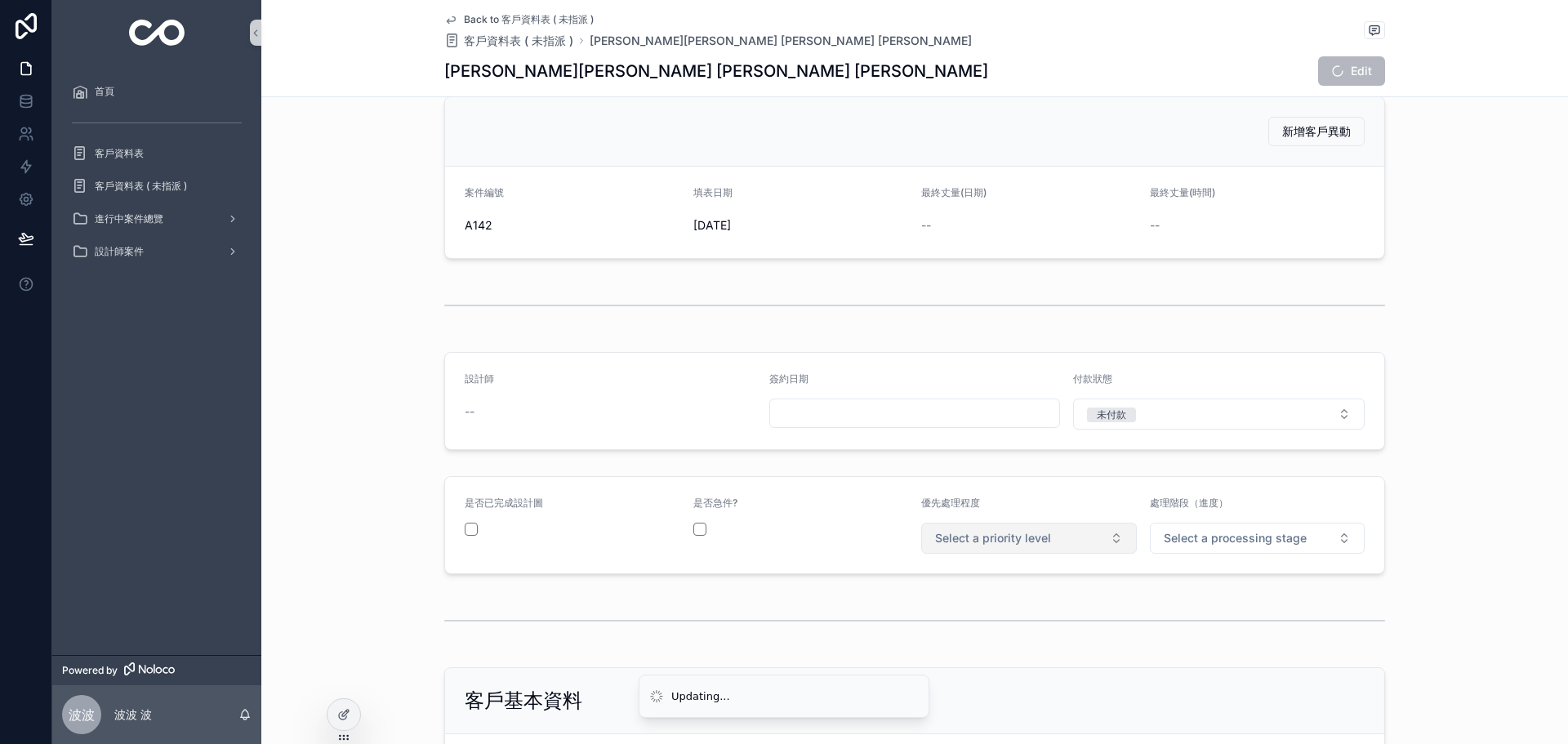
drag, startPoint x: 1005, startPoint y: 540, endPoint x: 995, endPoint y: 539, distance: 10.0
click at [1005, 541] on span "Select a priority level" at bounding box center [993, 538] width 116 height 16
click at [981, 621] on div "中優先" at bounding box center [1023, 625] width 208 height 23
click at [1223, 541] on span "Select a processing stage" at bounding box center [1235, 538] width 143 height 16
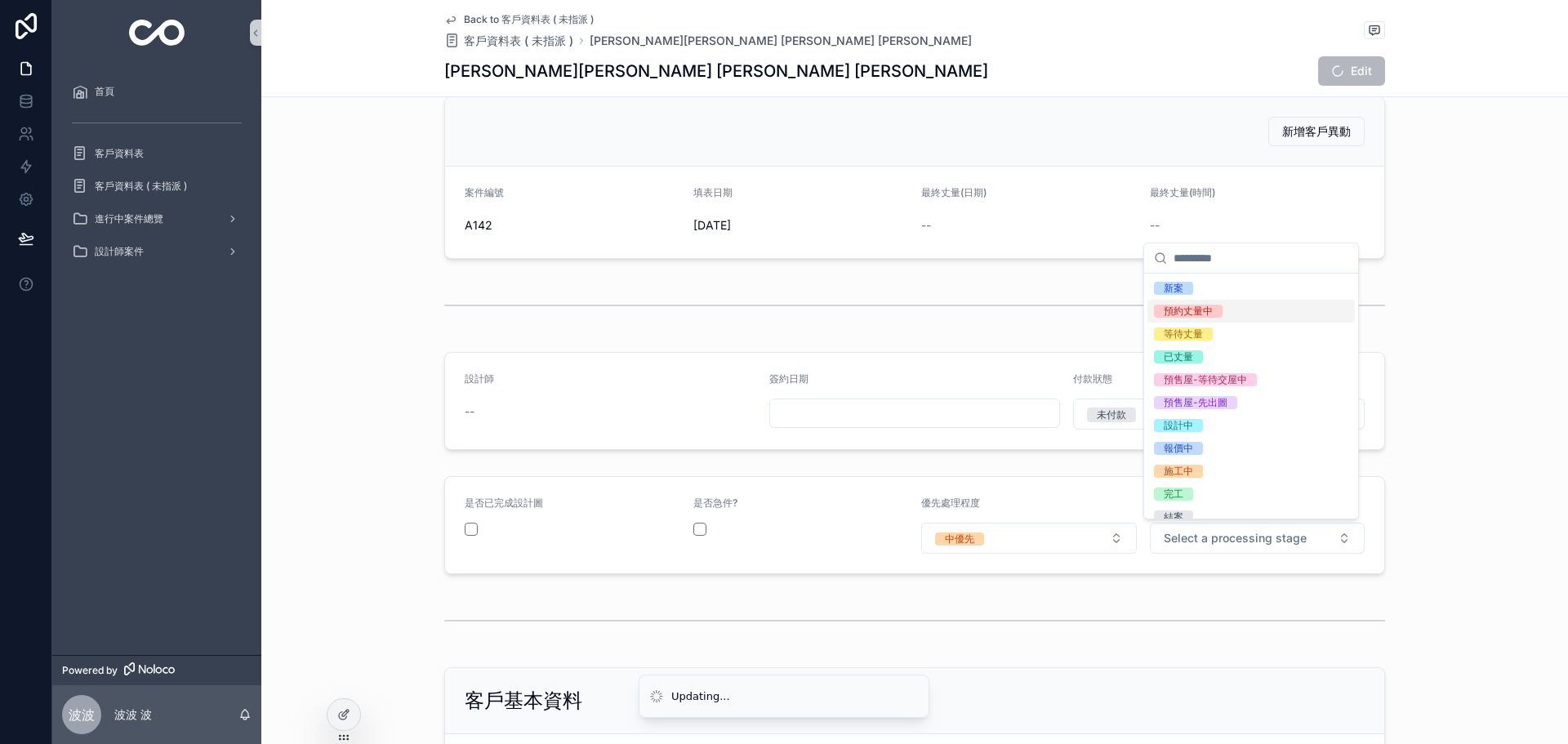
click at [1217, 316] on span "預約丈量中" at bounding box center [1188, 311] width 68 height 13
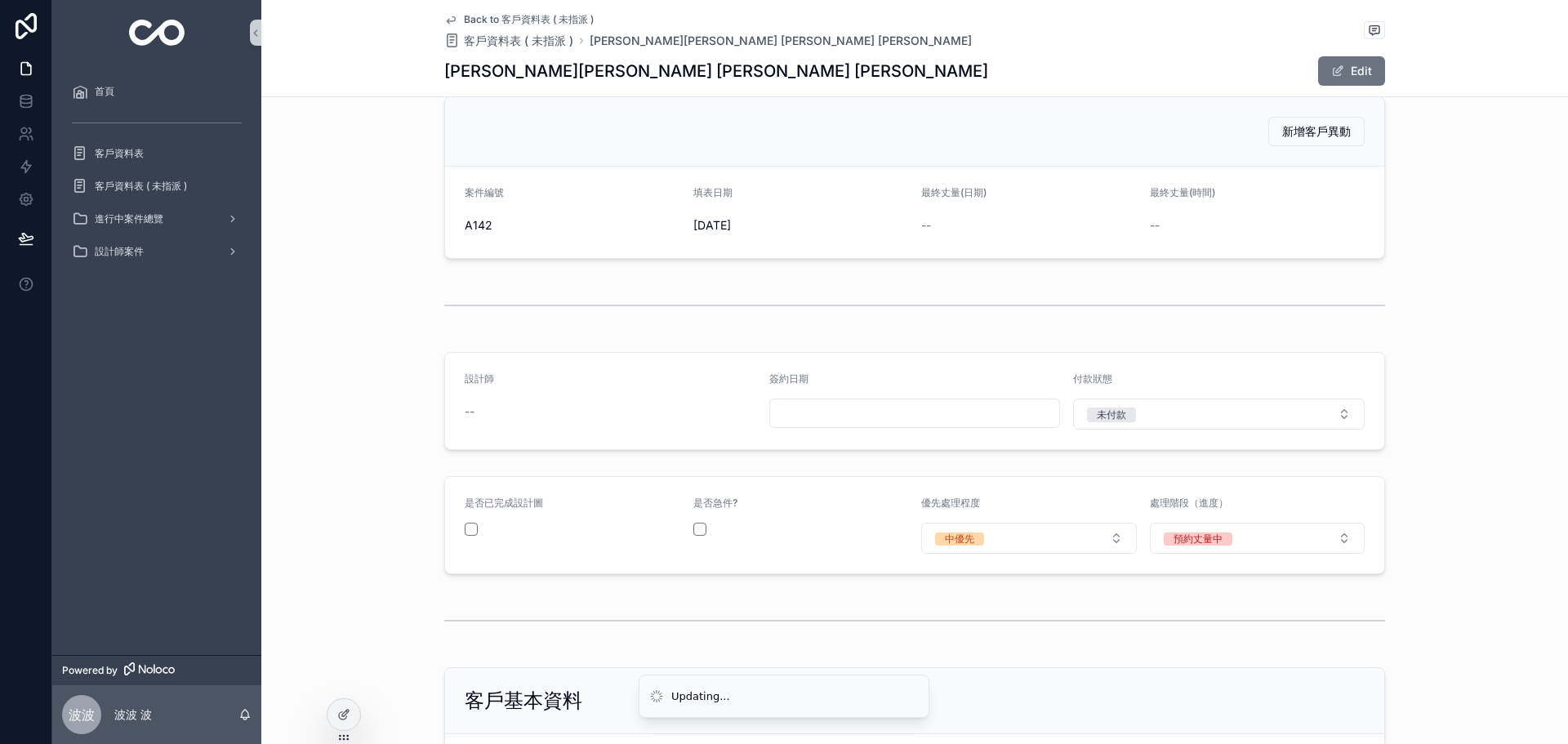
scroll to position [0, 0]
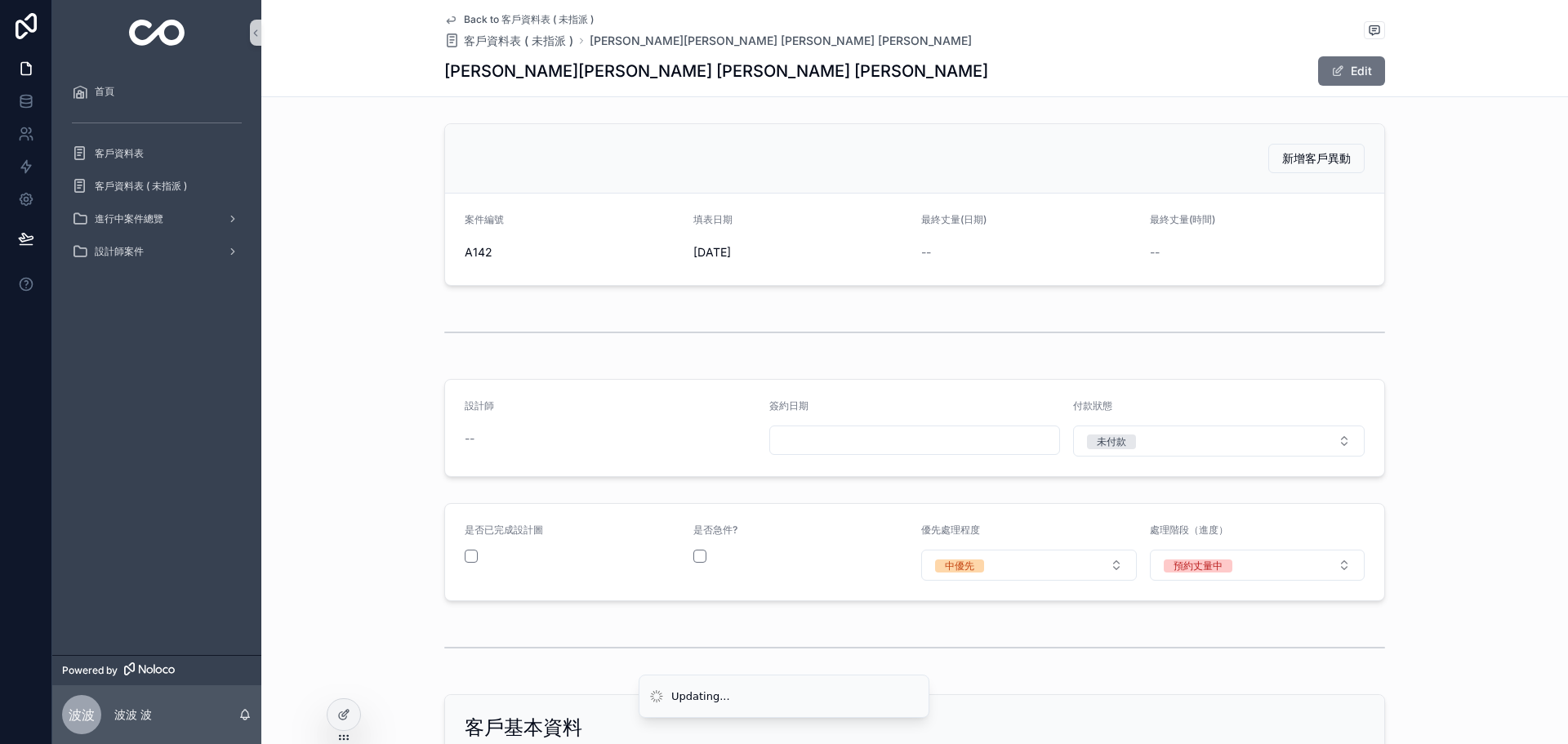
click at [1347, 51] on div "Back to 客戶資料表 ( 未指派 ) 客戶資料表 ( 未指派 ) 陳亞力 Eric John Chen 陳亞力 Eric John Chen Edit" at bounding box center [914, 48] width 941 height 97
click at [1334, 73] on span "scrollable content" at bounding box center [1338, 71] width 13 height 13
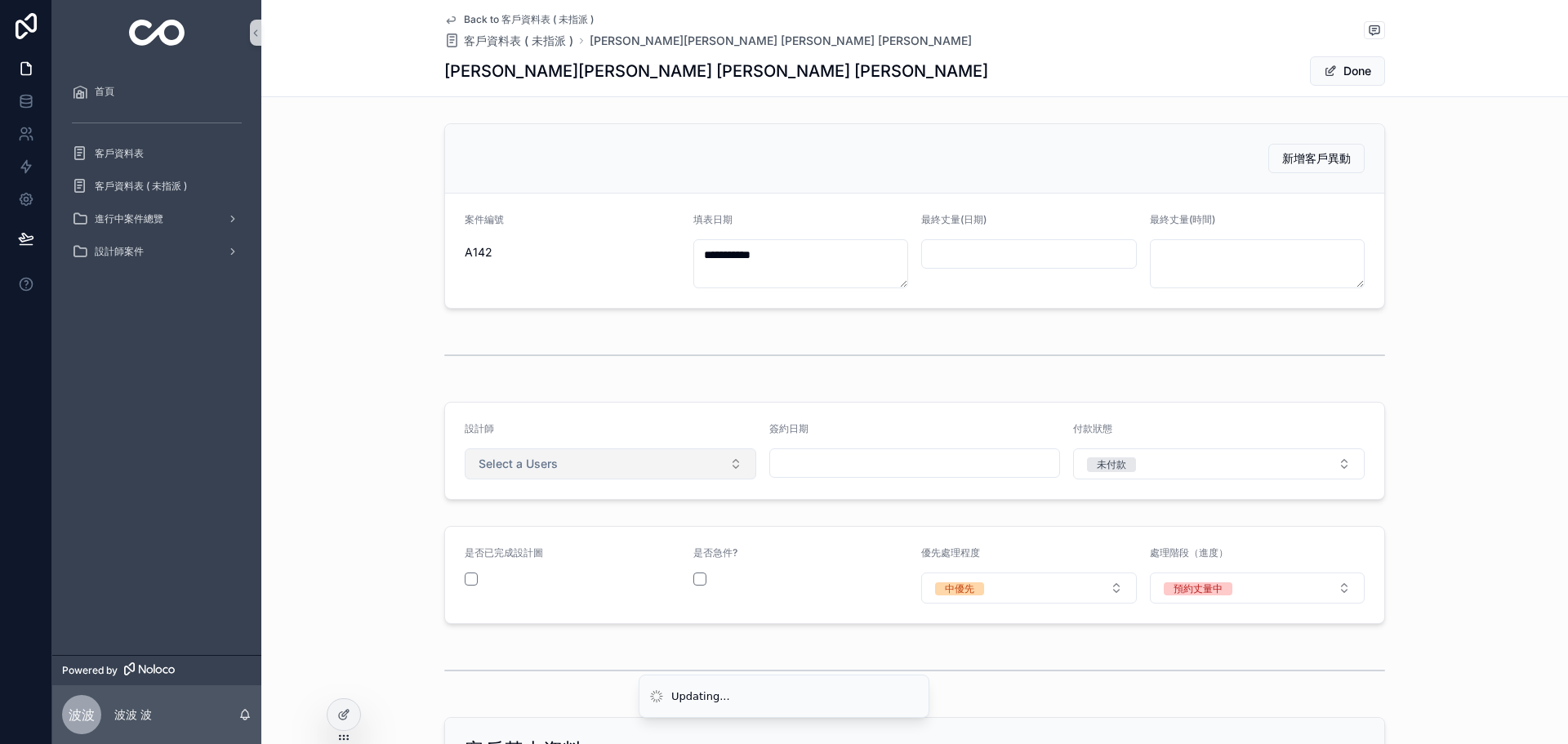
click at [601, 474] on button "Select a Users" at bounding box center [610, 463] width 291 height 31
click at [518, 536] on div "[PERSON_NAME]" at bounding box center [605, 530] width 284 height 25
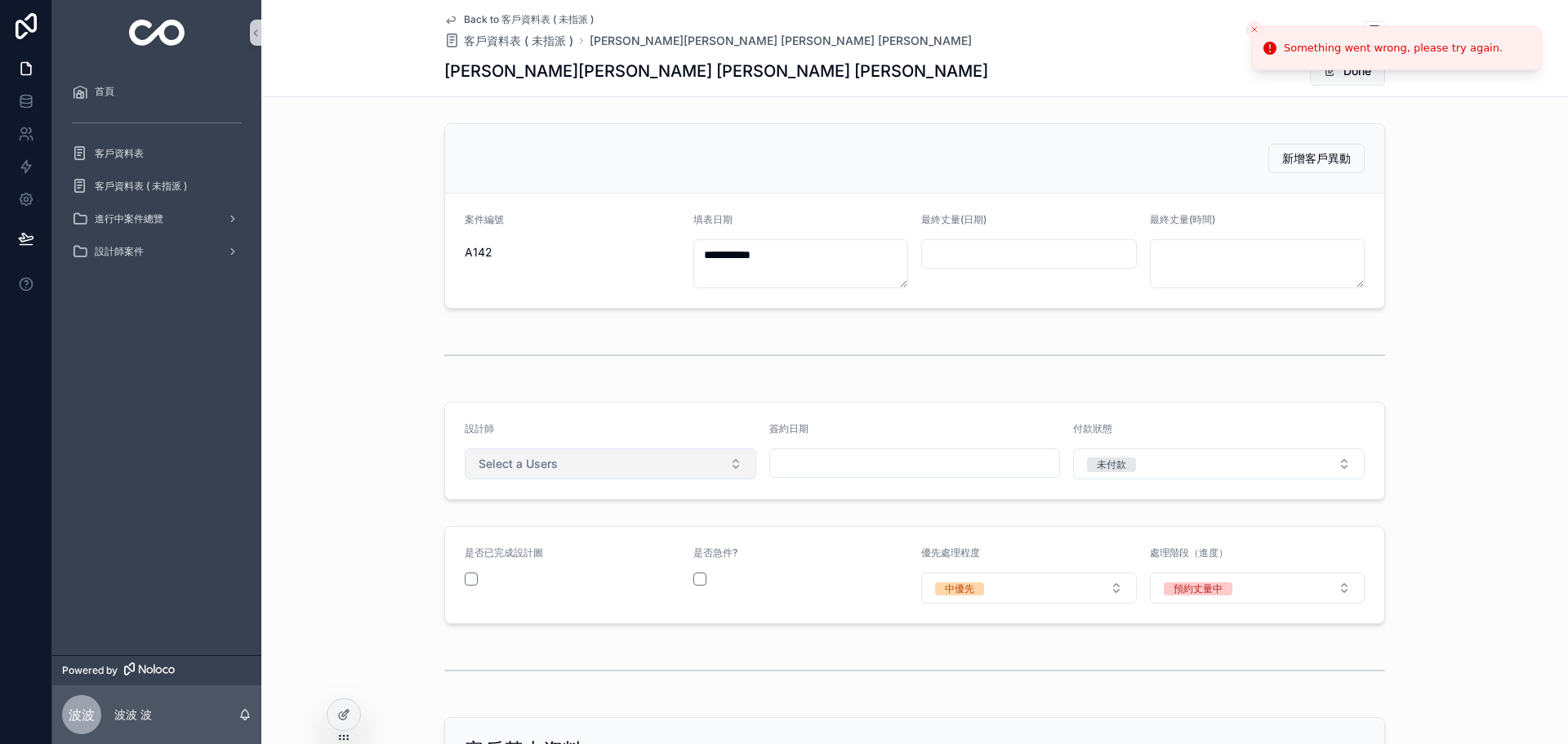
drag, startPoint x: 615, startPoint y: 477, endPoint x: 607, endPoint y: 456, distance: 22.5
click at [614, 477] on button "Select a Users" at bounding box center [610, 463] width 291 height 31
click at [546, 531] on div "[PERSON_NAME]" at bounding box center [605, 530] width 284 height 25
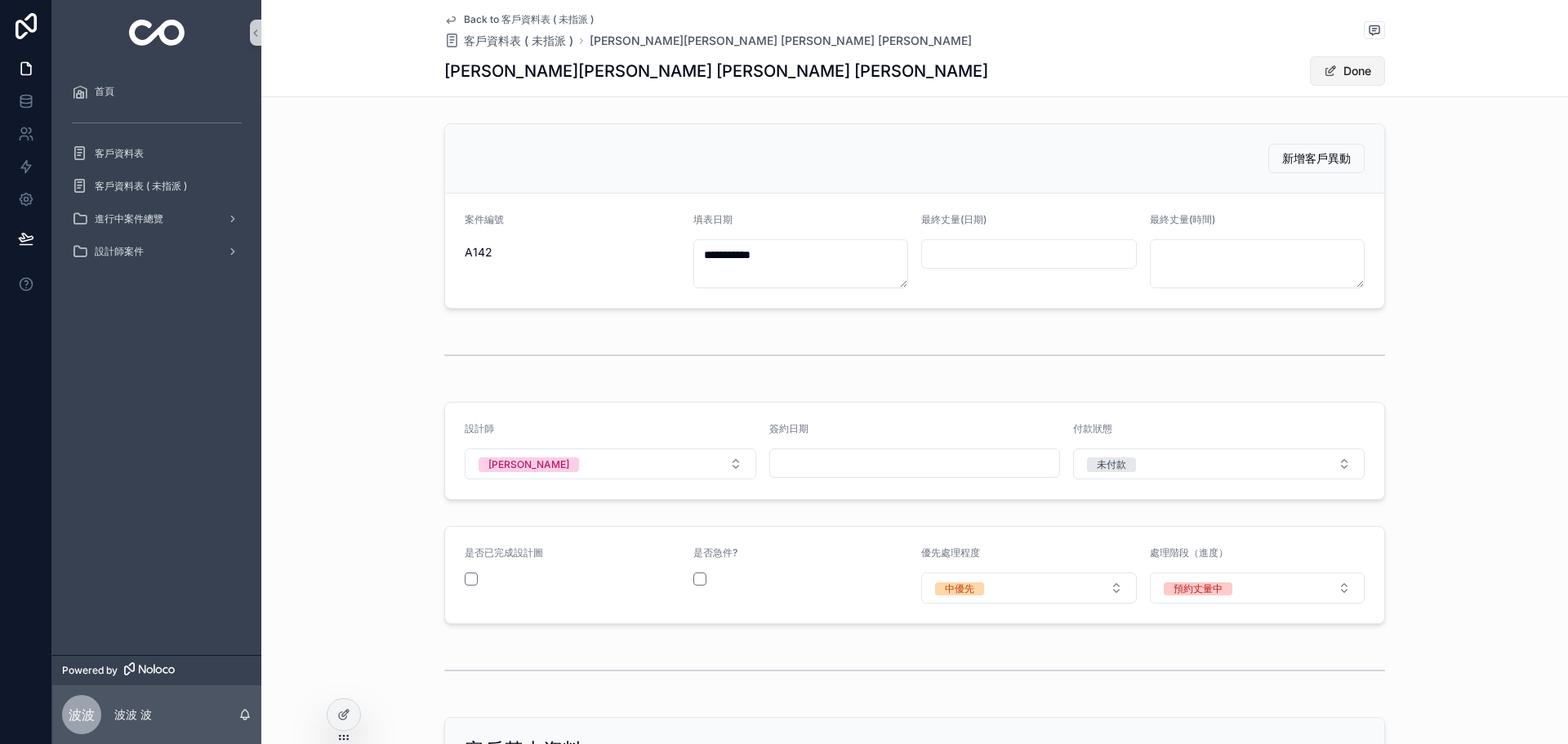
click at [1335, 73] on button "Done" at bounding box center [1347, 70] width 75 height 29
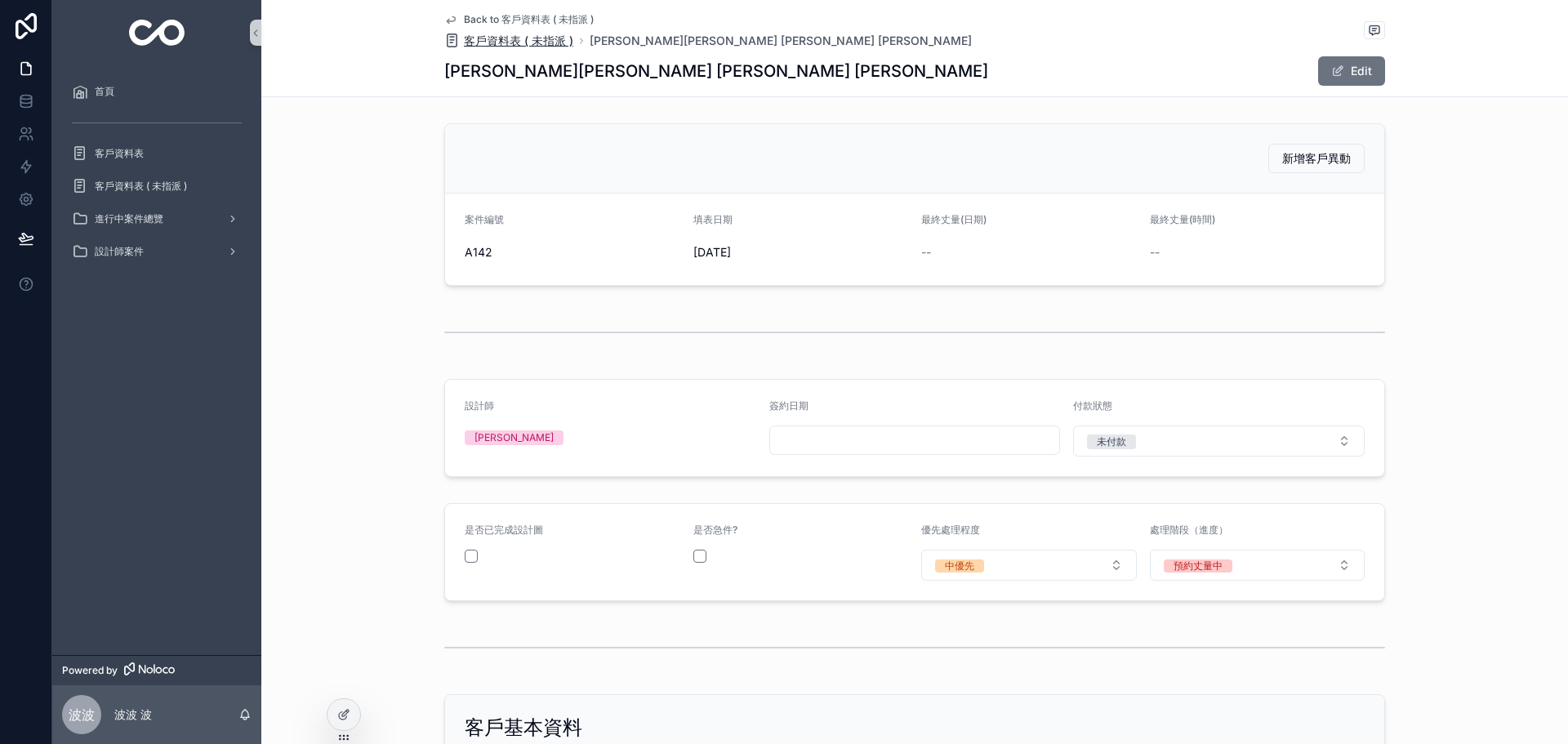
click at [501, 44] on span "客戶資料表 ( 未指派 )" at bounding box center [518, 40] width 109 height 16
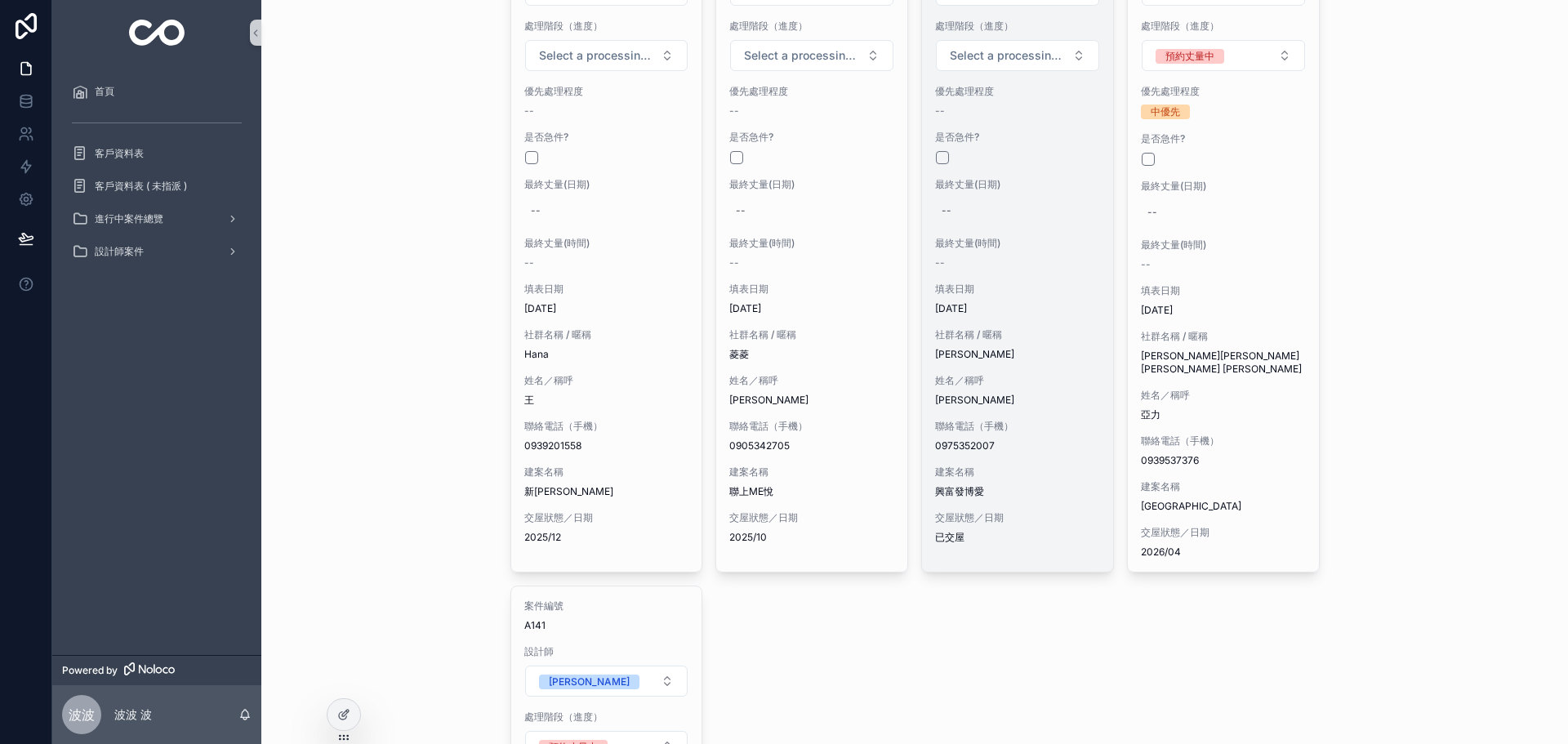
scroll to position [55, 0]
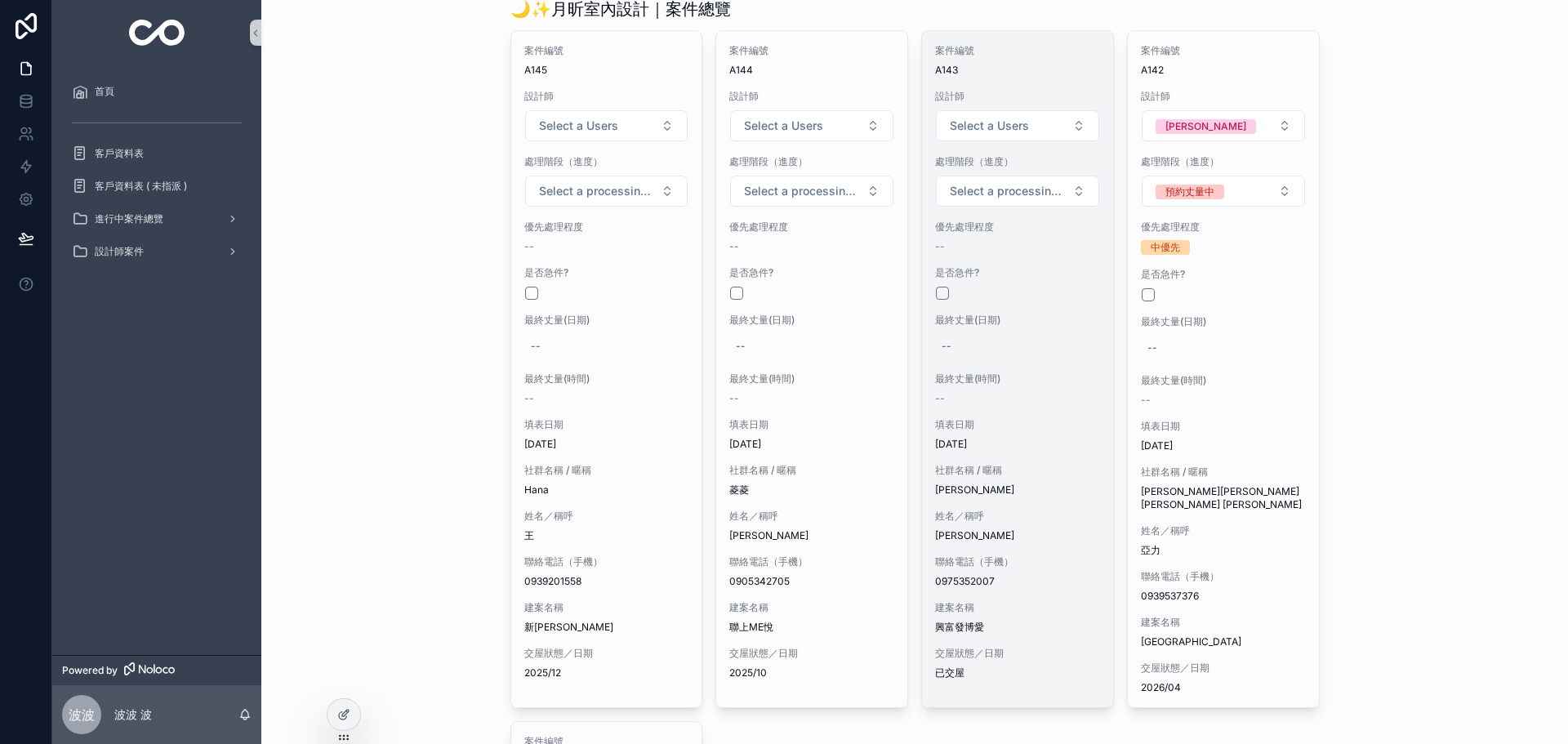
click at [1025, 343] on div "--" at bounding box center [1017, 346] width 165 height 27
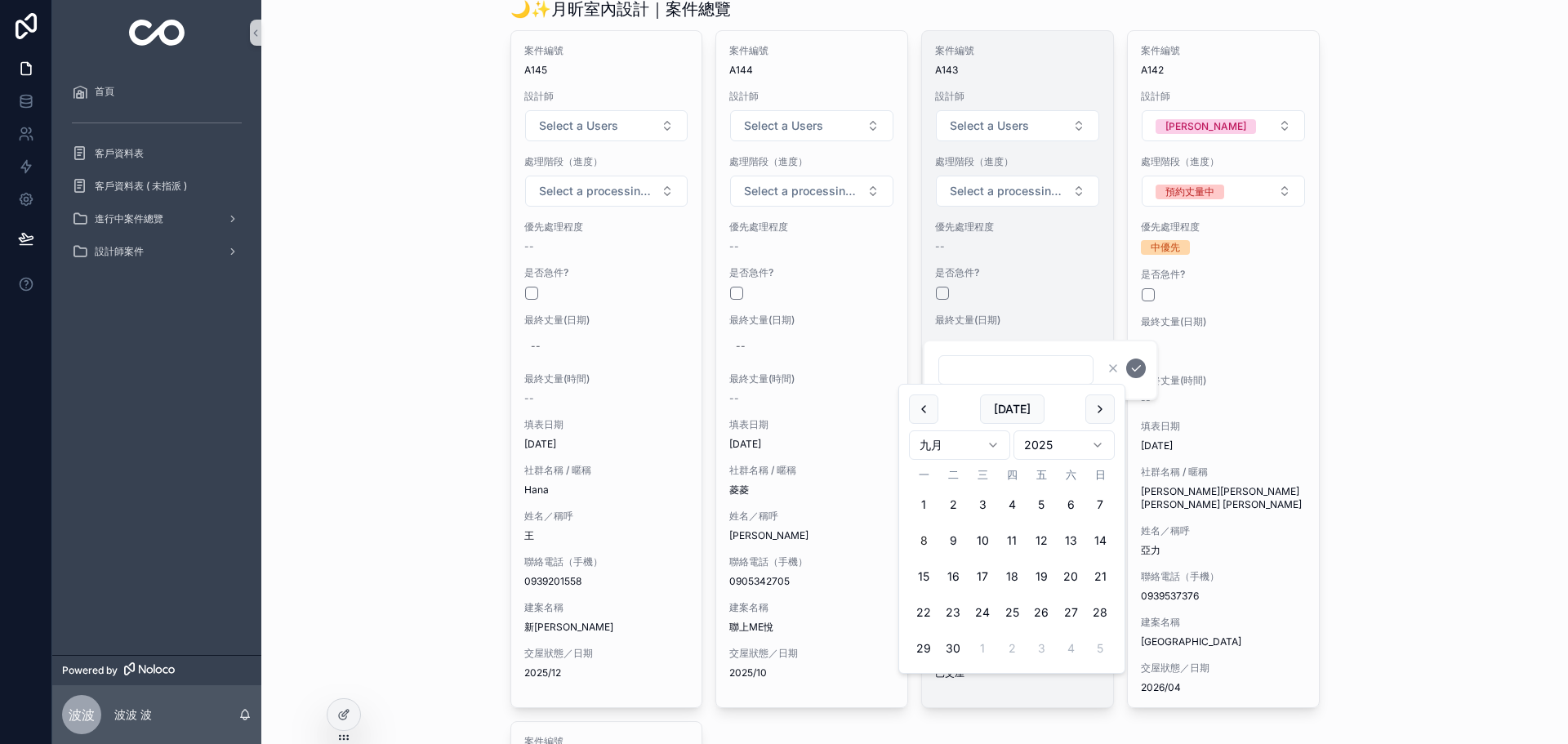
click at [1035, 261] on div "案件編號 A143 設計師 Select a Users 處理階段（進度） Select a processing stage 優先處理程度 -- 是否急件?…" at bounding box center [1017, 362] width 191 height 661
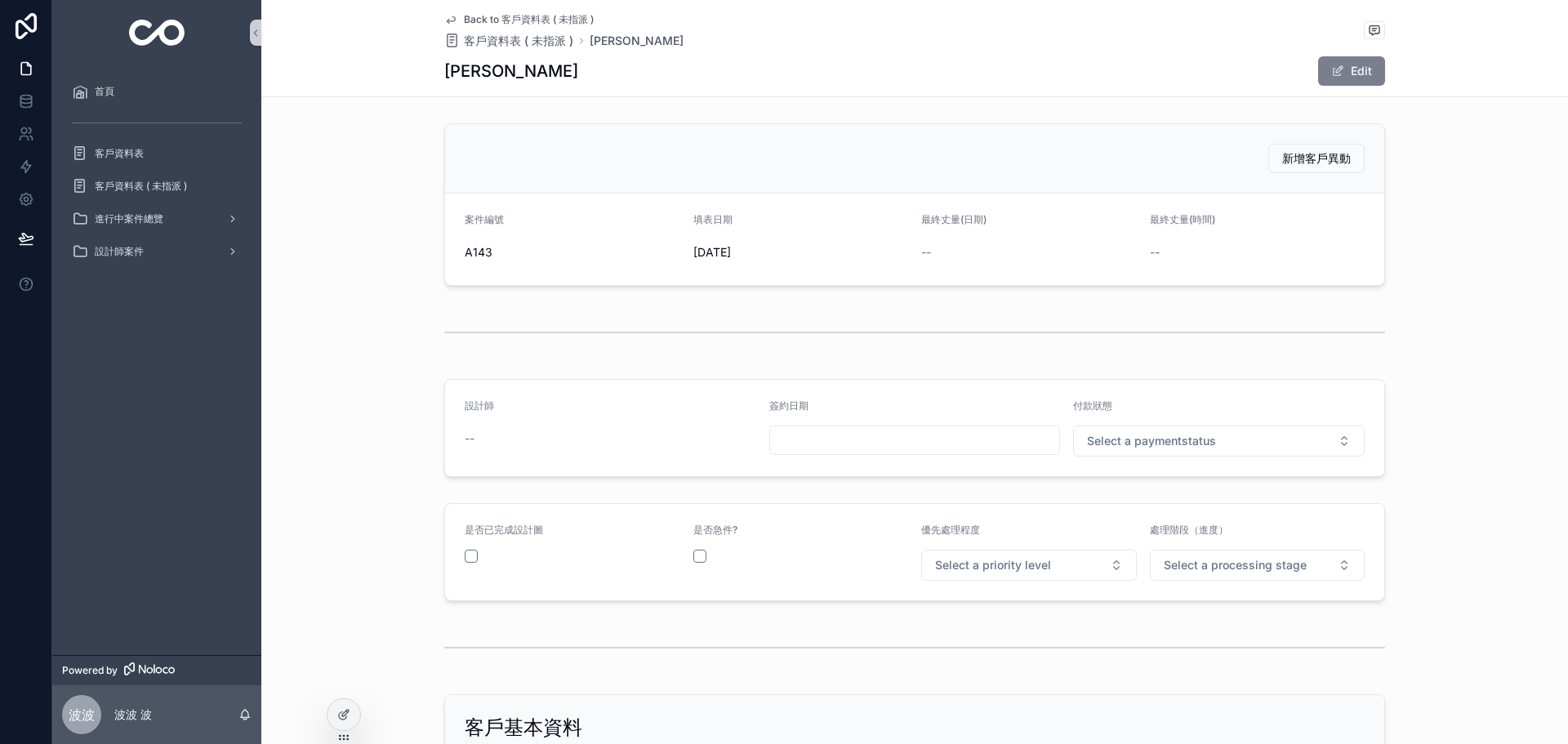
click at [1351, 67] on button "Edit" at bounding box center [1352, 70] width 67 height 29
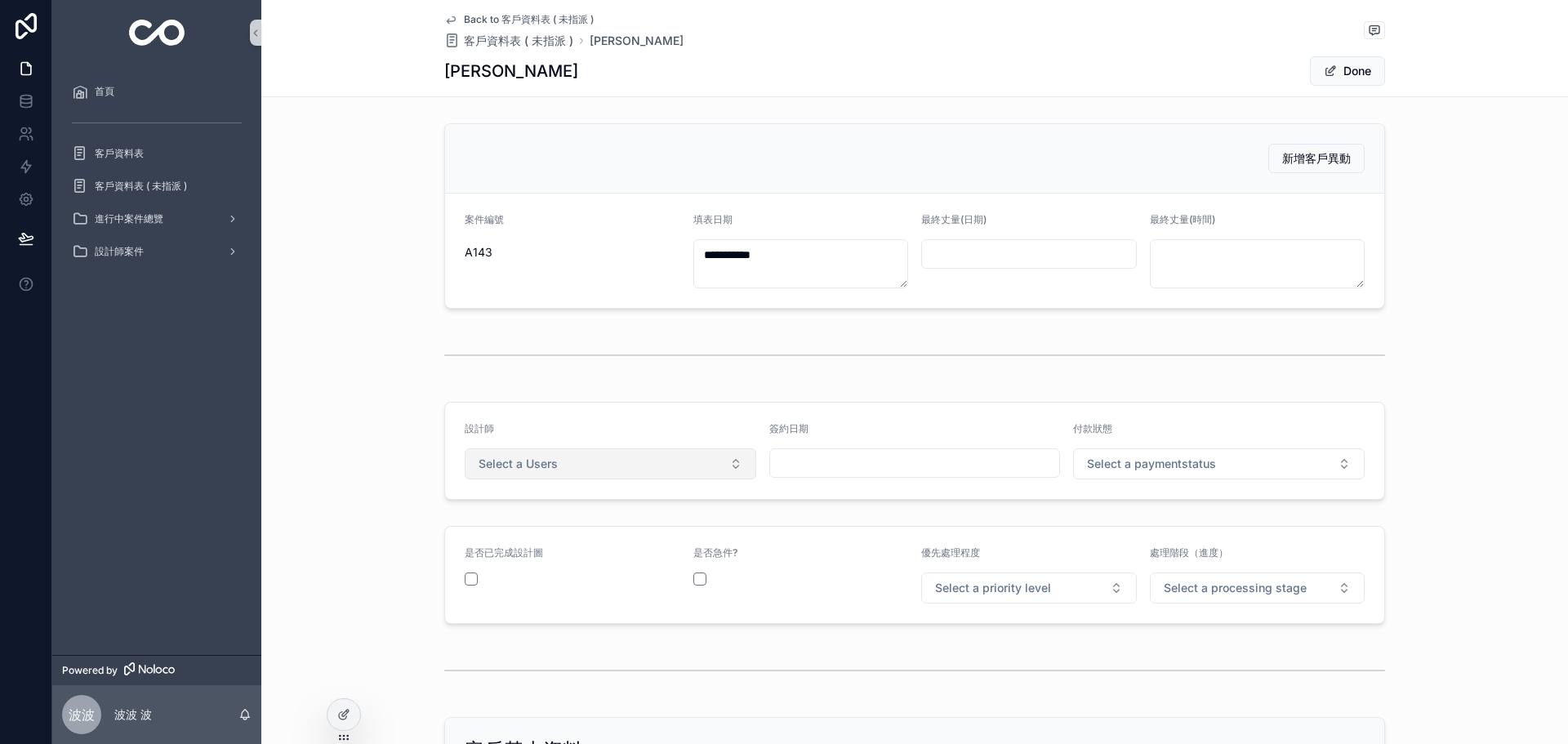
click at [644, 469] on button "Select a Users" at bounding box center [610, 463] width 291 height 31
drag, startPoint x: 571, startPoint y: 532, endPoint x: 844, endPoint y: 498, distance: 275.1
click at [572, 530] on div "[PERSON_NAME]" at bounding box center [605, 530] width 284 height 25
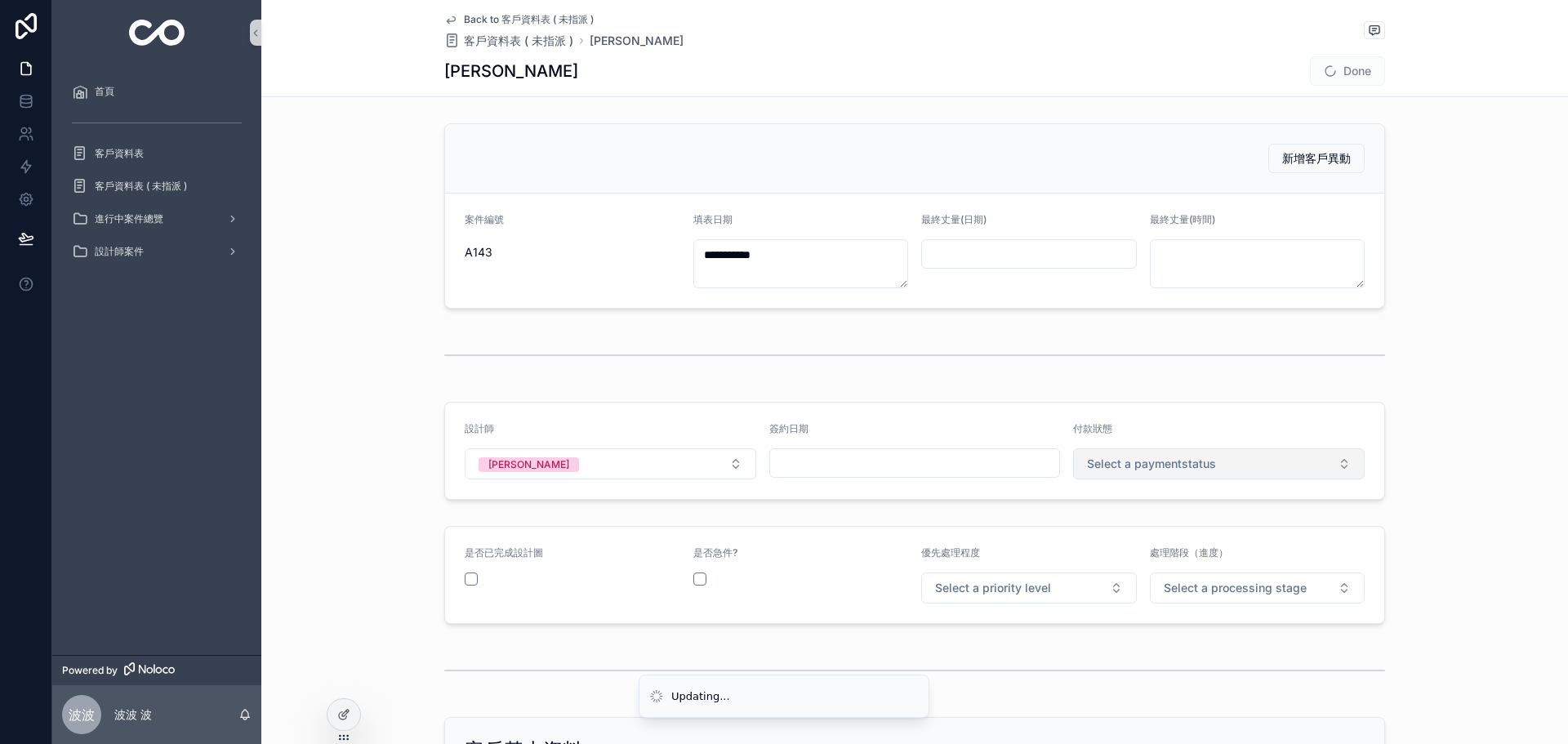
click at [1146, 464] on span "Select a paymentstatus" at bounding box center [1151, 463] width 129 height 16
drag, startPoint x: 1118, startPoint y: 530, endPoint x: 1092, endPoint y: 569, distance: 46.9
click at [1116, 530] on span "未付款" at bounding box center [1103, 529] width 49 height 14
click at [1066, 586] on button "Select a priority level" at bounding box center [1029, 587] width 215 height 31
click at [961, 667] on div "中優先" at bounding box center [1023, 676] width 208 height 23
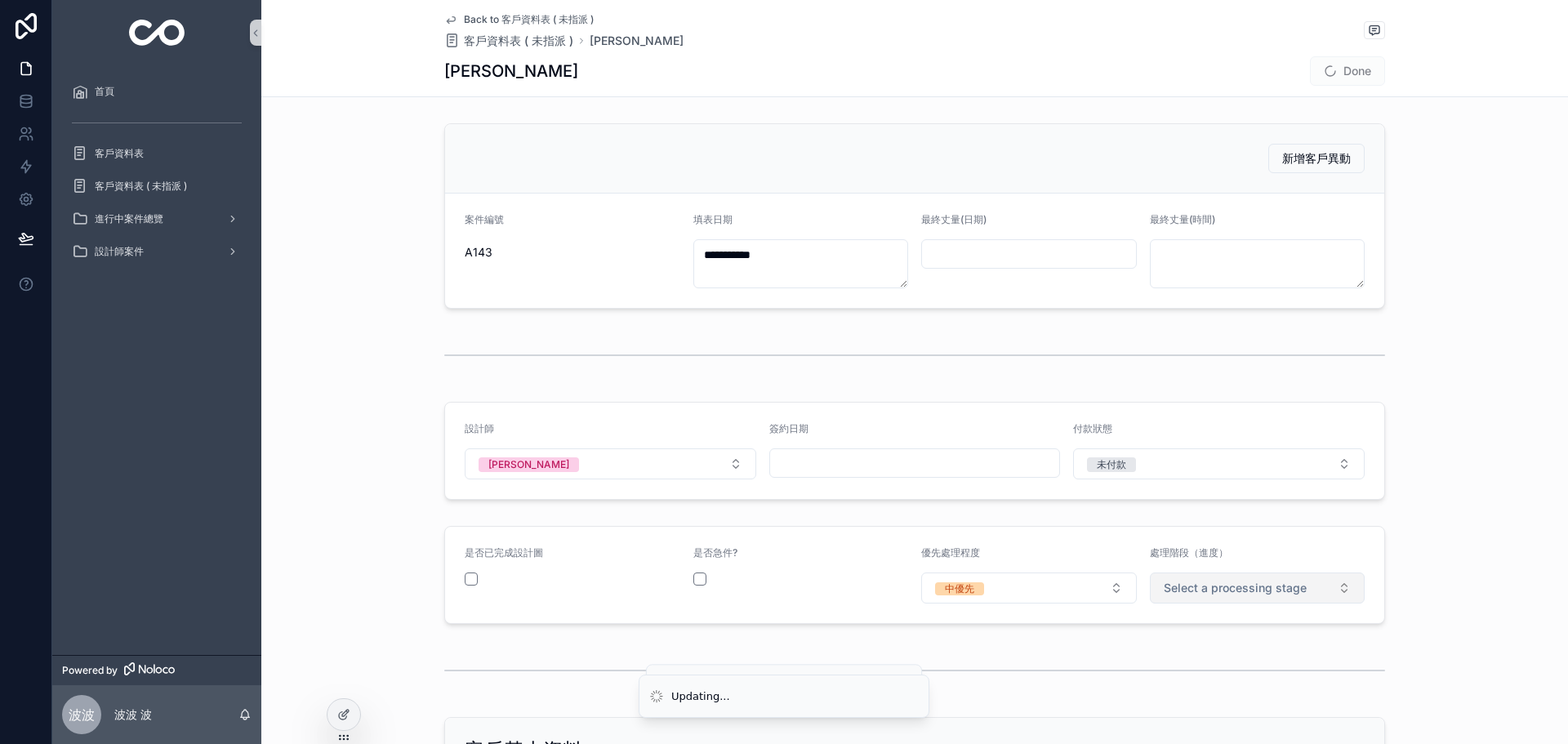
click at [1169, 601] on button "Select a processing stage" at bounding box center [1258, 587] width 215 height 31
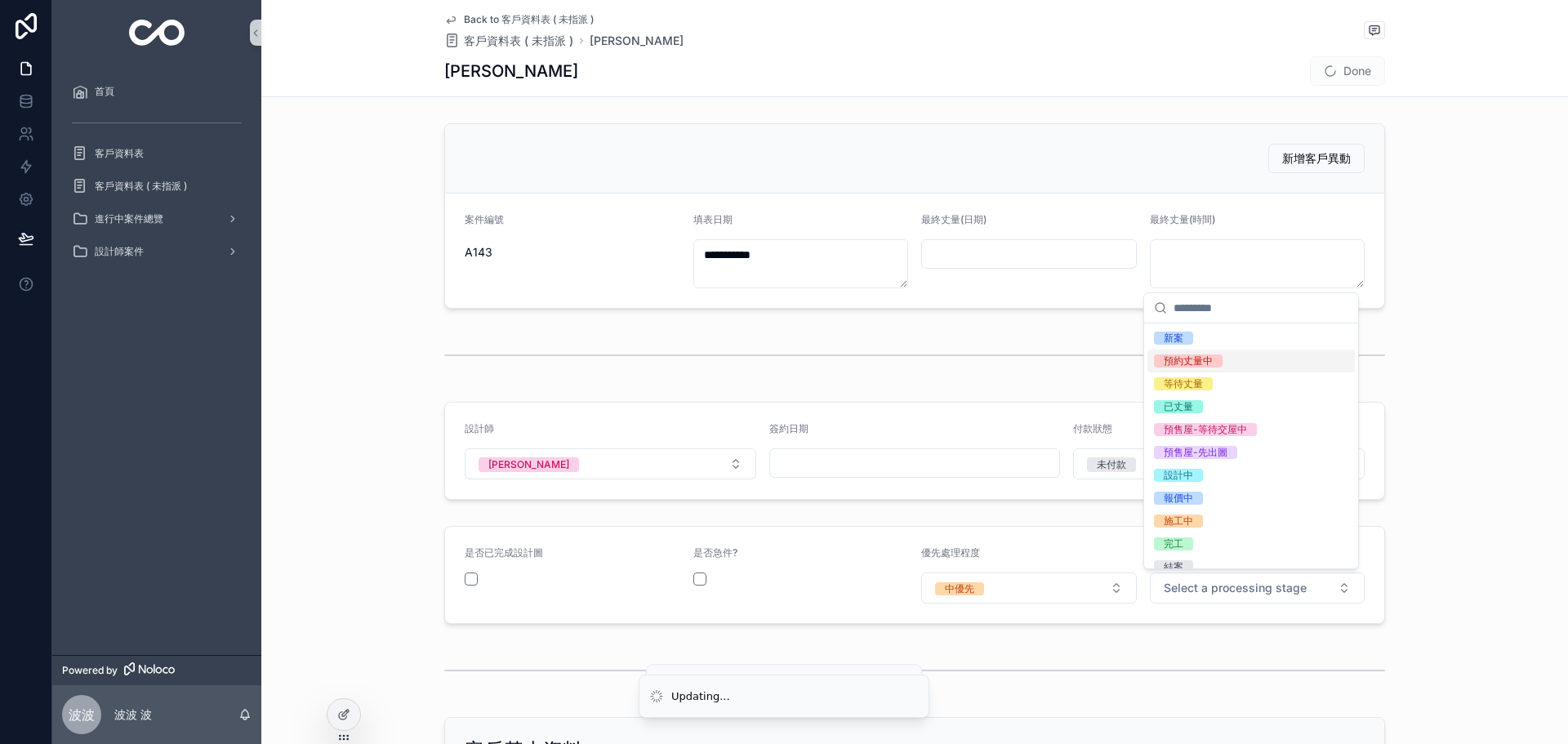
click at [1239, 359] on div "預約丈量中" at bounding box center [1251, 361] width 208 height 23
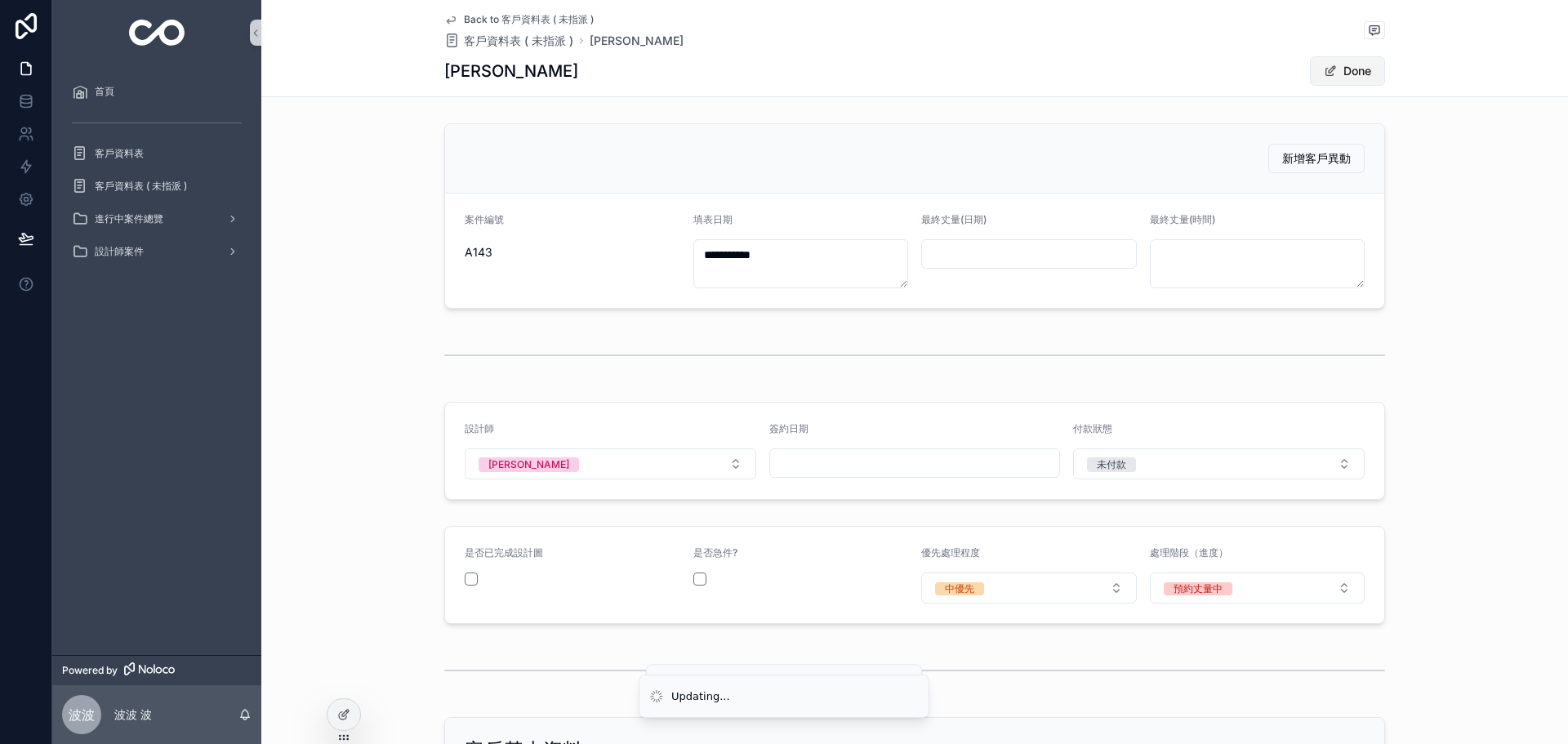
click at [1363, 74] on button "Done" at bounding box center [1347, 70] width 75 height 29
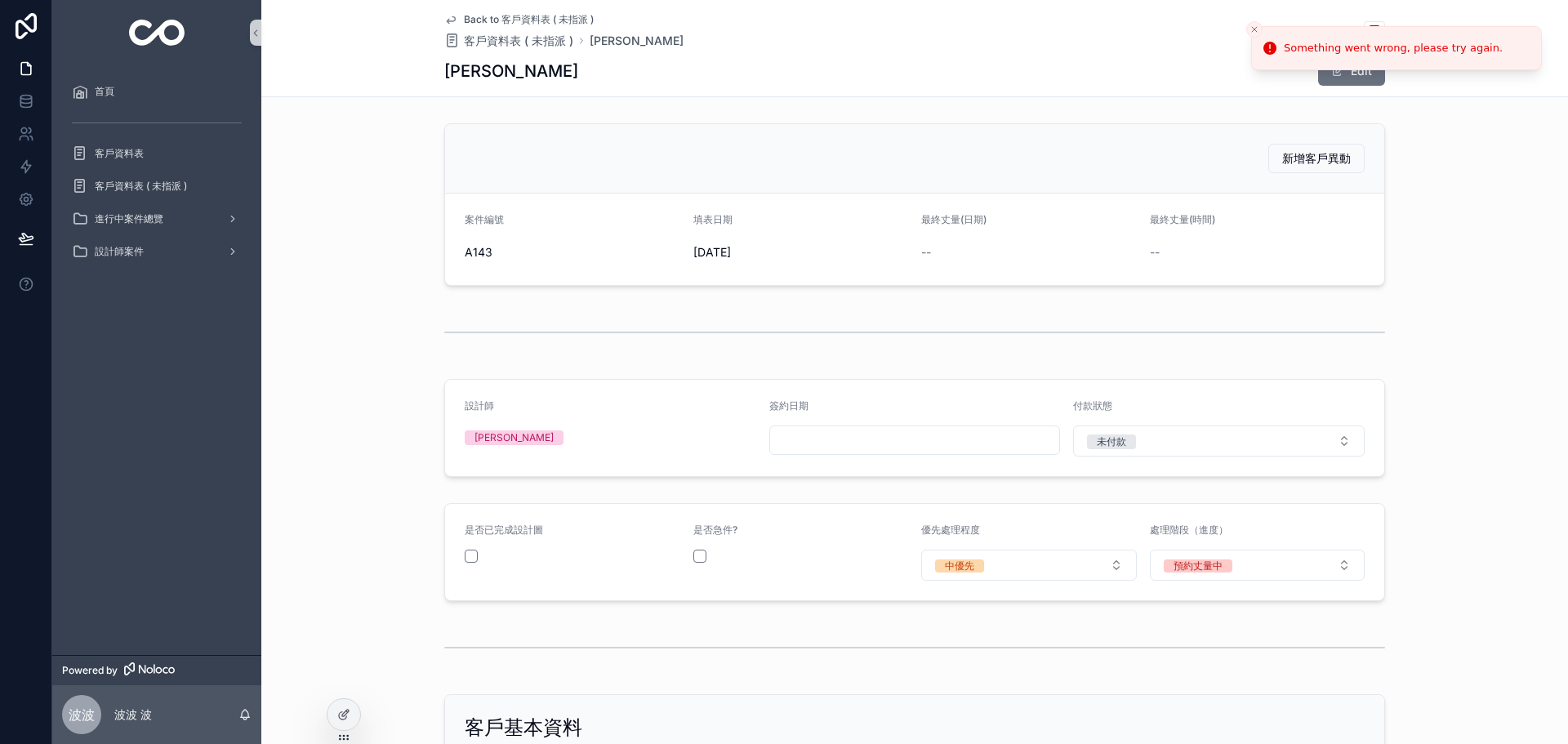
drag, startPoint x: 1513, startPoint y: 231, endPoint x: 1425, endPoint y: 135, distance: 130.2
click at [1512, 231] on div "新增客戶異動 案件編號 A143 填表日期 2025/09/07 最終丈量(日期) -- 最終丈量(時間) --" at bounding box center [914, 204] width 1307 height 176
click at [1356, 74] on button "Edit" at bounding box center [1352, 70] width 67 height 29
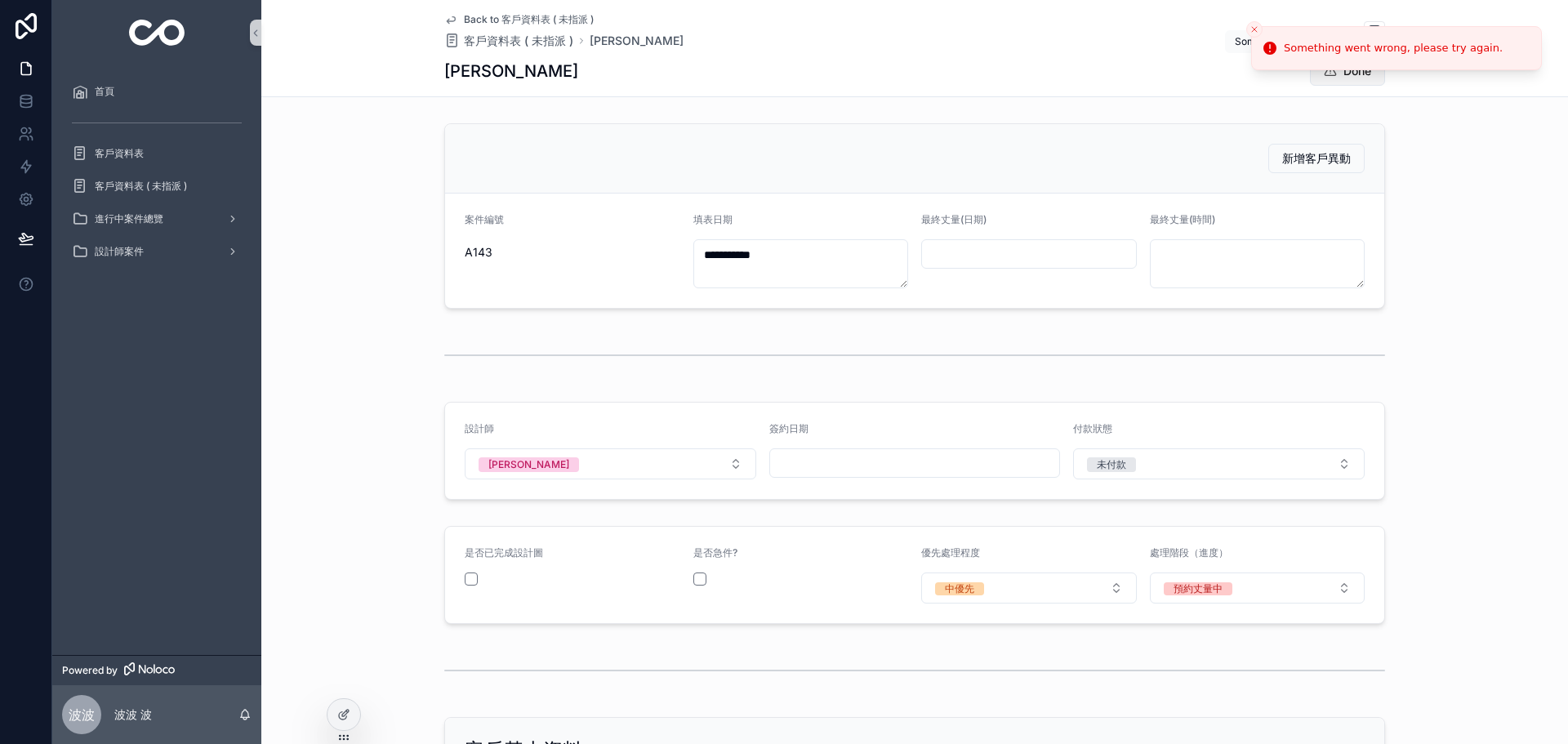
click at [1345, 74] on button "Done" at bounding box center [1347, 70] width 75 height 29
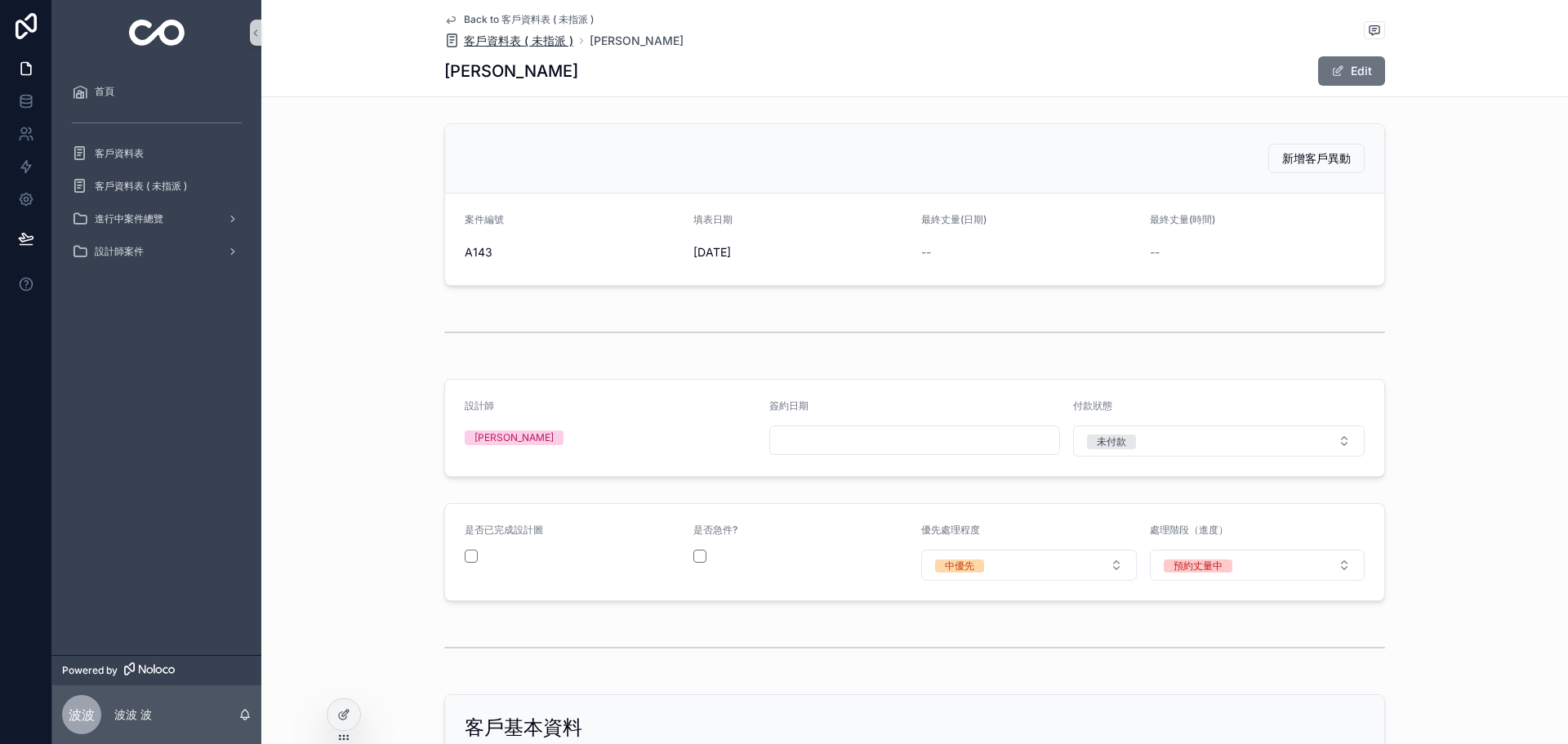
click at [508, 36] on span "客戶資料表 ( 未指派 )" at bounding box center [518, 40] width 109 height 16
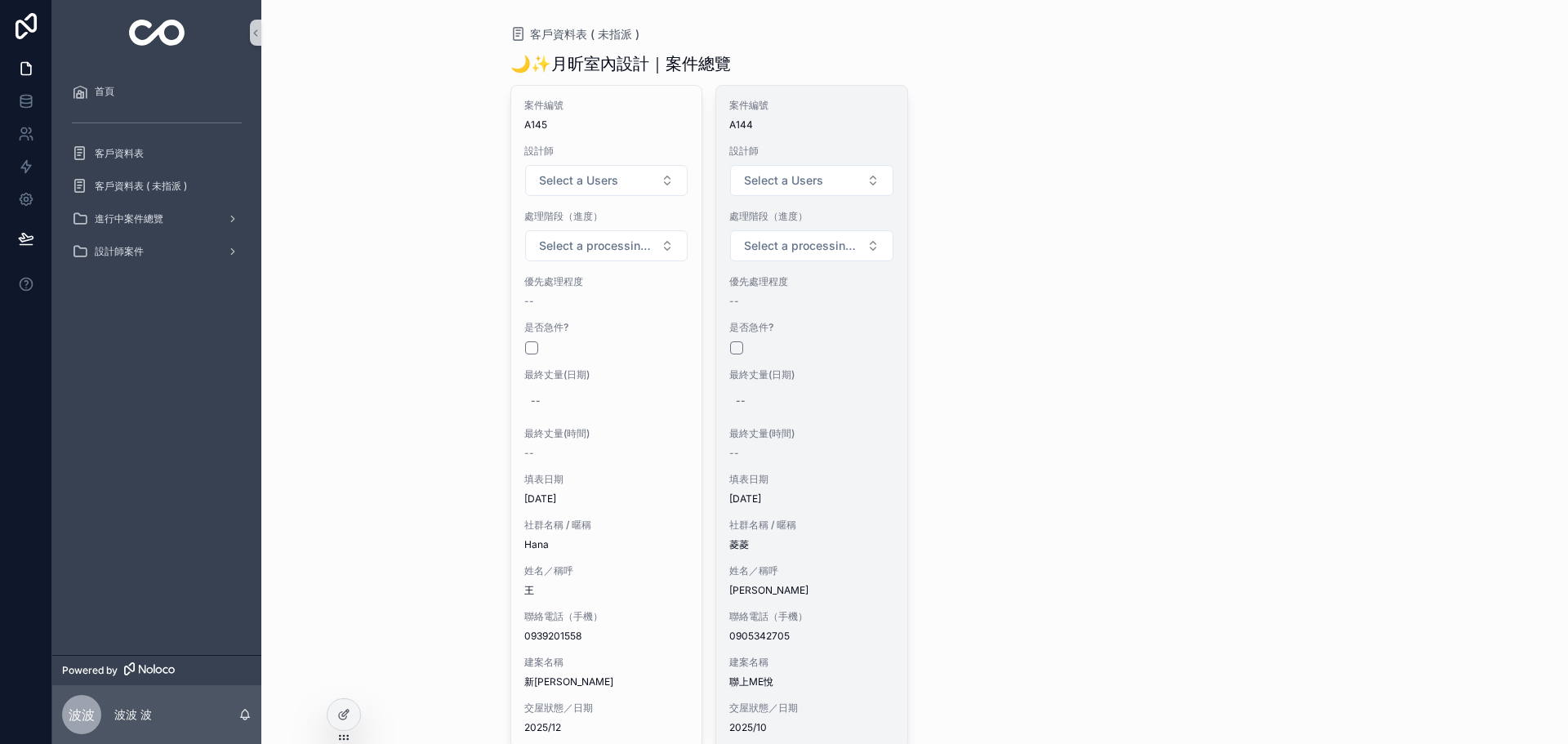
click at [849, 418] on div "案件編號 A144 設計師 Select a Users 處理階段（進度） Select a processing stage 優先處理程度 -- 是否急件?…" at bounding box center [812, 416] width 191 height 661
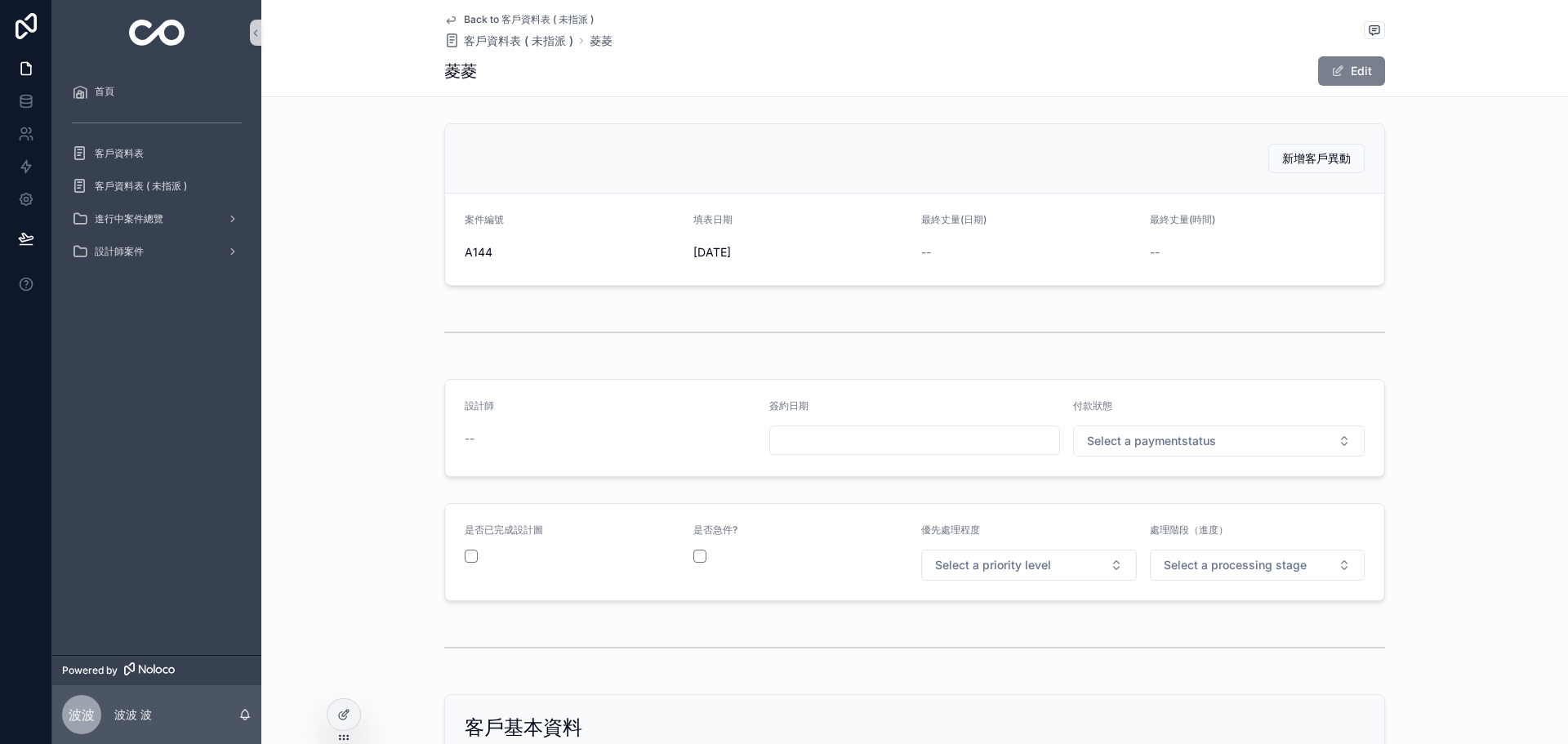
click at [1340, 72] on button "Edit" at bounding box center [1352, 70] width 67 height 29
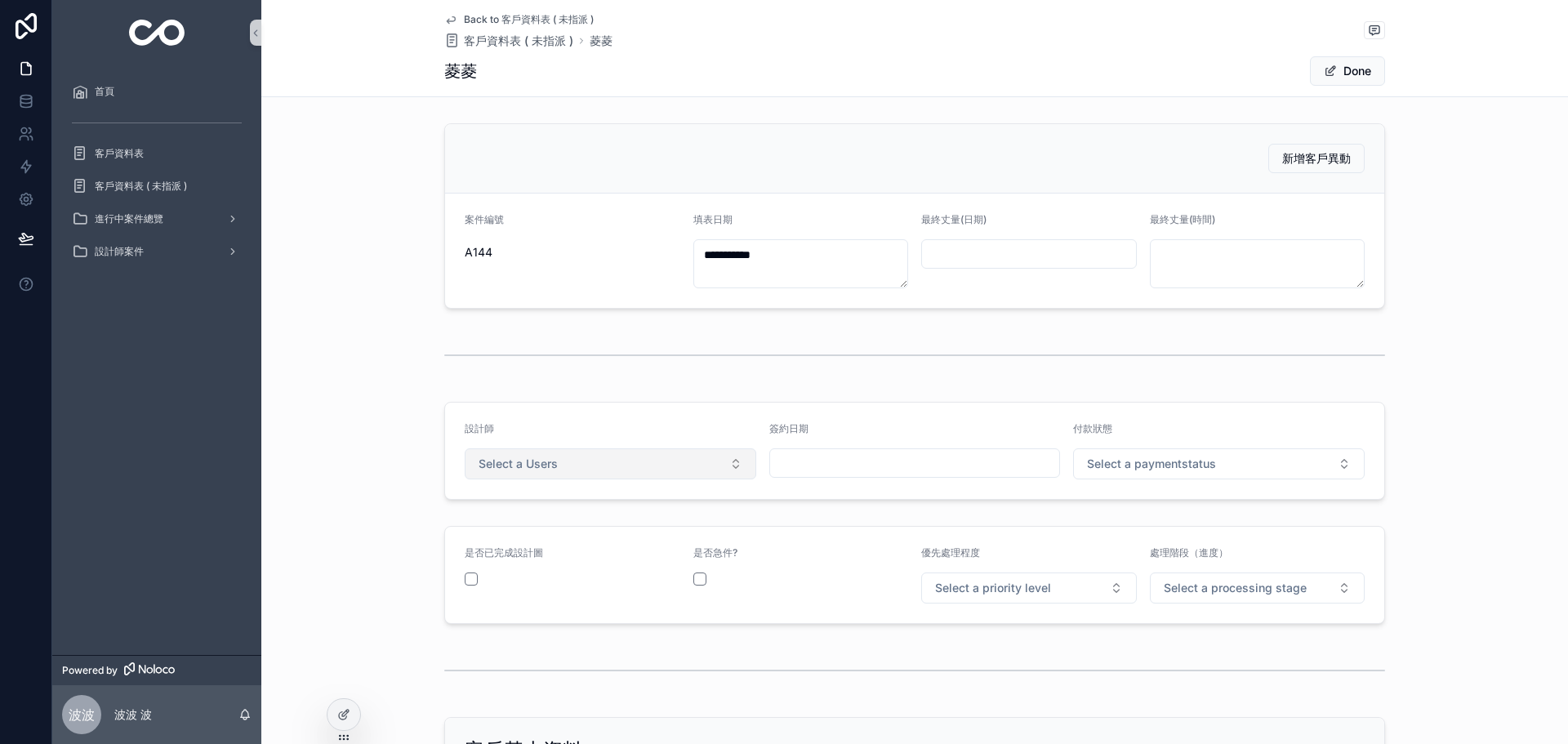
drag, startPoint x: 572, startPoint y: 453, endPoint x: 569, endPoint y: 469, distance: 16.3
click at [571, 453] on button "Select a Users" at bounding box center [610, 463] width 291 height 31
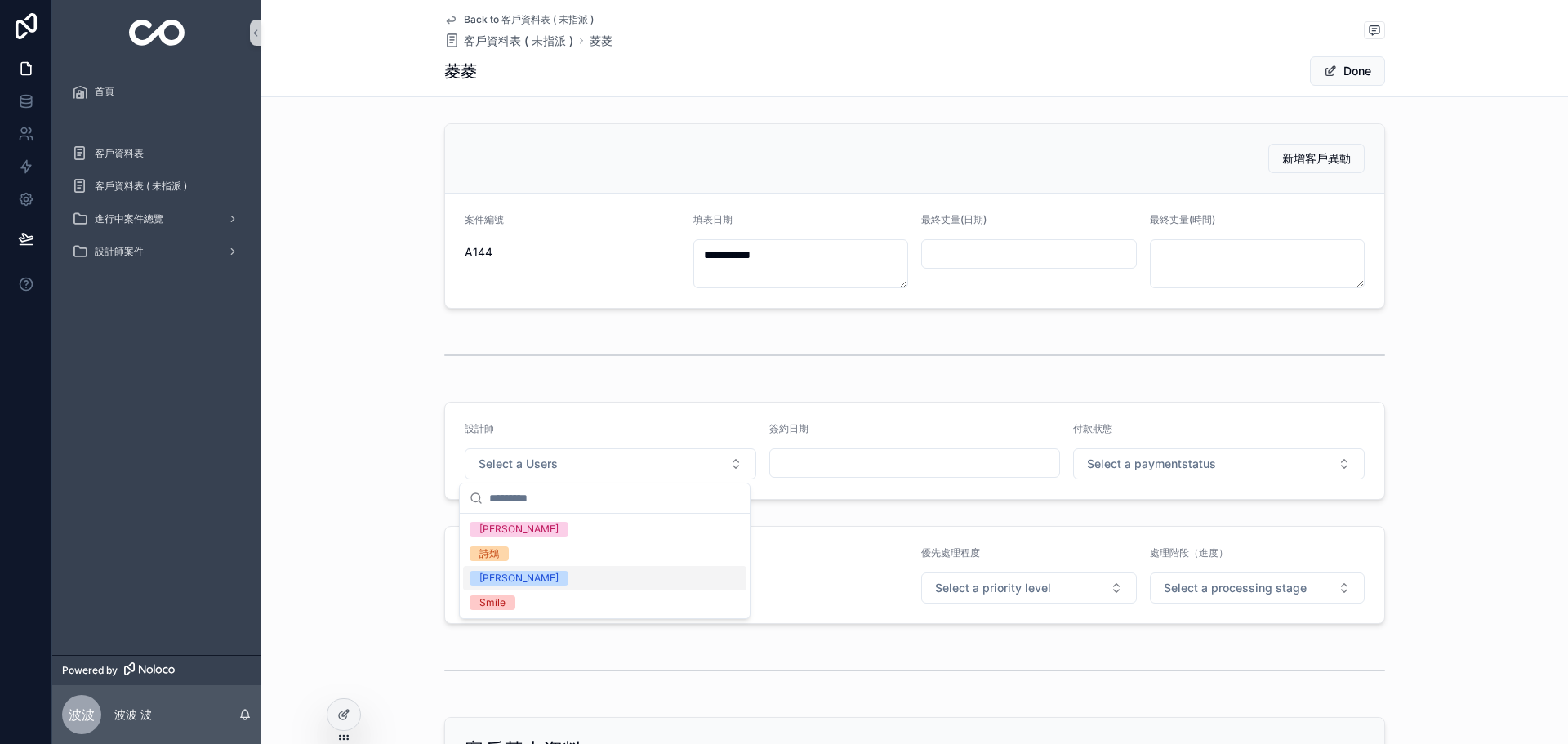
drag, startPoint x: 501, startPoint y: 580, endPoint x: 930, endPoint y: 547, distance: 430.3
click at [509, 580] on div "[PERSON_NAME]" at bounding box center [605, 578] width 284 height 25
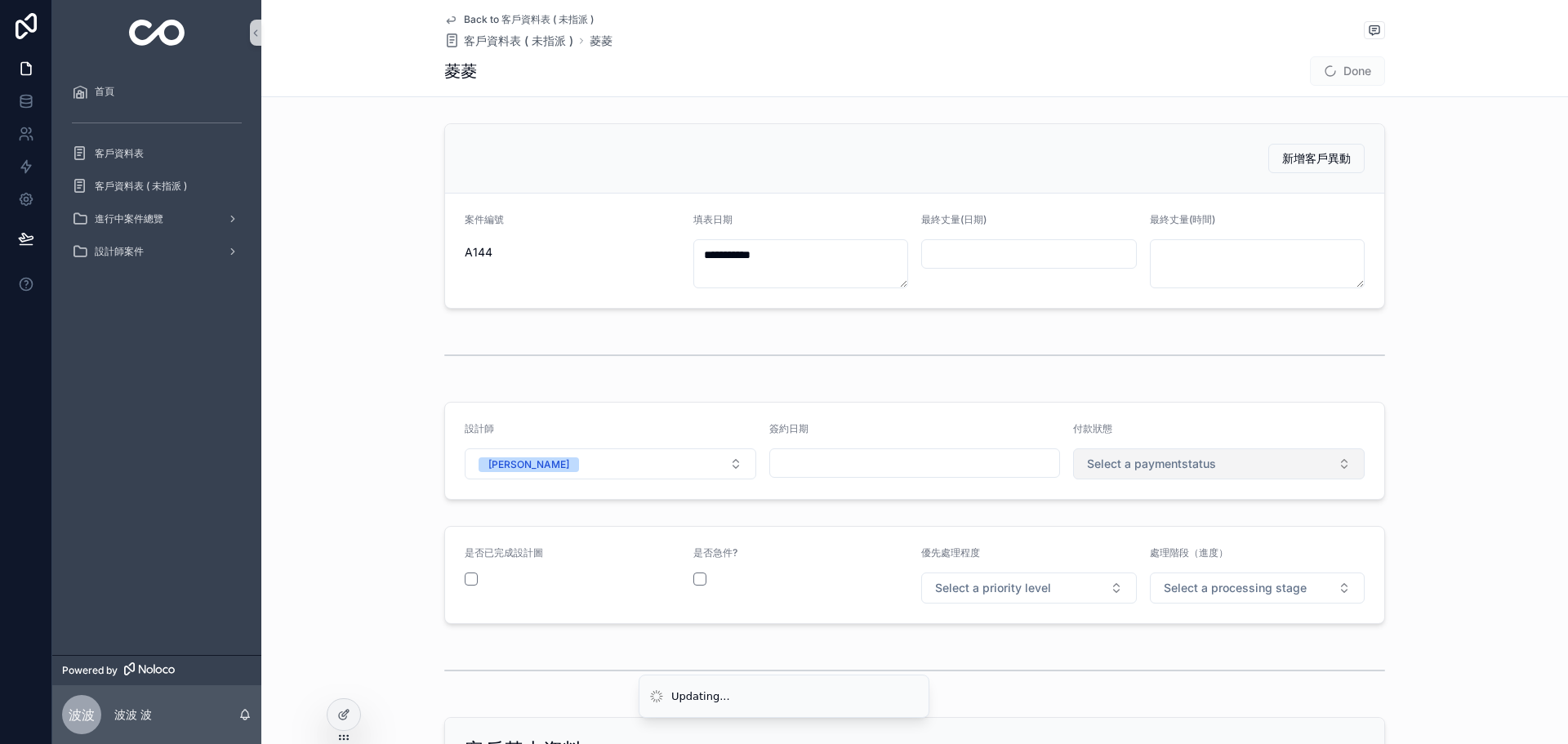
click at [1183, 474] on button "Select a paymentstatus" at bounding box center [1219, 463] width 291 height 31
drag, startPoint x: 1132, startPoint y: 530, endPoint x: 1036, endPoint y: 588, distance: 112.2
click at [1131, 530] on div "未付款" at bounding box center [1213, 530] width 284 height 25
drag, startPoint x: 1033, startPoint y: 591, endPoint x: 981, endPoint y: 595, distance: 52.2
click at [1032, 591] on span "Select a priority level" at bounding box center [993, 587] width 116 height 16
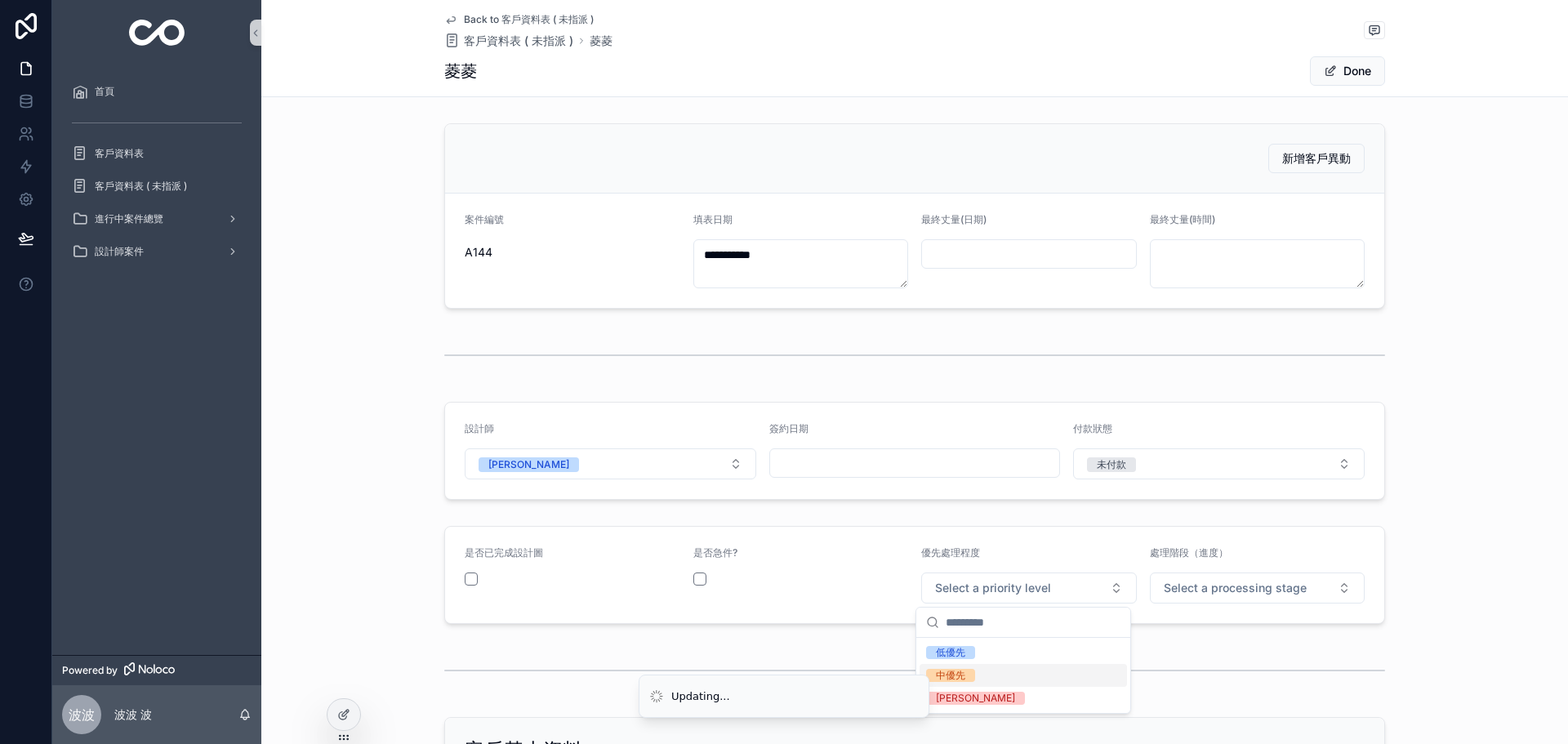
drag, startPoint x: 976, startPoint y: 669, endPoint x: 1138, endPoint y: 627, distance: 167.4
click at [986, 669] on div "中優先" at bounding box center [1023, 676] width 208 height 23
click at [1198, 587] on span "Select a processing stage" at bounding box center [1235, 587] width 143 height 16
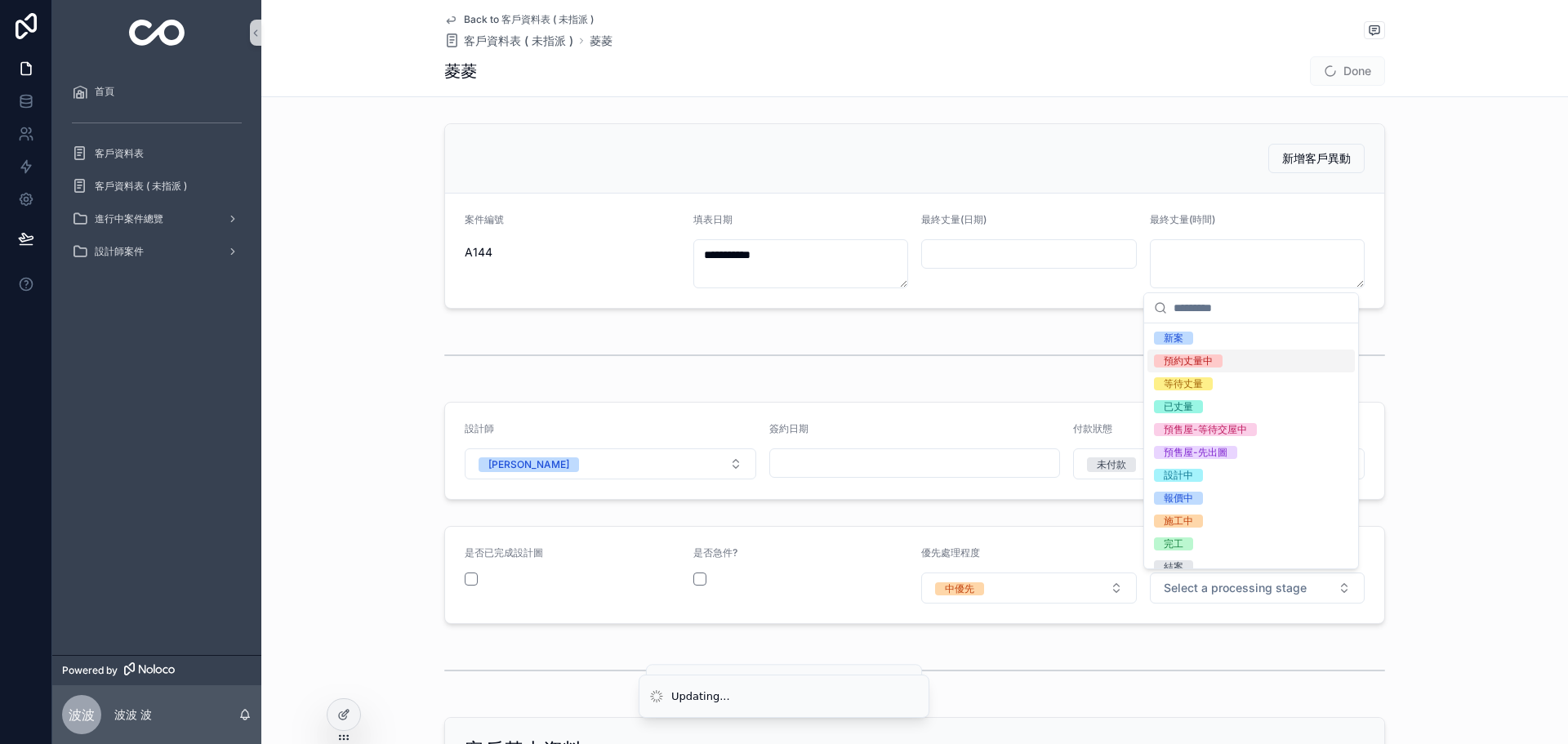
click at [1207, 355] on div "預約丈量中" at bounding box center [1188, 362] width 49 height 13
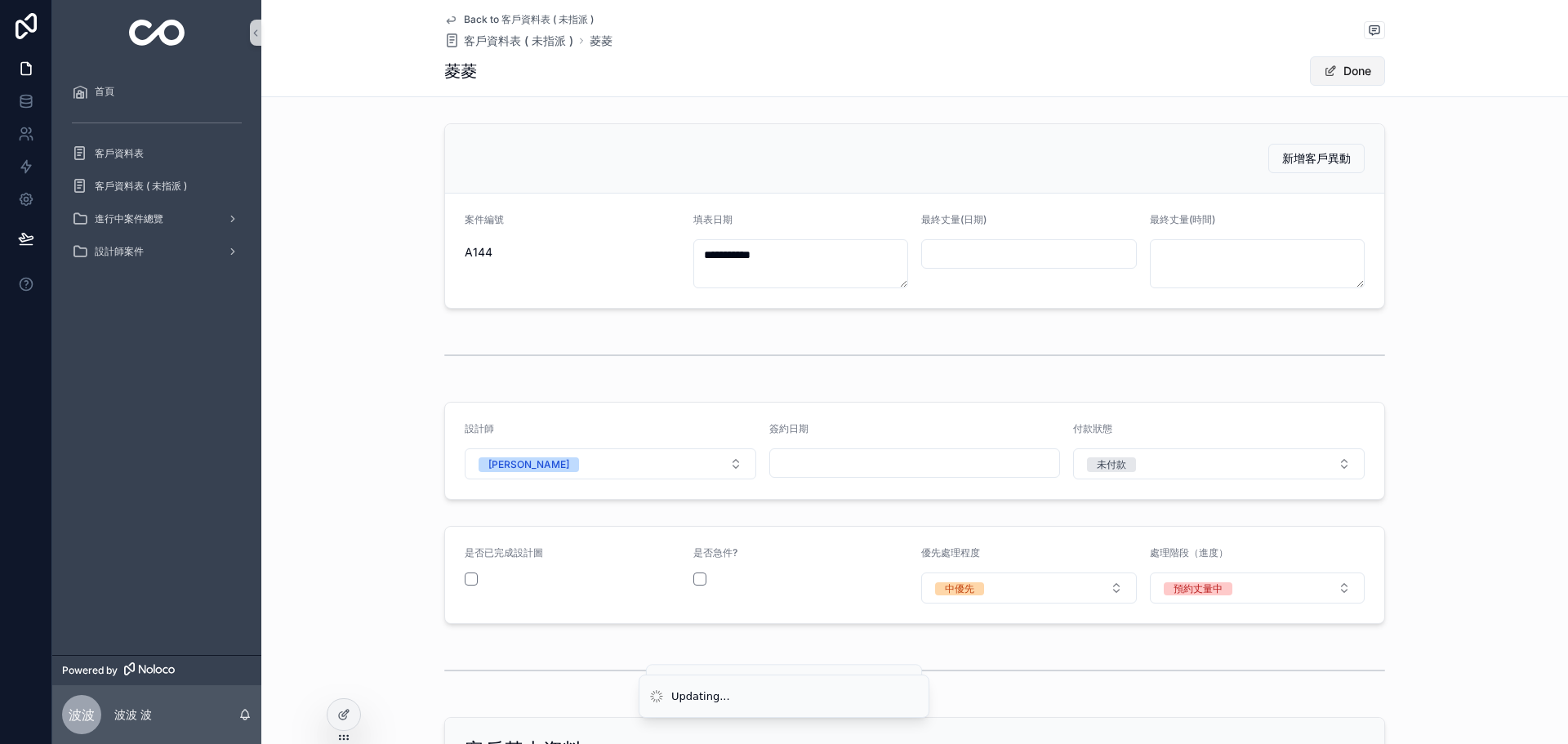
click at [1353, 70] on button "Done" at bounding box center [1347, 70] width 75 height 29
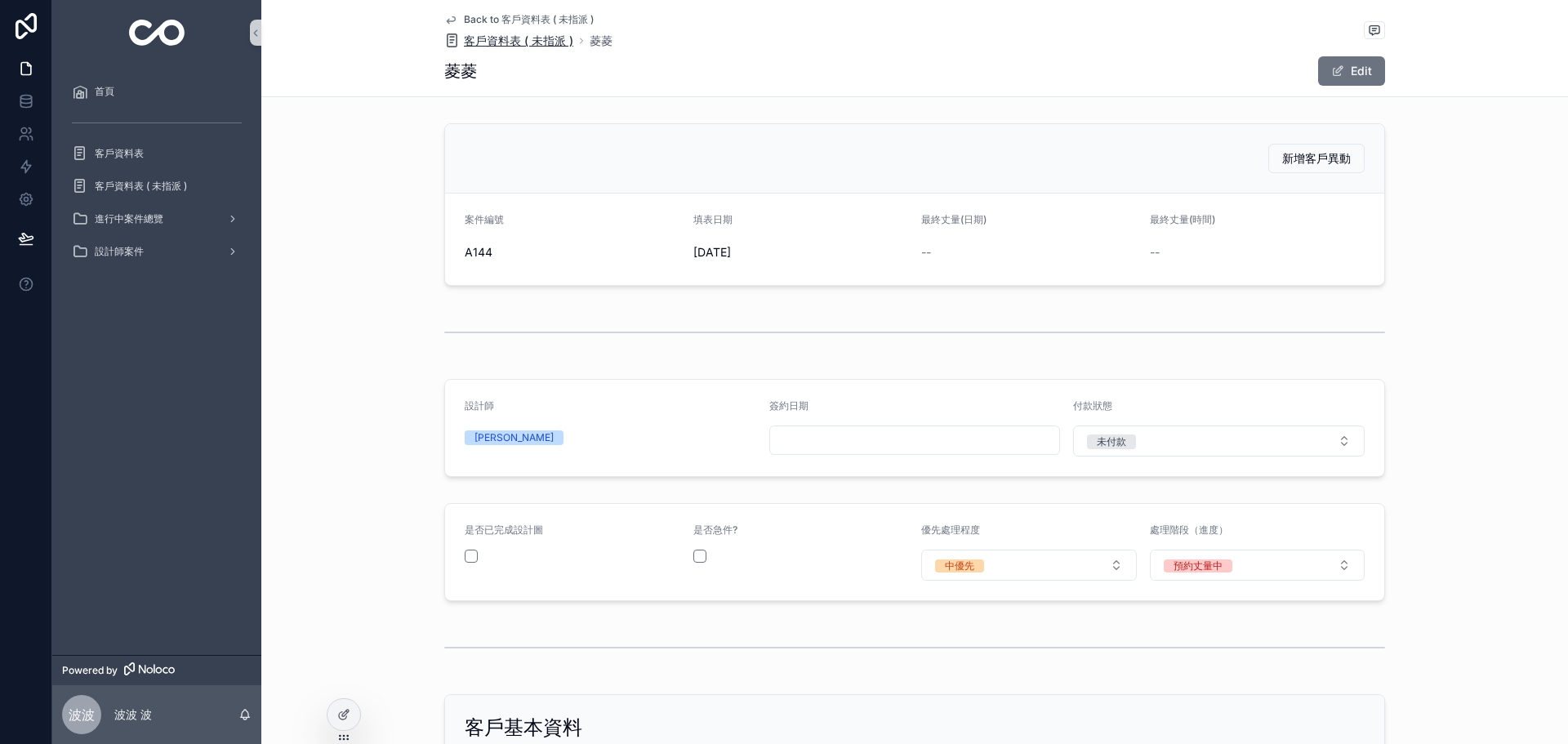
click at [513, 48] on span "客戶資料表 ( 未指派 )" at bounding box center [518, 40] width 109 height 16
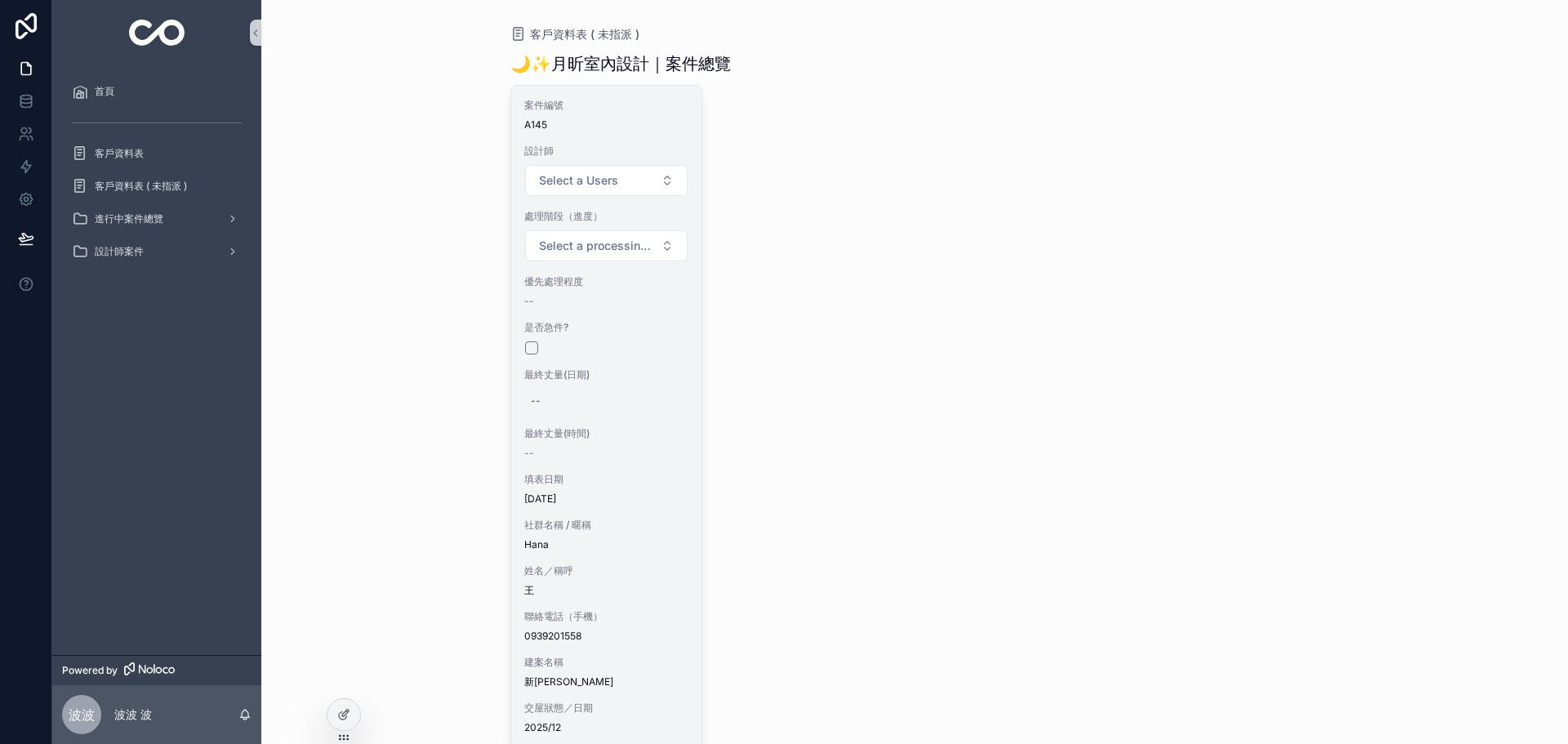
click at [636, 393] on div "--" at bounding box center [607, 401] width 165 height 27
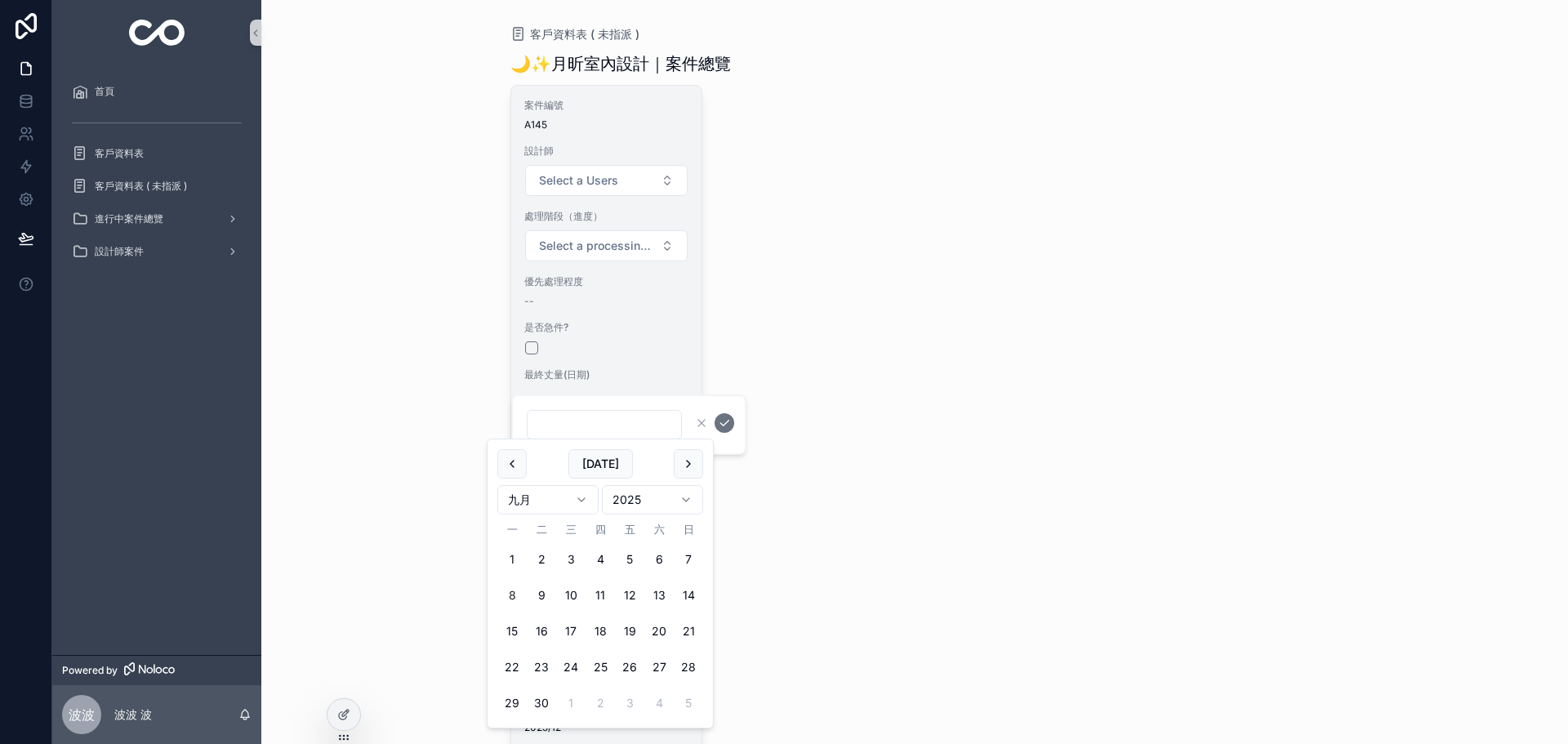
click at [641, 326] on span "是否急件?" at bounding box center [607, 327] width 165 height 13
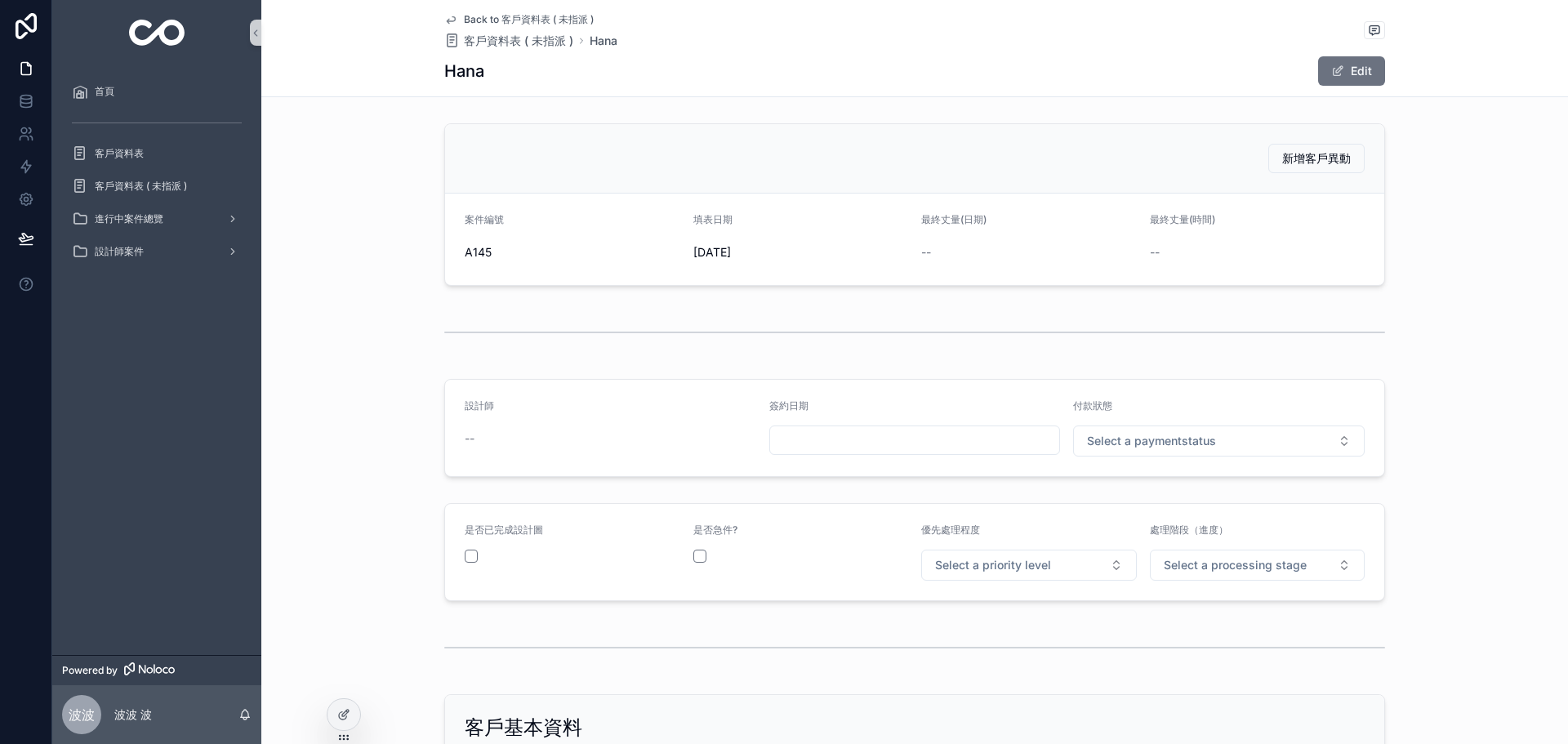
drag, startPoint x: 1363, startPoint y: 71, endPoint x: 1151, endPoint y: 162, distance: 230.7
click at [1360, 71] on button "Edit" at bounding box center [1352, 70] width 67 height 29
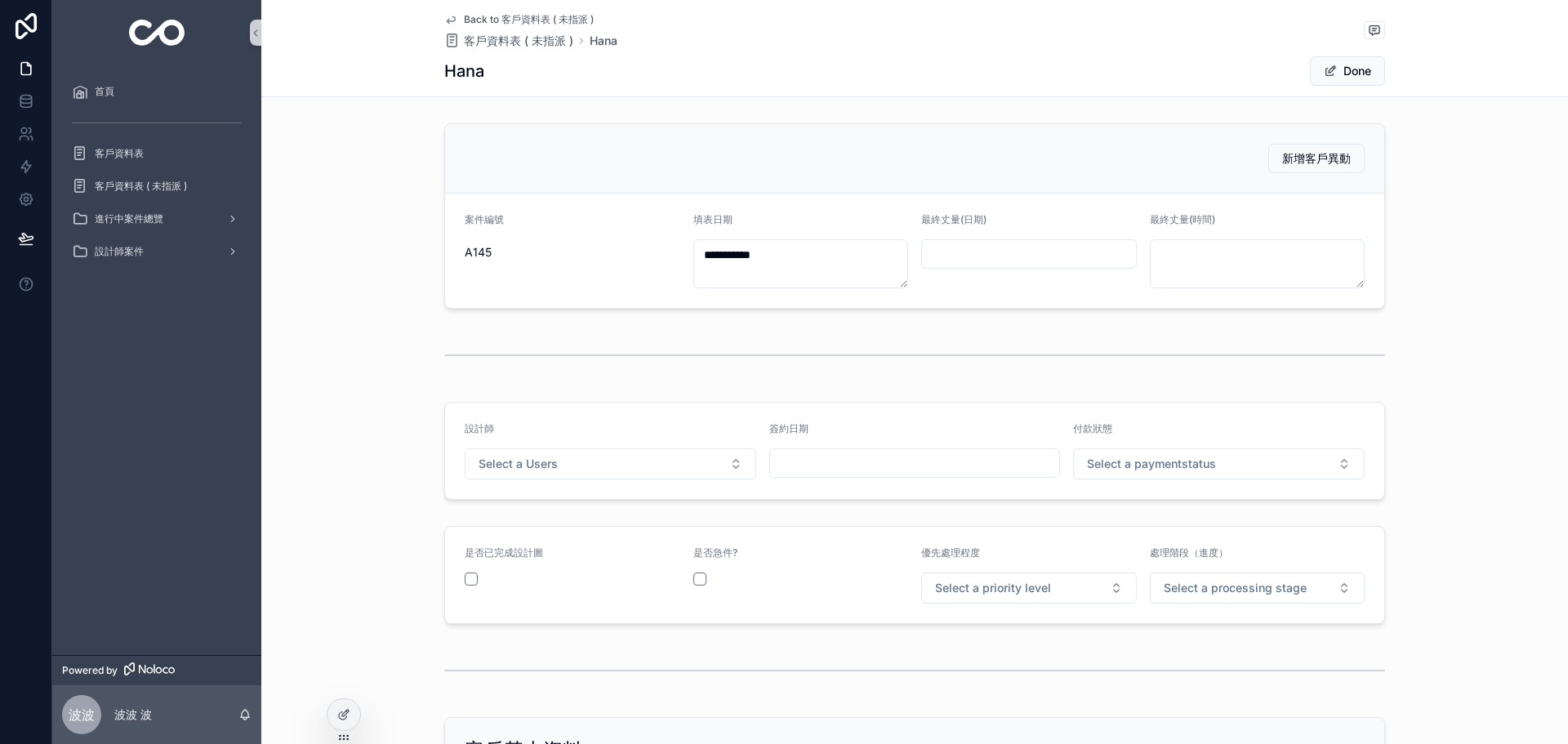
click at [962, 256] on input "scrollable content" at bounding box center [1029, 254] width 214 height 23
drag, startPoint x: 714, startPoint y: 355, endPoint x: 628, endPoint y: 452, distance: 129.6
click at [712, 359] on div "scrollable content" at bounding box center [914, 355] width 941 height 41
drag, startPoint x: 627, startPoint y: 453, endPoint x: 625, endPoint y: 463, distance: 10.2
click at [627, 454] on button "Select a Users" at bounding box center [610, 463] width 291 height 31
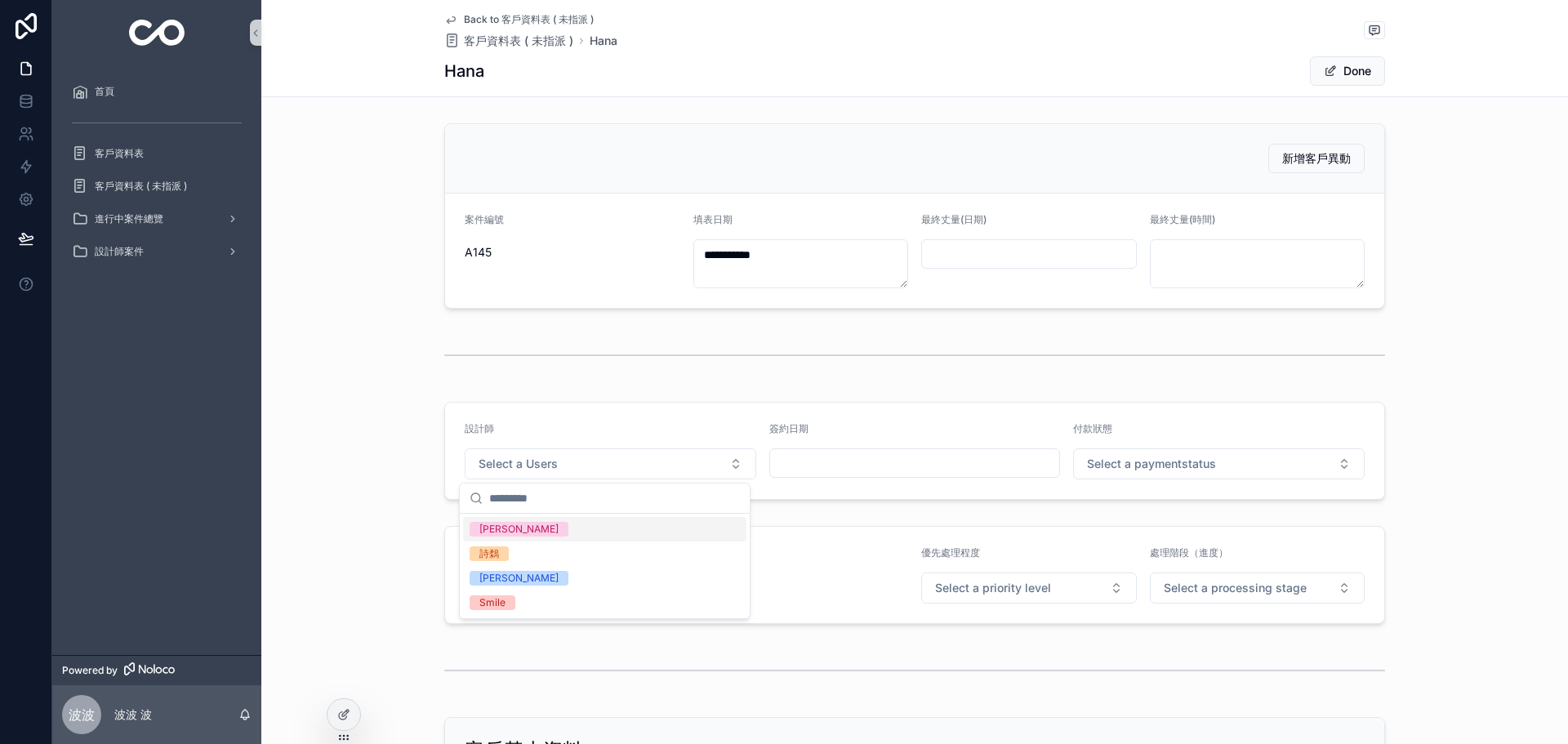
drag, startPoint x: 563, startPoint y: 529, endPoint x: 781, endPoint y: 493, distance: 221.0
click at [564, 525] on div "[PERSON_NAME]" at bounding box center [605, 530] width 284 height 25
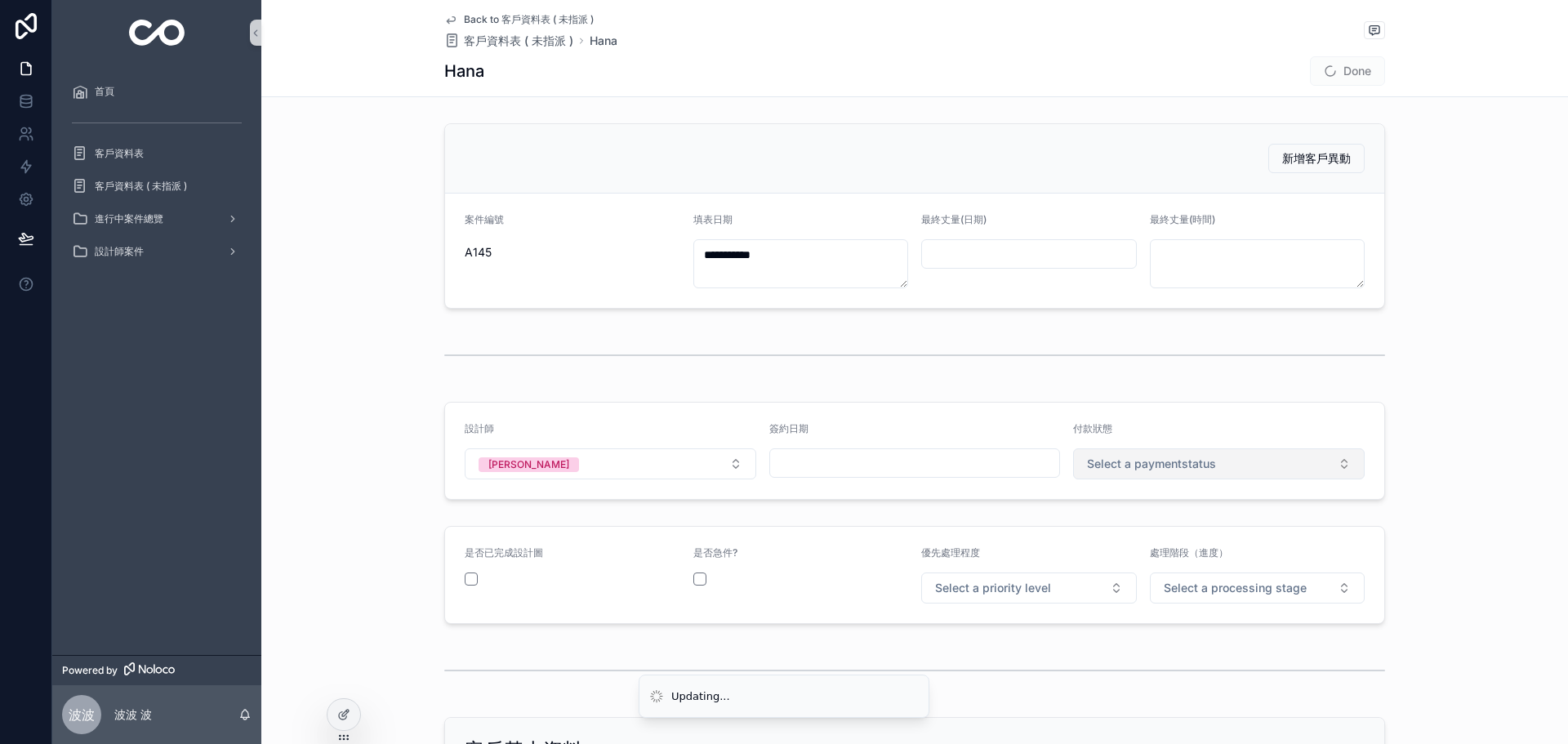
drag, startPoint x: 1247, startPoint y: 460, endPoint x: 1183, endPoint y: 478, distance: 66.5
click at [1239, 462] on button "Select a paymentstatus" at bounding box center [1219, 463] width 291 height 31
click at [1125, 530] on span "未付款" at bounding box center [1103, 529] width 49 height 14
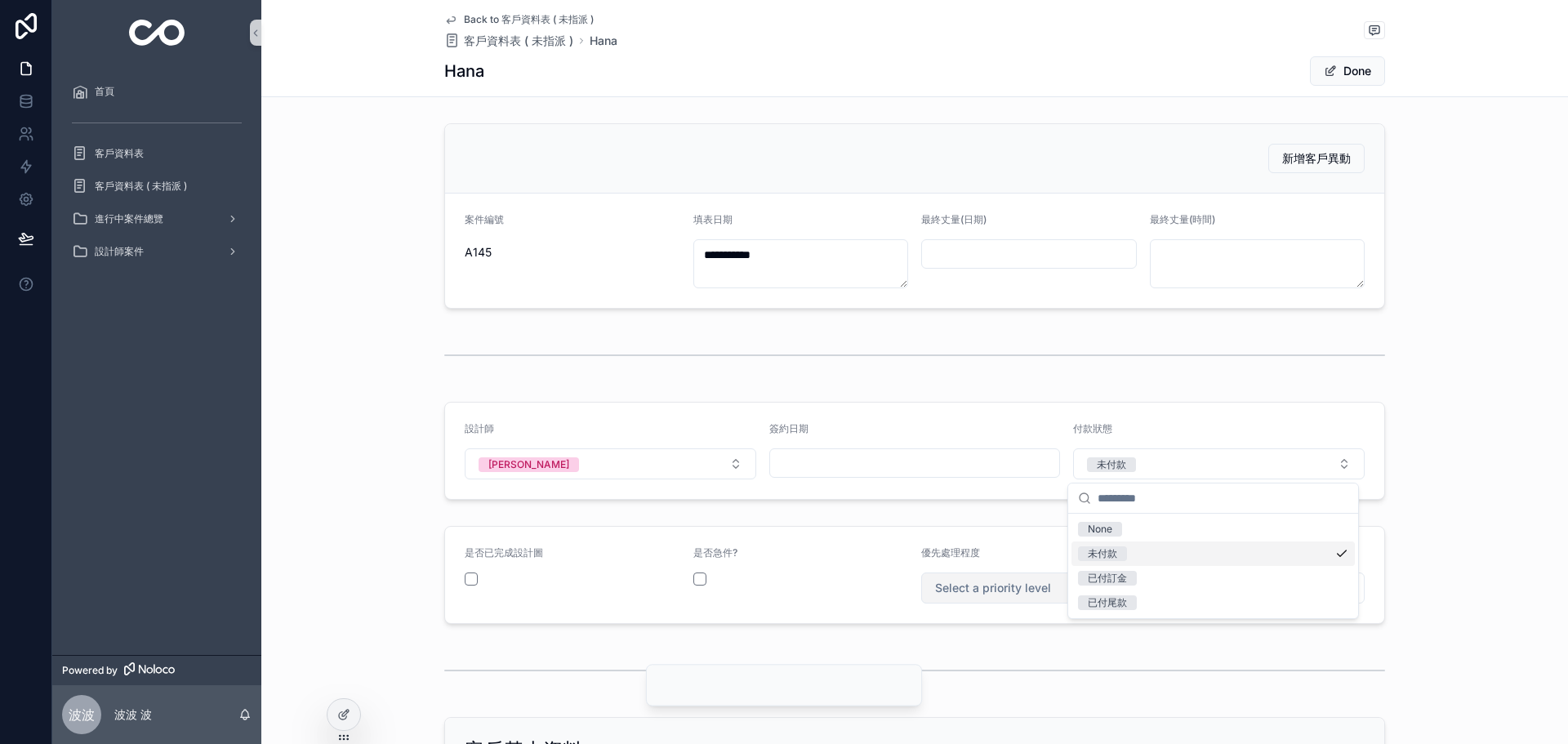
drag, startPoint x: 989, startPoint y: 598, endPoint x: 960, endPoint y: 602, distance: 29.3
click at [981, 599] on button "Select a priority level" at bounding box center [1029, 587] width 215 height 31
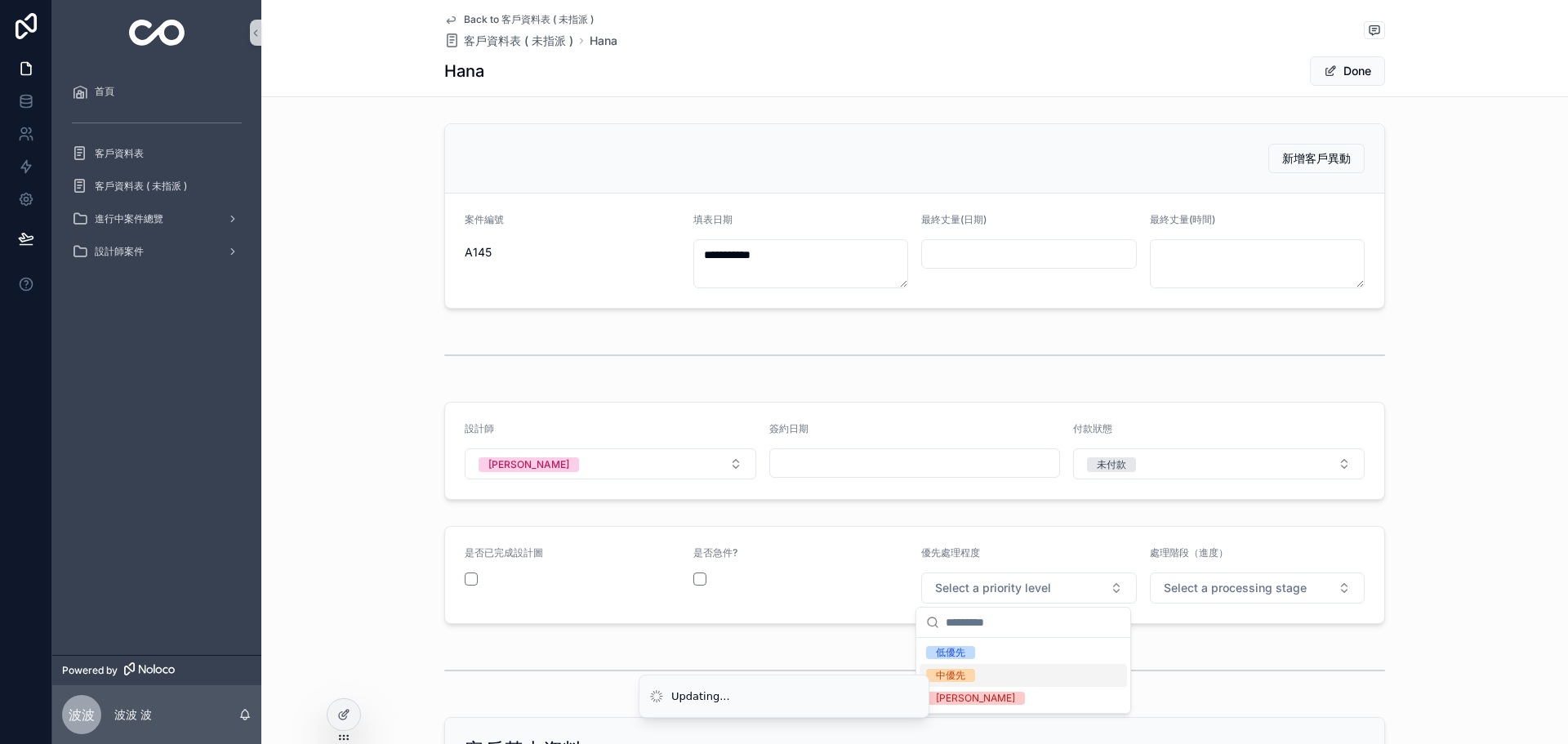
click at [966, 674] on span "中優先" at bounding box center [951, 676] width 49 height 13
click at [1224, 586] on span "Select a processing stage" at bounding box center [1235, 587] width 143 height 16
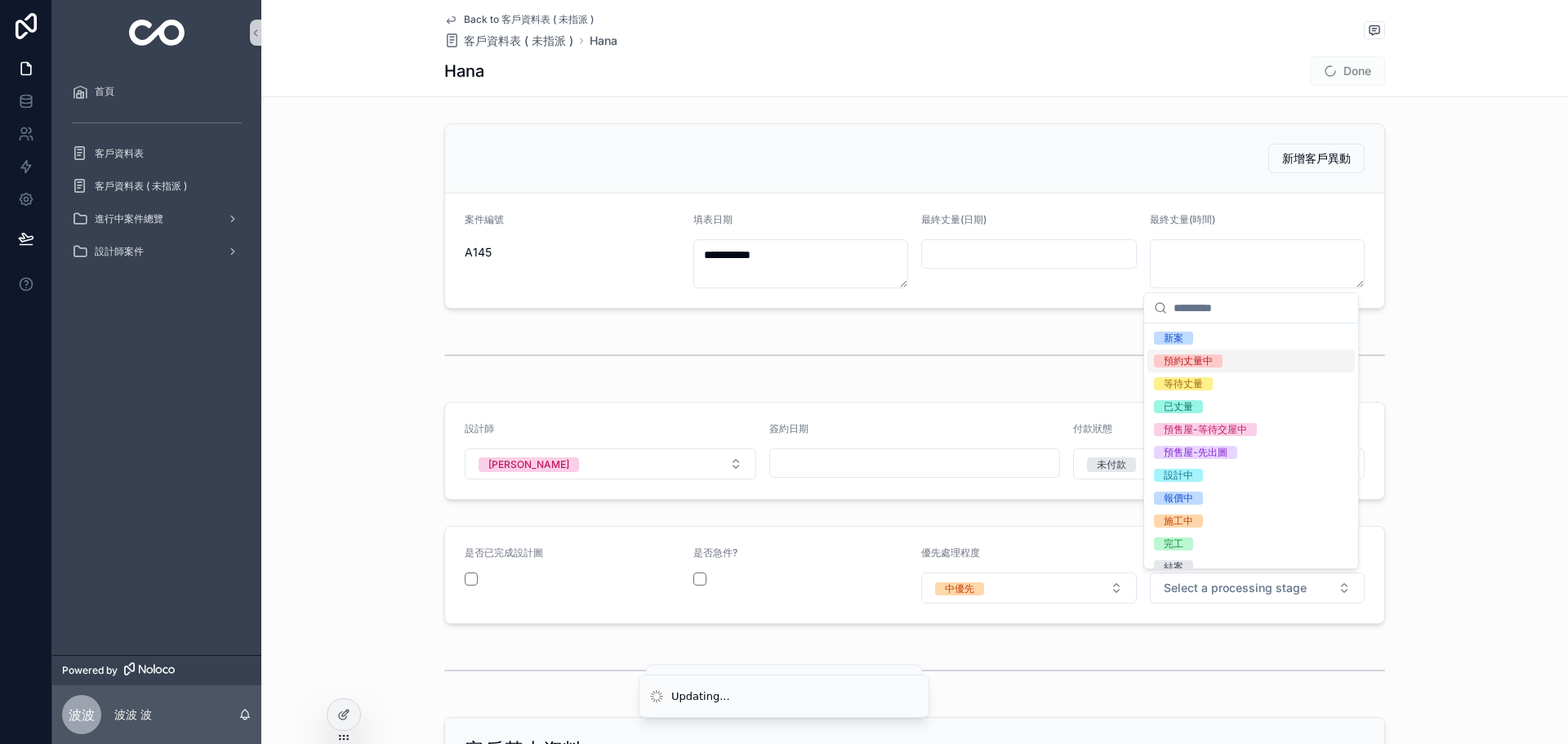
click at [1223, 367] on div "預約丈量中" at bounding box center [1251, 361] width 208 height 23
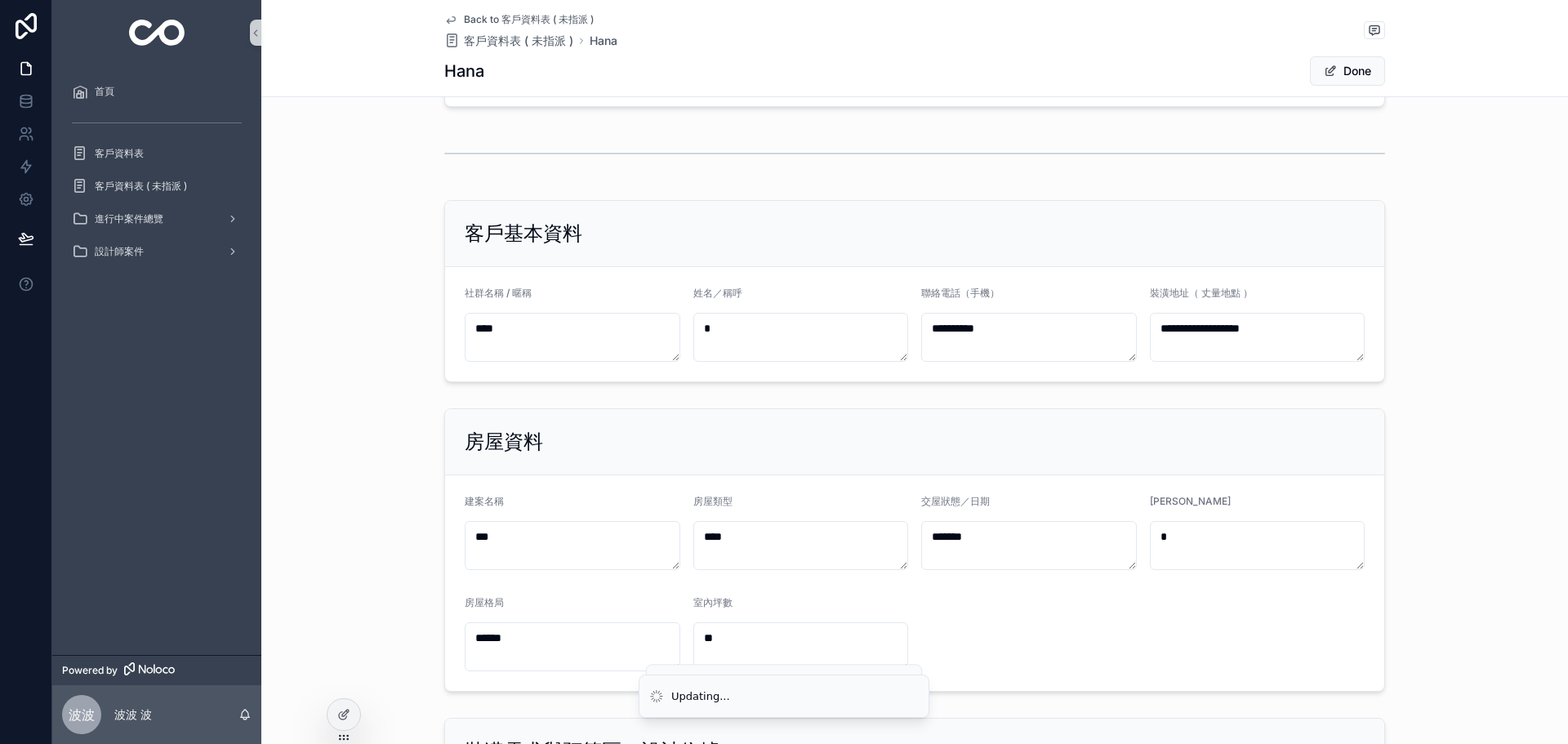
scroll to position [680, 0]
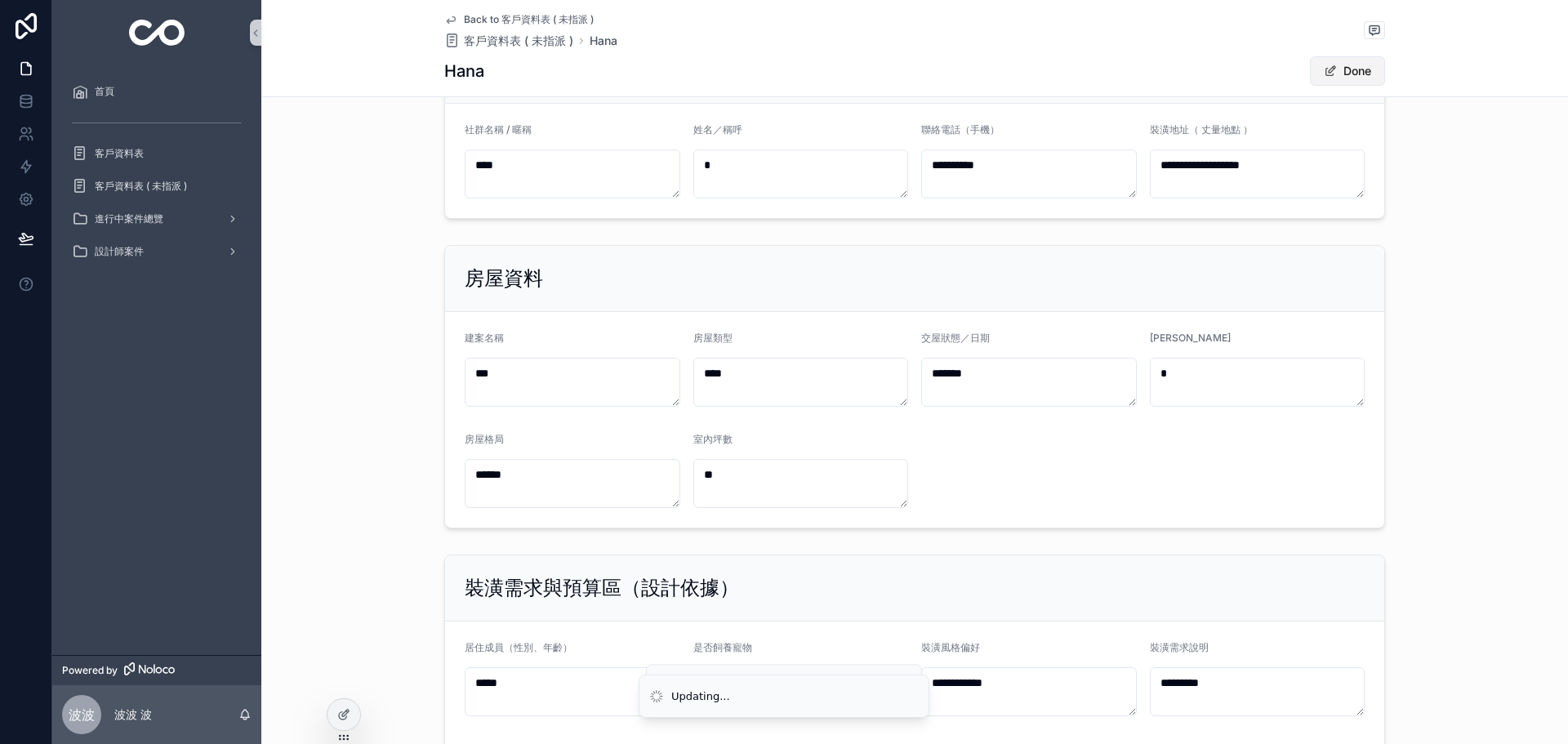
click at [1356, 81] on button "Done" at bounding box center [1347, 70] width 75 height 29
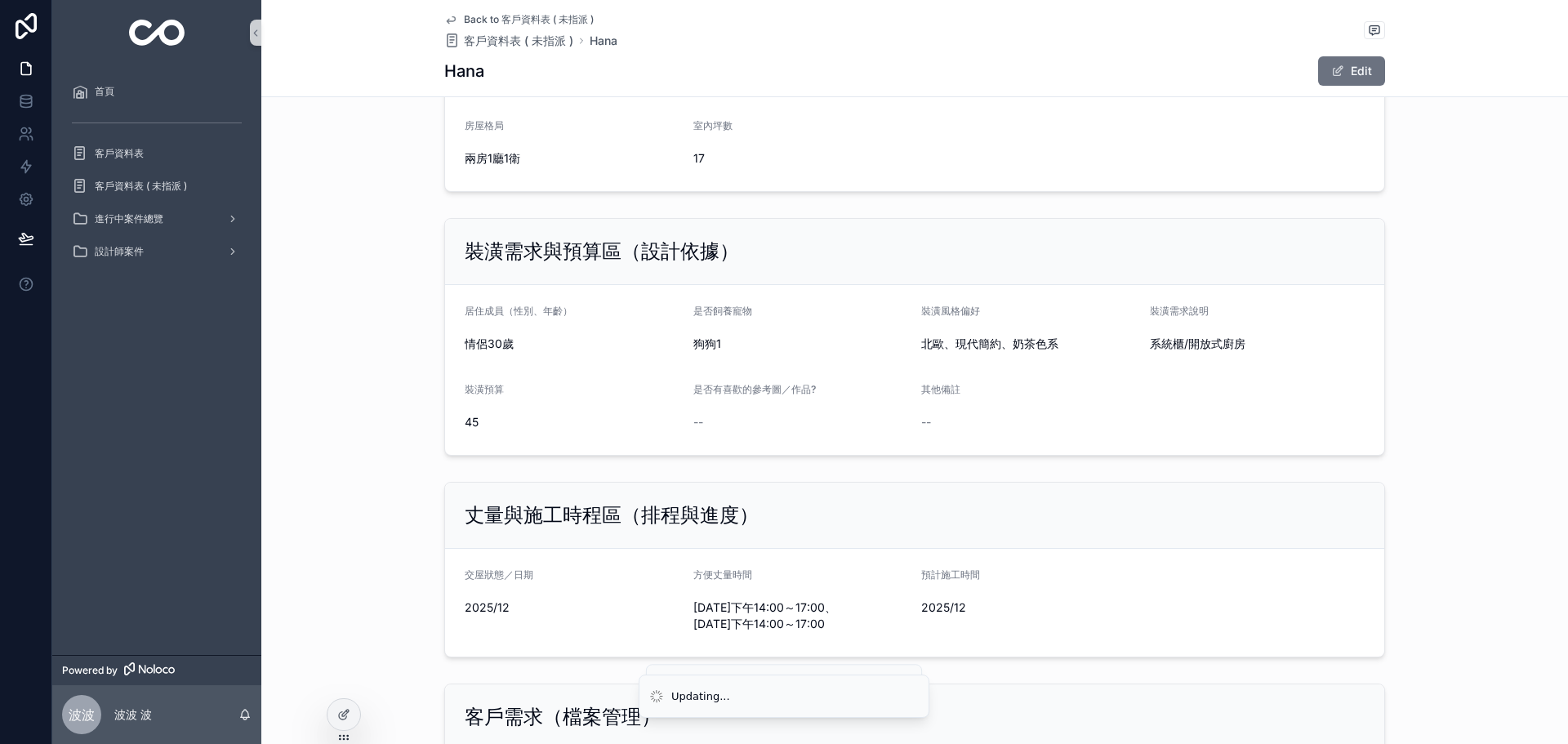
scroll to position [1088, 0]
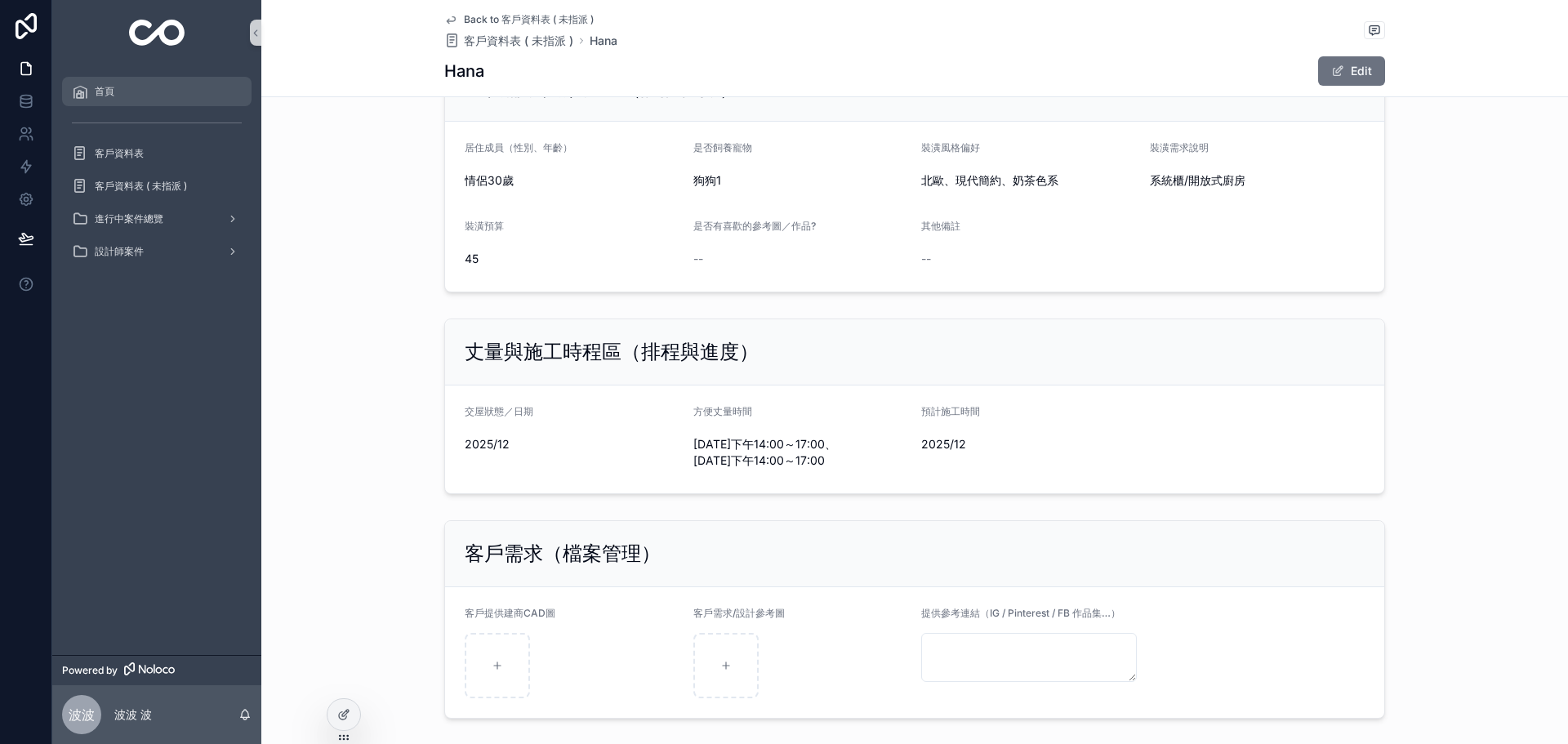
drag, startPoint x: 107, startPoint y: 91, endPoint x: 131, endPoint y: 107, distance: 28.8
click at [107, 91] on span "首頁" at bounding box center [104, 92] width 20 height 13
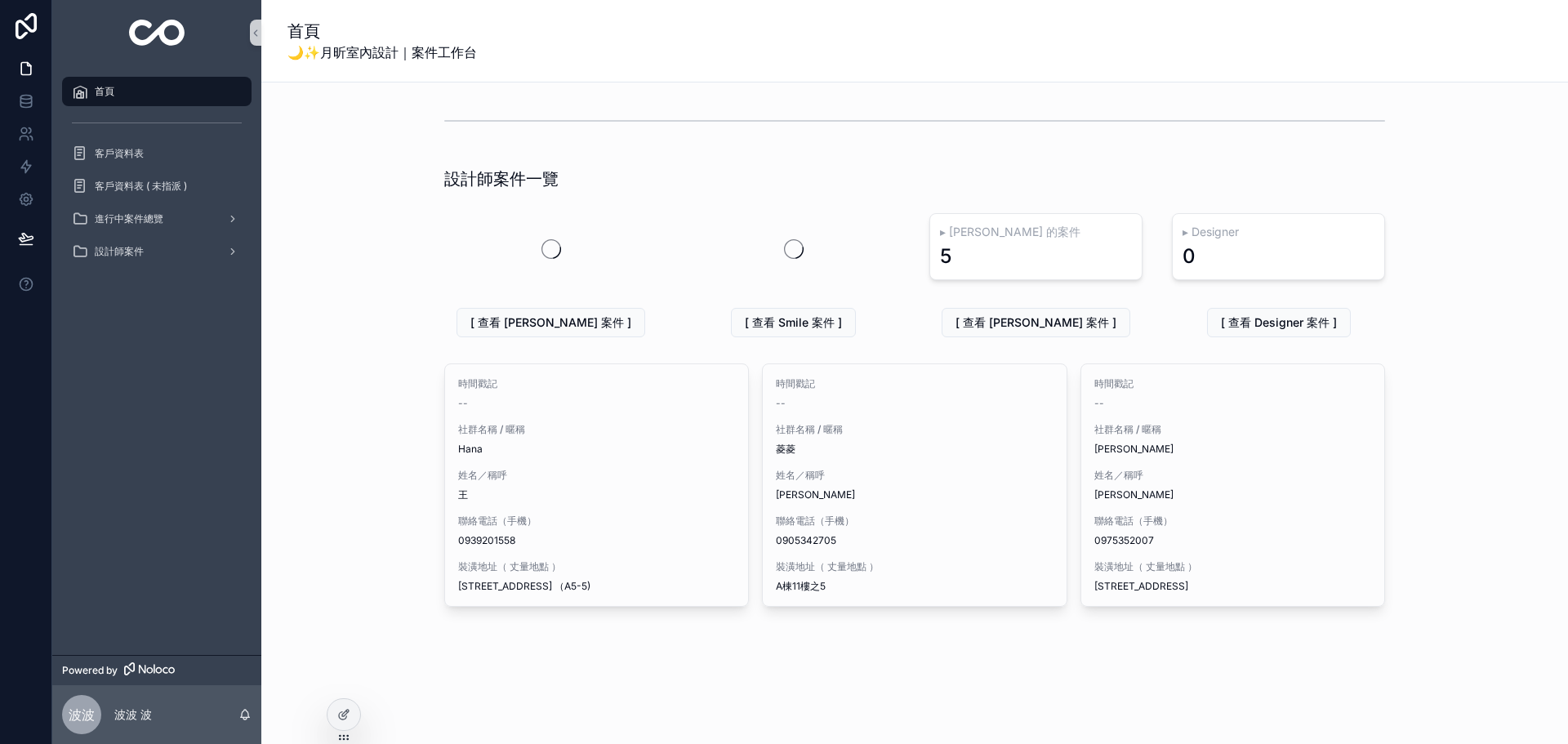
scroll to position [1034, 0]
click at [147, 151] on div "客戶資料表" at bounding box center [157, 154] width 170 height 27
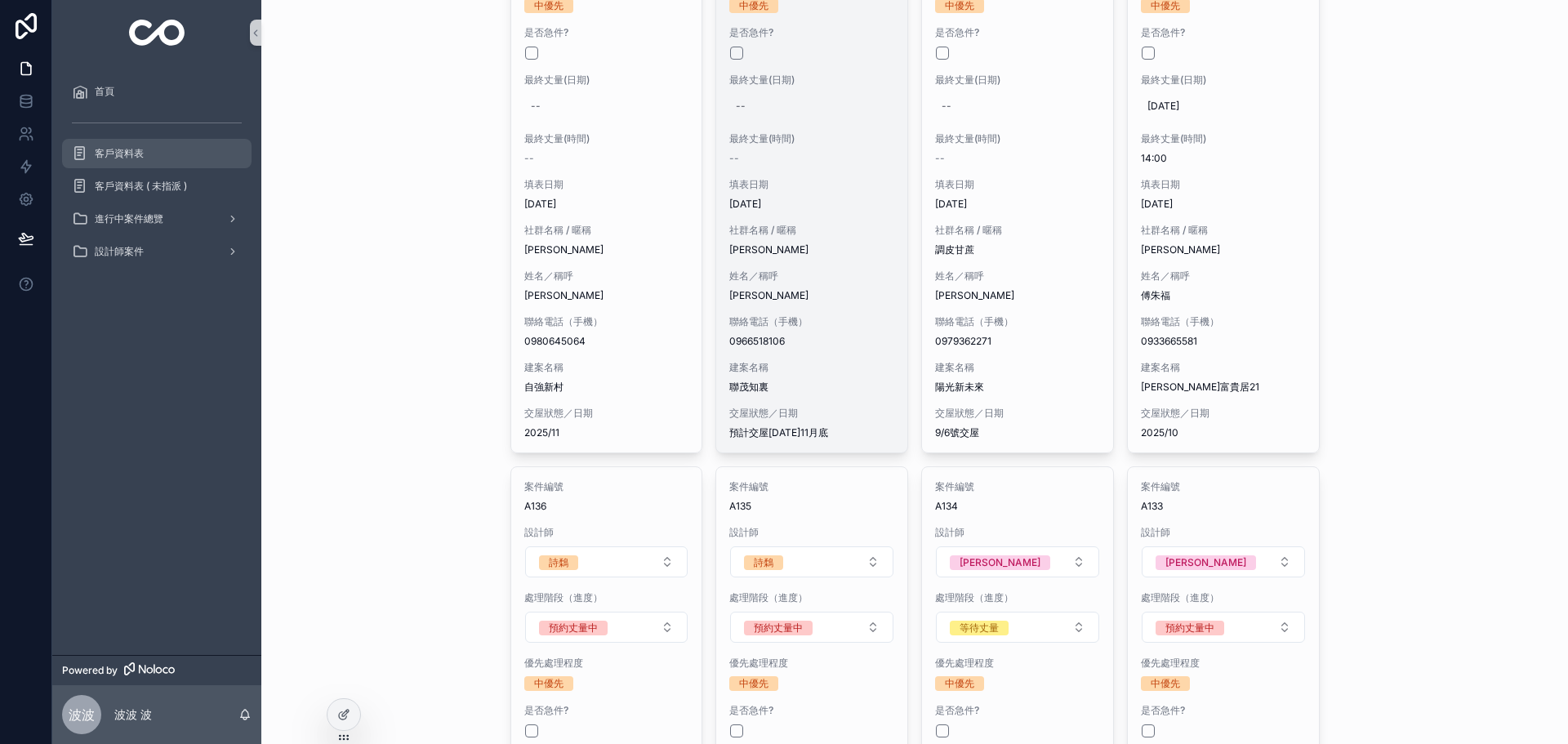
scroll to position [871, 0]
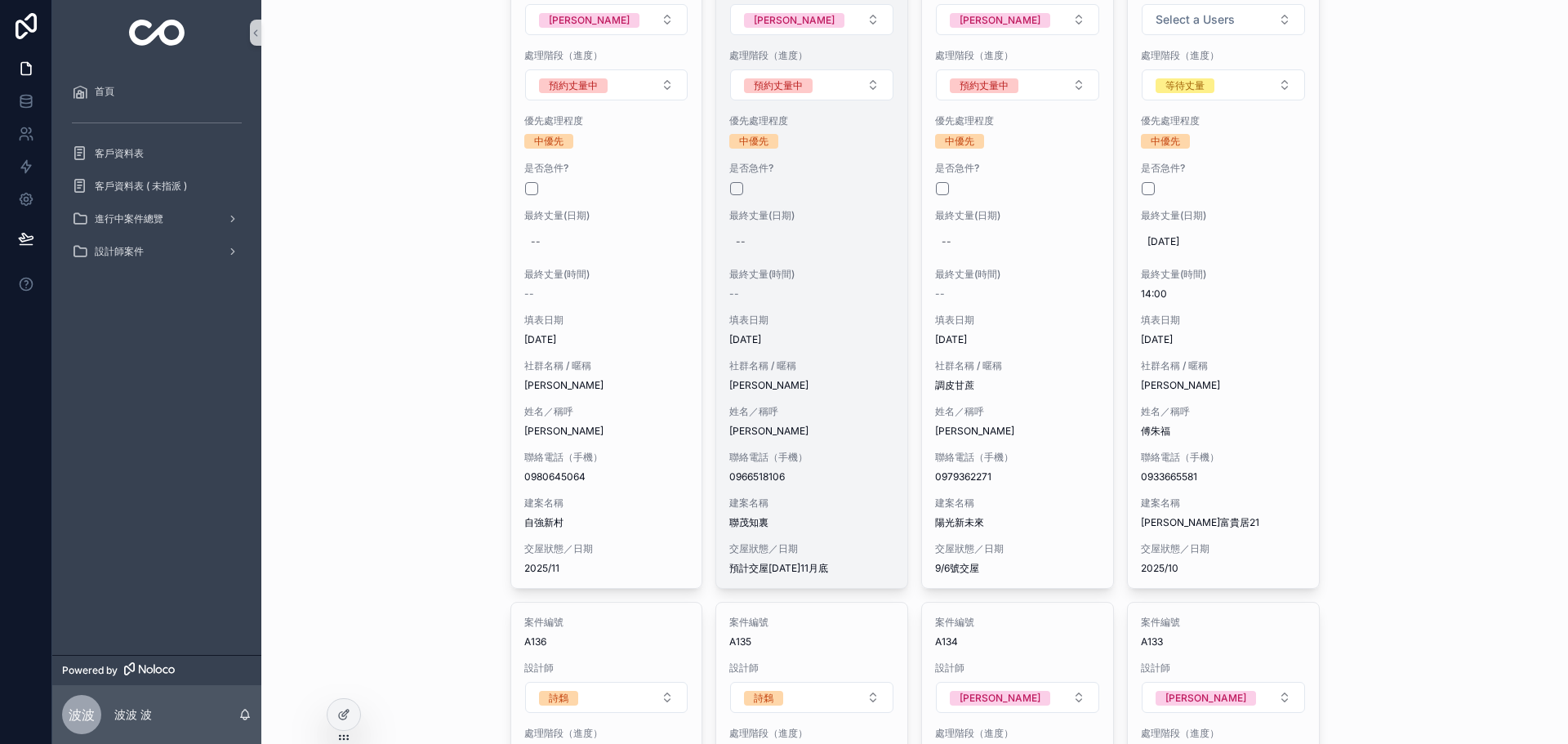
click at [795, 55] on div "處理階段（進度） 預約丈量中" at bounding box center [812, 75] width 165 height 52
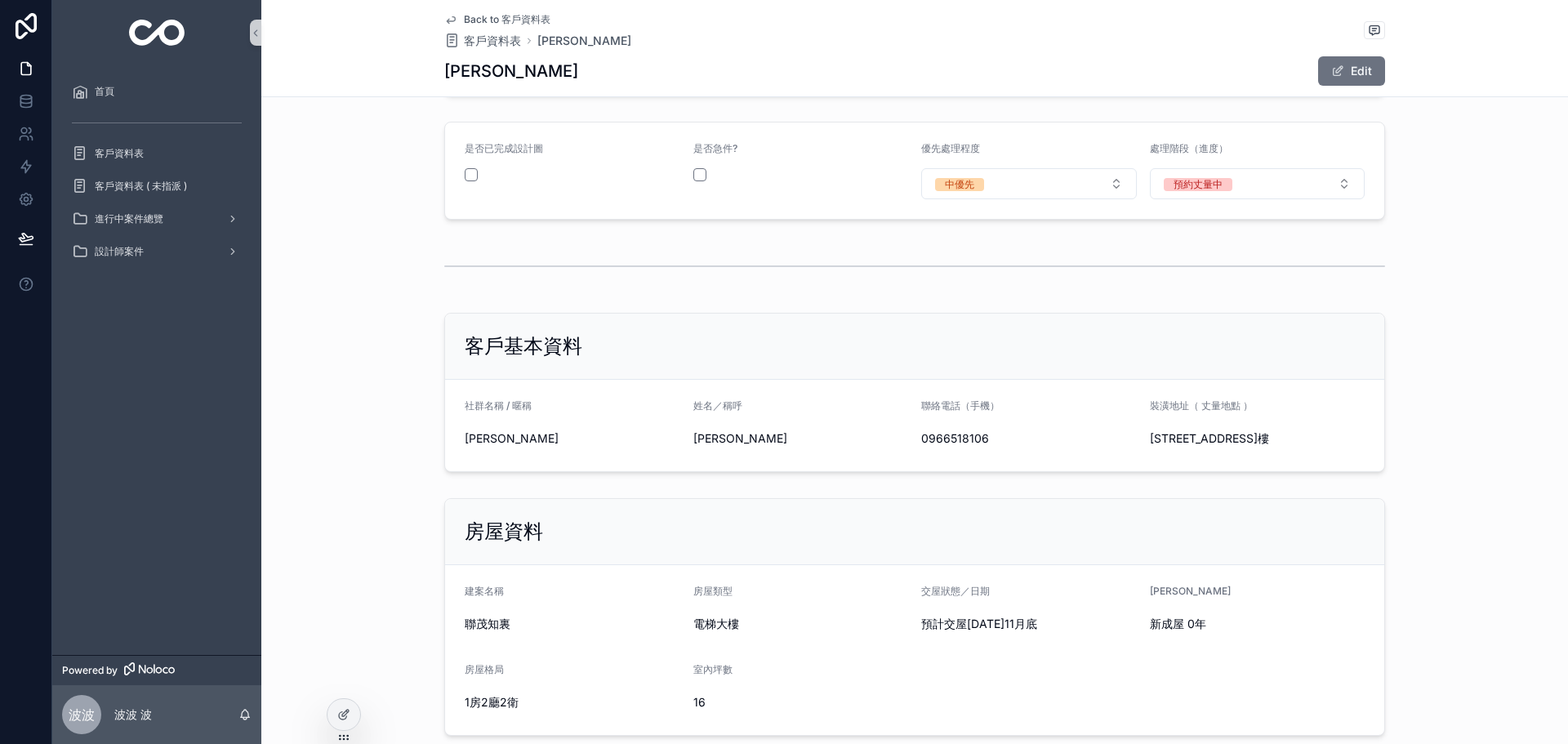
scroll to position [245, 0]
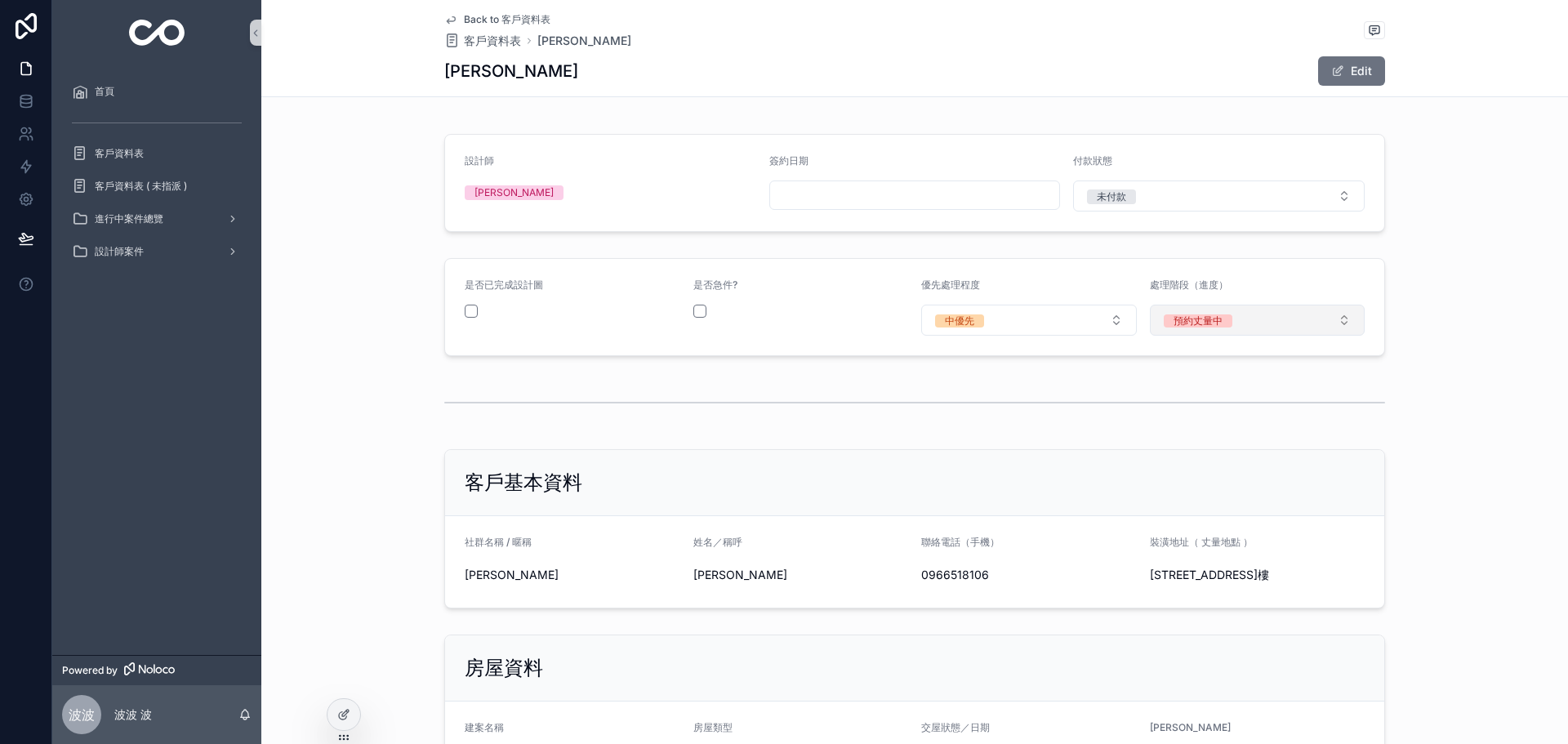
click at [1257, 331] on button "預約丈量中" at bounding box center [1258, 320] width 215 height 31
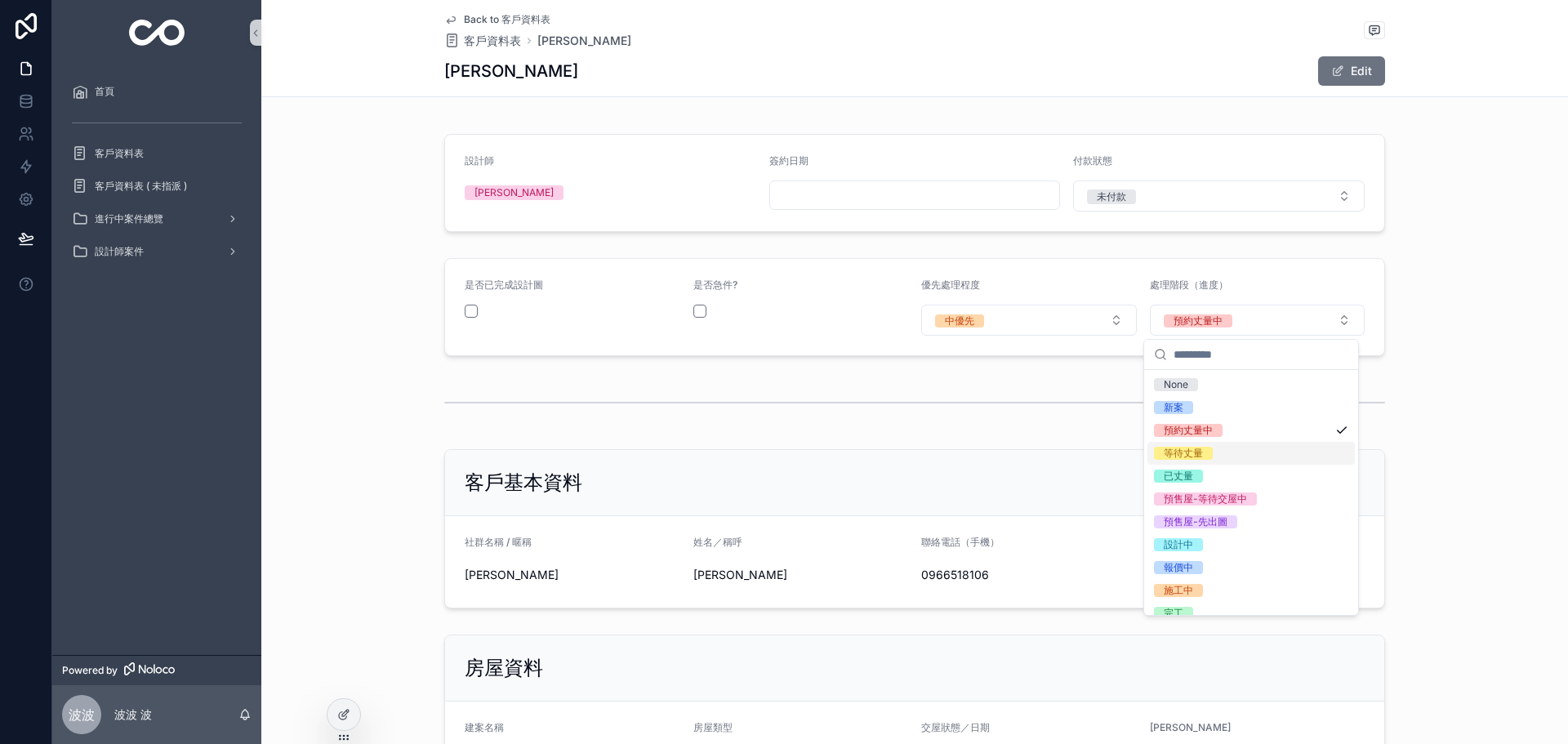
click at [1216, 446] on div "等待丈量" at bounding box center [1251, 454] width 208 height 23
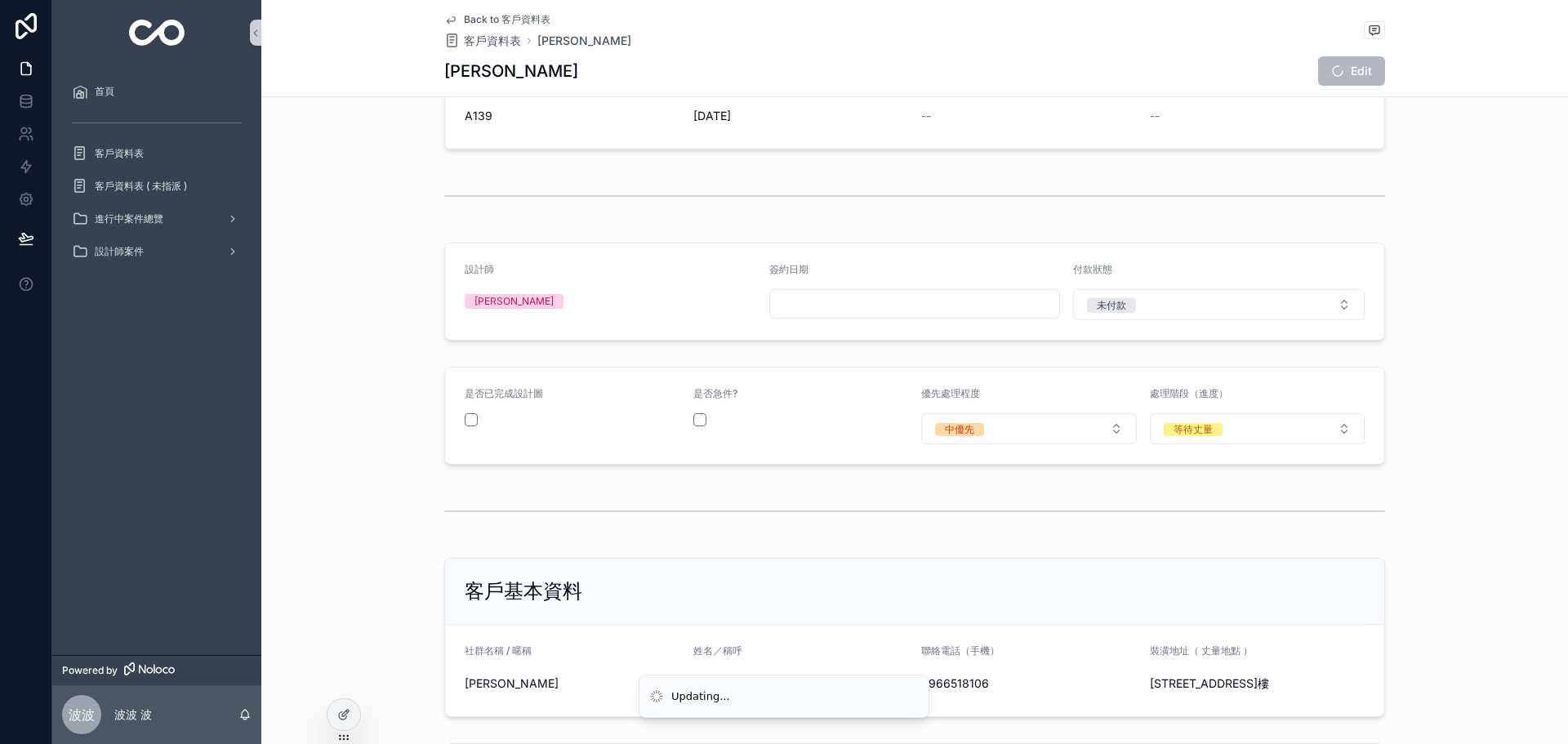
scroll to position [0, 0]
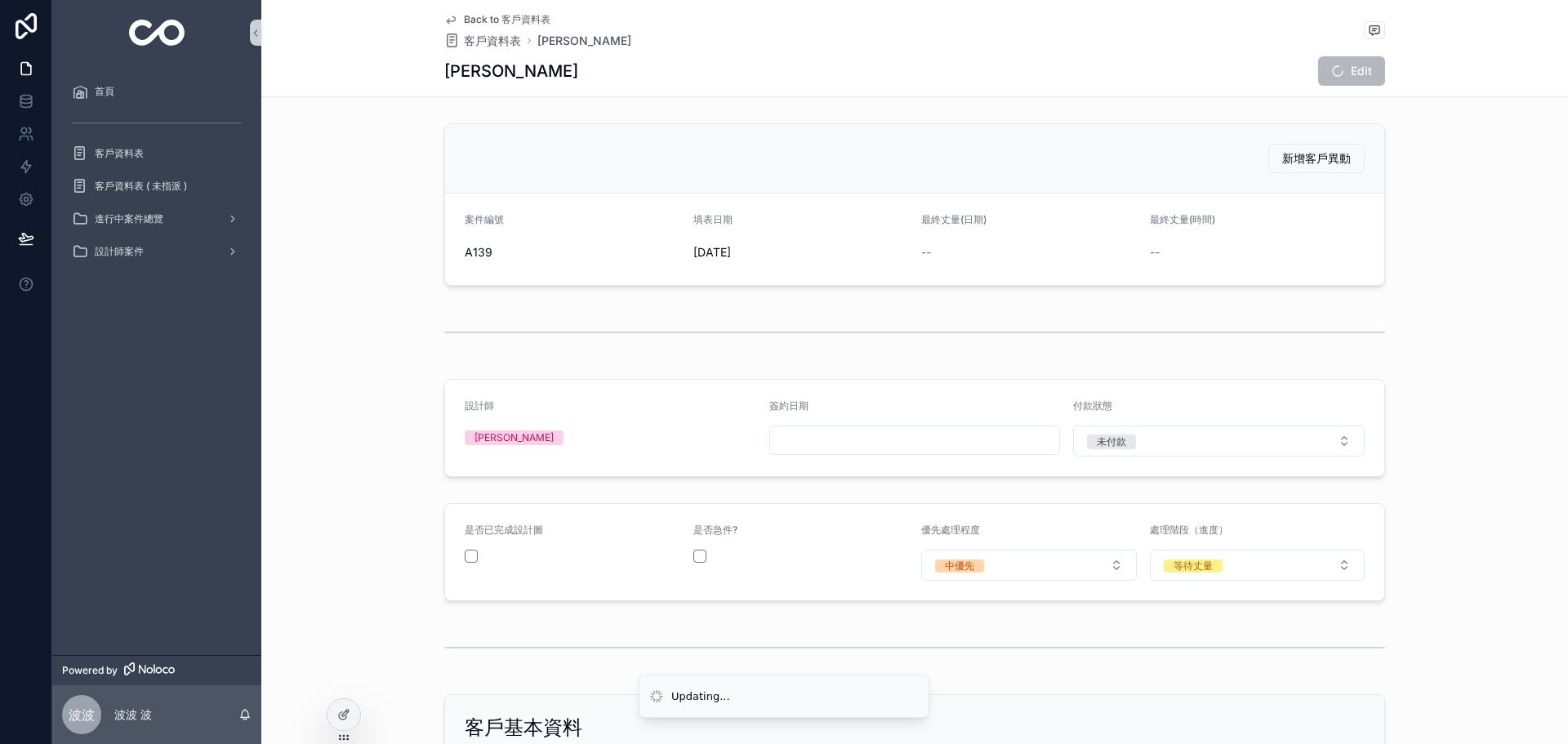
click at [1373, 76] on span "Edit" at bounding box center [1352, 70] width 67 height 29
click at [1351, 67] on button "Edit" at bounding box center [1352, 70] width 67 height 29
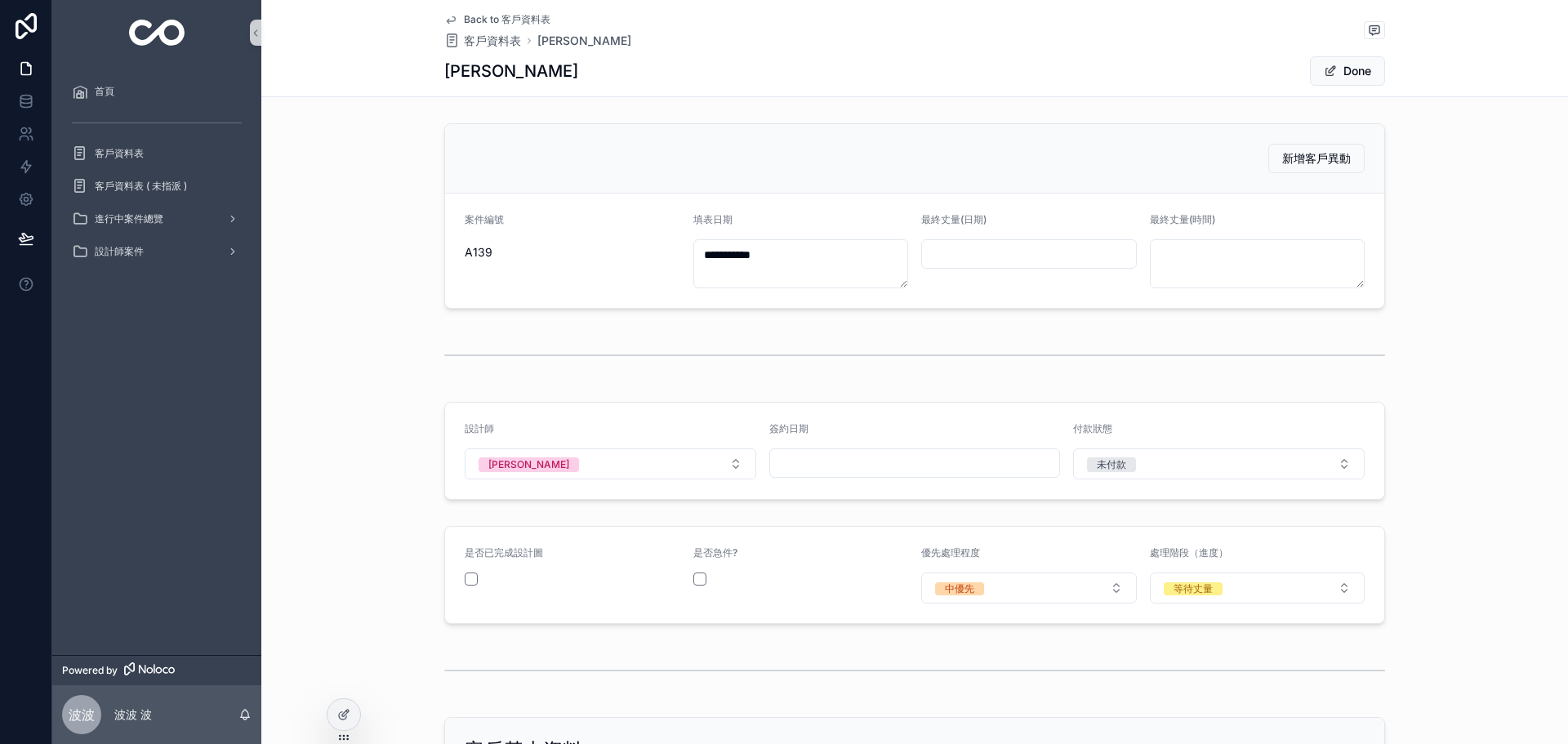
click at [1035, 248] on input "scrollable content" at bounding box center [1029, 254] width 214 height 23
click at [1081, 423] on button "13" at bounding box center [1081, 425] width 29 height 29
type input "*********"
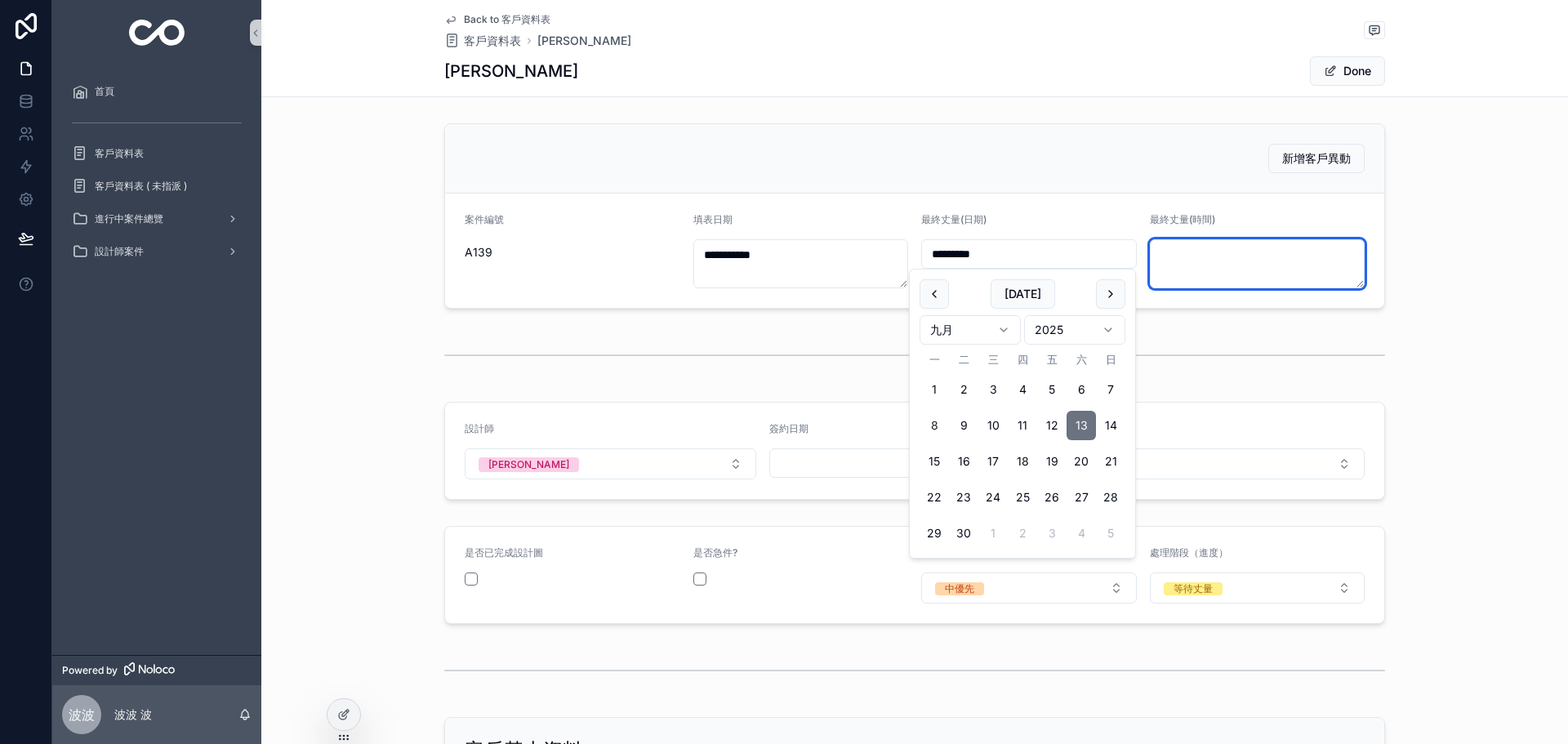
click at [1232, 265] on textarea "scrollable content" at bounding box center [1258, 264] width 215 height 49
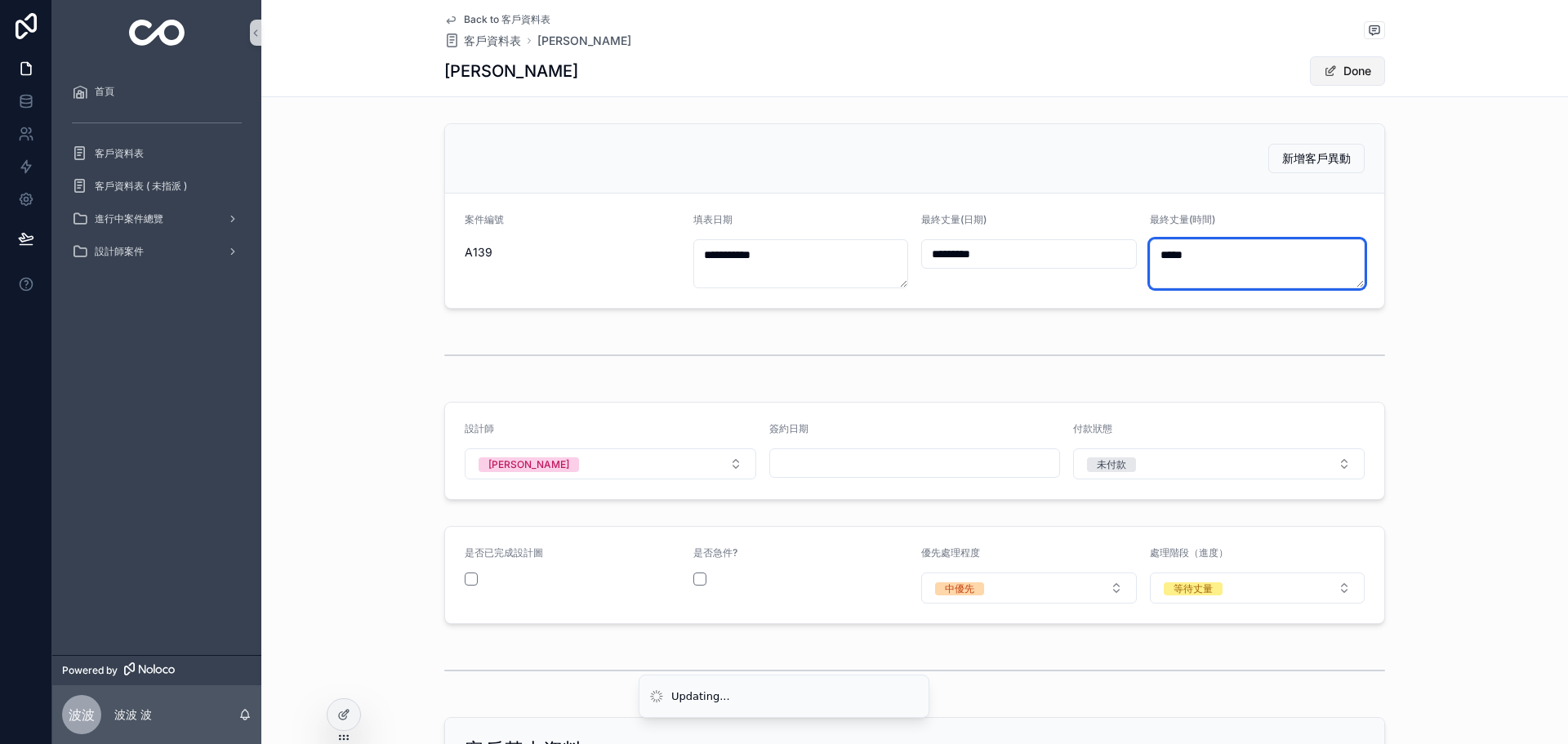
type textarea "*****"
click at [1327, 73] on span "scrollable content" at bounding box center [1331, 71] width 13 height 13
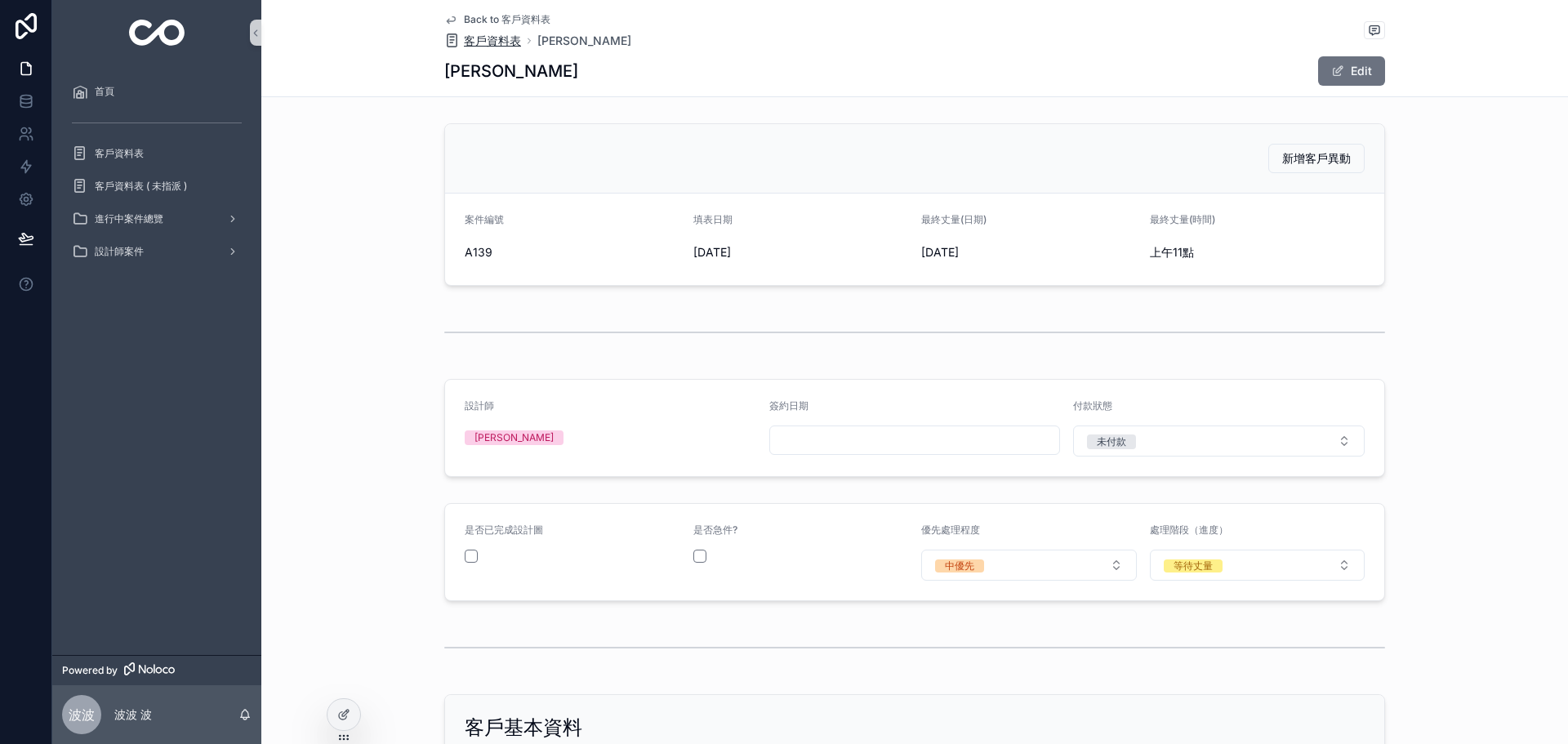
click at [485, 37] on span "客戶資料表" at bounding box center [493, 40] width 57 height 16
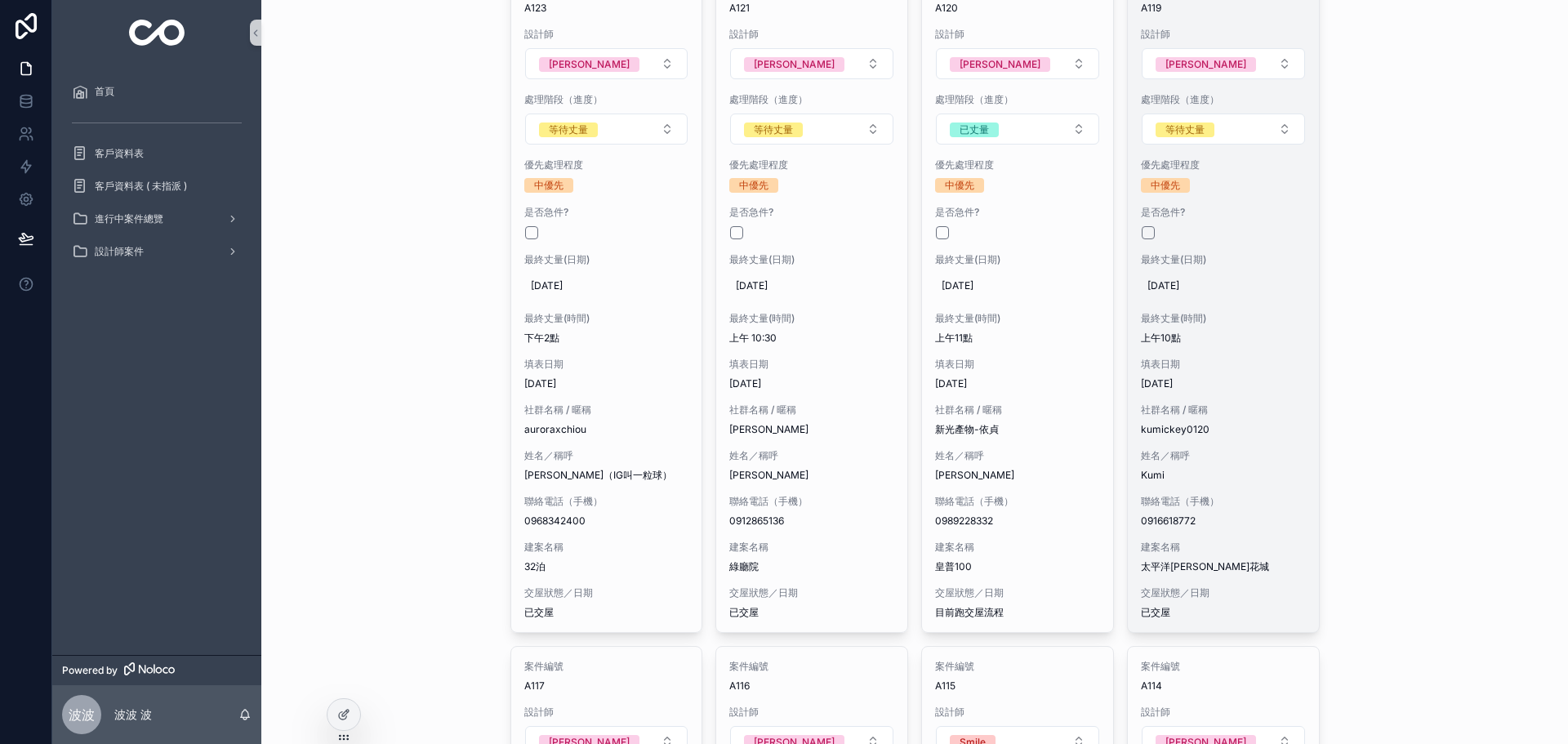
scroll to position [3485, 0]
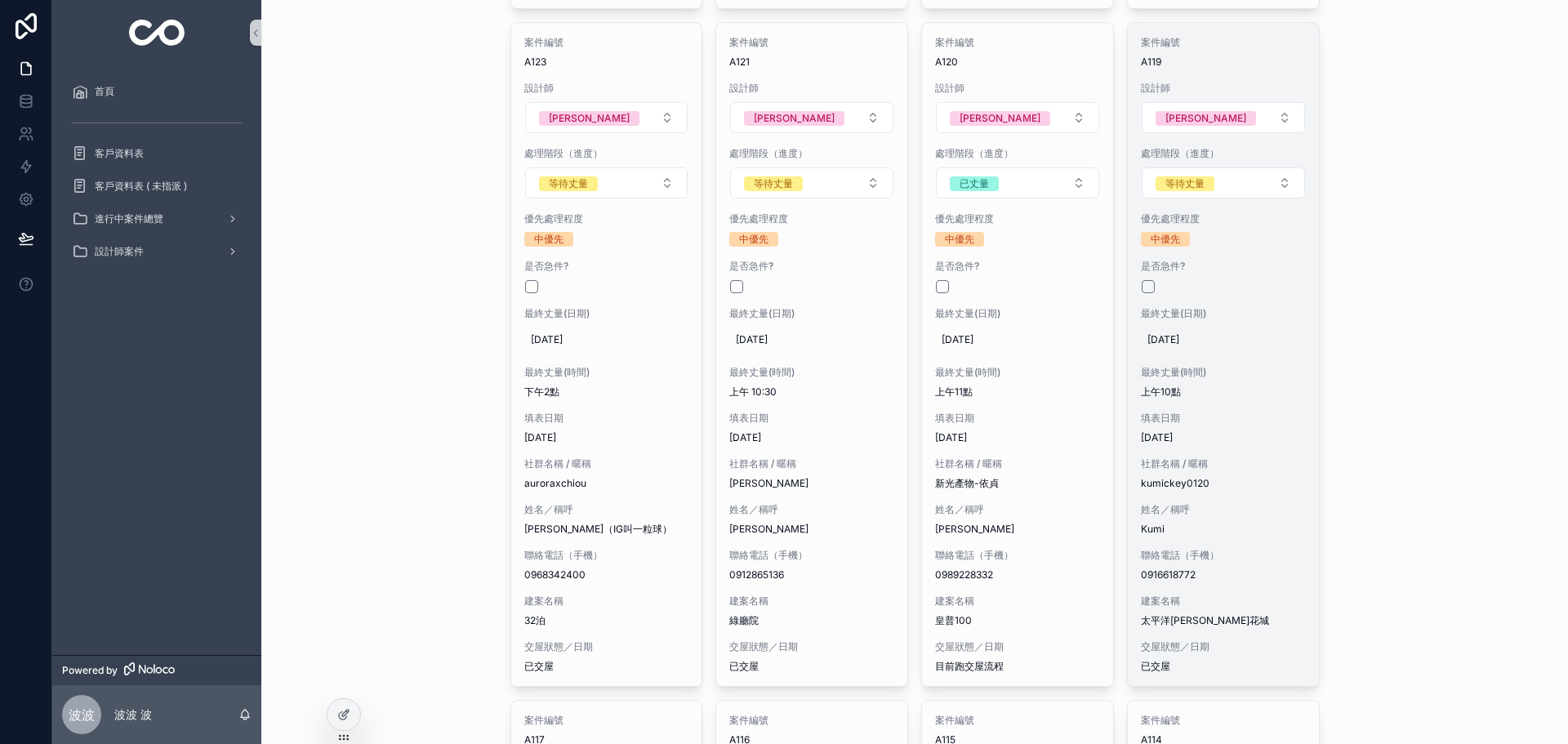
click at [1269, 393] on div "案件編號 A119 設計師 Rosa 處理階段（進度） 等待丈量 優先處理程度 中優先 是否急件? 最終丈量(日期) 2025/9/10 最終丈量(時間) 上…" at bounding box center [1223, 354] width 191 height 663
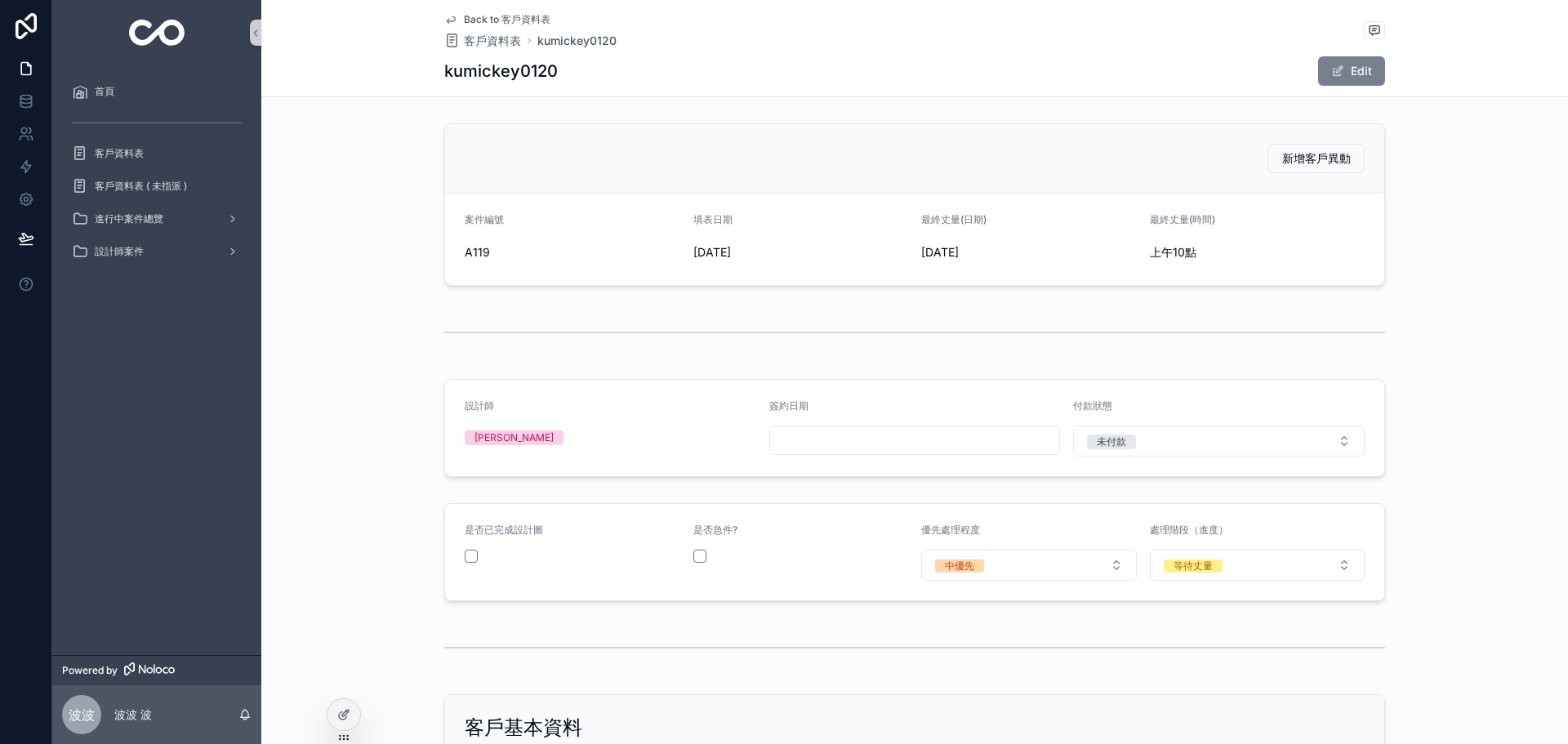
click at [1345, 74] on button "Edit" at bounding box center [1352, 70] width 67 height 29
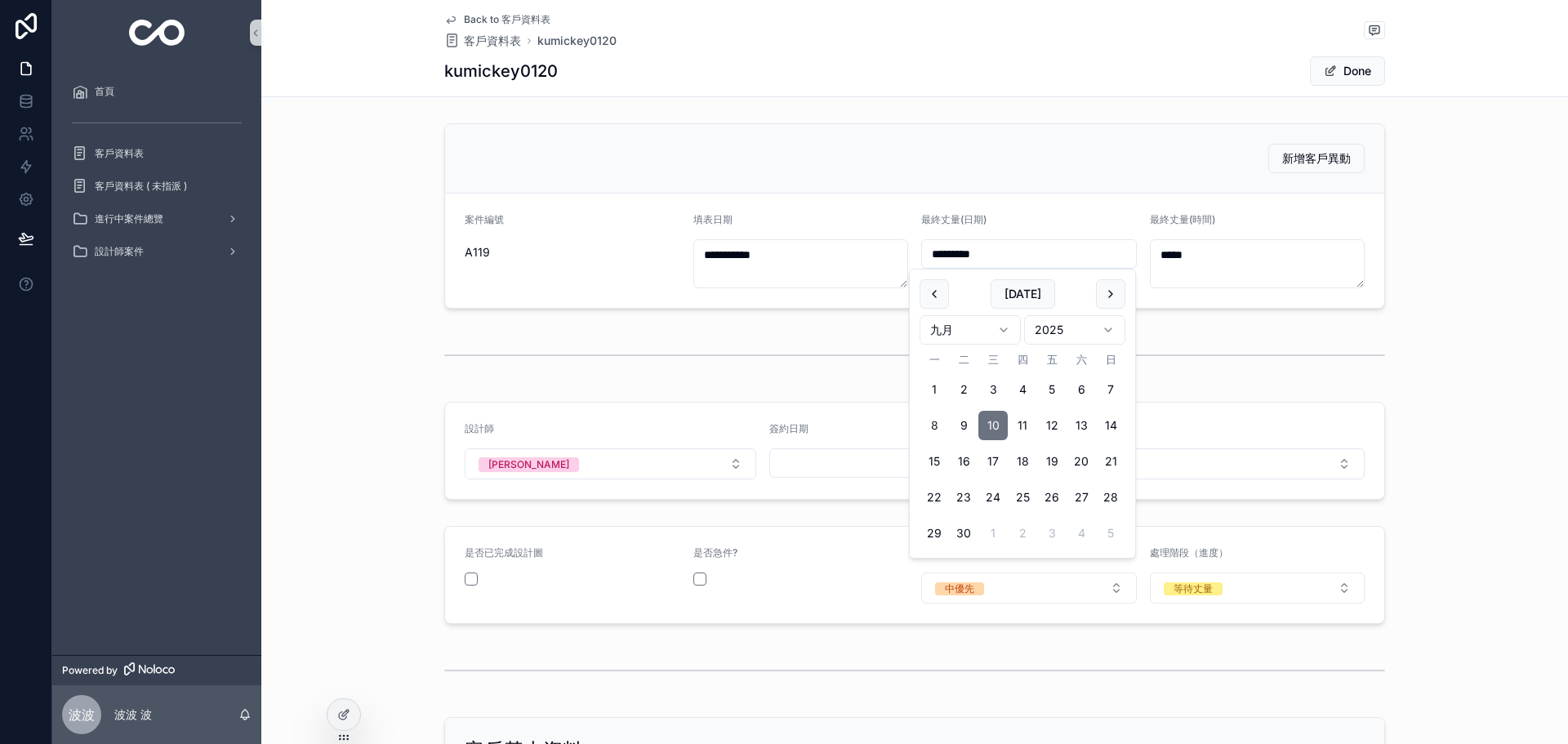
click at [1001, 253] on input "*********" at bounding box center [1029, 254] width 214 height 23
click at [1026, 493] on button "25" at bounding box center [1022, 497] width 29 height 29
type input "*********"
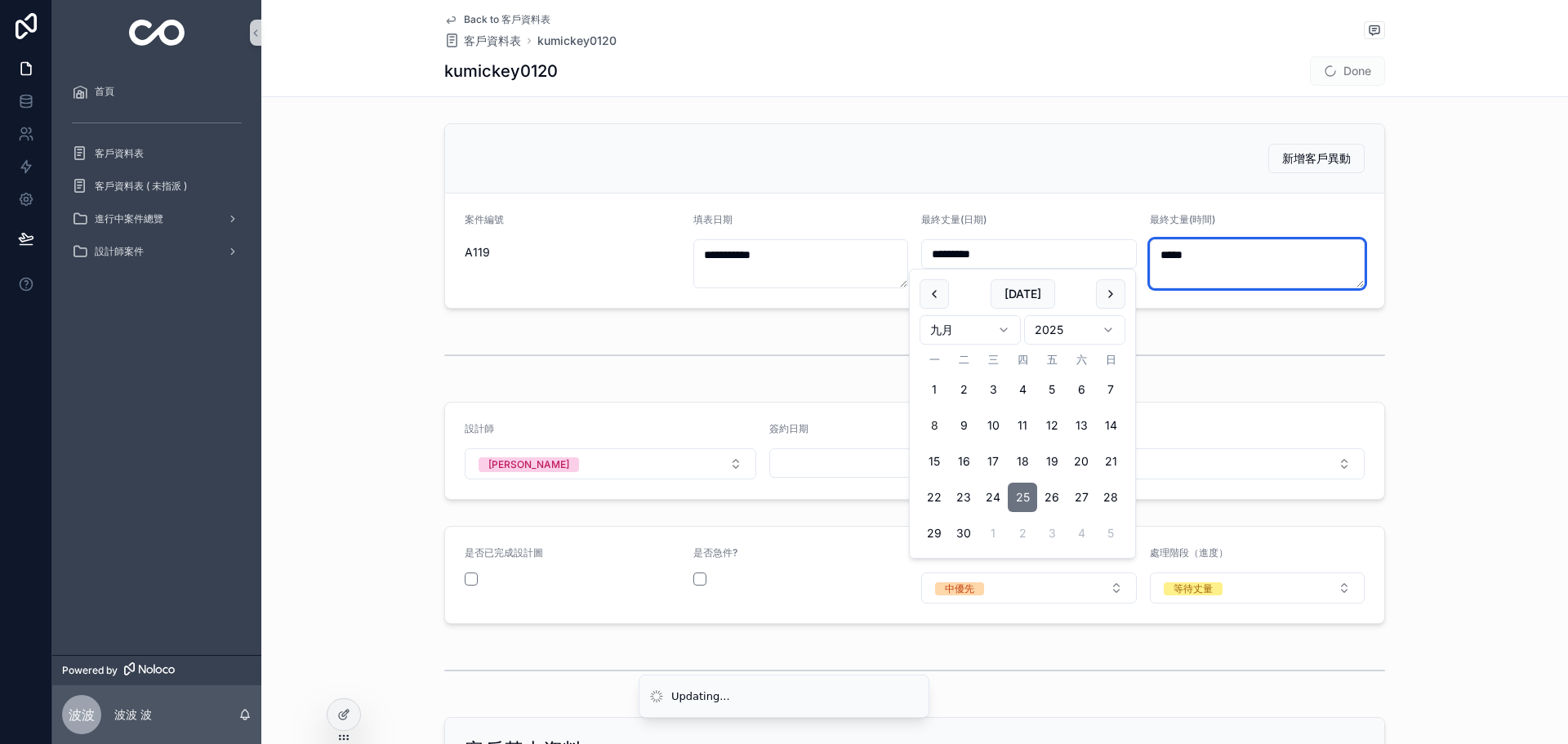
click at [1222, 258] on textarea "*****" at bounding box center [1258, 264] width 215 height 49
type textarea "*****"
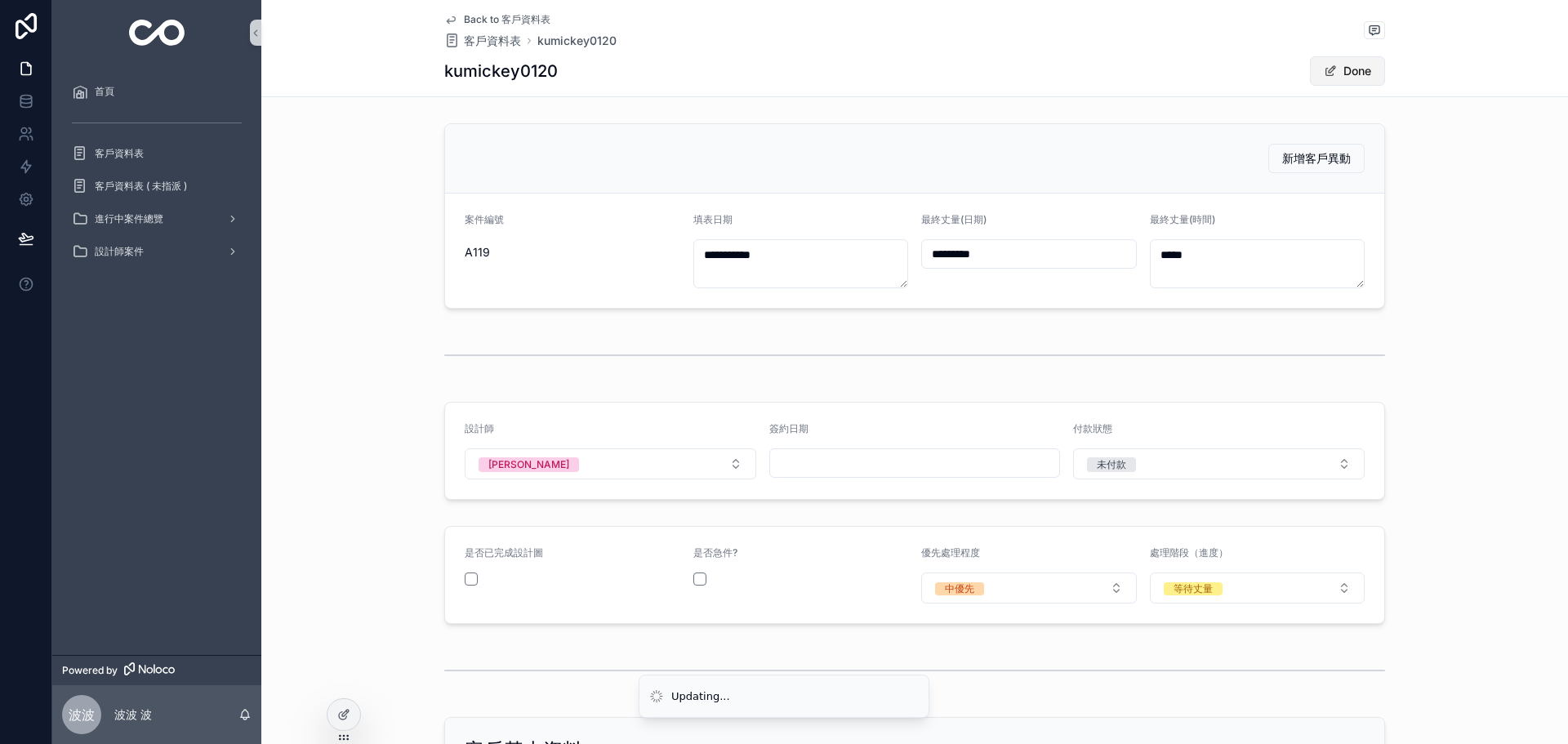
click at [1362, 64] on button "Done" at bounding box center [1347, 70] width 75 height 29
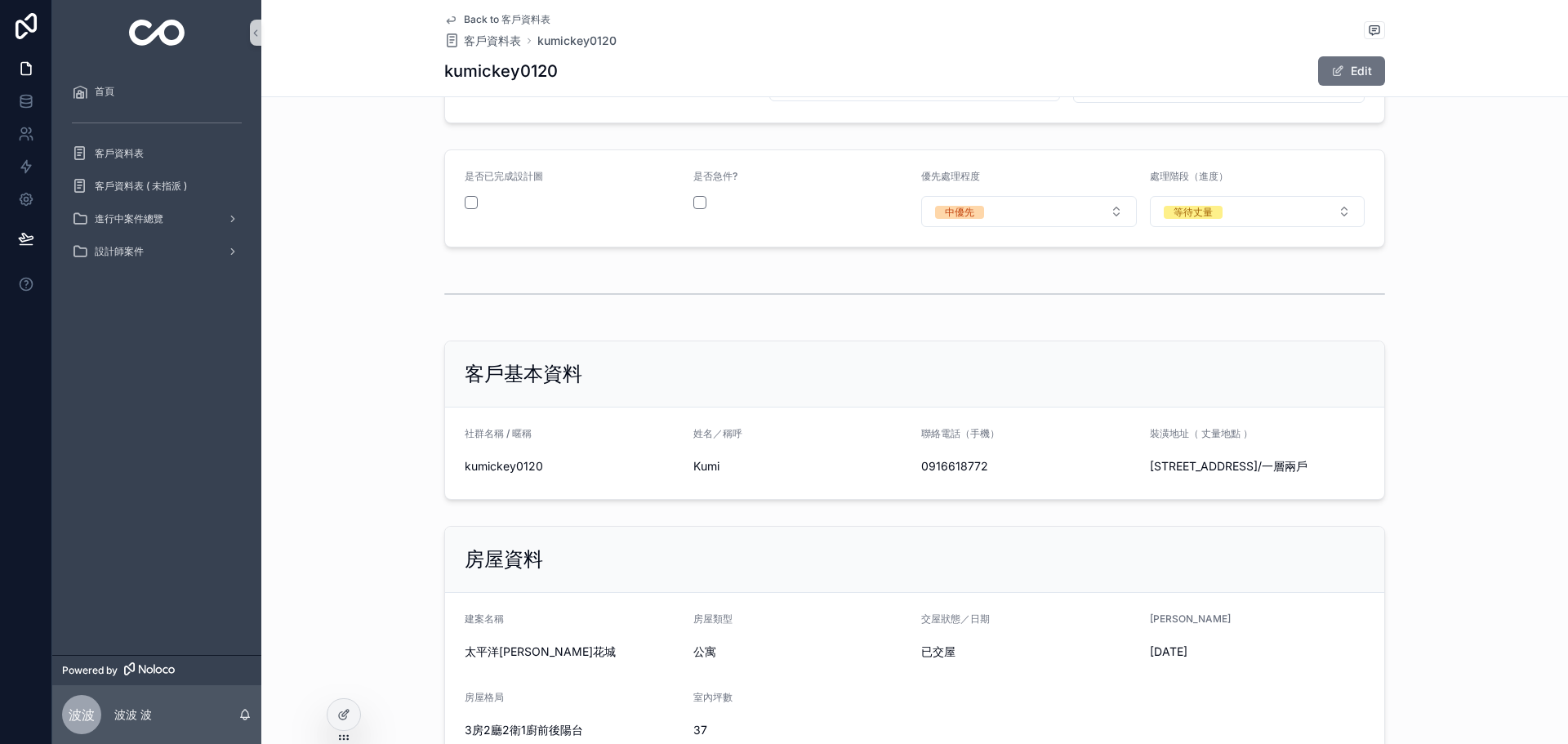
scroll to position [490, 0]
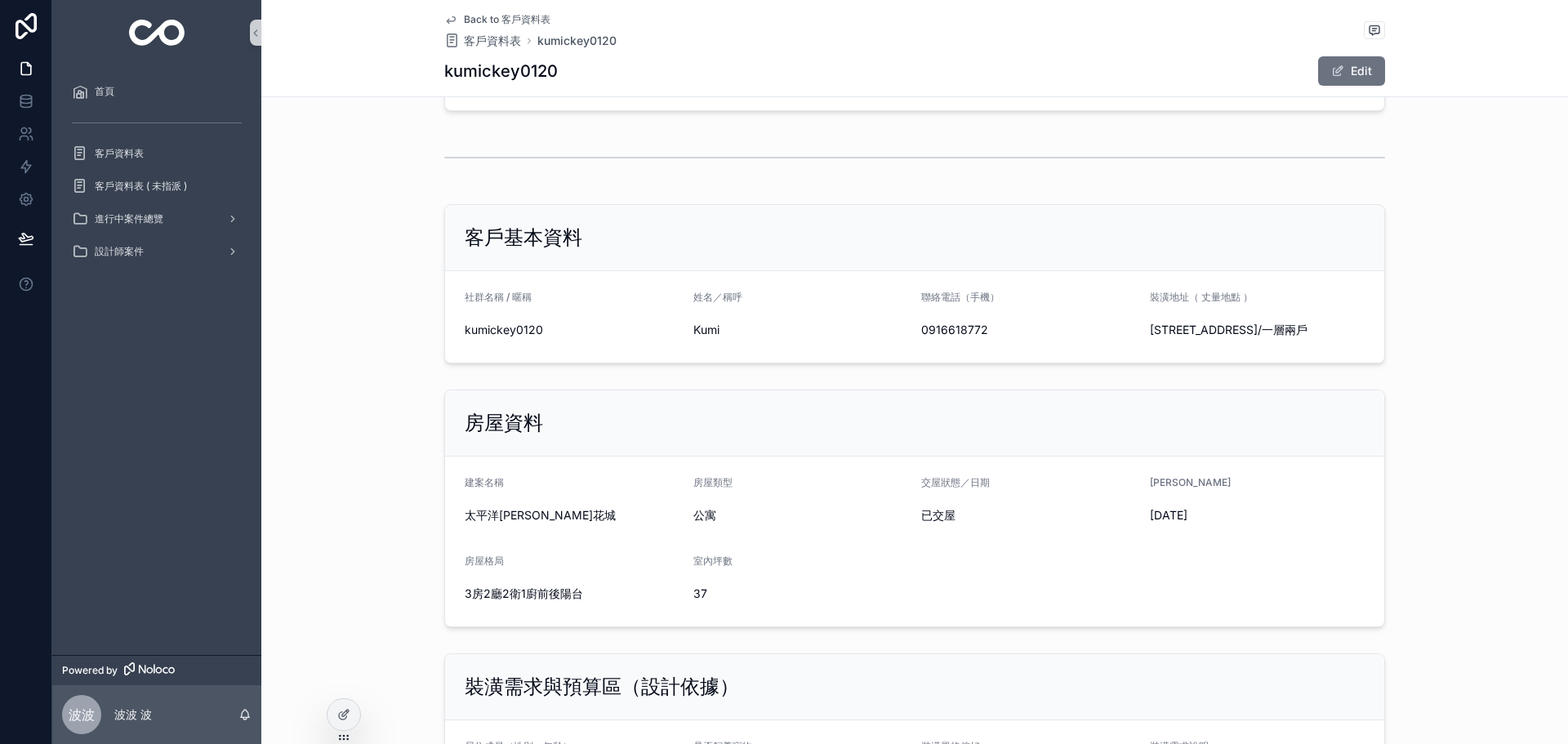
click at [1474, 457] on div "房屋資料 建案名稱 太平洋萊茵花城 房屋類型 公寓 交屋狀態／日期 已交屋 房屋屋齡 37年 房屋格局 3房2廳2衛1廚前後陽台 室內坪數 37" at bounding box center [914, 509] width 1307 height 251
click at [476, 35] on span "客戶資料表" at bounding box center [493, 40] width 57 height 16
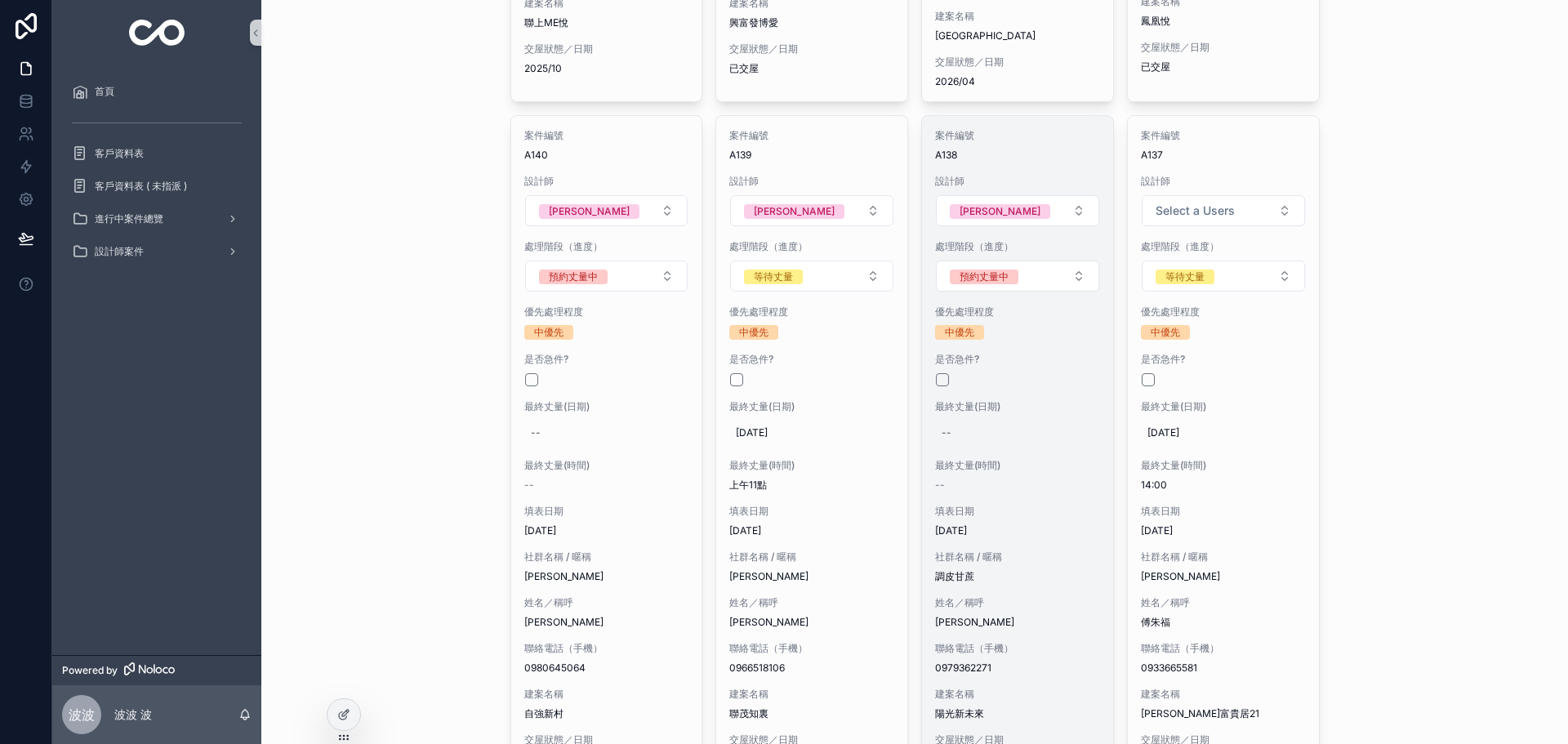
scroll to position [708, 0]
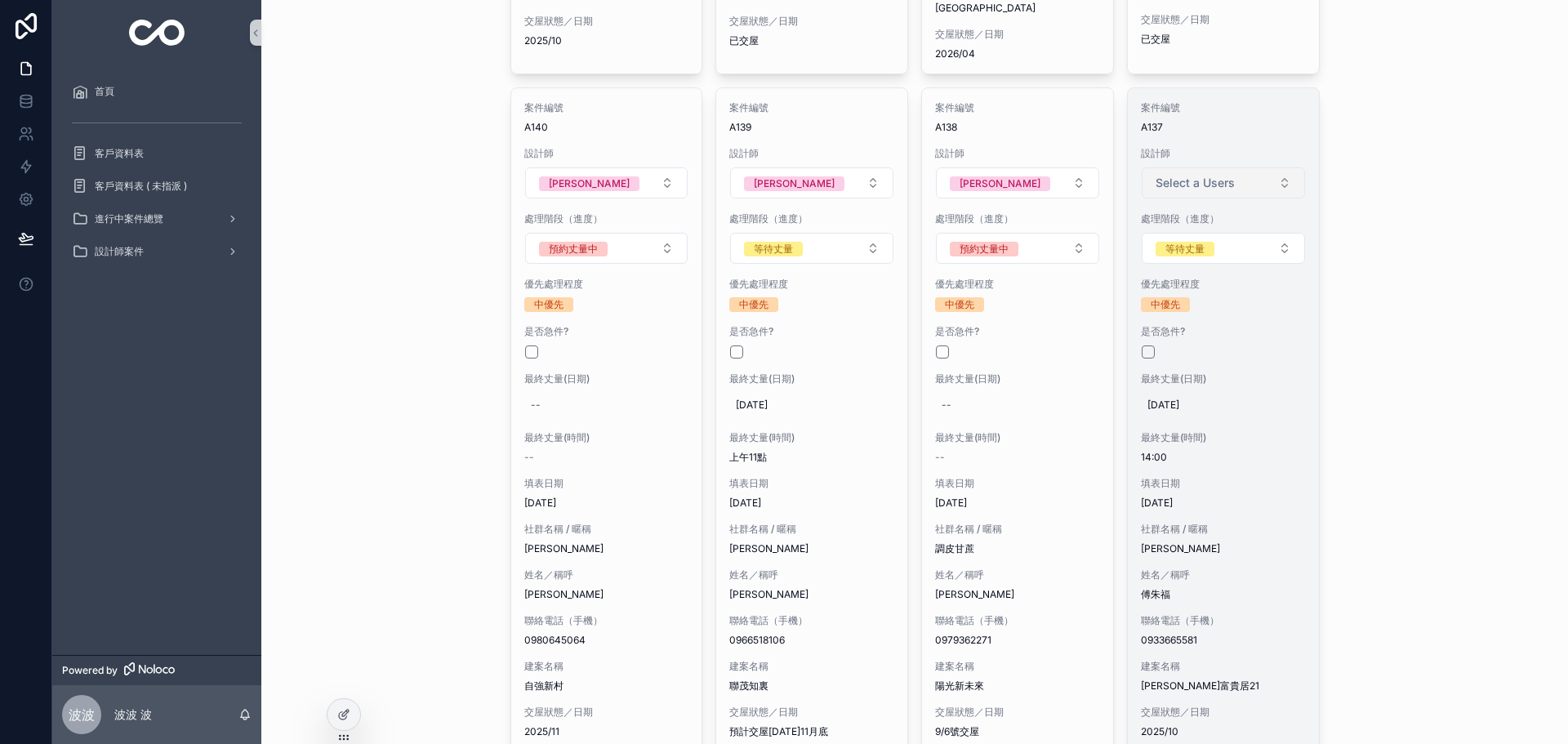
click at [1188, 175] on span "Select a Users" at bounding box center [1195, 182] width 79 height 16
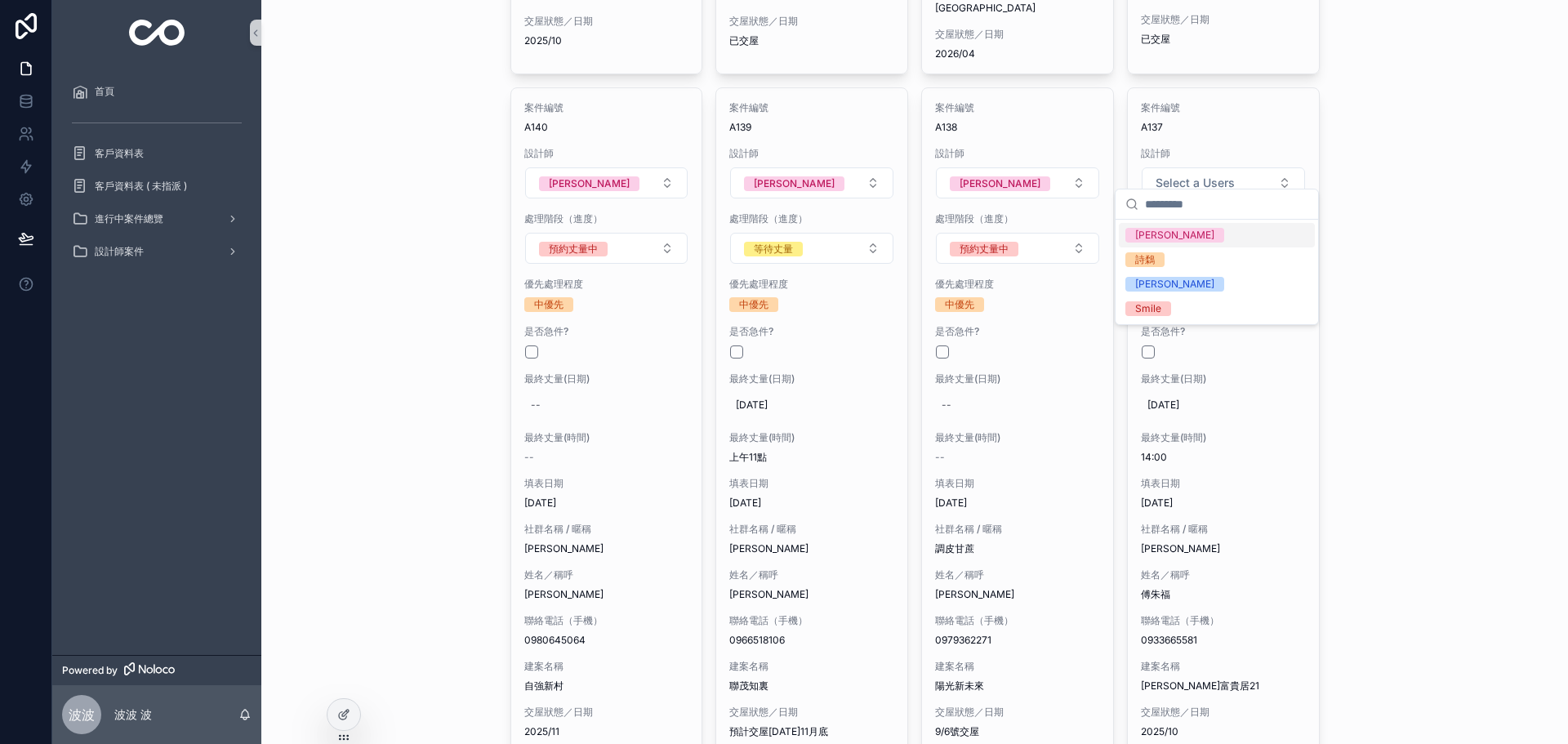
drag, startPoint x: 1158, startPoint y: 237, endPoint x: 1404, endPoint y: 271, distance: 248.3
click at [1158, 237] on span "[PERSON_NAME]" at bounding box center [1175, 234] width 99 height 14
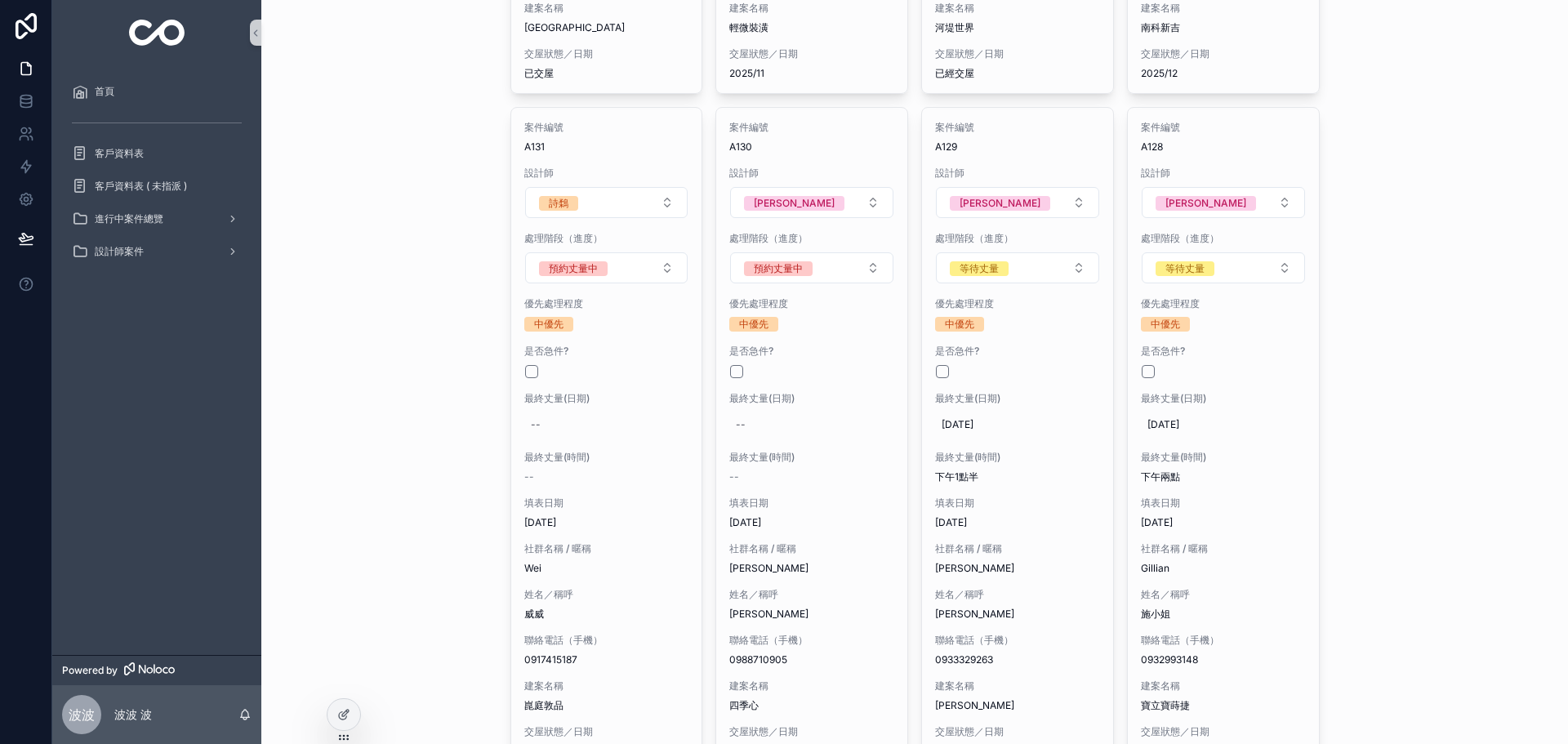
scroll to position [2126, 0]
